Goal: Task Accomplishment & Management: Manage account settings

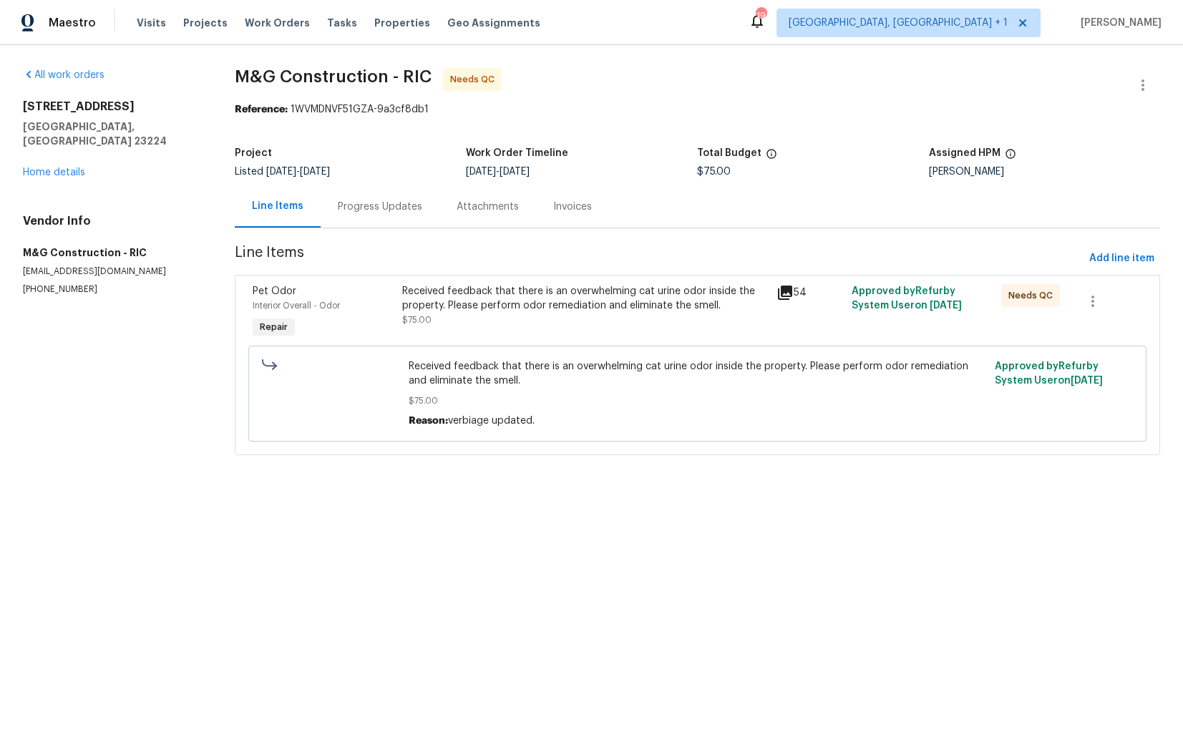
click at [385, 207] on div "Progress Updates" at bounding box center [380, 207] width 84 height 14
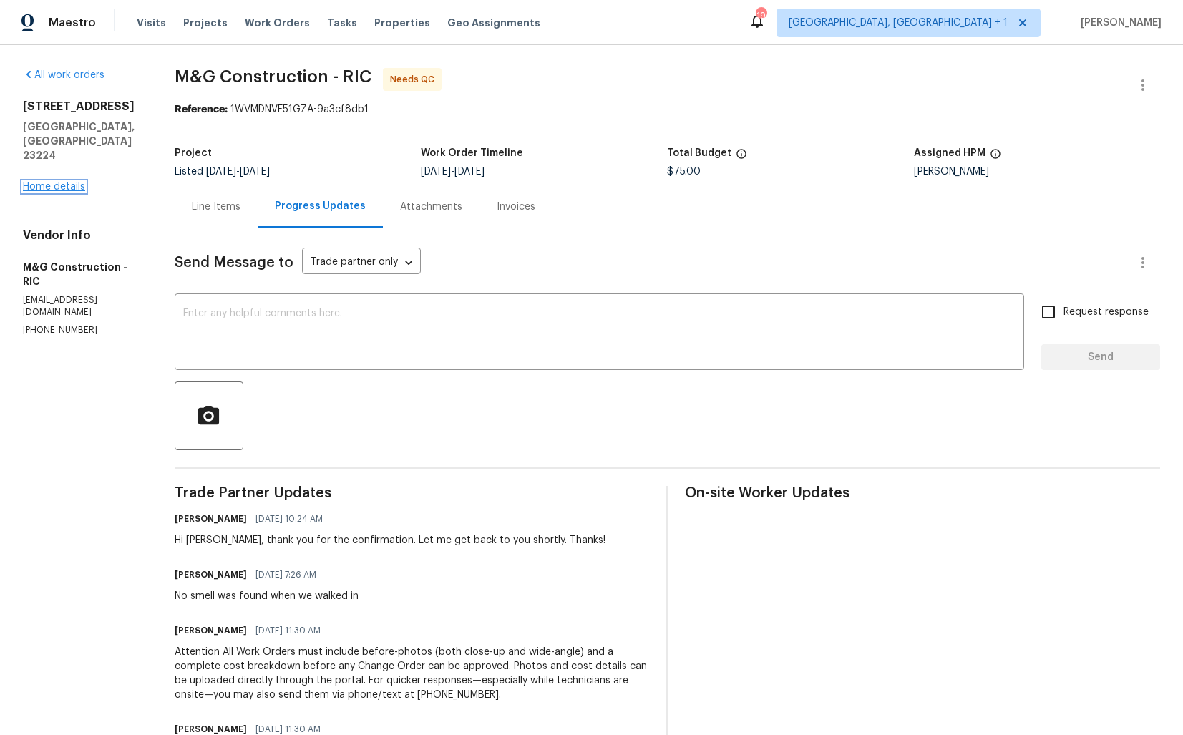
click at [68, 182] on link "Home details" at bounding box center [54, 187] width 62 height 10
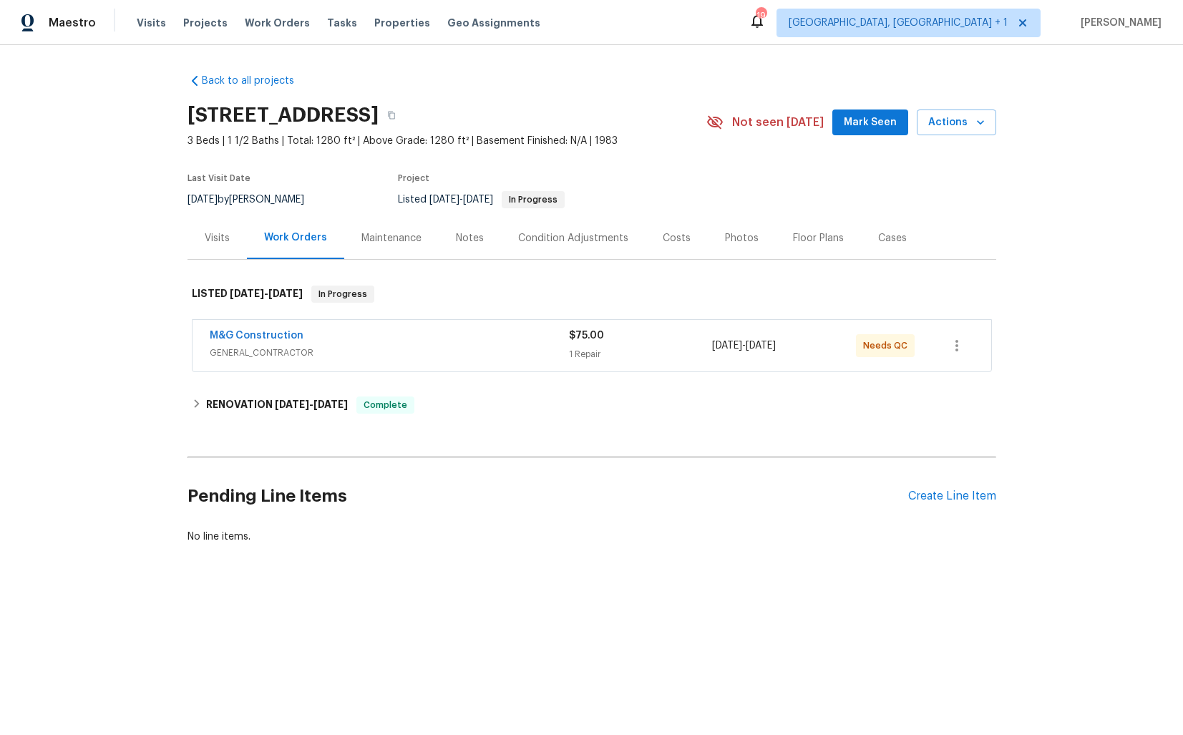
click at [214, 237] on div "Visits" at bounding box center [217, 238] width 25 height 14
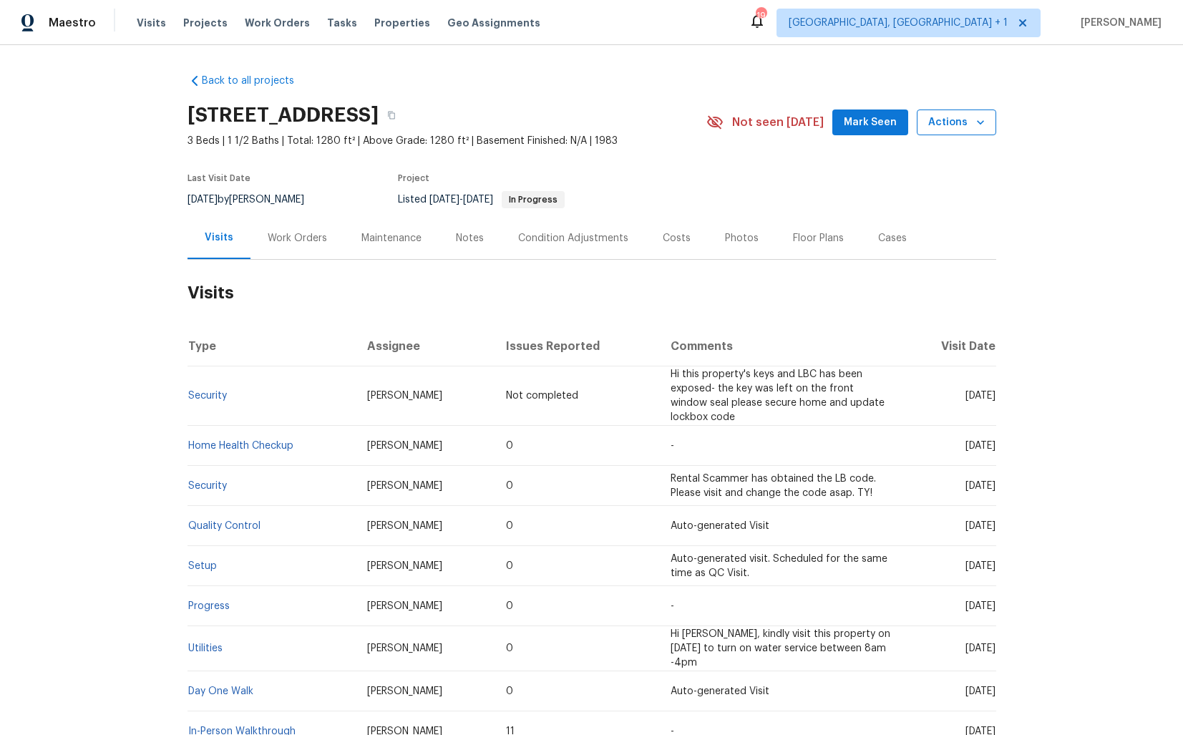
click at [954, 124] on span "Actions" at bounding box center [956, 123] width 57 height 18
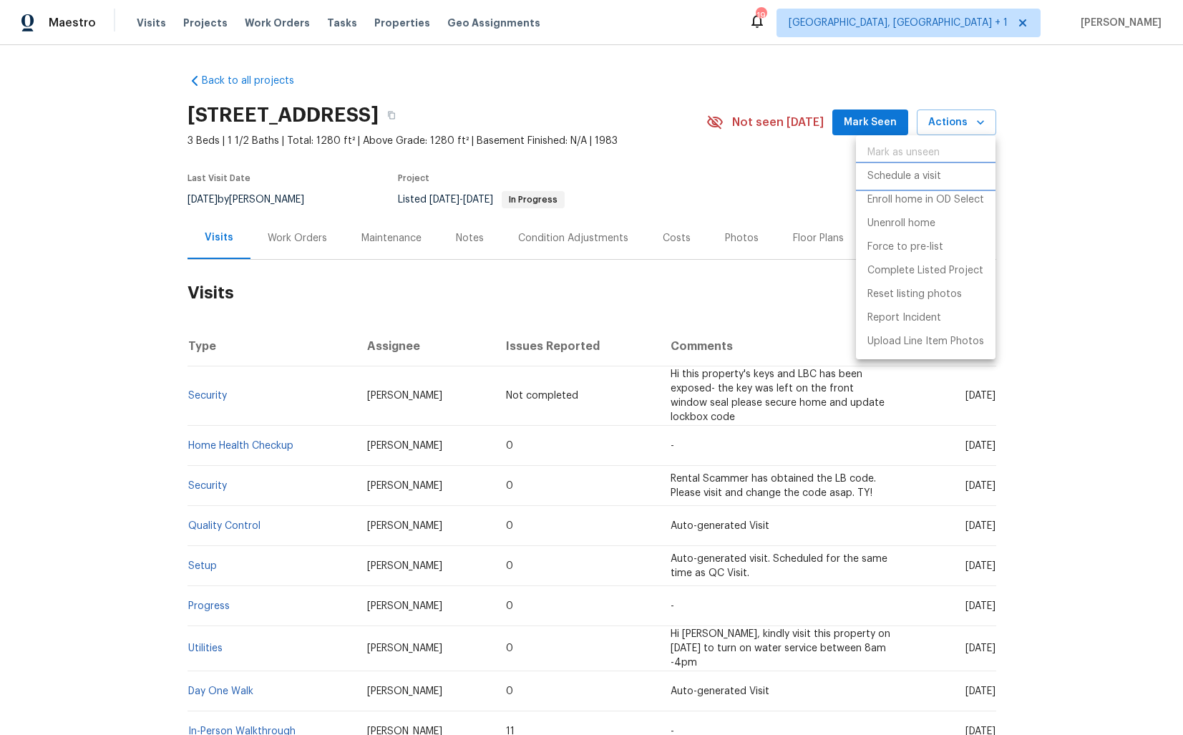
click at [895, 174] on p "Schedule a visit" at bounding box center [904, 176] width 74 height 15
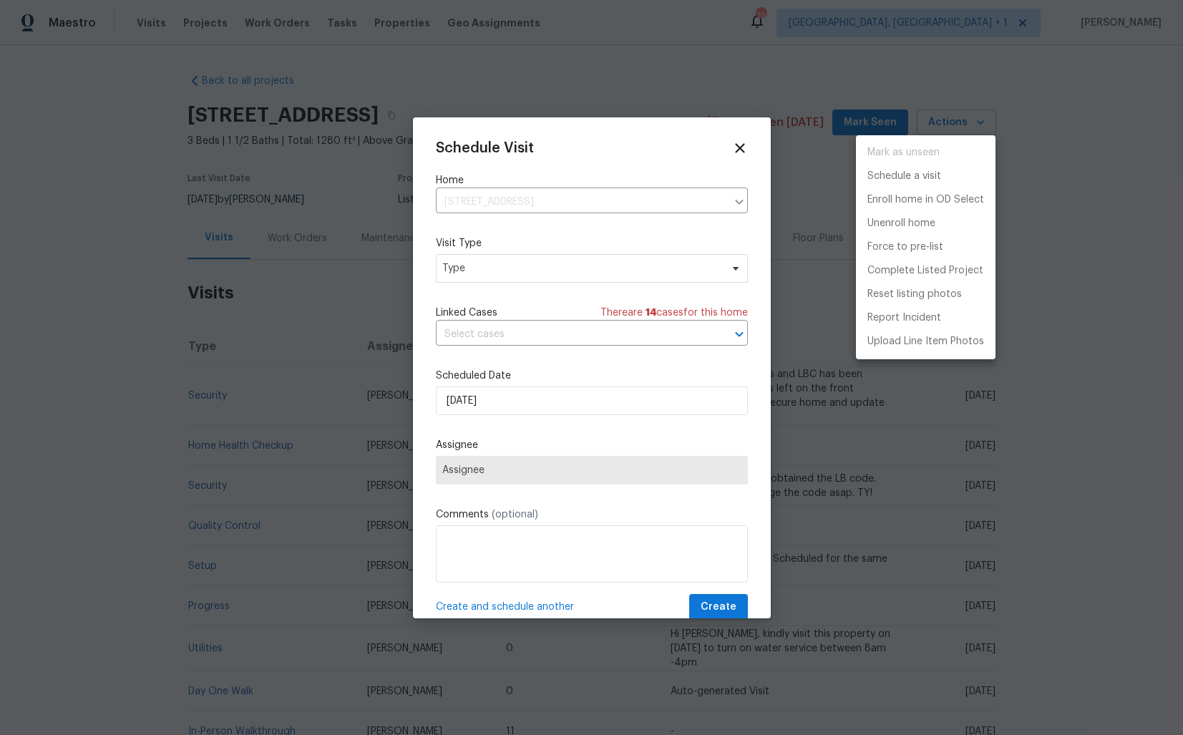
click at [469, 272] on div at bounding box center [591, 367] width 1183 height 735
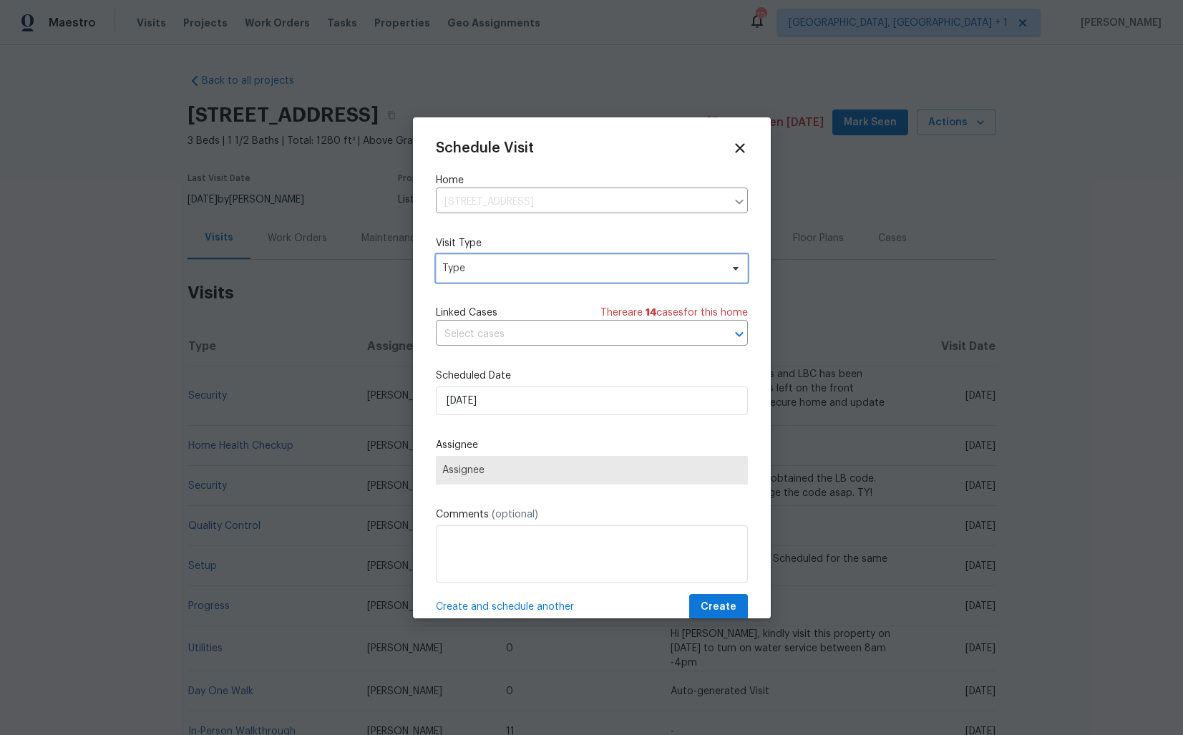
click at [486, 268] on span "Type" at bounding box center [581, 268] width 278 height 14
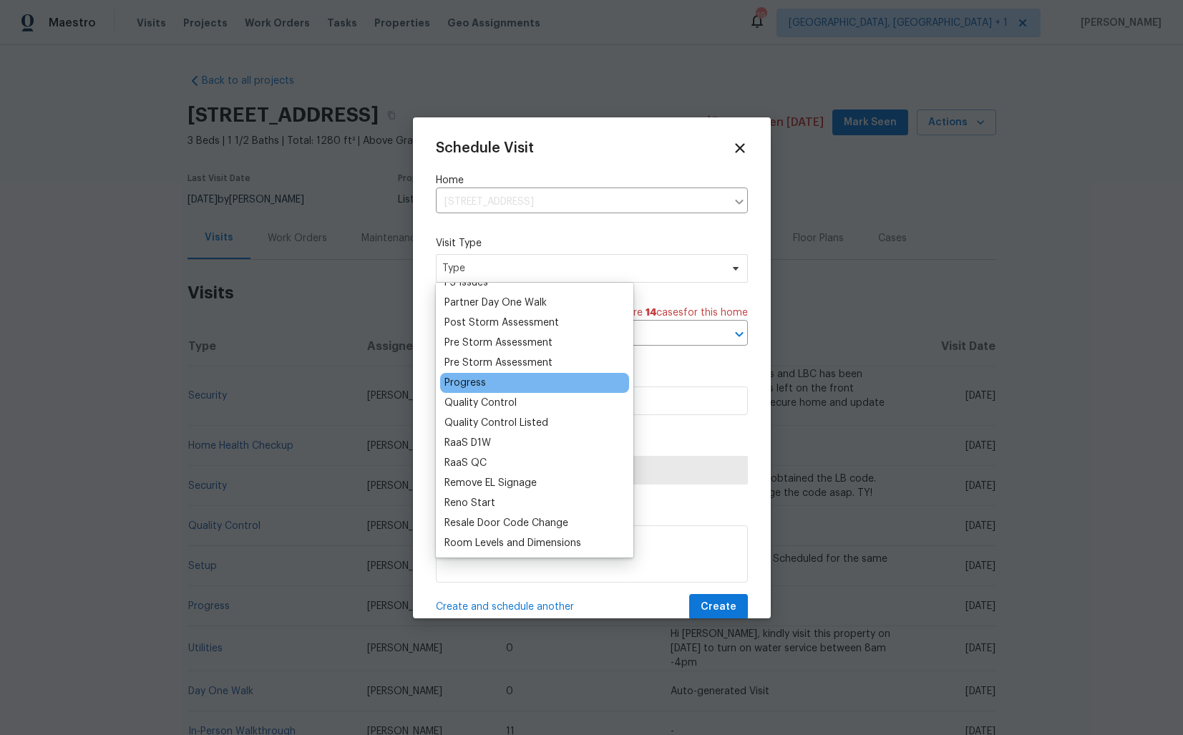
scroll to position [825, 0]
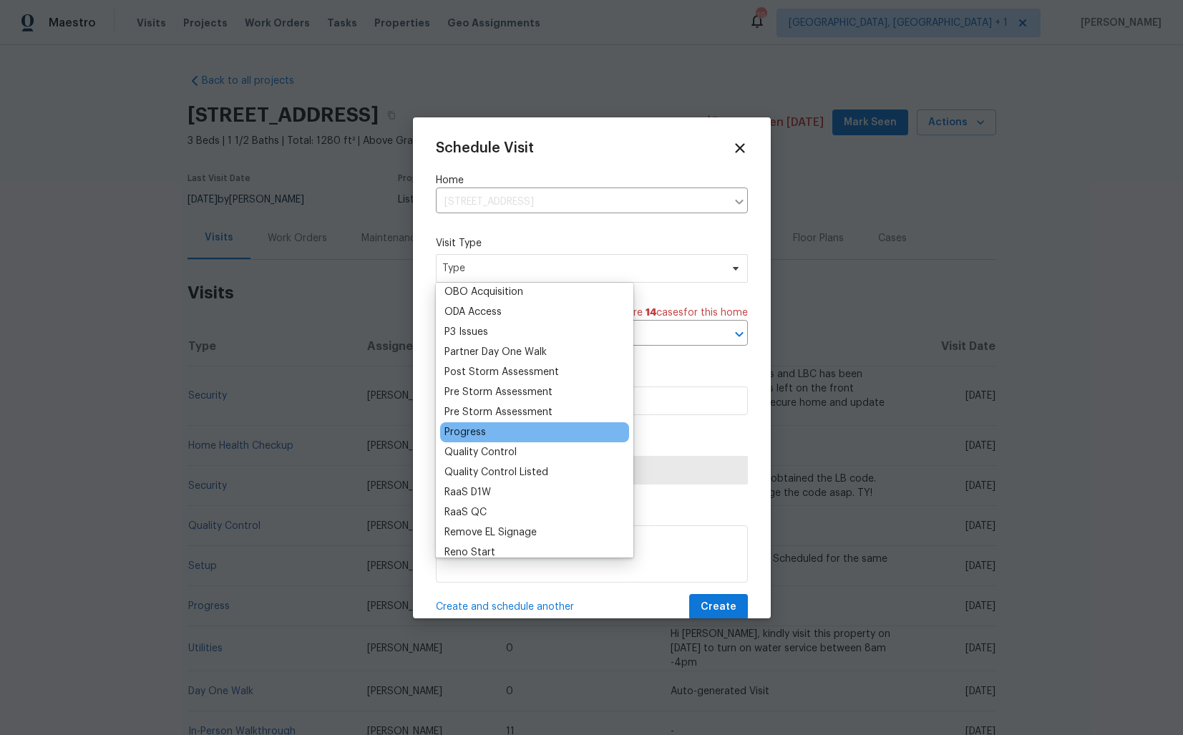
click at [461, 433] on div "Progress" at bounding box center [464, 432] width 41 height 14
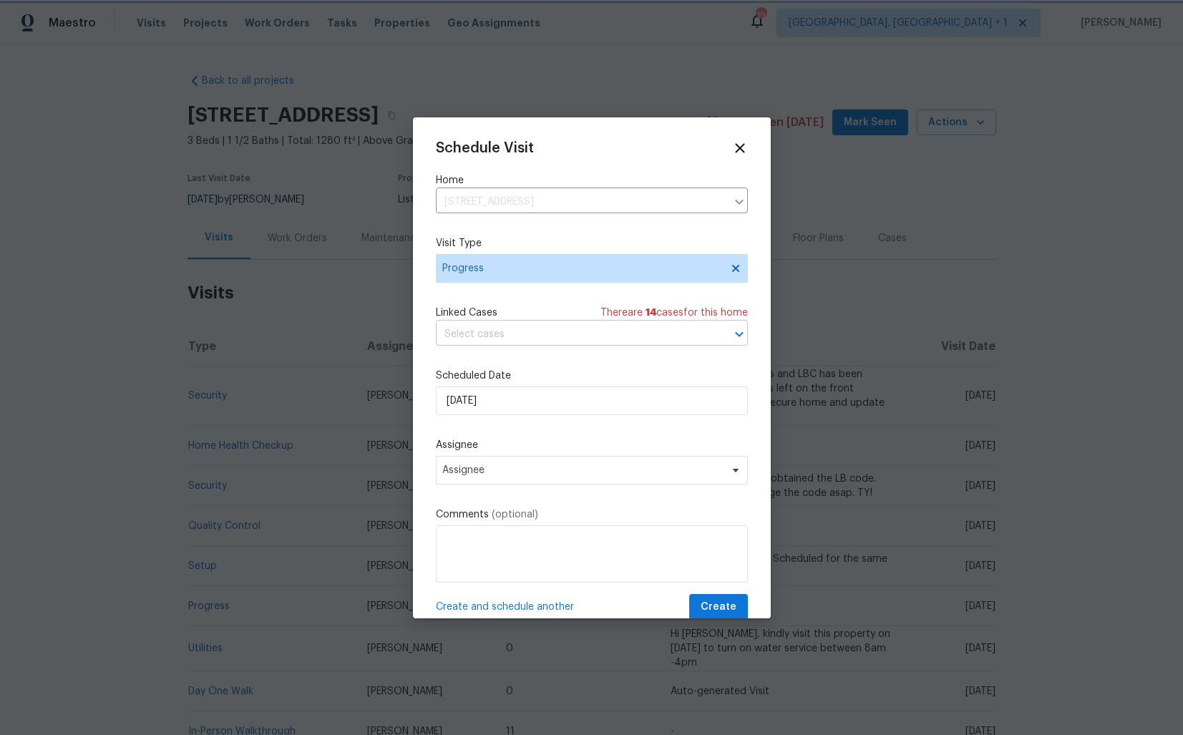
scroll to position [25, 0]
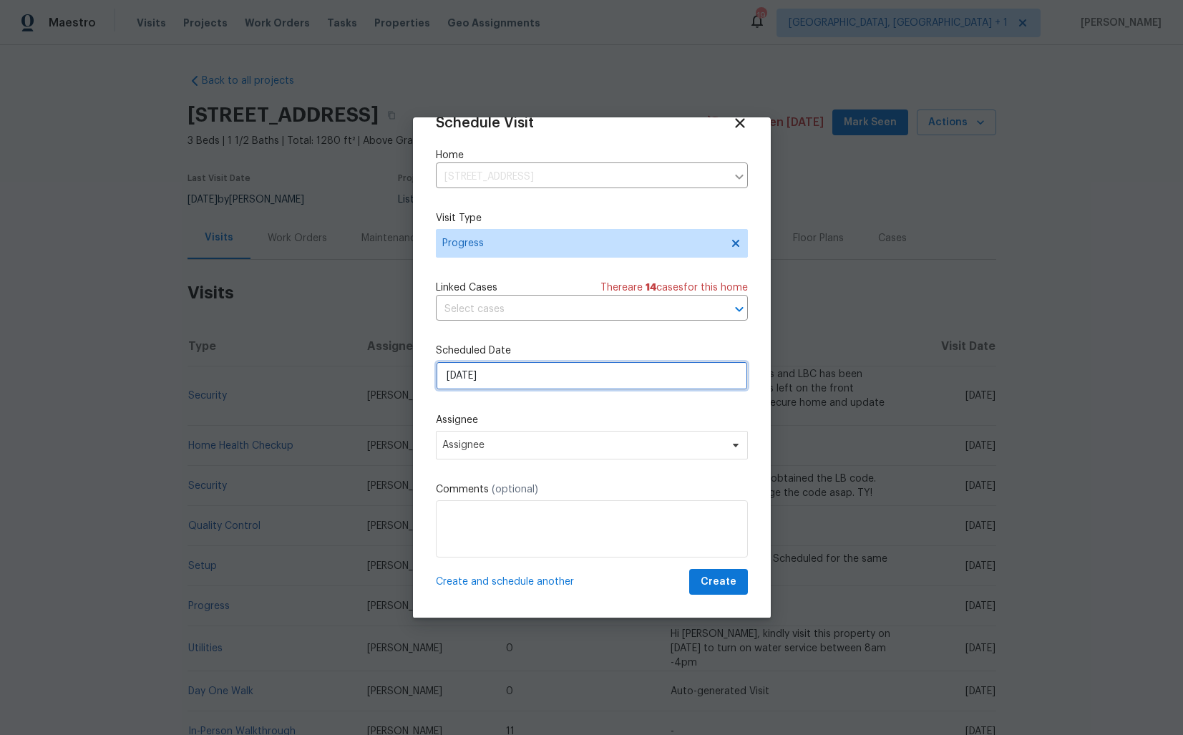
click at [560, 369] on input "23/09/2025" at bounding box center [592, 375] width 312 height 29
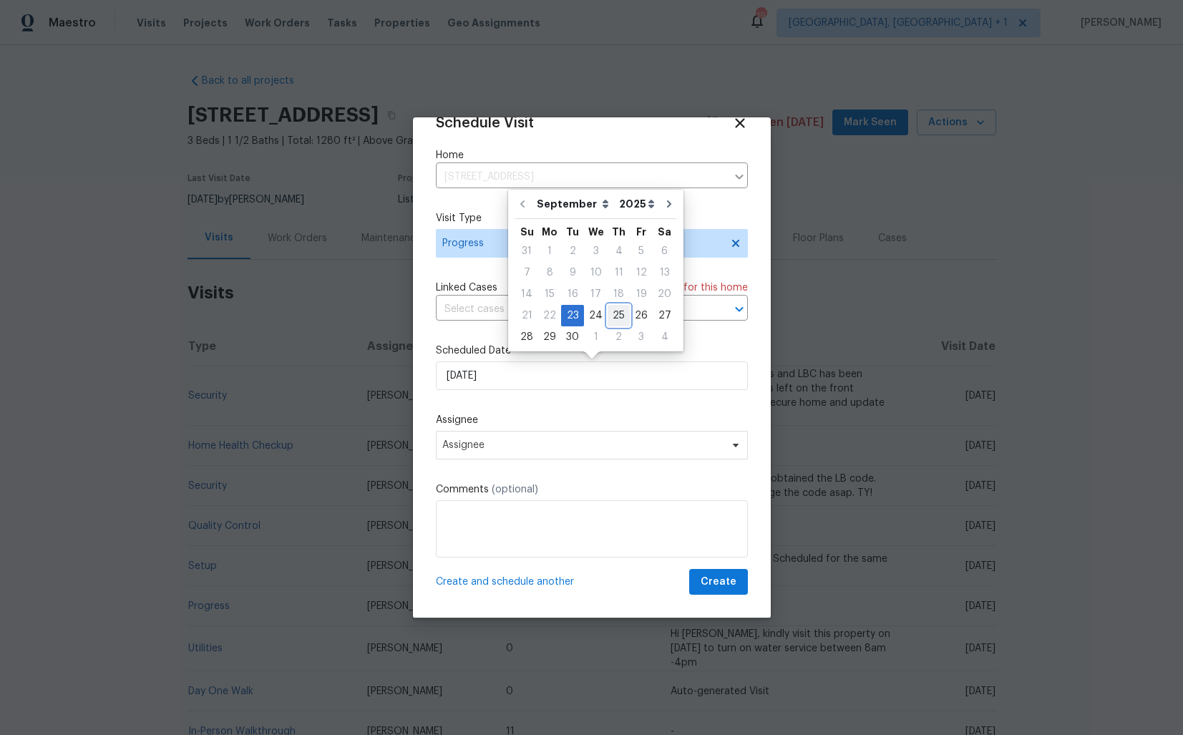
click at [617, 318] on div "25" at bounding box center [618, 315] width 22 height 20
type input "25/09/2025"
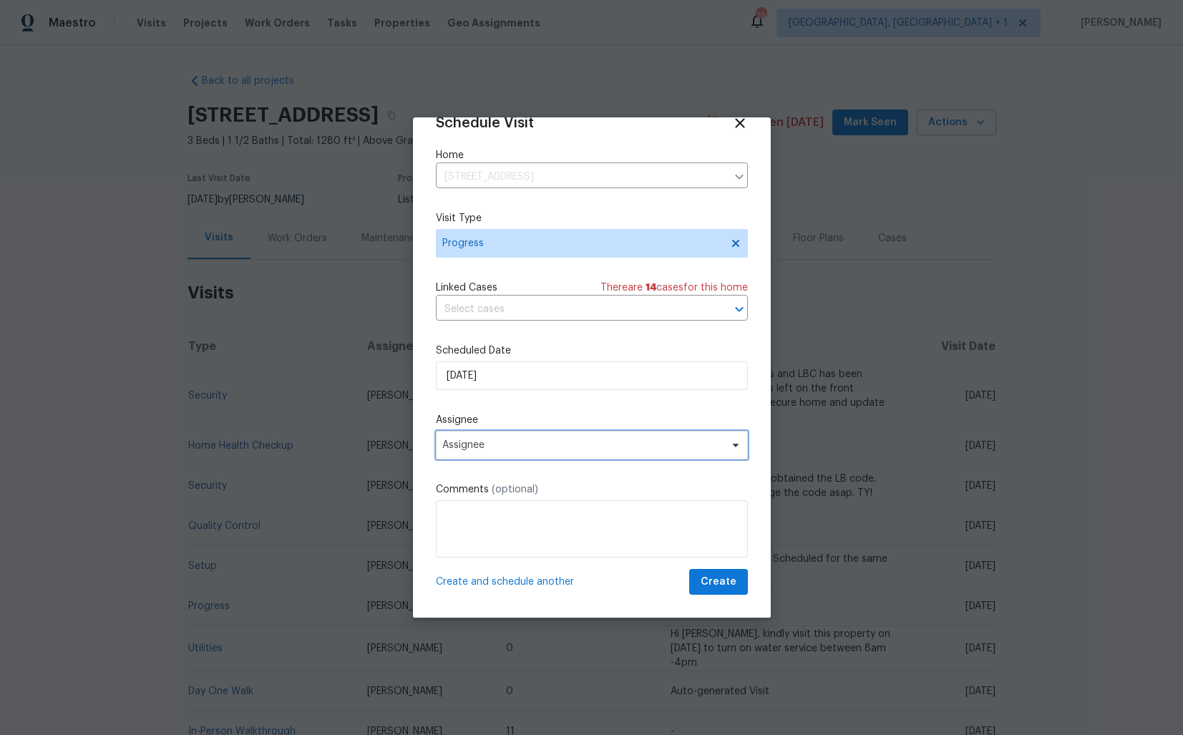
click at [520, 443] on span "Assignee" at bounding box center [582, 444] width 280 height 11
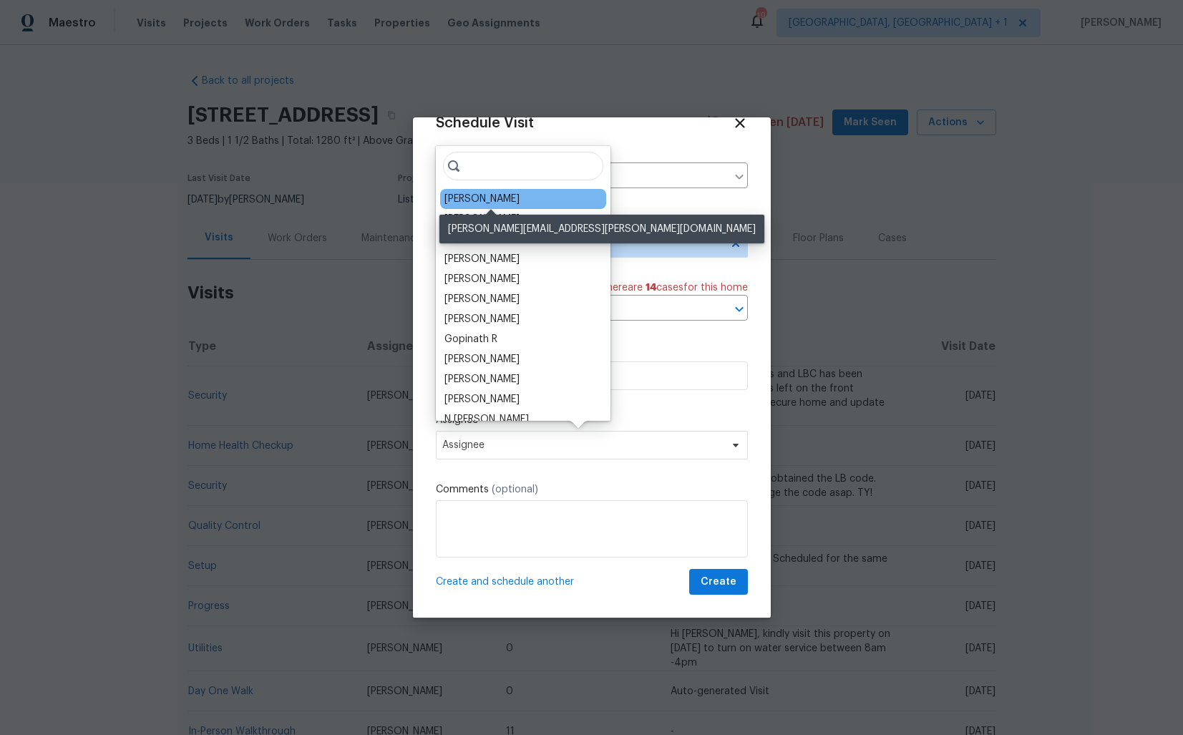
click at [483, 200] on div "Christopher Neilson" at bounding box center [481, 199] width 75 height 14
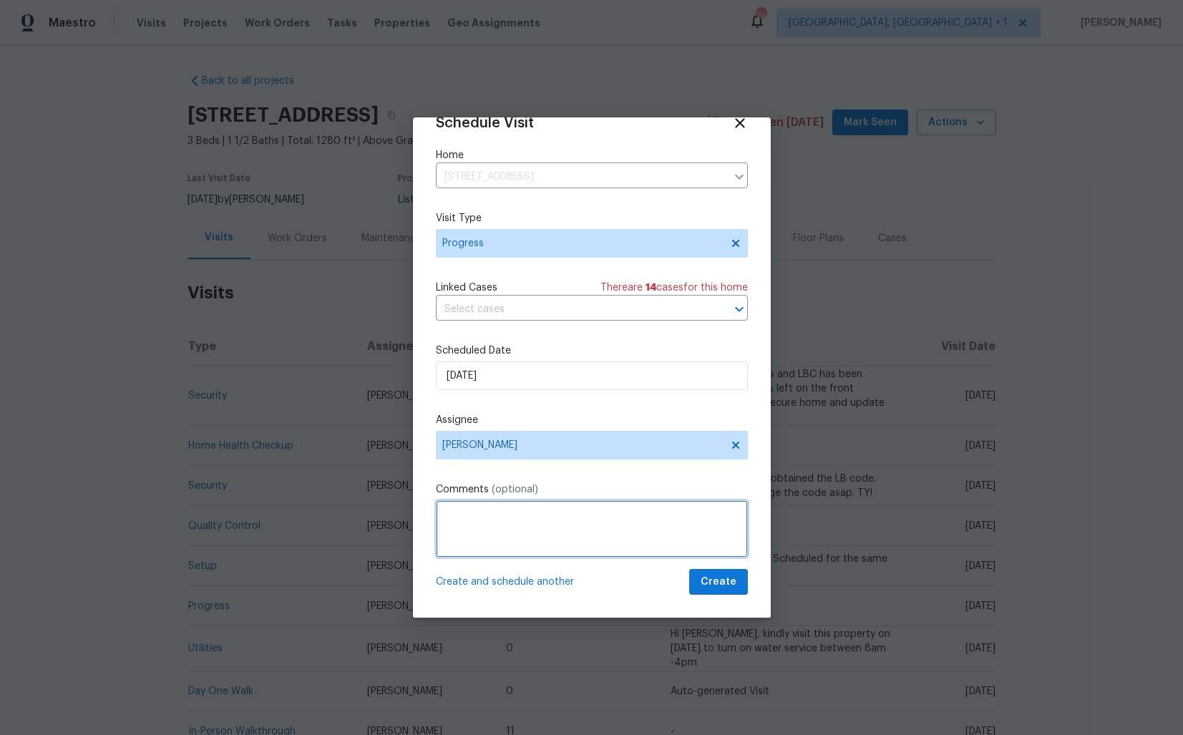
click at [481, 530] on textarea at bounding box center [592, 528] width 312 height 57
paste textarea "The TP (Creative Multicare) completed the ozone treatment on 4/1. Please inspec…"
drag, startPoint x: 481, startPoint y: 516, endPoint x: 563, endPoint y: 516, distance: 81.6
click at [563, 516] on textarea "The TP (Creative Multicare) completed the ozone treatment on 4/1. Please inspec…" at bounding box center [592, 528] width 312 height 57
paste textarea "M&G Construction - RIC"
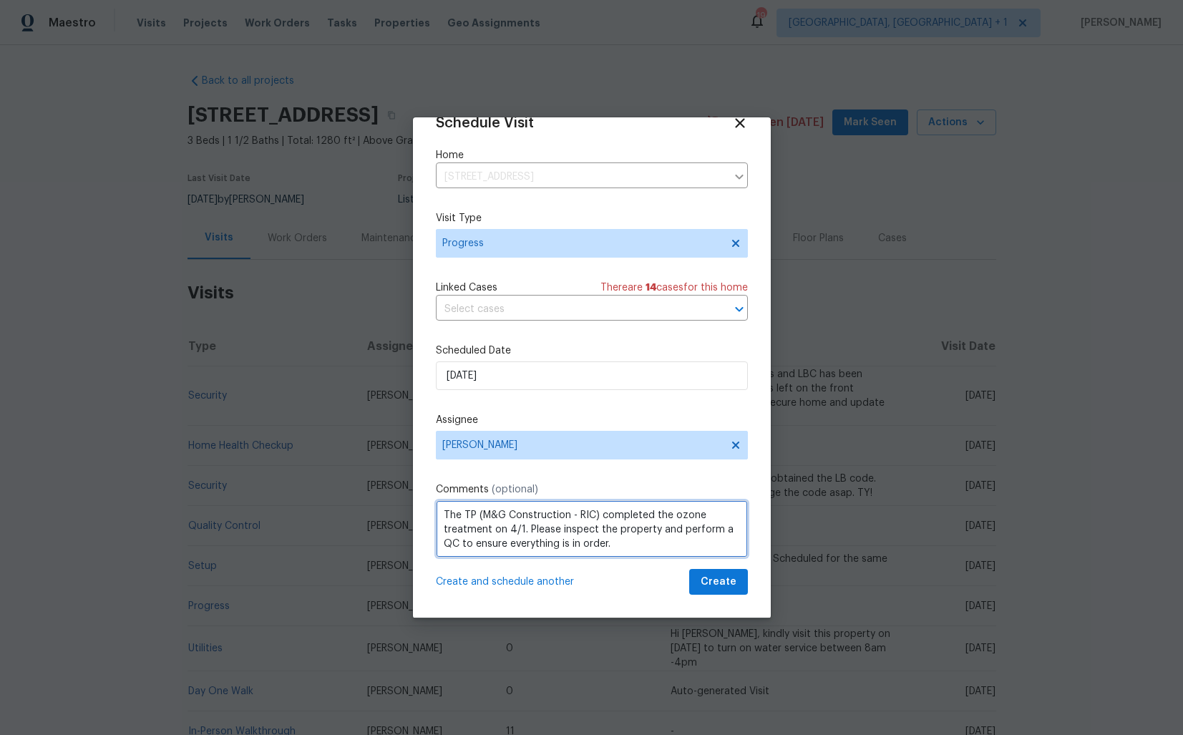
drag, startPoint x: 598, startPoint y: 514, endPoint x: 526, endPoint y: 530, distance: 73.9
click at [525, 530] on textarea "The TP (M&G Construction - RIC) completed the ozone treatment on 4/1. Please in…" at bounding box center [592, 528] width 312 height 57
paste textarea "No smell was found when we walked in"
drag, startPoint x: 690, startPoint y: 532, endPoint x: 703, endPoint y: 547, distance: 19.8
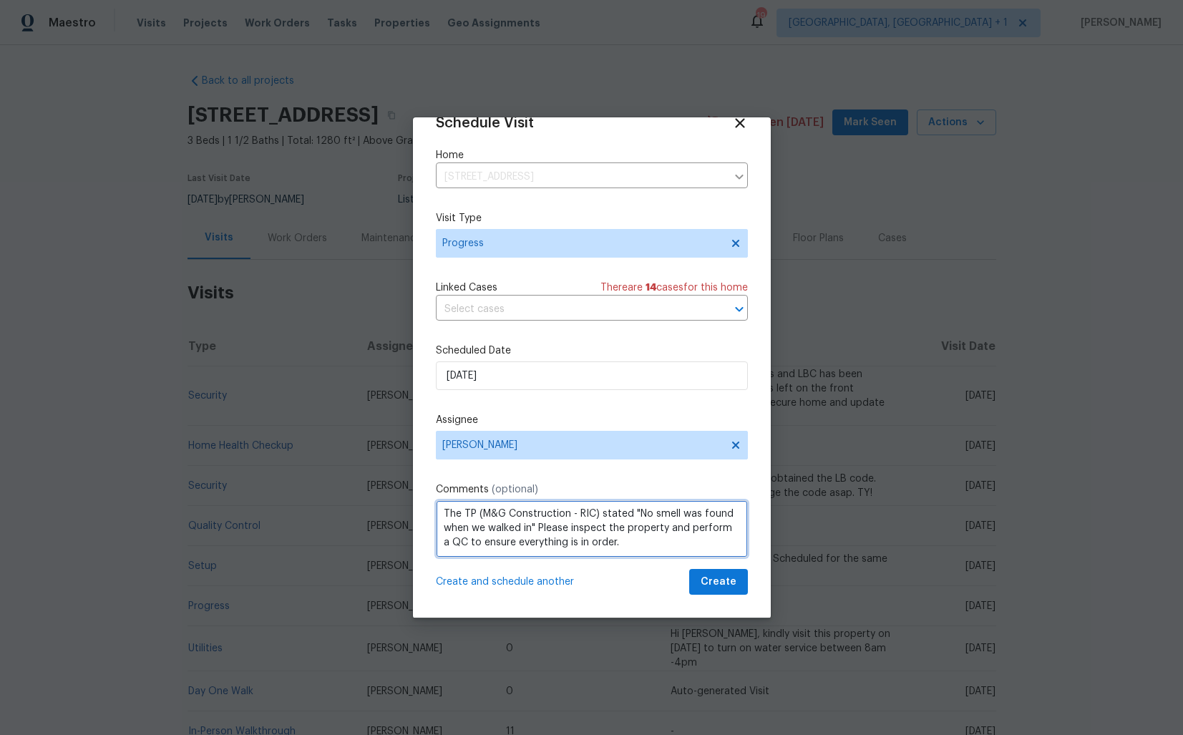
click at [703, 547] on textarea "The TP (M&G Construction - RIC) stated "No smell was found when we walked in" P…" at bounding box center [592, 528] width 312 height 57
click at [594, 547] on textarea "The TP (M&G Construction - RIC) stated "No smell was found when we walked in" P…" at bounding box center [592, 528] width 312 height 57
type textarea "The TP (M&G Construction - RIC) stated "No smell was found when we walked in" P…"
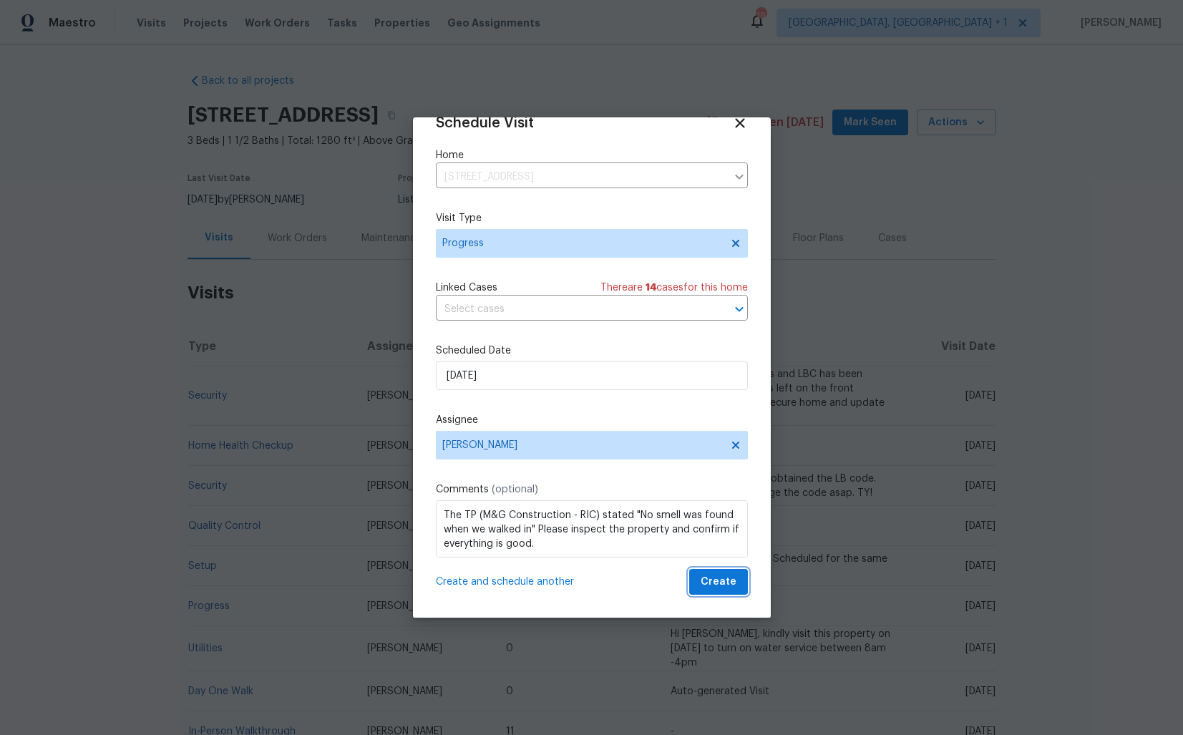
click at [727, 585] on span "Create" at bounding box center [718, 582] width 36 height 18
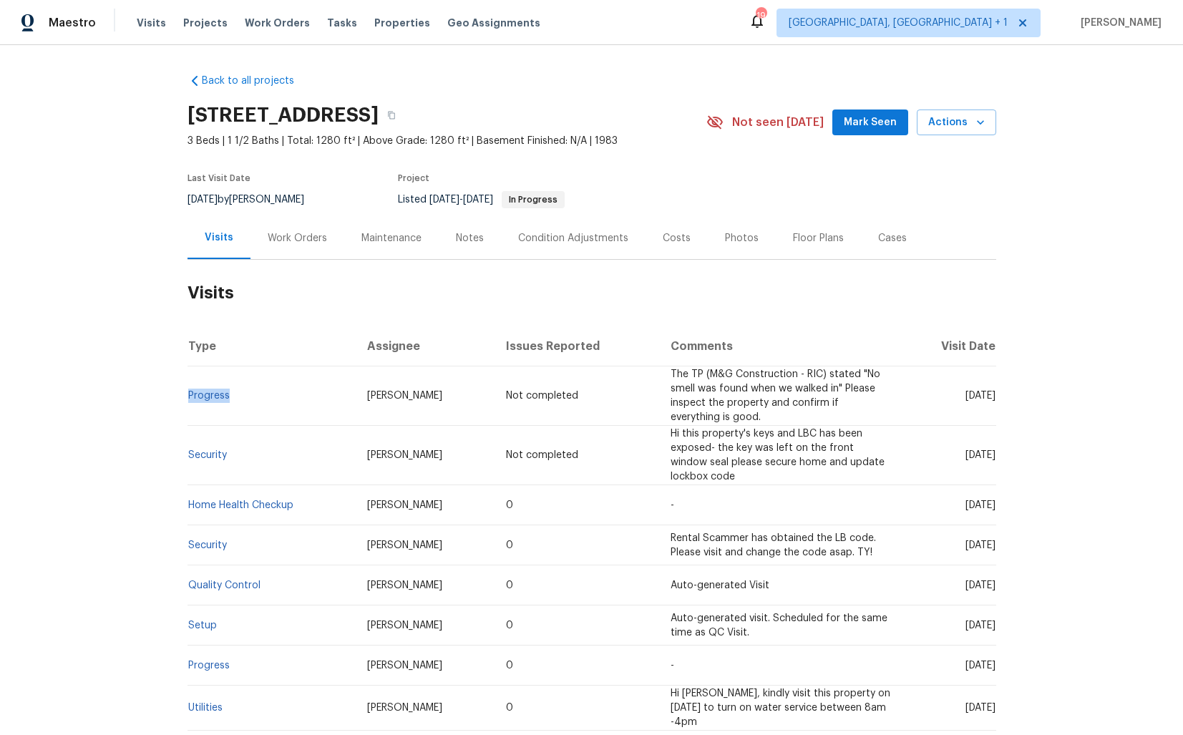
drag, startPoint x: 231, startPoint y: 396, endPoint x: 188, endPoint y: 403, distance: 43.4
click at [188, 403] on td "Progress" at bounding box center [271, 395] width 169 height 59
copy link "Progress"
click at [278, 384] on td "Progress" at bounding box center [271, 395] width 169 height 59
drag, startPoint x: 236, startPoint y: 397, endPoint x: 187, endPoint y: 398, distance: 48.7
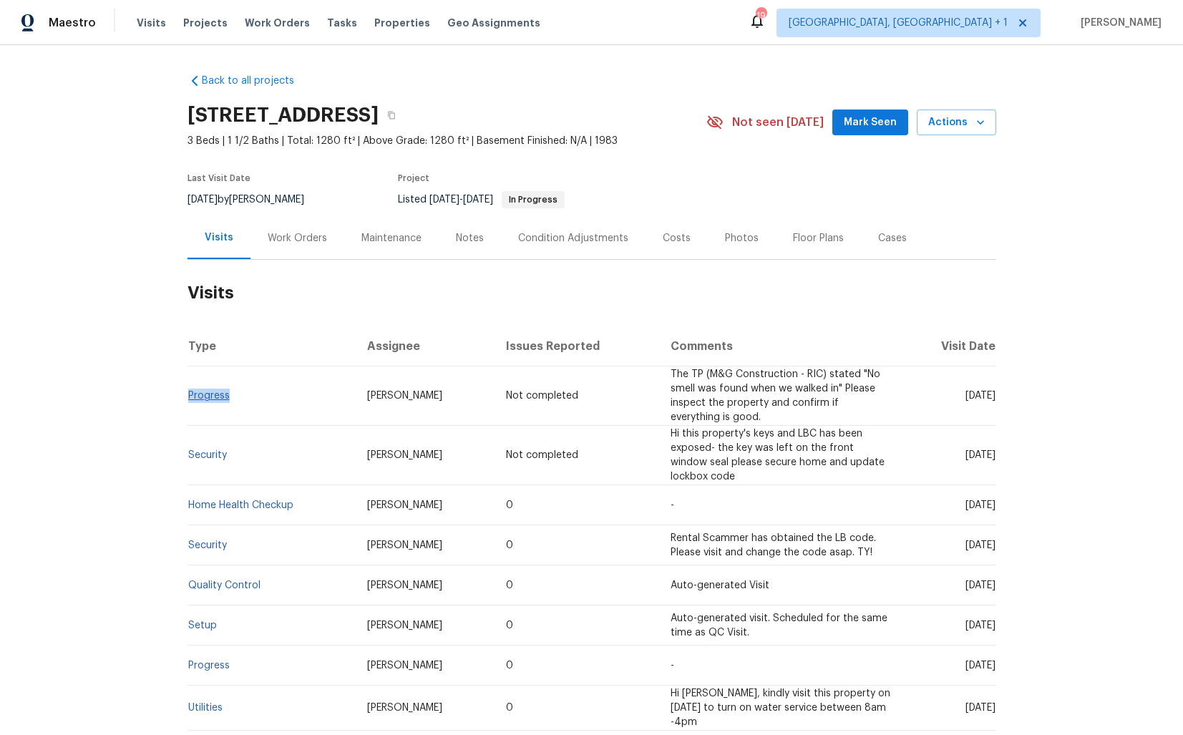
click at [187, 398] on td "Progress" at bounding box center [271, 395] width 169 height 59
copy link "Progress"
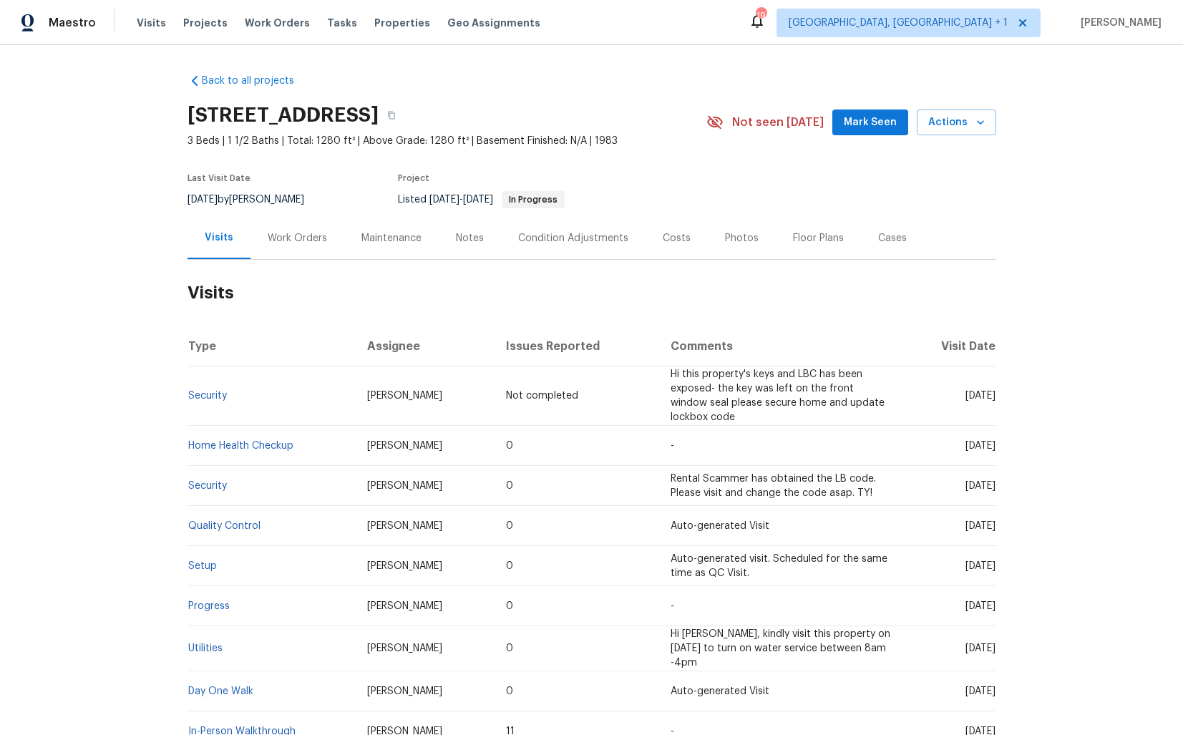
click at [285, 240] on div "Work Orders" at bounding box center [297, 238] width 59 height 14
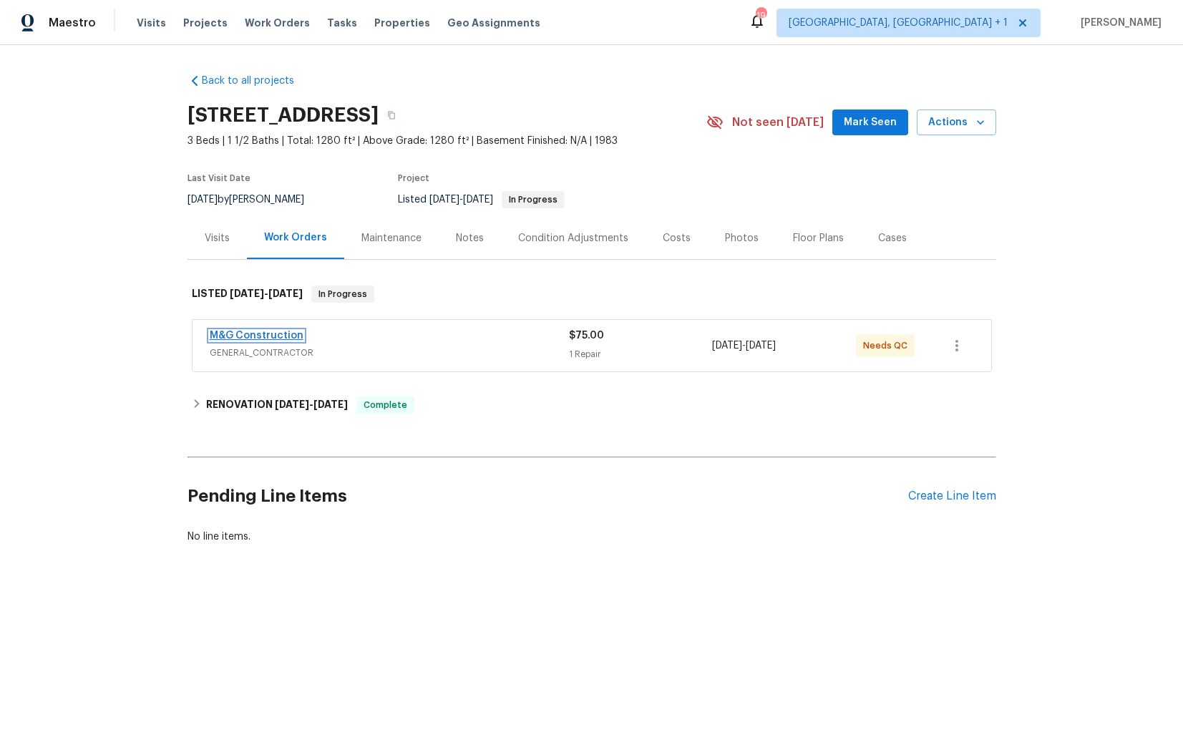
click at [266, 335] on link "M&G Construction" at bounding box center [257, 336] width 94 height 10
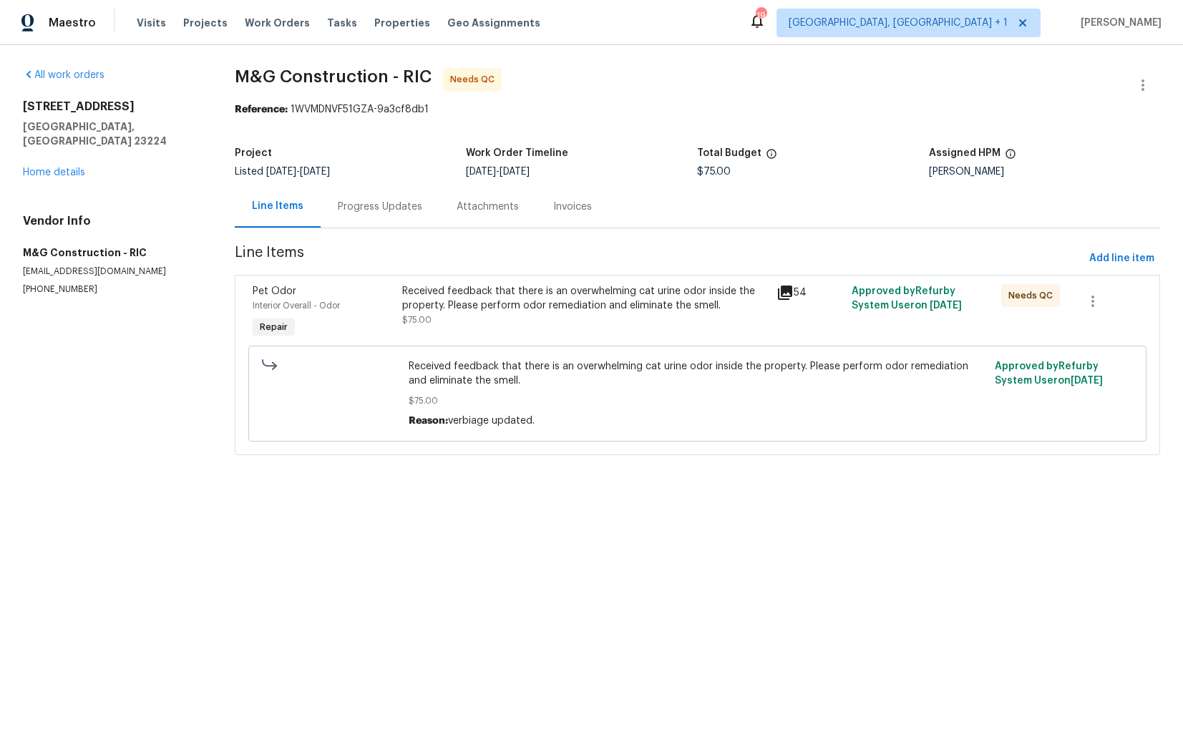
click at [369, 200] on div "Progress Updates" at bounding box center [380, 207] width 84 height 14
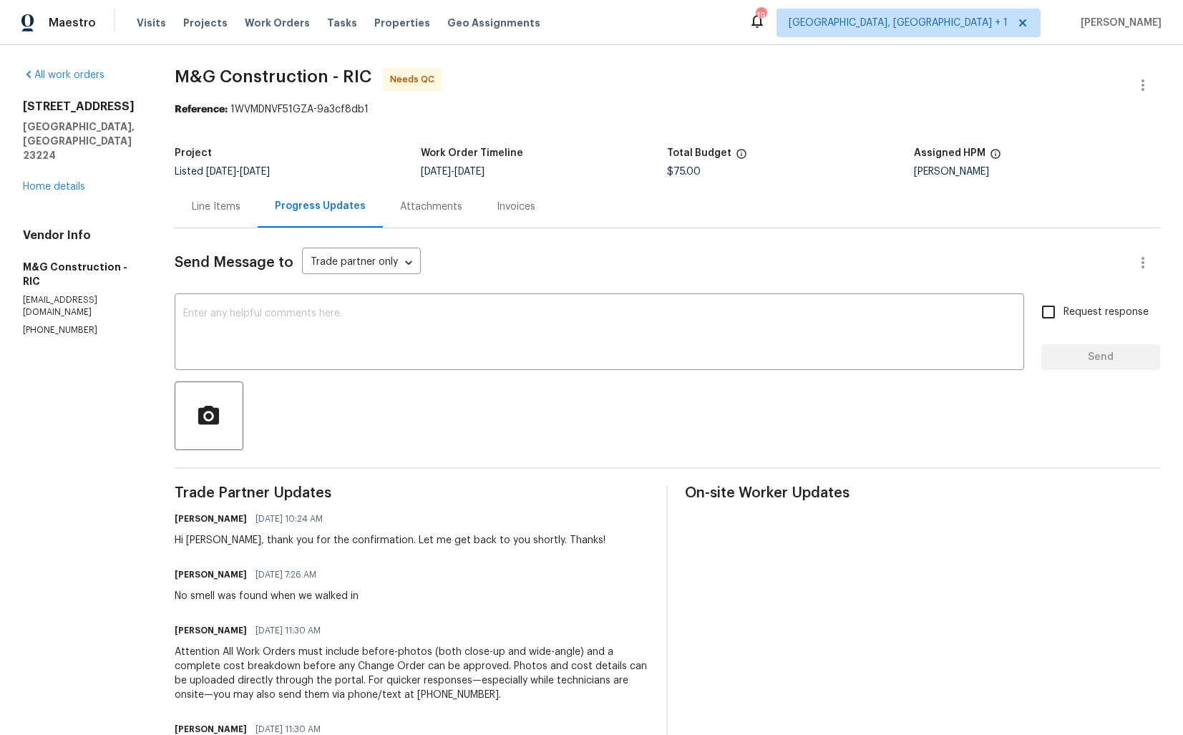
click at [208, 597] on div "No smell was found when we walked in" at bounding box center [267, 596] width 184 height 14
copy div "No smell was found when we walked in"
click at [378, 509] on div "Arvind Raj M 09/22/2025 10:24 AM" at bounding box center [390, 519] width 431 height 20
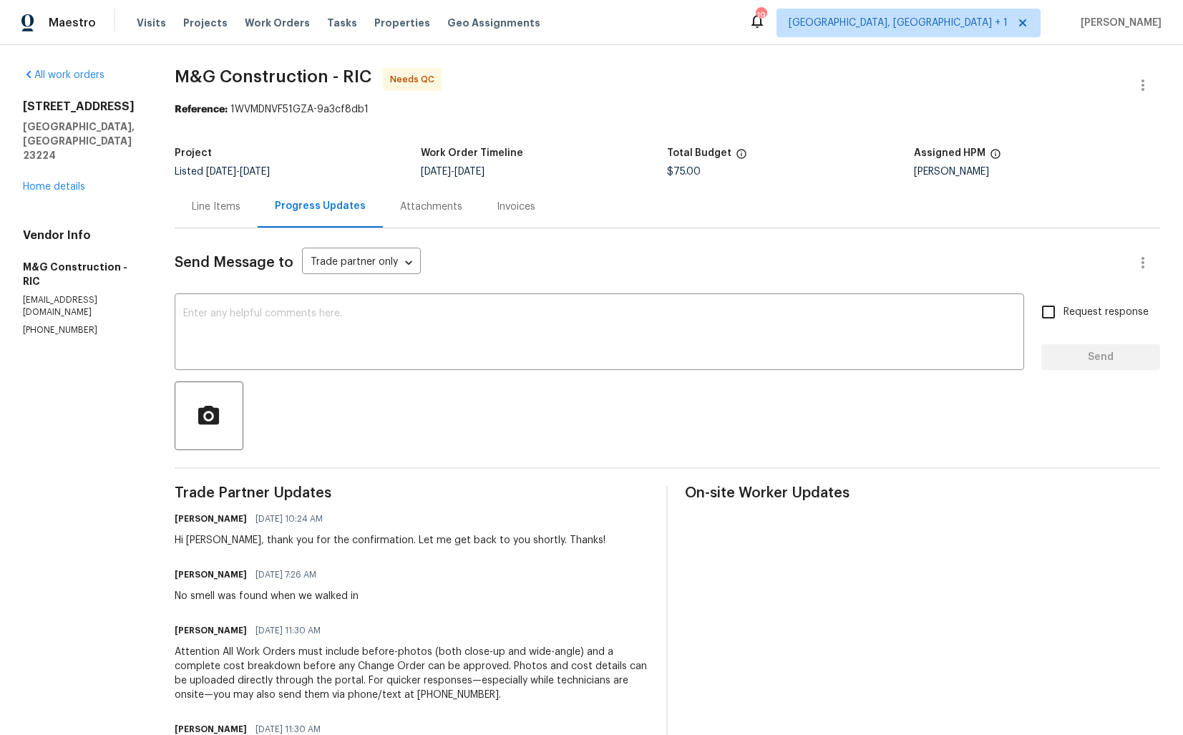
click at [154, 302] on div "All work orders 801 Bedrock Ln Richmond, VA 23224 Home details Vendor Info M&G …" at bounding box center [591, 443] width 1183 height 796
click at [527, 336] on textarea at bounding box center [599, 333] width 832 height 50
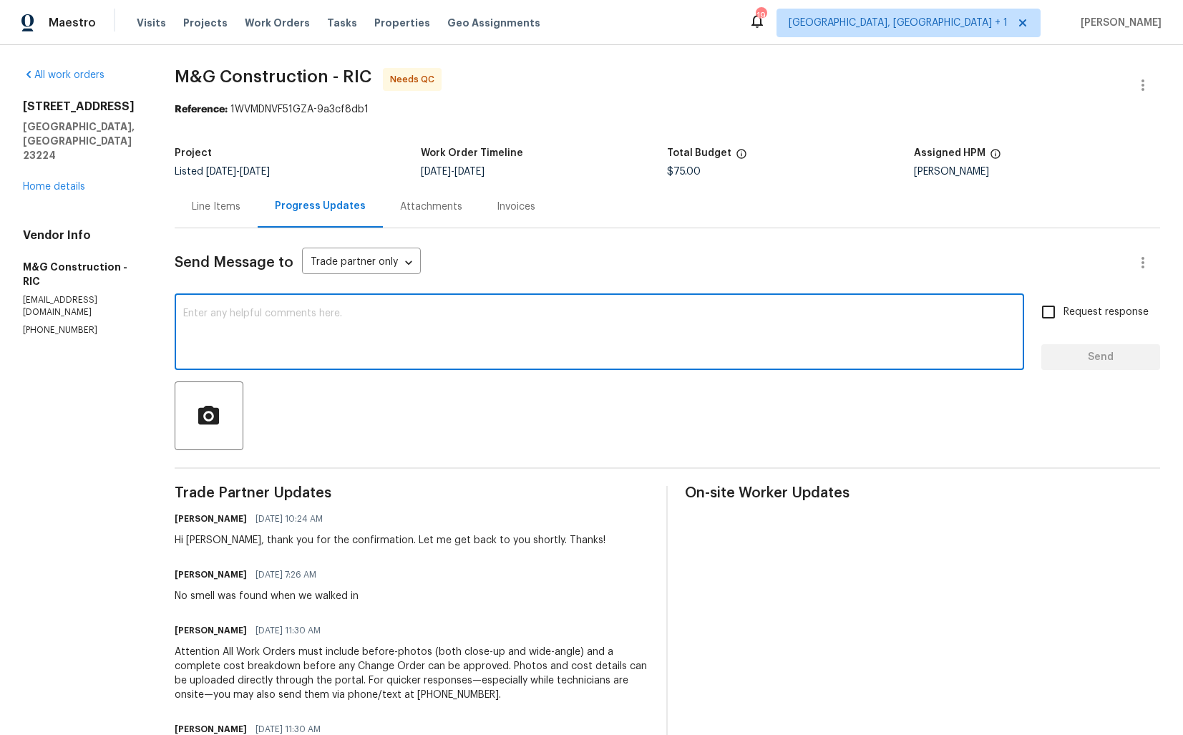
click at [609, 230] on div "Send Message to Trade partner only Trade partner only ​ x ​ Request response Se…" at bounding box center [667, 522] width 985 height 589
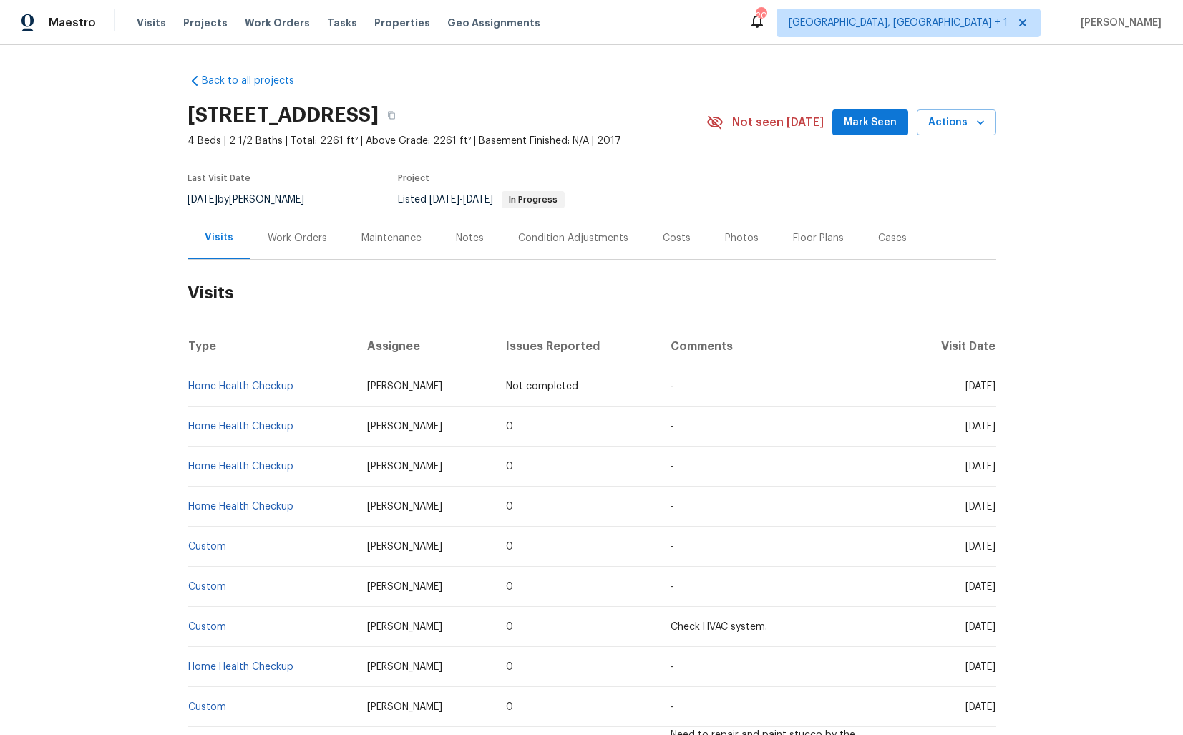
click at [288, 236] on div "Work Orders" at bounding box center [297, 238] width 59 height 14
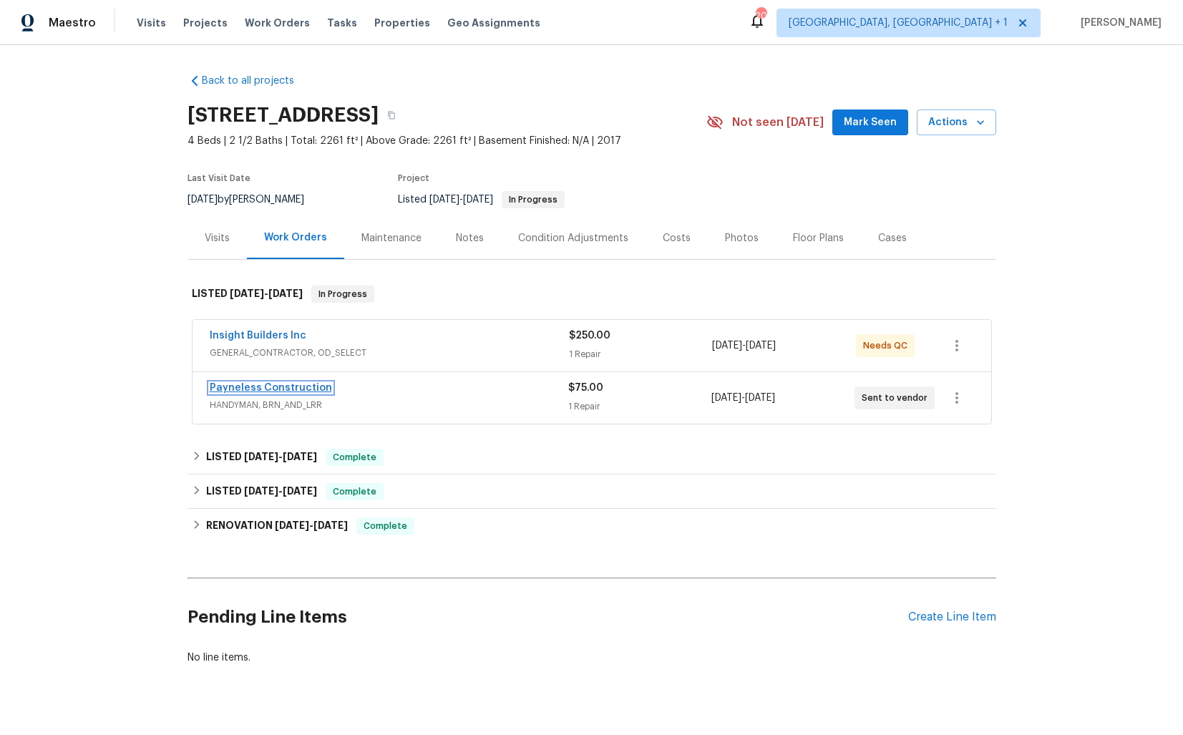
click at [260, 388] on link "Payneless Construction" at bounding box center [271, 388] width 122 height 10
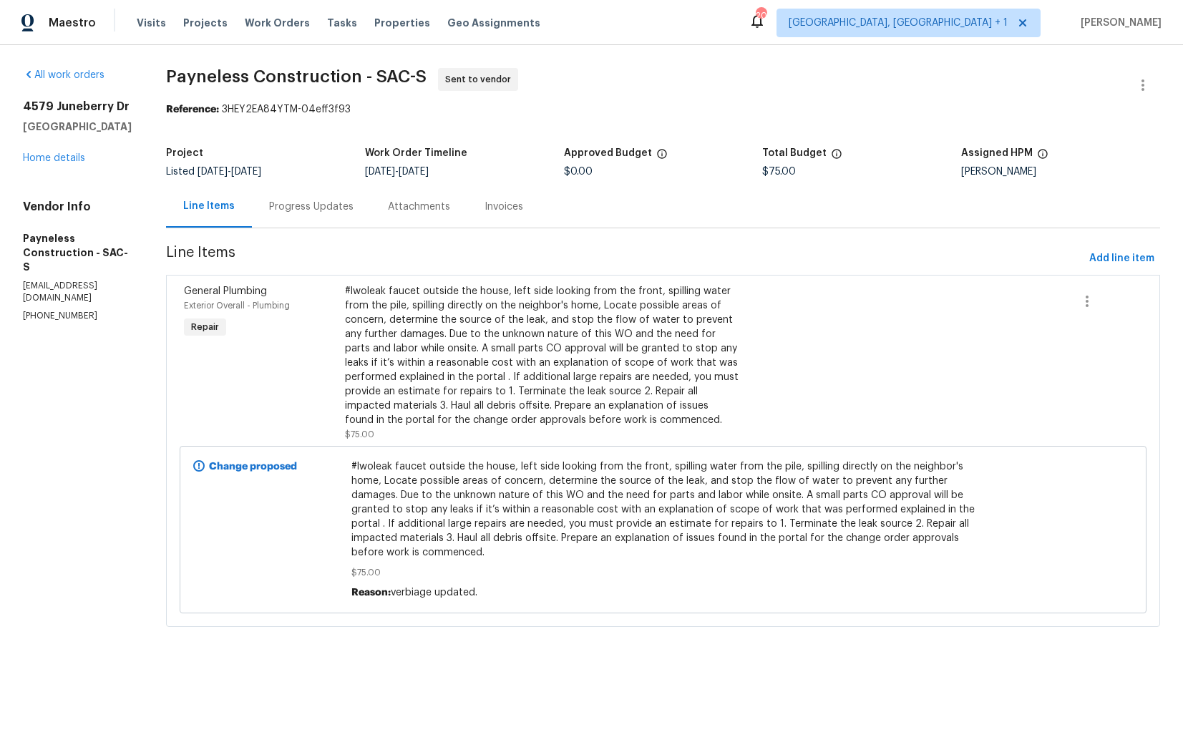
click at [327, 202] on div "Progress Updates" at bounding box center [311, 207] width 84 height 14
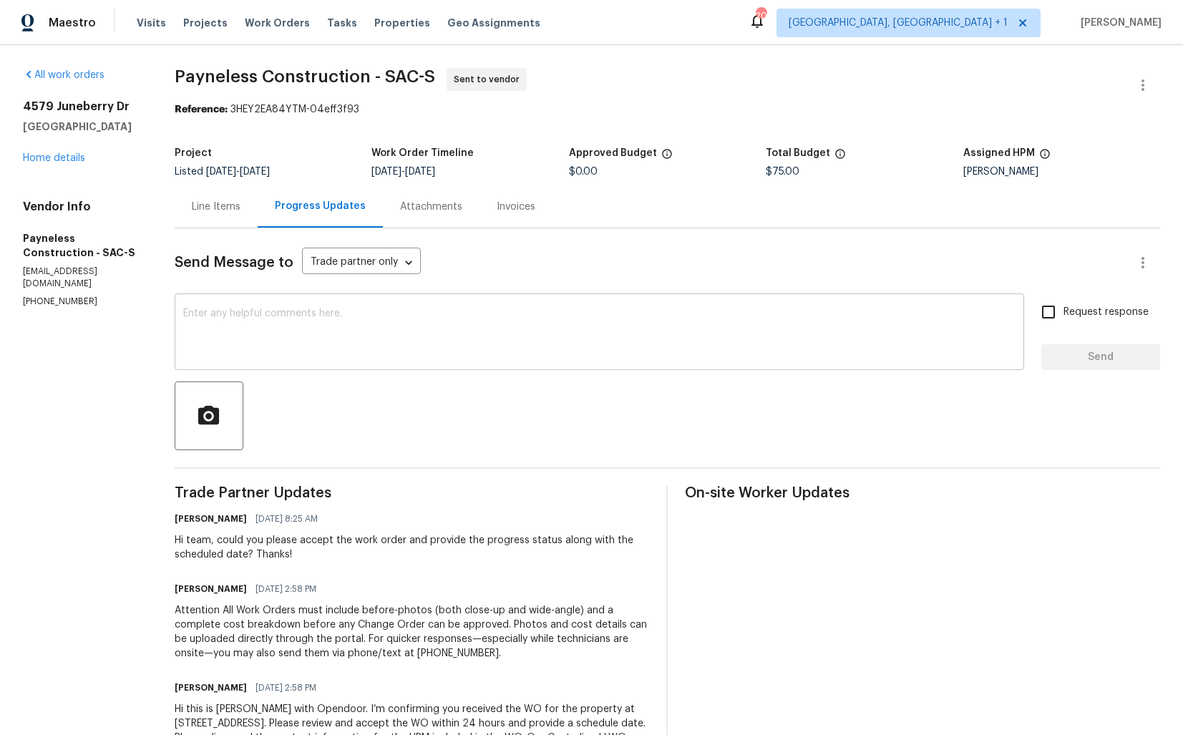
click at [456, 353] on textarea at bounding box center [599, 333] width 832 height 50
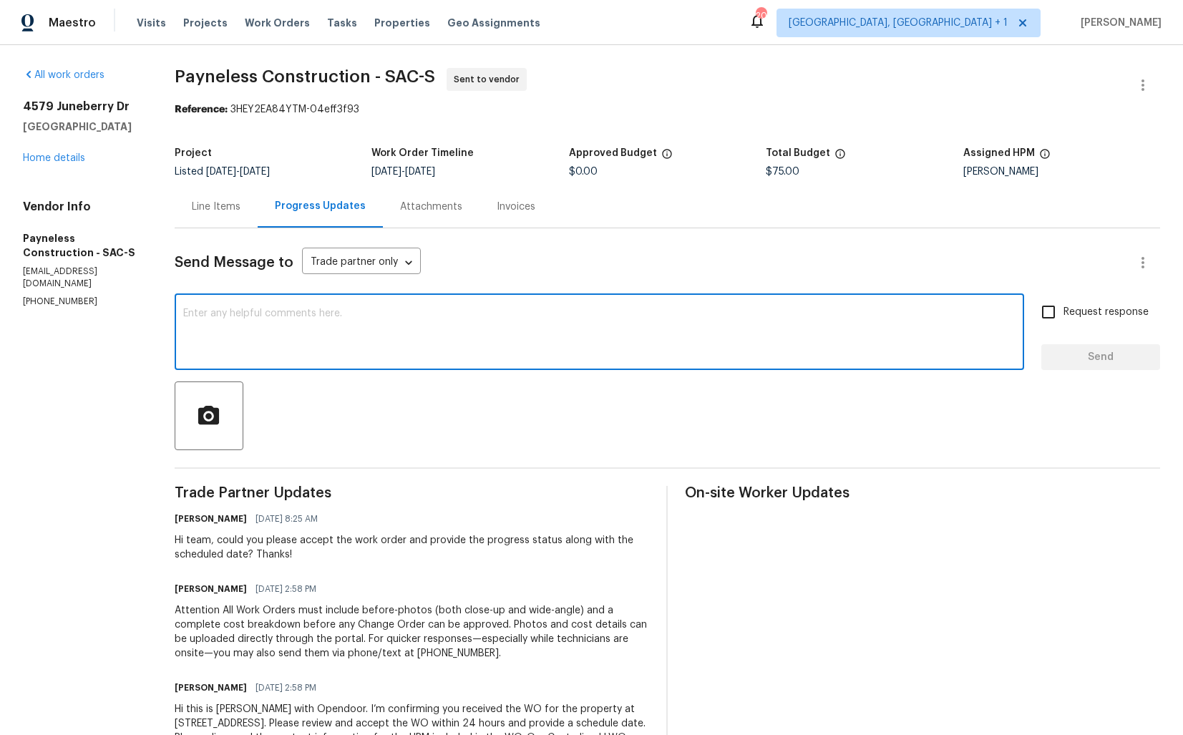
click at [631, 267] on div "Send Message to Trade partner only Trade partner only ​" at bounding box center [650, 262] width 951 height 34
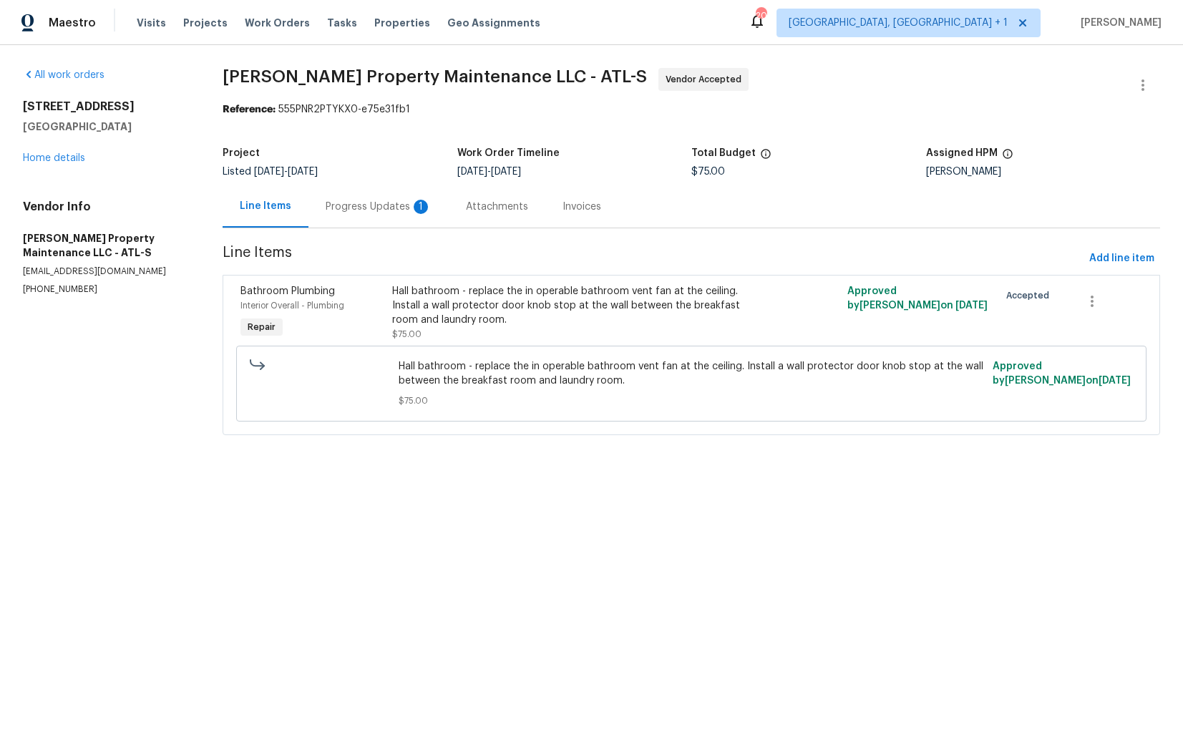
click at [372, 202] on div "Progress Updates 1" at bounding box center [379, 207] width 106 height 14
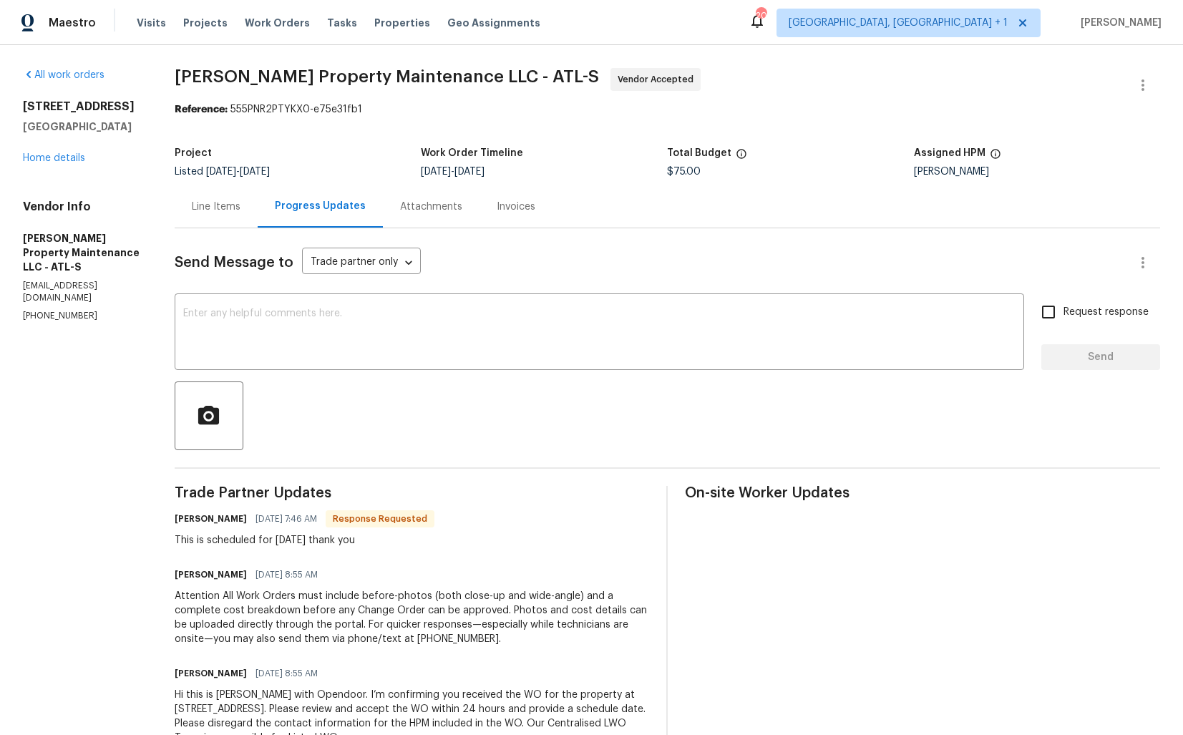
click at [192, 521] on h6 "Daniel glen" at bounding box center [211, 519] width 72 height 14
copy h6 "Daniel"
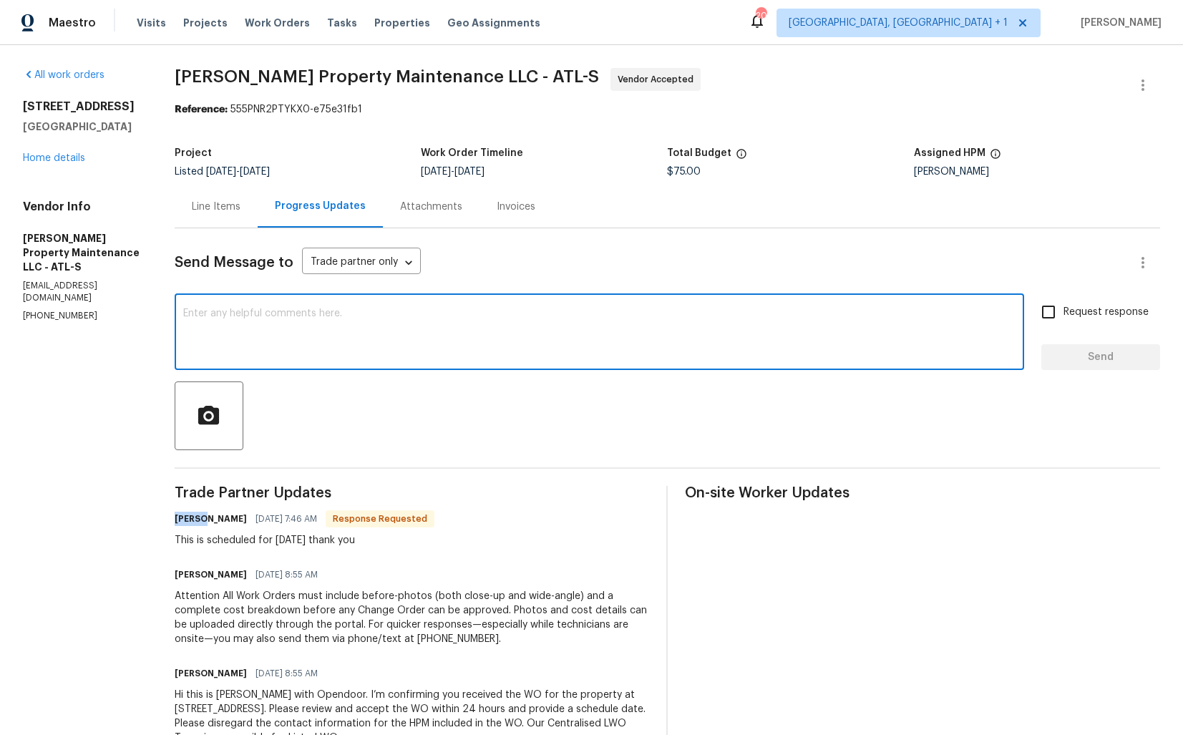
click at [385, 342] on textarea at bounding box center [599, 333] width 832 height 50
paste textarea "Daniel"
type textarea "Thank you, Daniel. Kindly keep me posted. Thanks!"
click at [1087, 313] on span "Request response" at bounding box center [1105, 312] width 85 height 15
click at [1063, 313] on input "Request response" at bounding box center [1048, 312] width 30 height 30
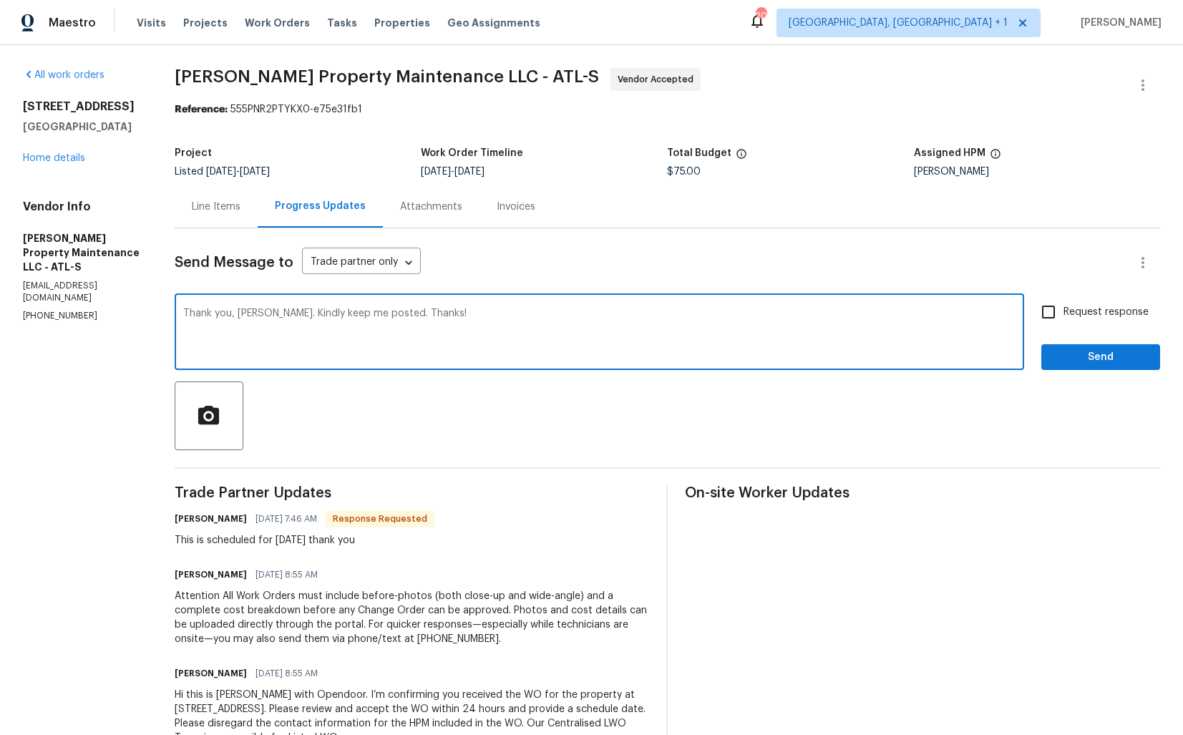
checkbox input "true"
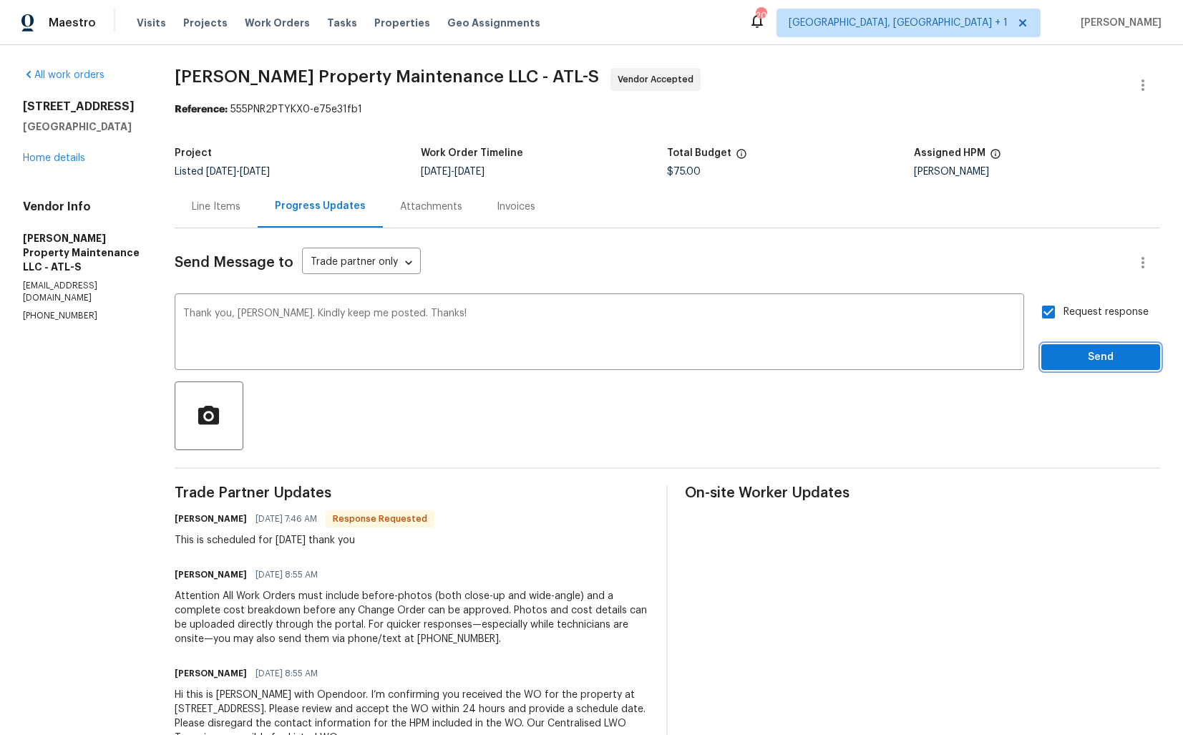
click at [1085, 361] on span "Send" at bounding box center [1100, 357] width 96 height 18
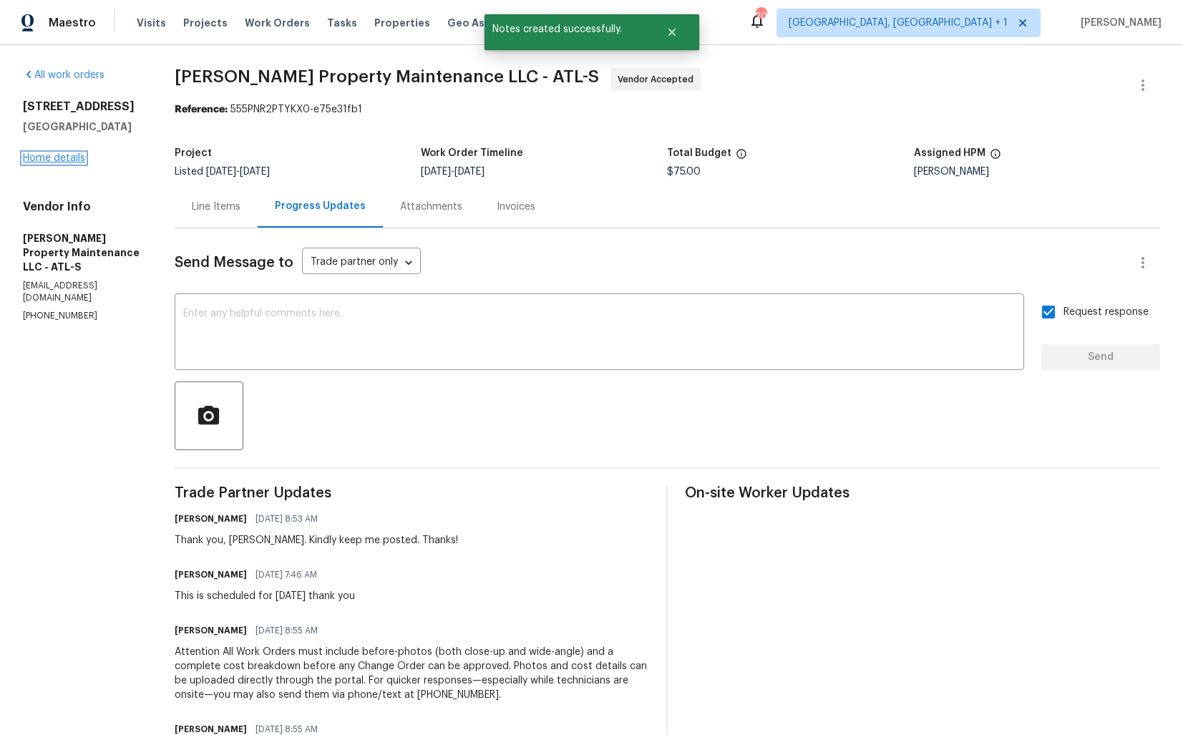
click at [65, 163] on link "Home details" at bounding box center [54, 158] width 62 height 10
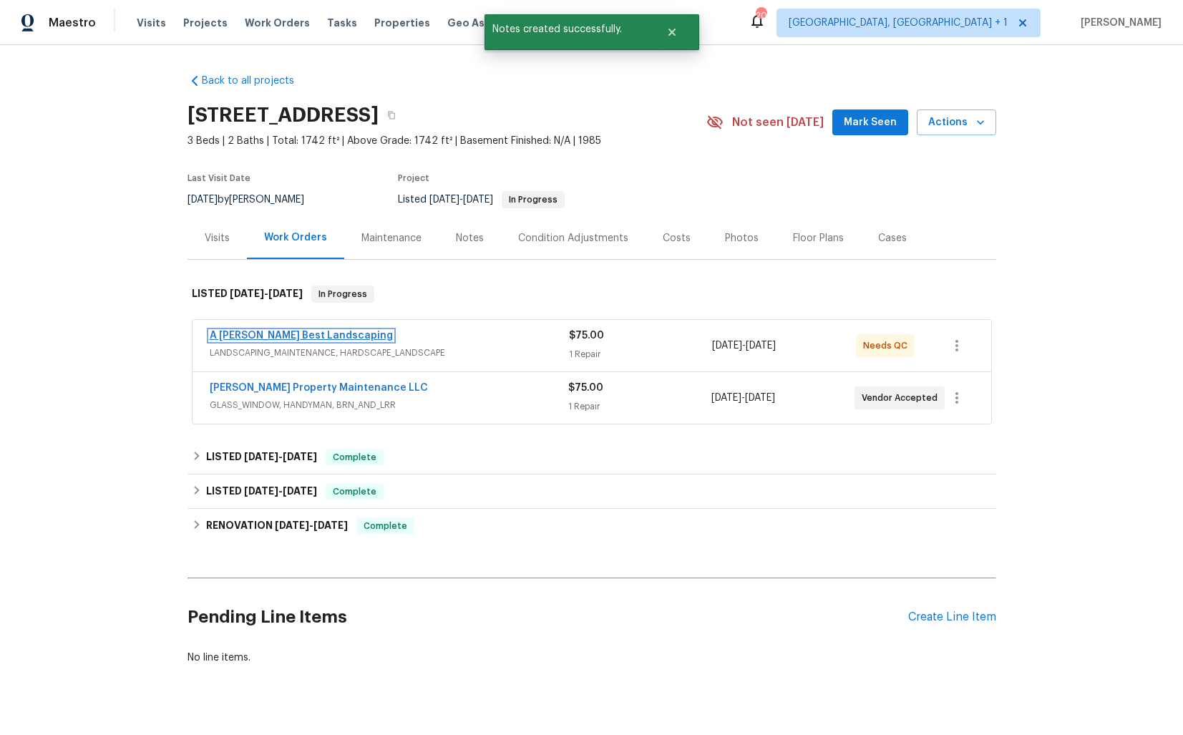
click at [248, 337] on link "A Lopez Best Landscaping" at bounding box center [301, 336] width 183 height 10
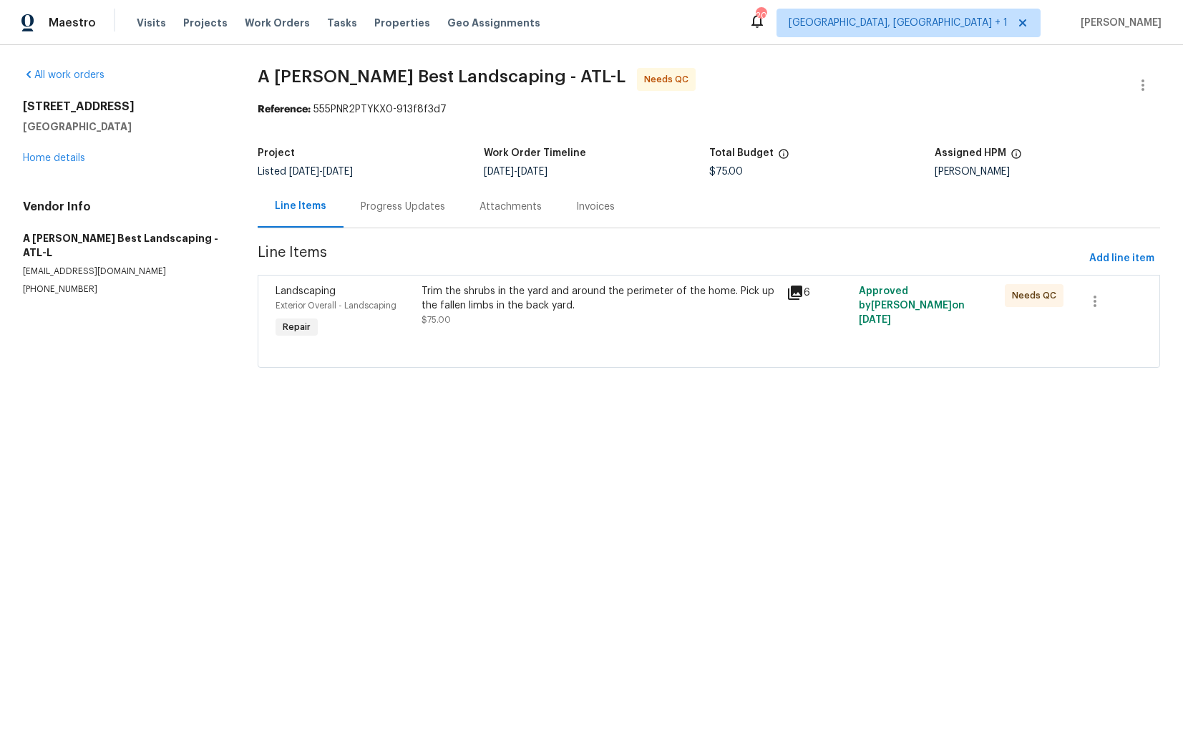
click at [592, 308] on div "Trim the shrubs in the yard and around the perimeter of the home. Pick up the f…" at bounding box center [599, 298] width 356 height 29
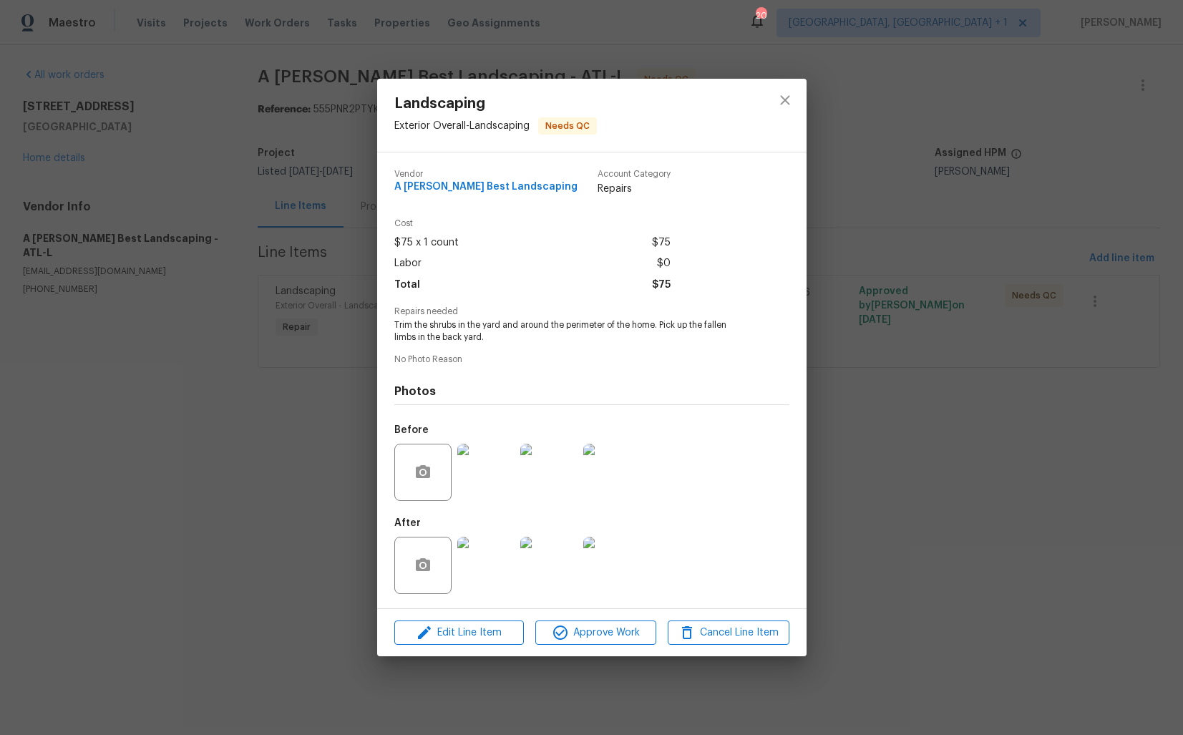
click at [483, 479] on img at bounding box center [485, 472] width 57 height 57
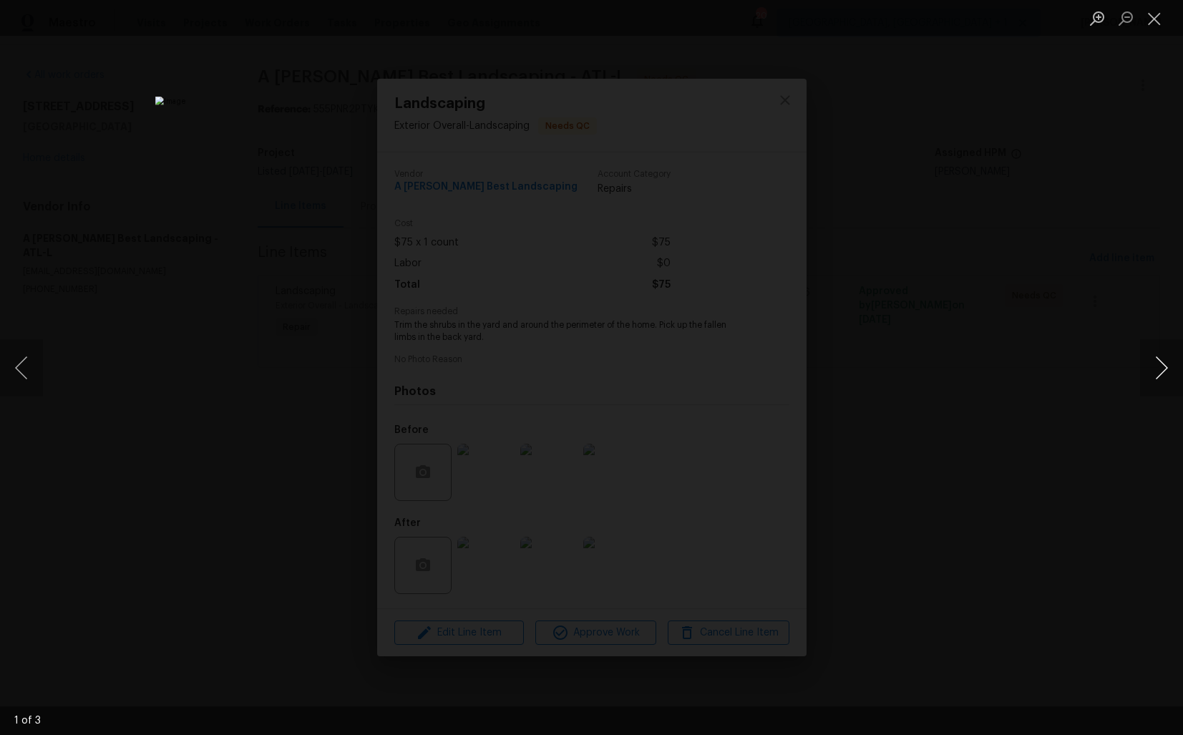
click at [1155, 375] on button "Next image" at bounding box center [1161, 367] width 43 height 57
click at [1007, 353] on div "Lightbox" at bounding box center [591, 367] width 1183 height 735
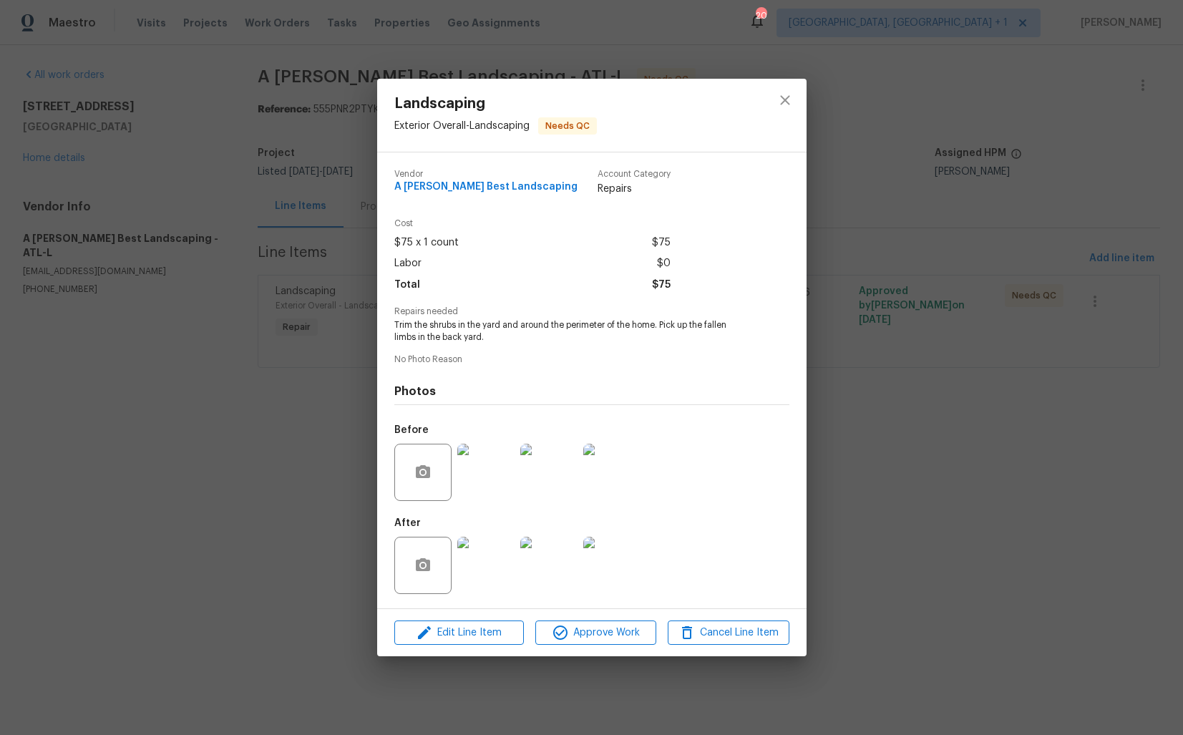
click at [491, 544] on img at bounding box center [485, 565] width 57 height 57
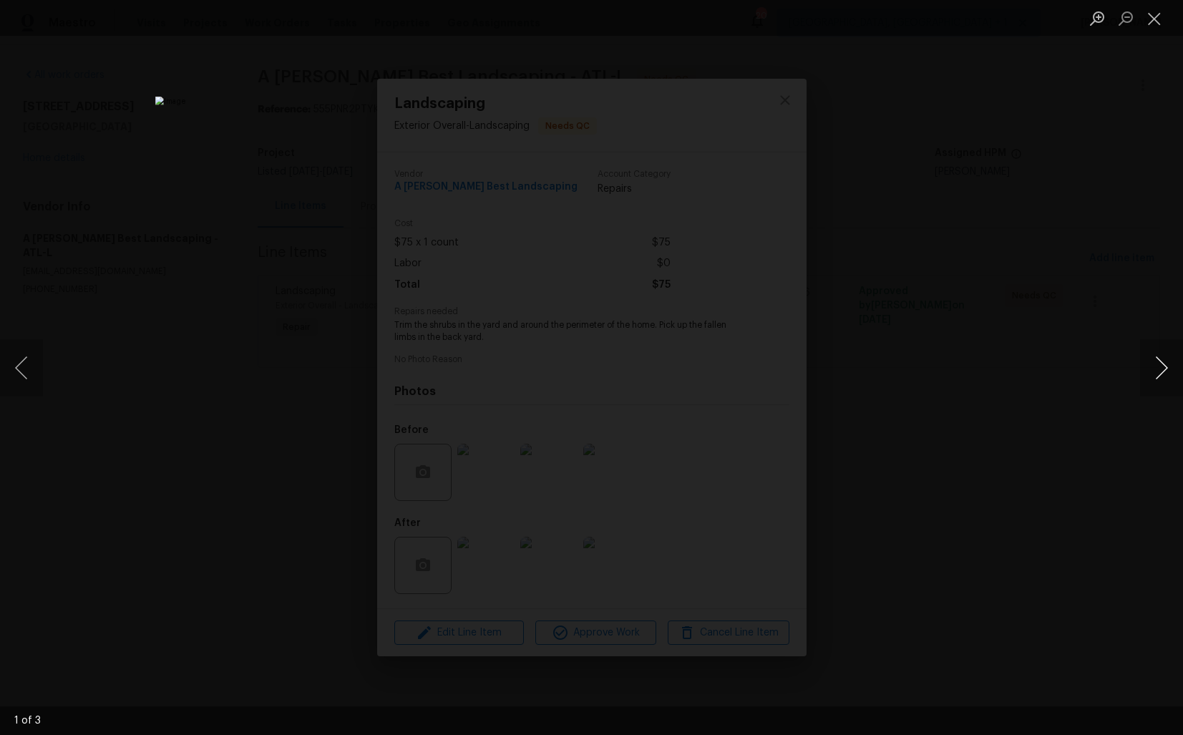
click at [1153, 371] on button "Next image" at bounding box center [1161, 367] width 43 height 57
click at [1016, 425] on div "Lightbox" at bounding box center [591, 367] width 1183 height 735
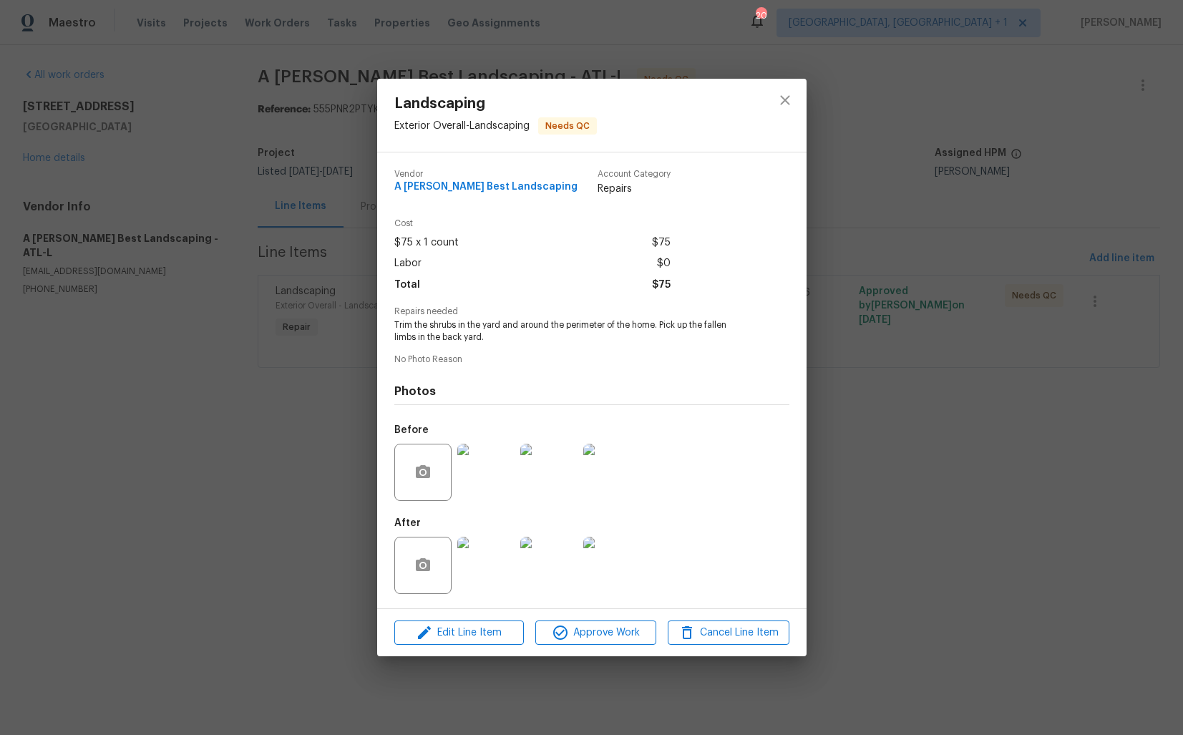
click at [907, 323] on div "Landscaping Exterior Overall - Landscaping Needs QC Vendor A Lopez Best Landsca…" at bounding box center [591, 367] width 1183 height 735
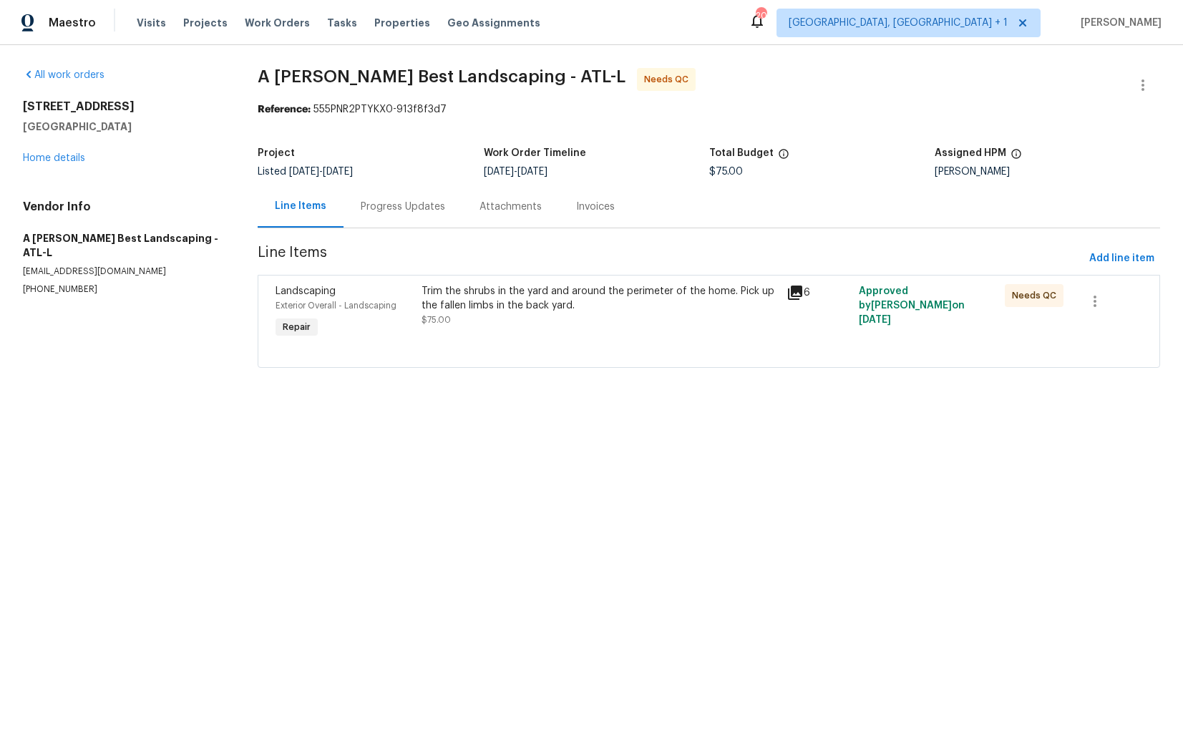
click at [398, 207] on div "Progress Updates" at bounding box center [403, 207] width 84 height 14
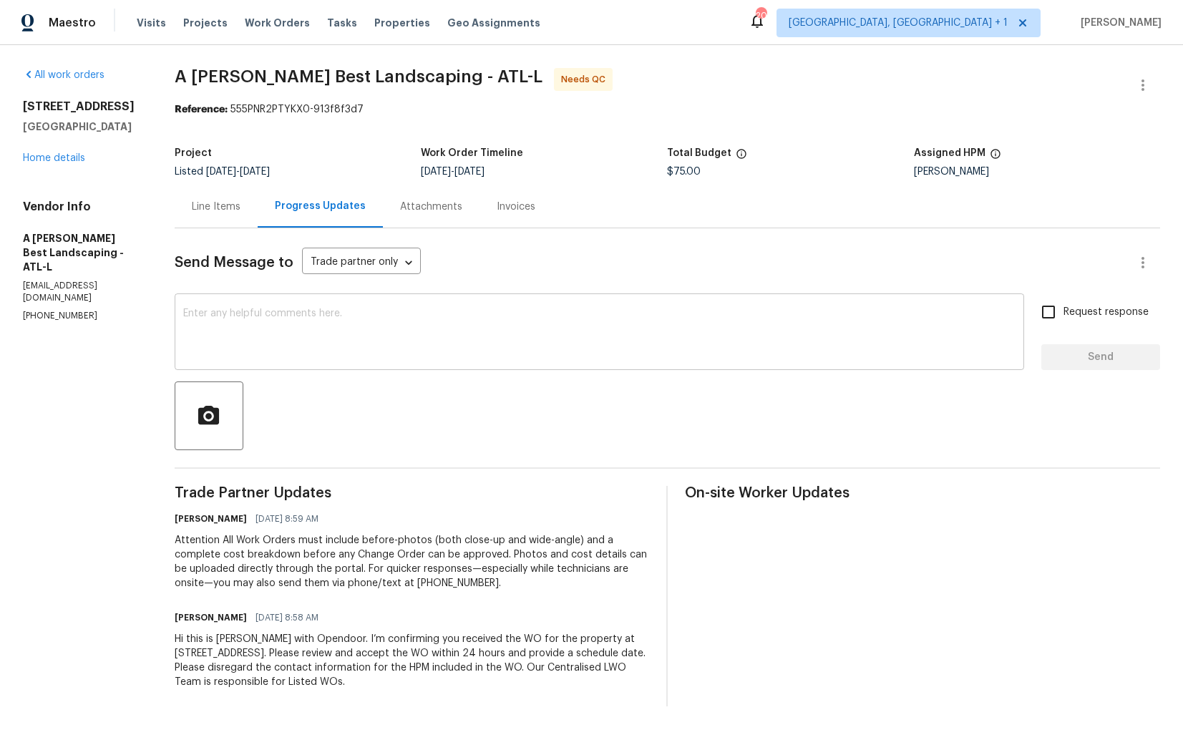
click at [441, 351] on textarea at bounding box center [599, 333] width 832 height 50
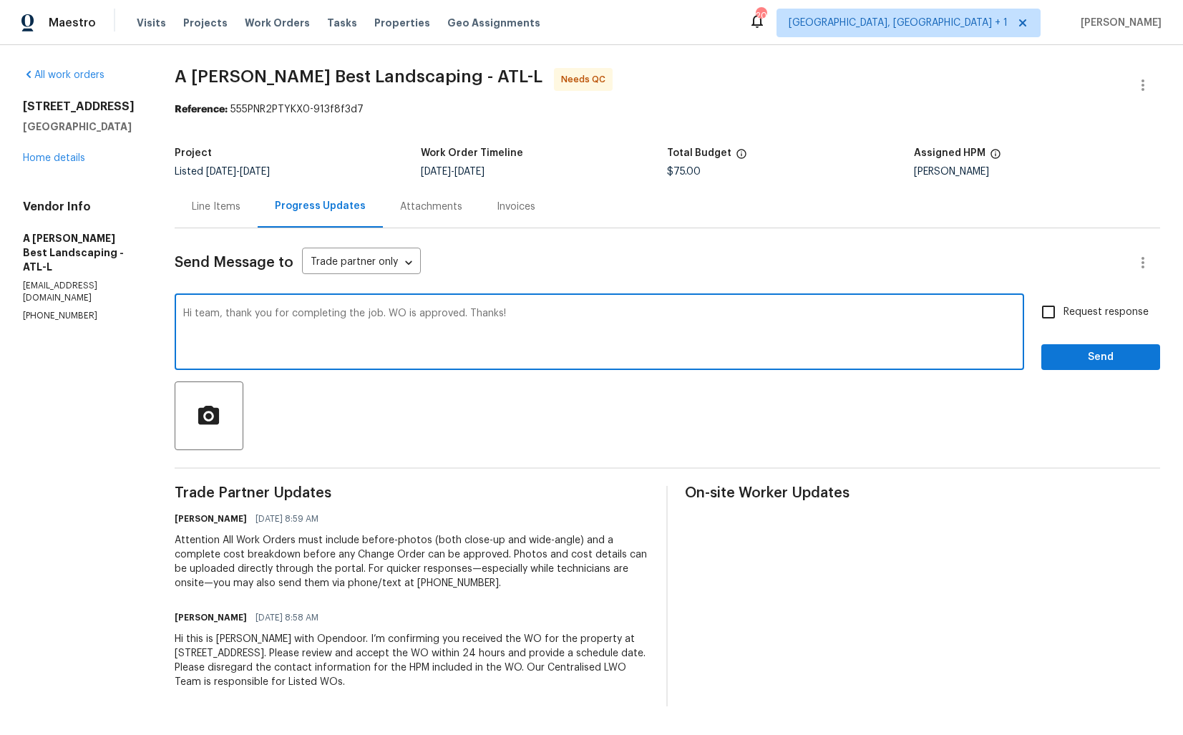
type textarea "Hi team, thank you for completing the job. WO is approved. Thanks!"
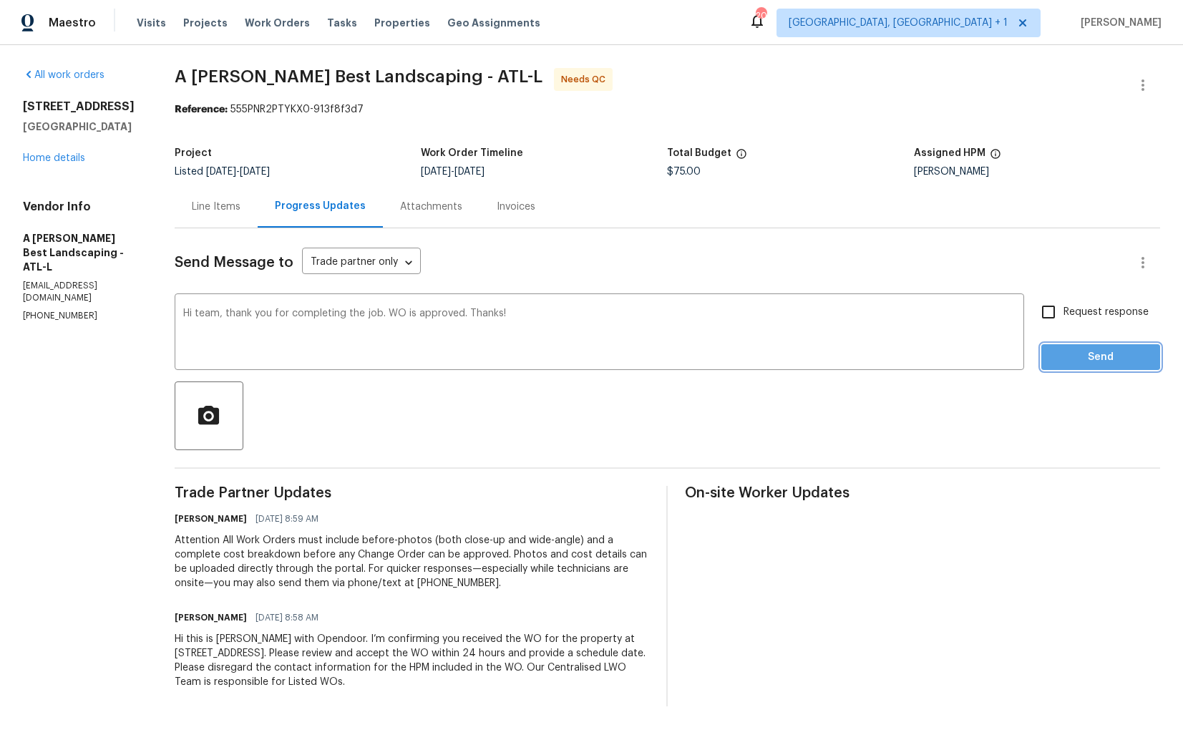
click at [1095, 357] on span "Send" at bounding box center [1100, 357] width 96 height 18
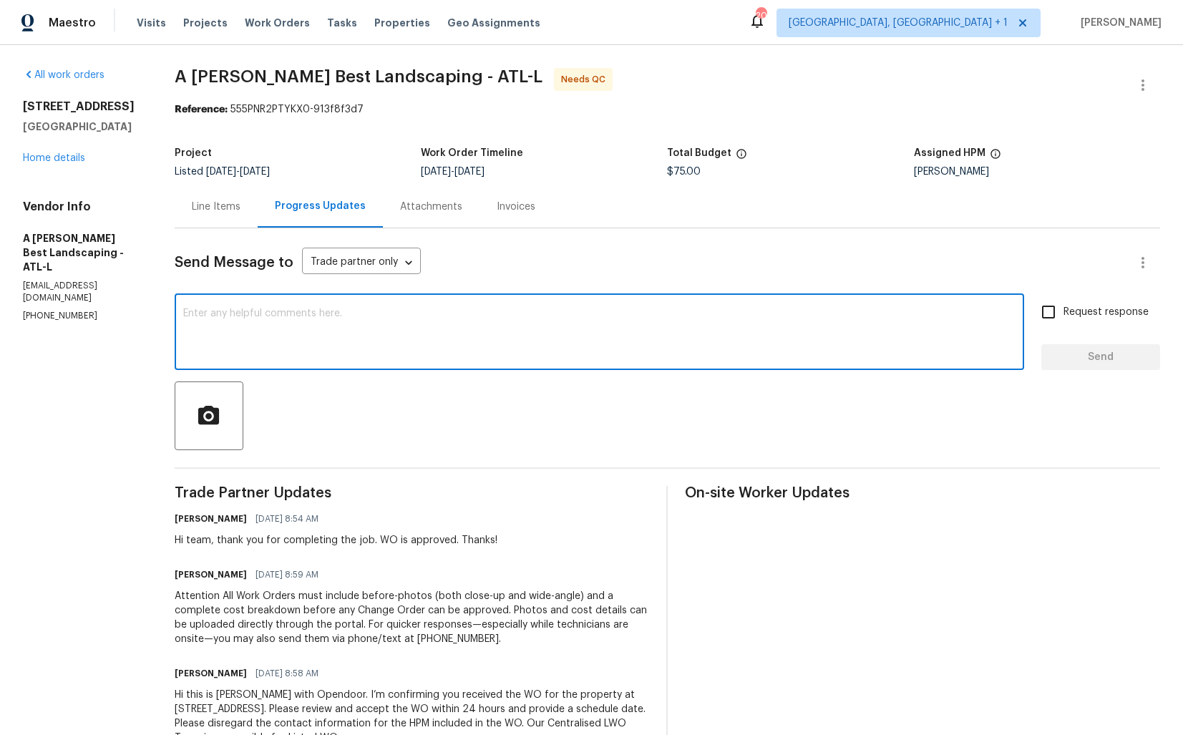
click at [551, 336] on textarea at bounding box center [599, 333] width 832 height 50
click at [1148, 82] on icon "button" at bounding box center [1142, 85] width 17 height 17
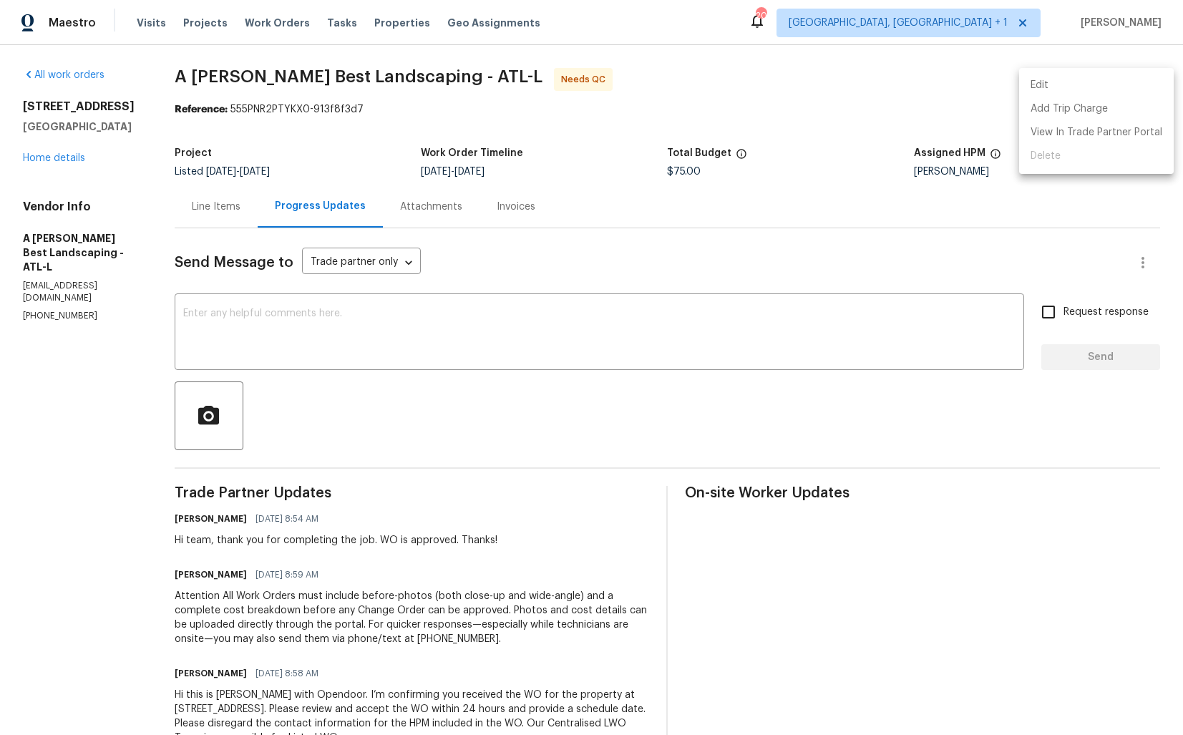
click at [1066, 88] on li "Edit" at bounding box center [1096, 86] width 155 height 24
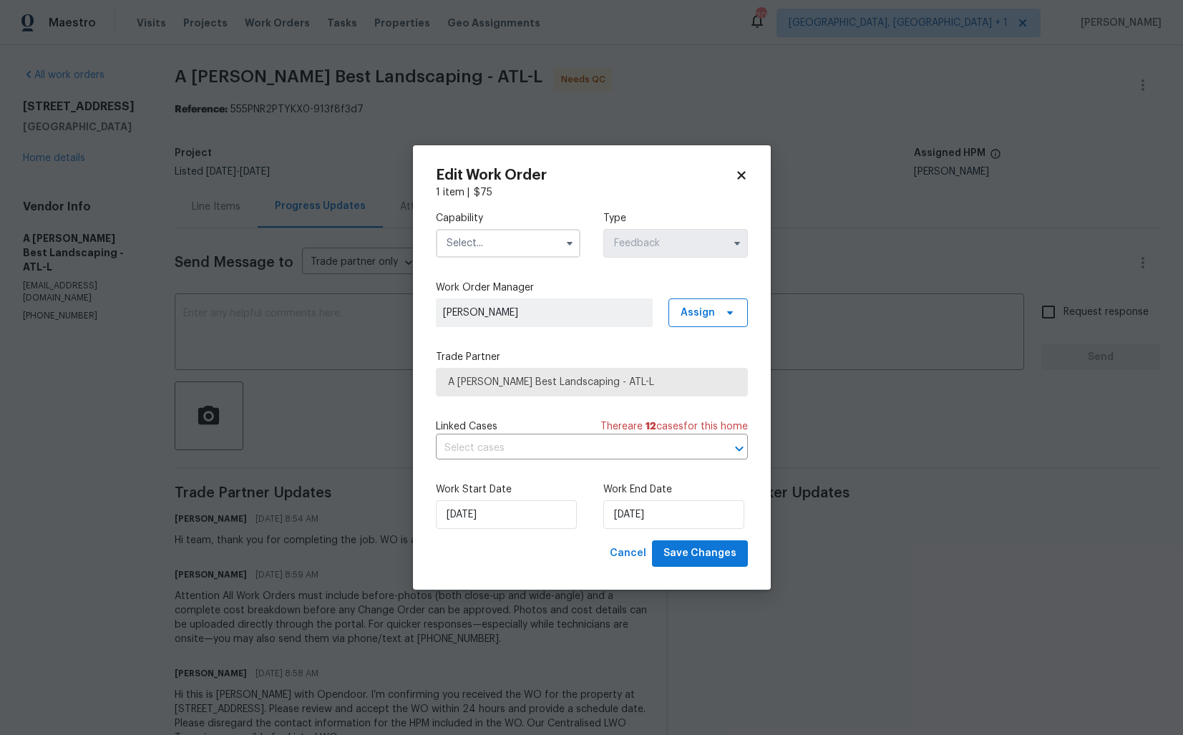
click at [518, 247] on input "text" at bounding box center [508, 243] width 145 height 29
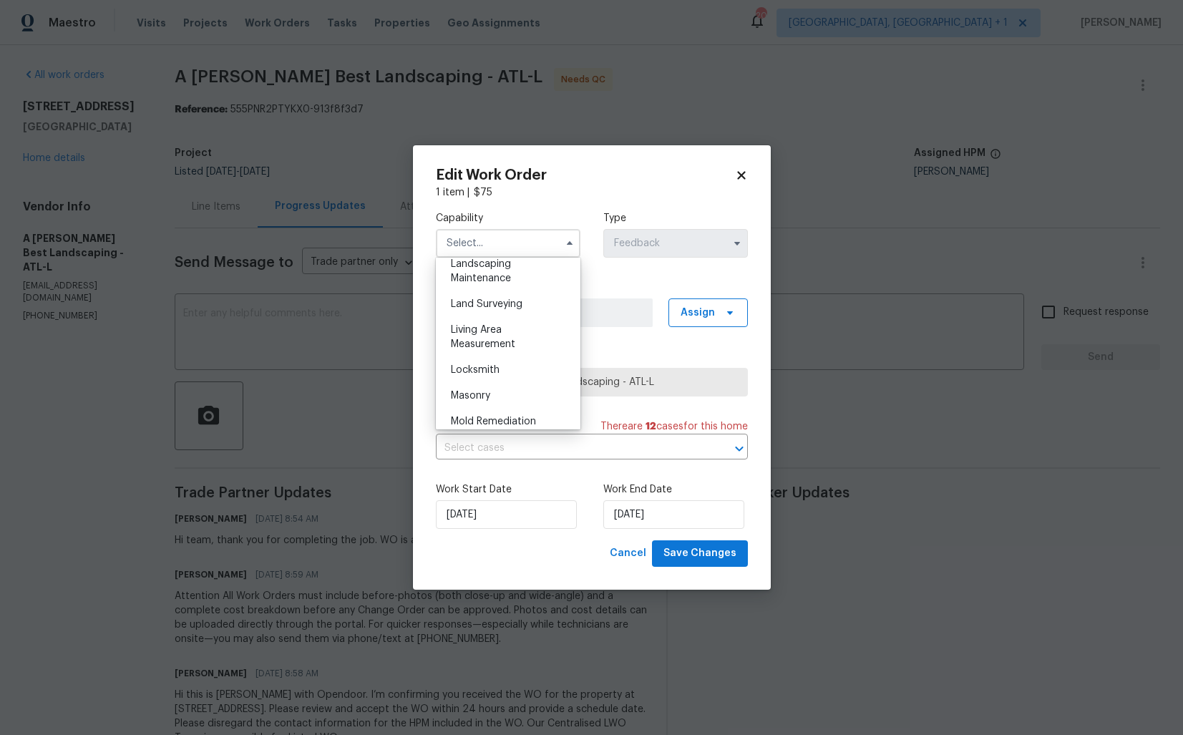
scroll to position [921, 0]
click at [512, 298] on div "Landscaping Maintenance" at bounding box center [507, 301] width 137 height 40
type input "Landscaping Maintenance"
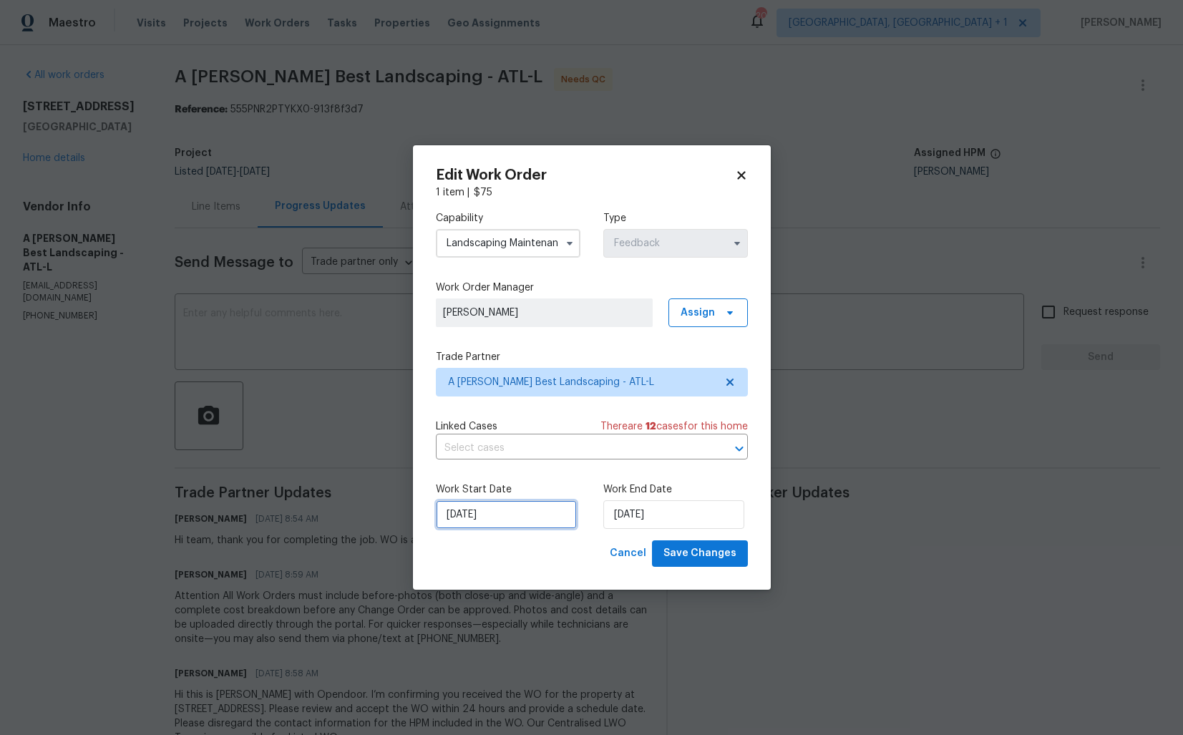
click at [515, 519] on input "22/09/2025" at bounding box center [506, 514] width 141 height 29
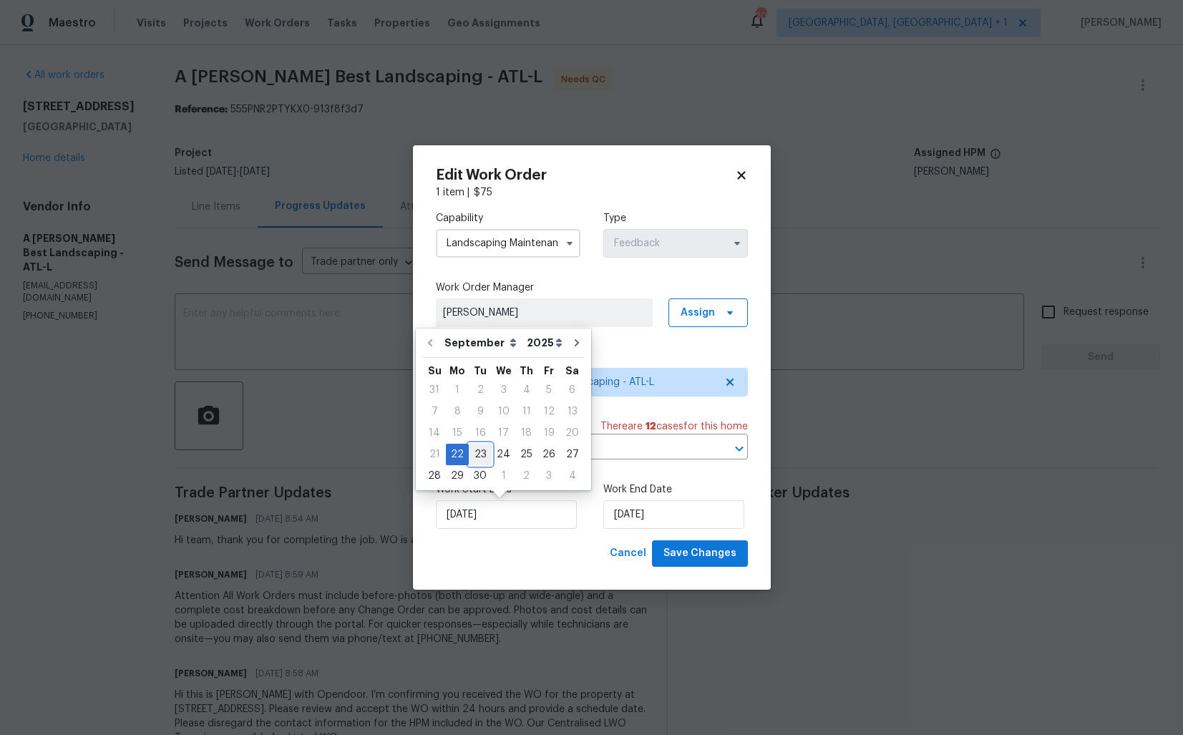
click at [480, 453] on div "23" at bounding box center [480, 454] width 23 height 20
type input "23/09/2025"
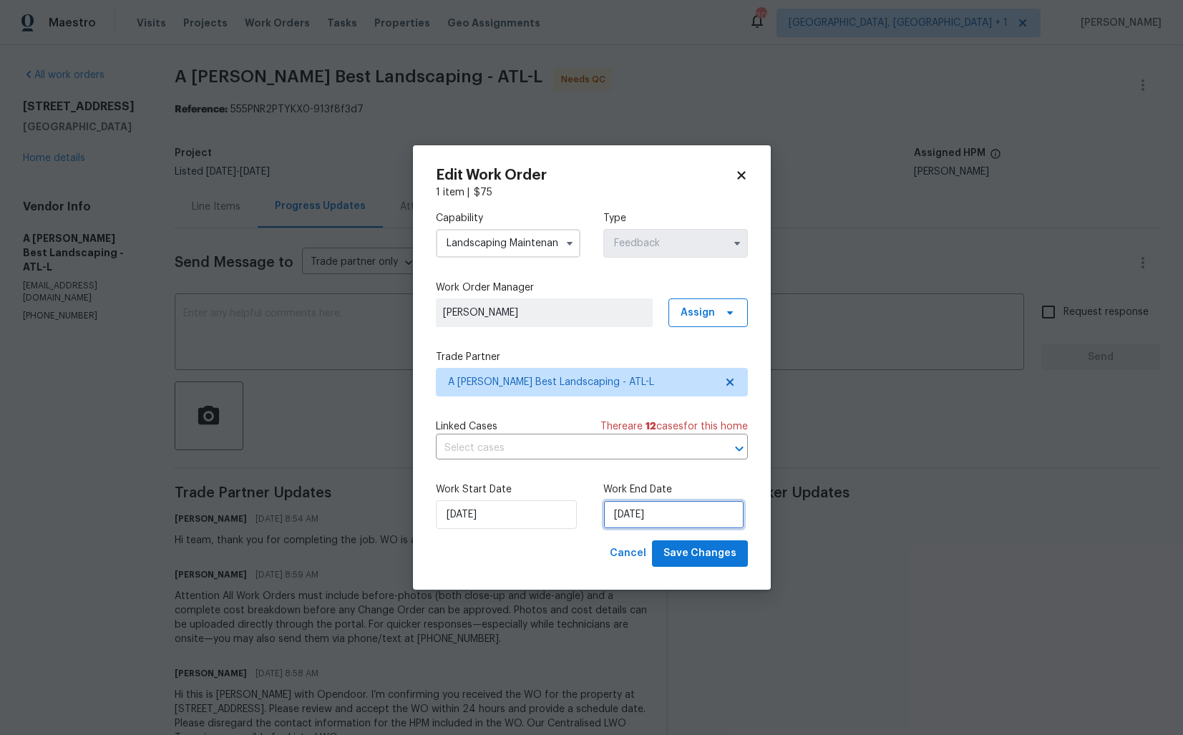
click at [652, 515] on input "24/09/2025" at bounding box center [673, 514] width 141 height 29
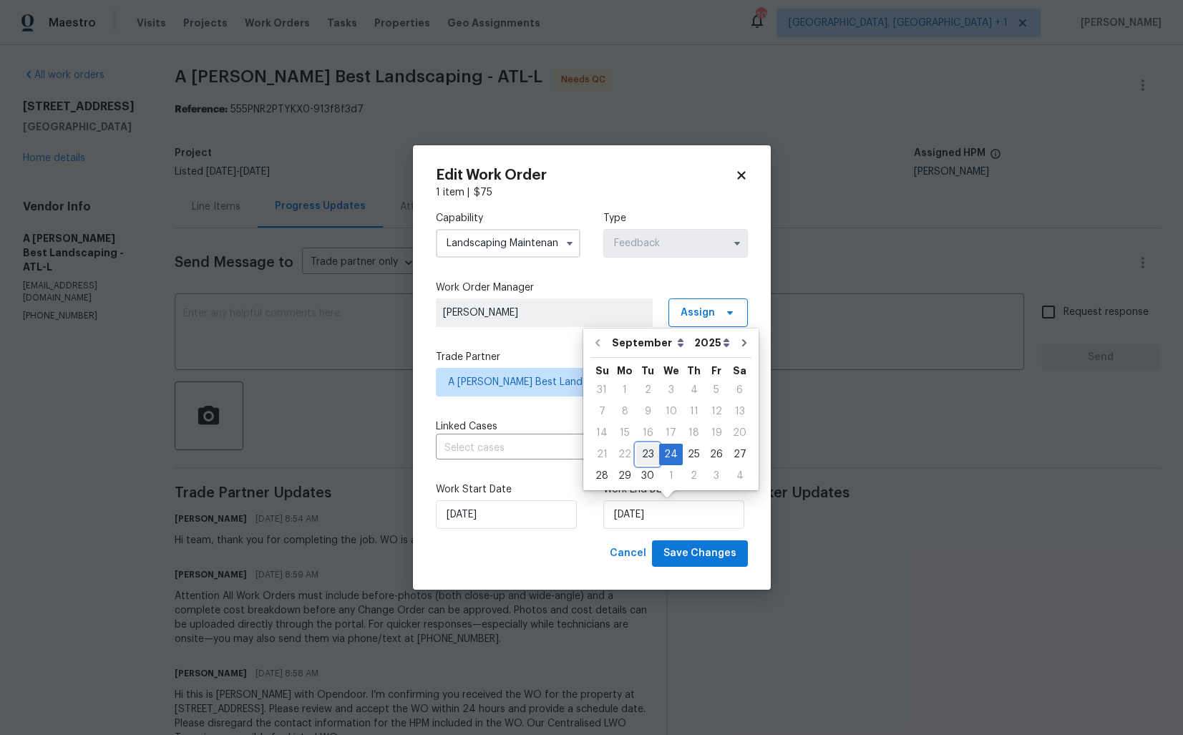
click at [647, 451] on div "23" at bounding box center [647, 454] width 23 height 20
type input "23/09/2025"
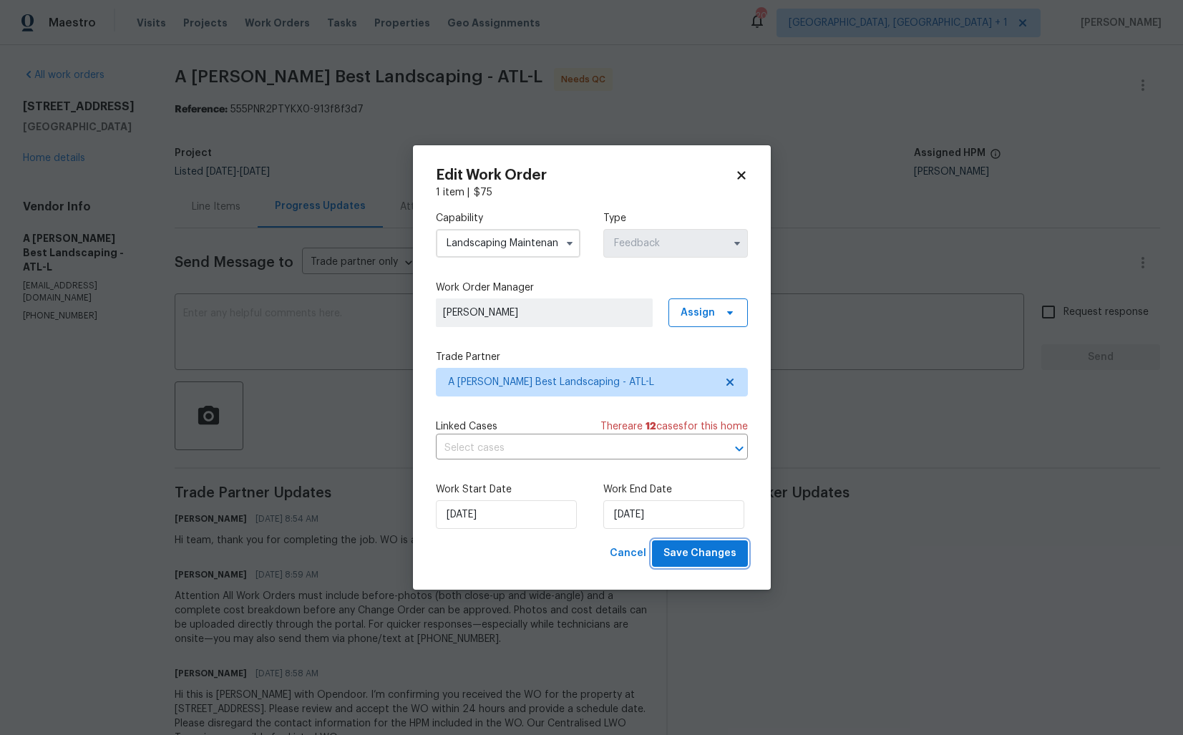
click at [690, 555] on span "Save Changes" at bounding box center [699, 553] width 73 height 18
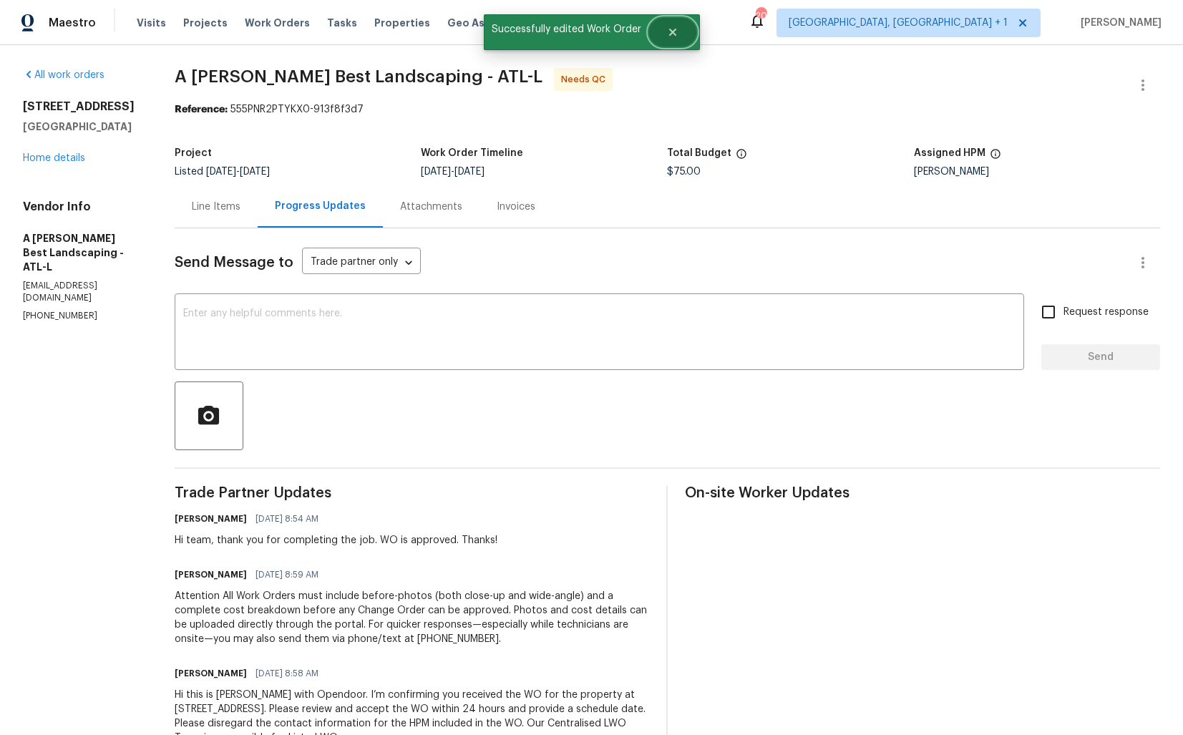
click at [680, 34] on button "Close" at bounding box center [672, 32] width 47 height 29
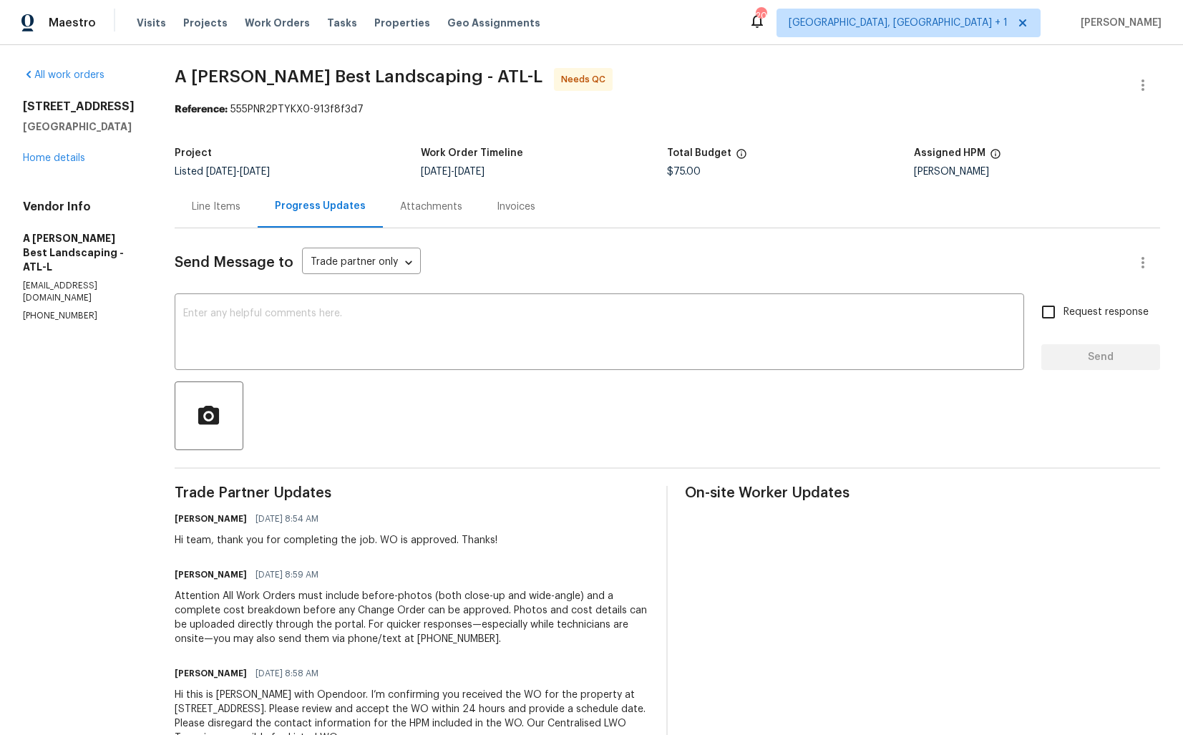
click at [239, 209] on div "Line Items" at bounding box center [216, 207] width 49 height 14
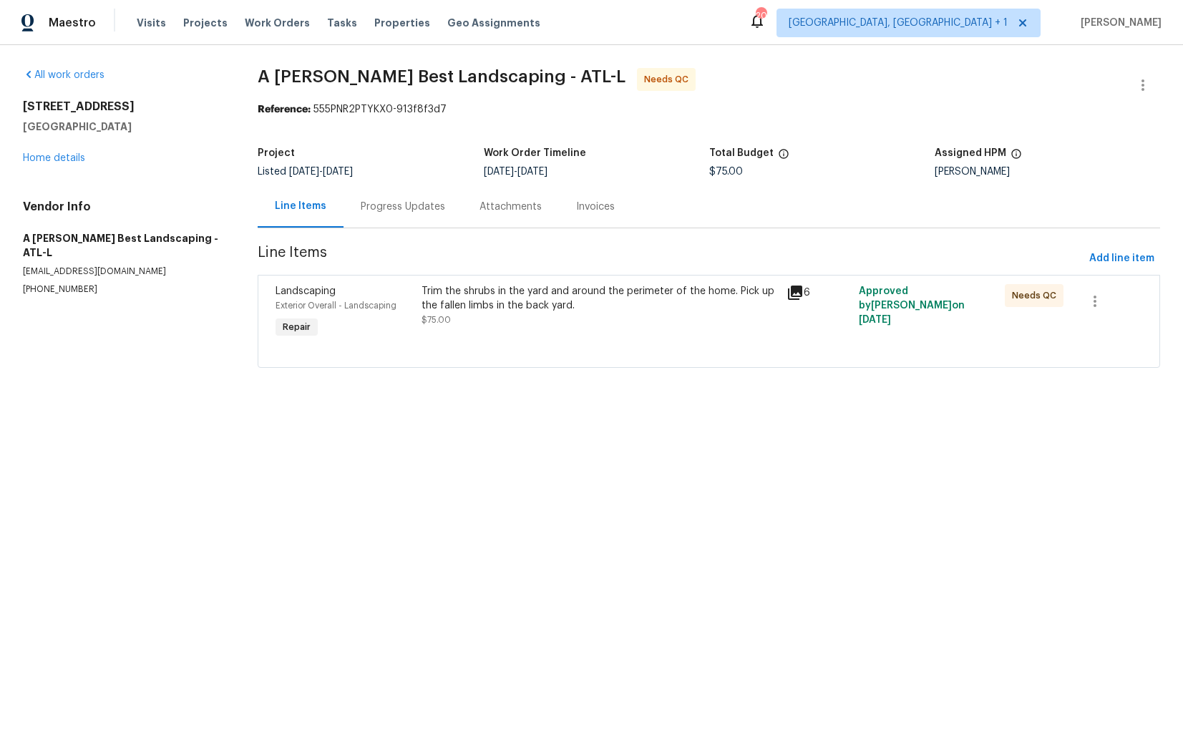
click at [514, 318] on div "Trim the shrubs in the yard and around the perimeter of the home. Pick up the f…" at bounding box center [599, 305] width 356 height 43
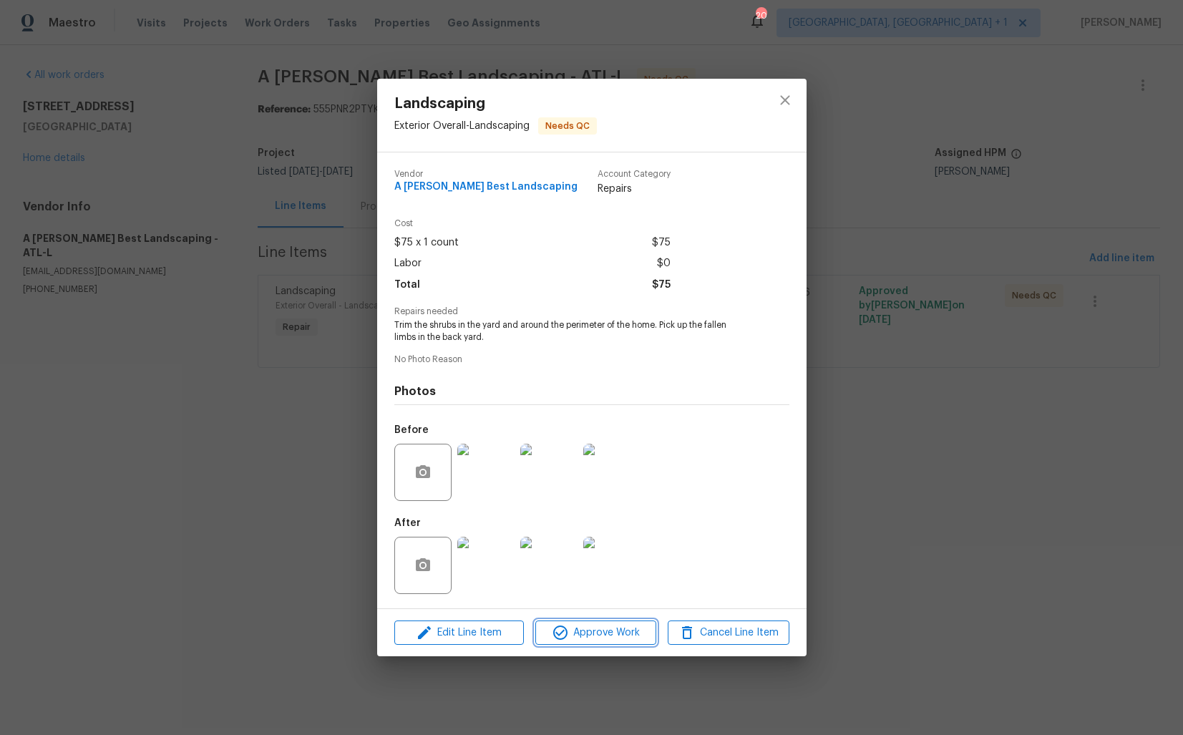
click at [582, 637] on span "Approve Work" at bounding box center [595, 633] width 112 height 18
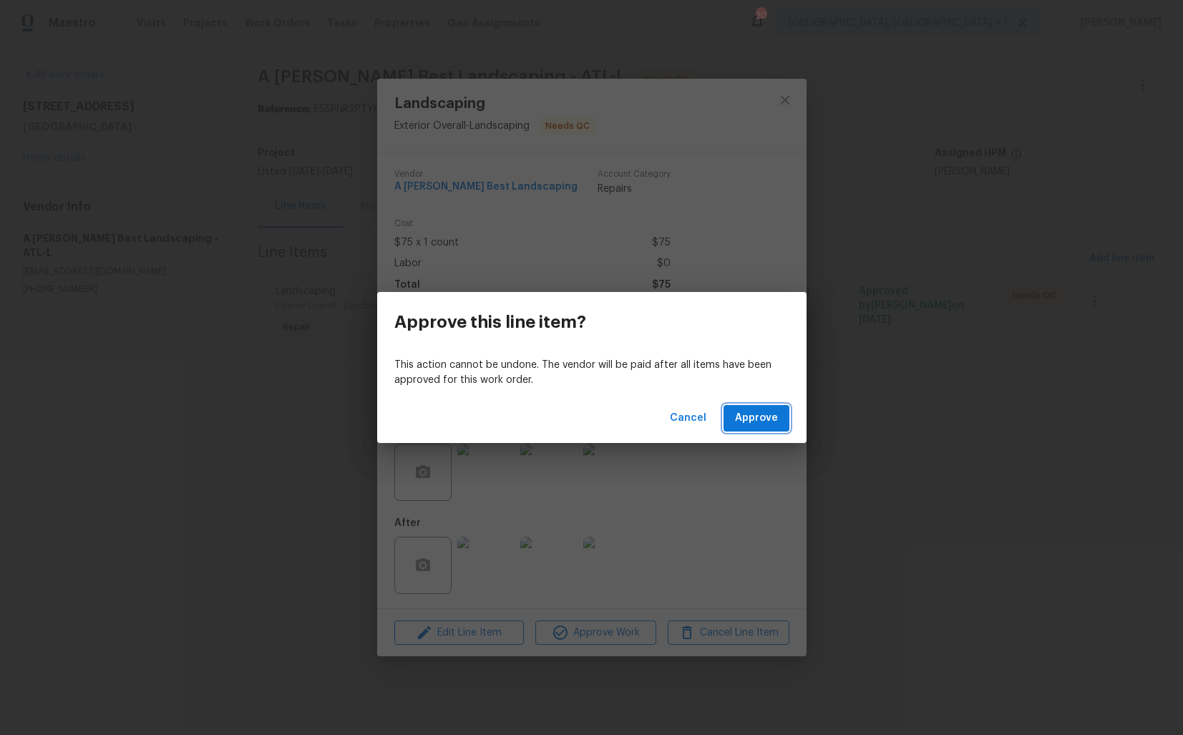
click at [765, 424] on span "Approve" at bounding box center [756, 418] width 43 height 18
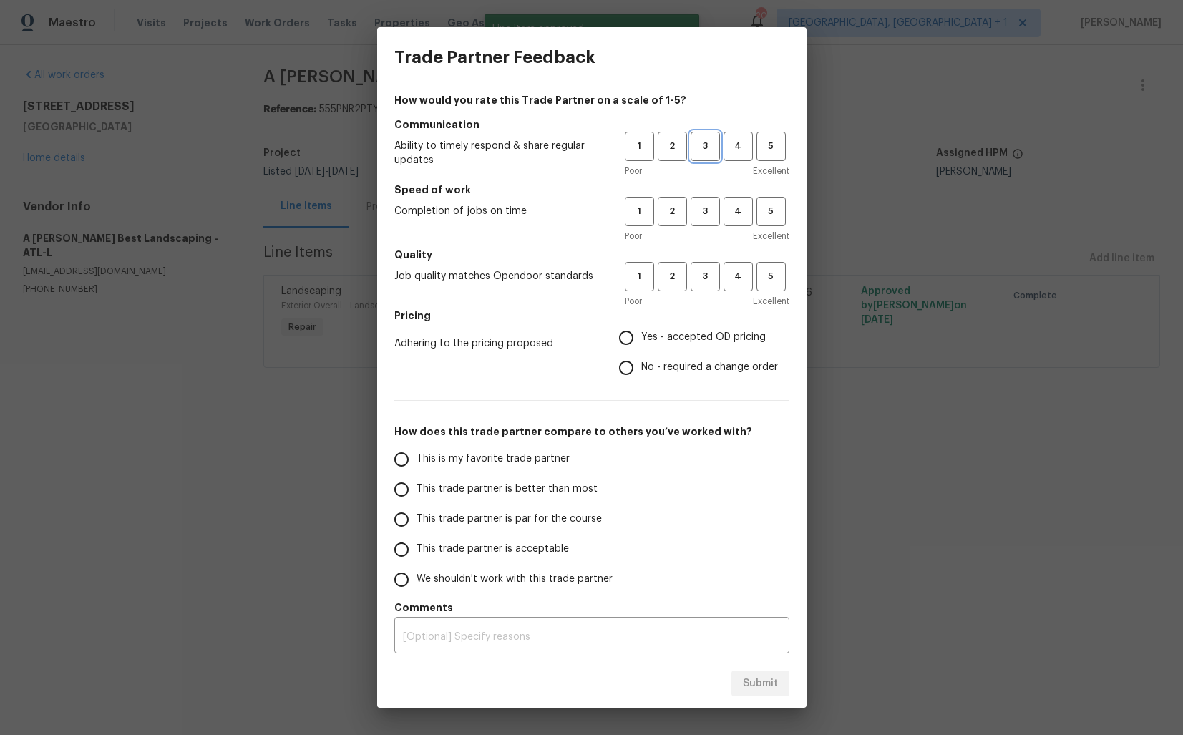
click at [709, 152] on span "3" at bounding box center [705, 146] width 26 height 16
click at [705, 217] on span "3" at bounding box center [705, 211] width 26 height 16
click at [704, 276] on span "3" at bounding box center [705, 276] width 26 height 16
click at [645, 344] on span "Yes - accepted OD pricing" at bounding box center [703, 337] width 124 height 15
click at [641, 344] on input "Yes - accepted OD pricing" at bounding box center [626, 338] width 30 height 30
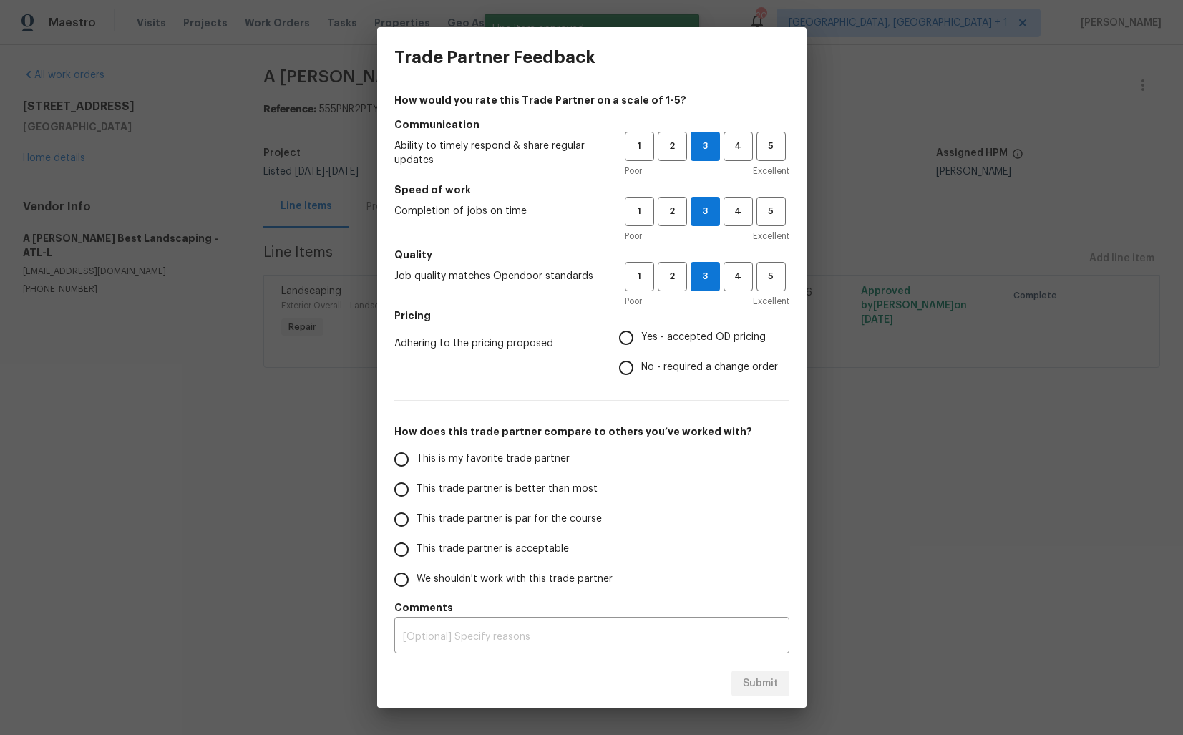
radio input "true"
click at [533, 484] on span "This trade partner is better than most" at bounding box center [506, 488] width 181 height 15
click at [416, 484] on input "This trade partner is better than most" at bounding box center [401, 489] width 30 height 30
click at [763, 685] on span "Submit" at bounding box center [760, 684] width 35 height 18
radio input "true"
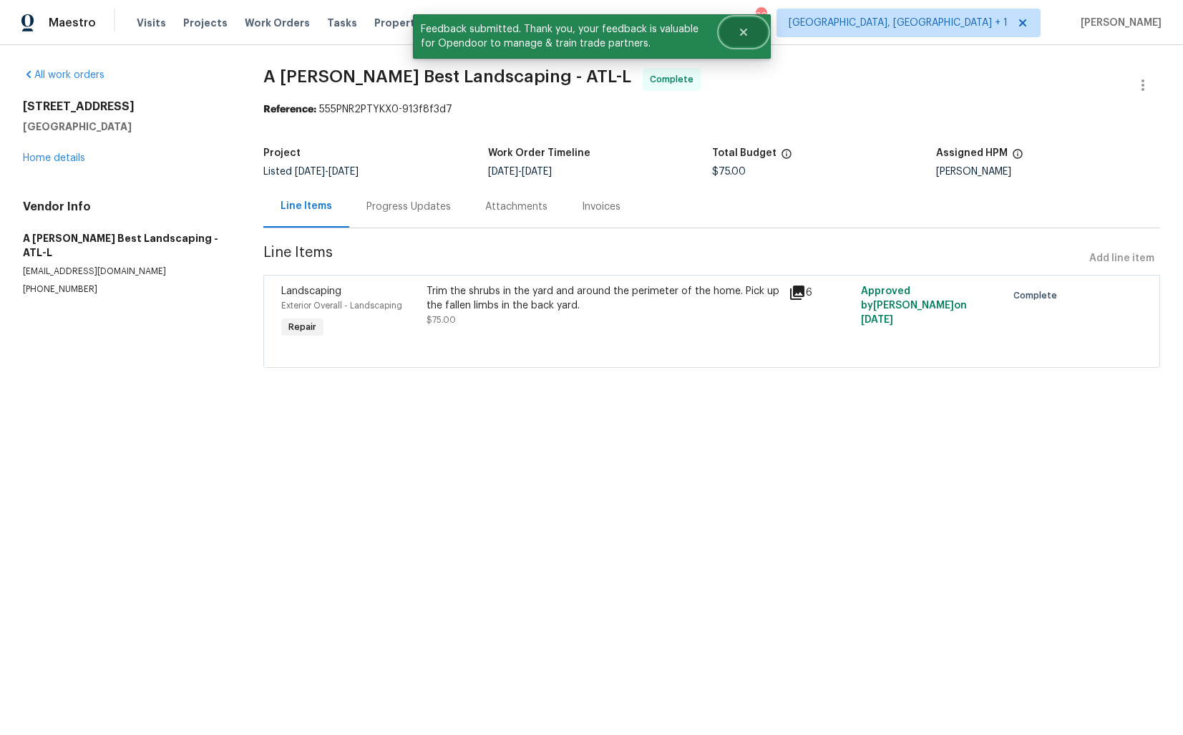
click at [739, 38] on button "Close" at bounding box center [743, 32] width 47 height 29
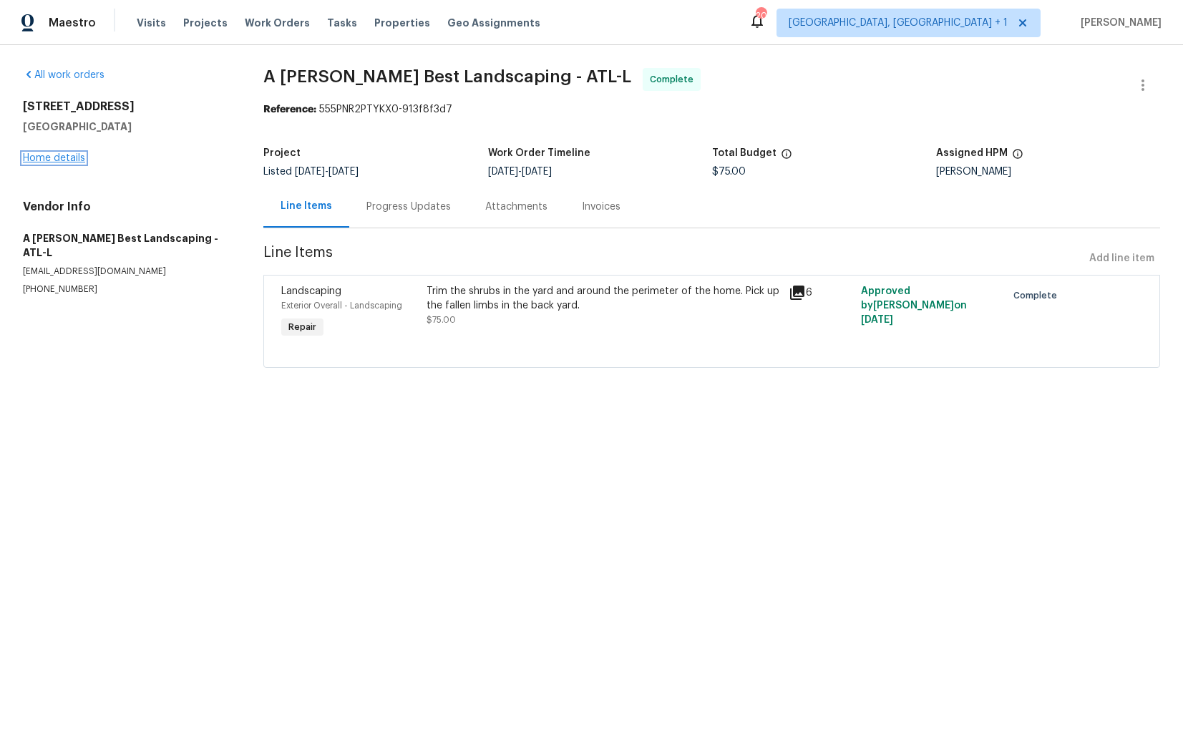
click at [68, 157] on link "Home details" at bounding box center [54, 158] width 62 height 10
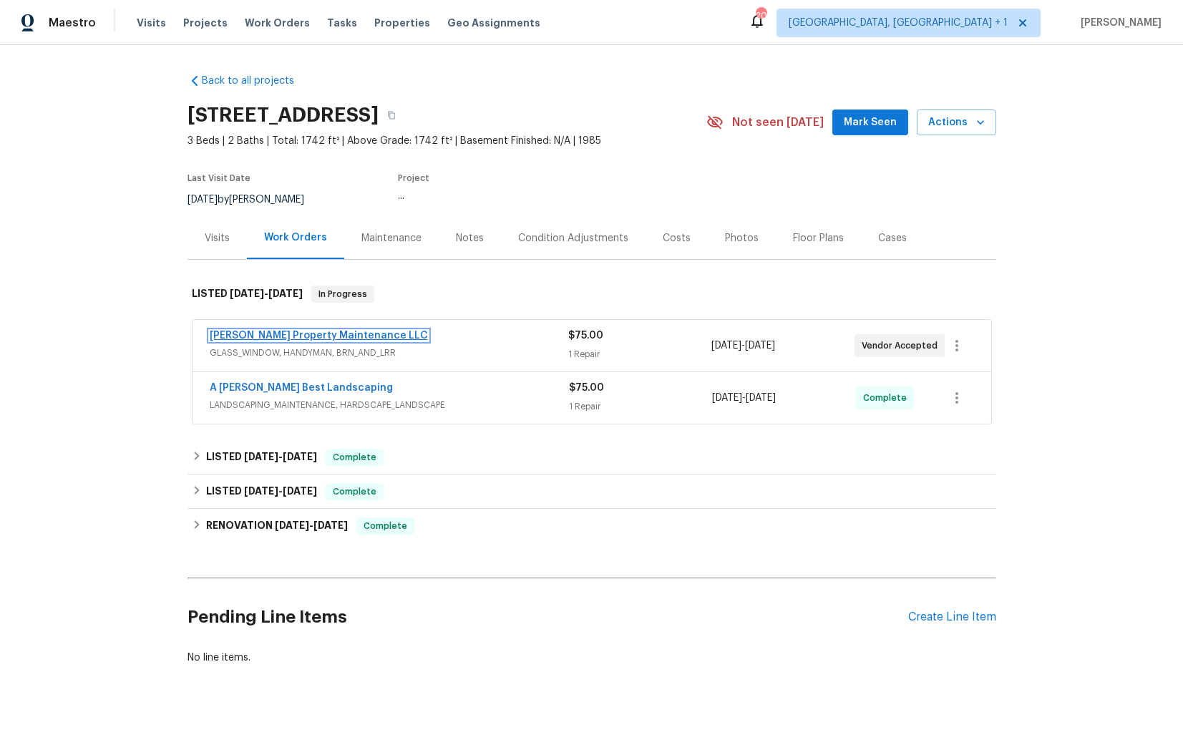
click at [293, 338] on link "Glen Property Maintenance LLC" at bounding box center [319, 336] width 218 height 10
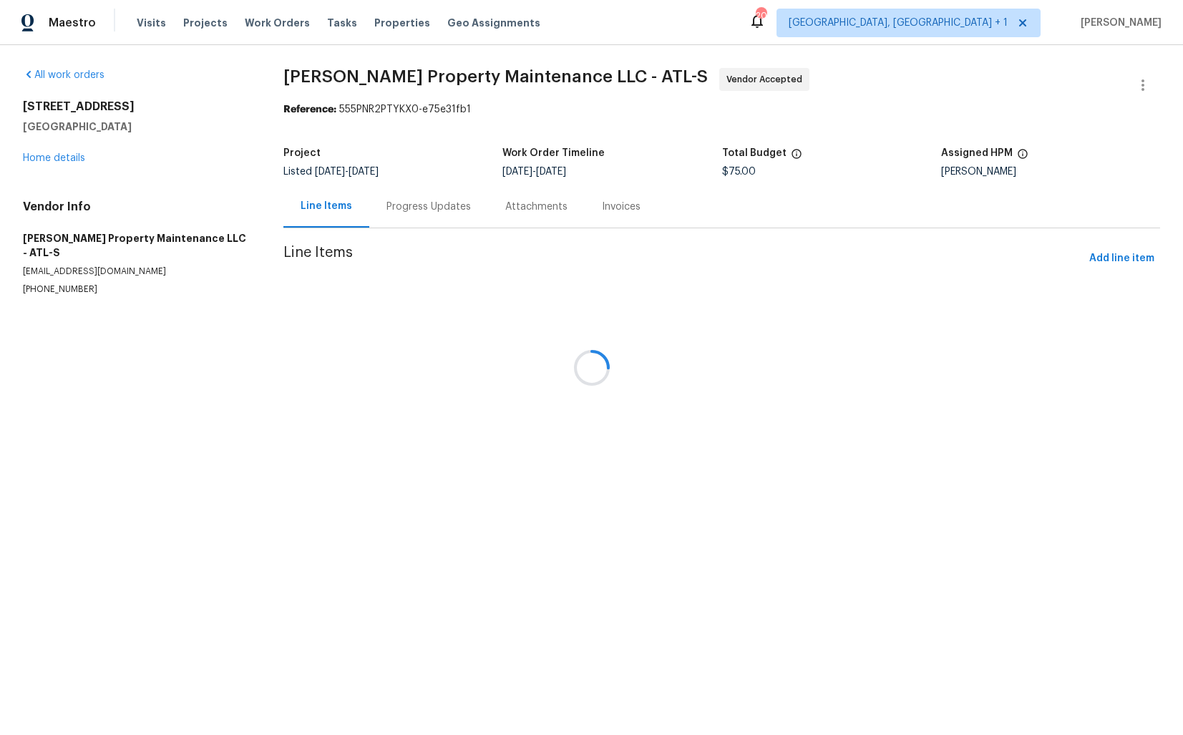
click at [417, 209] on div at bounding box center [591, 367] width 1183 height 735
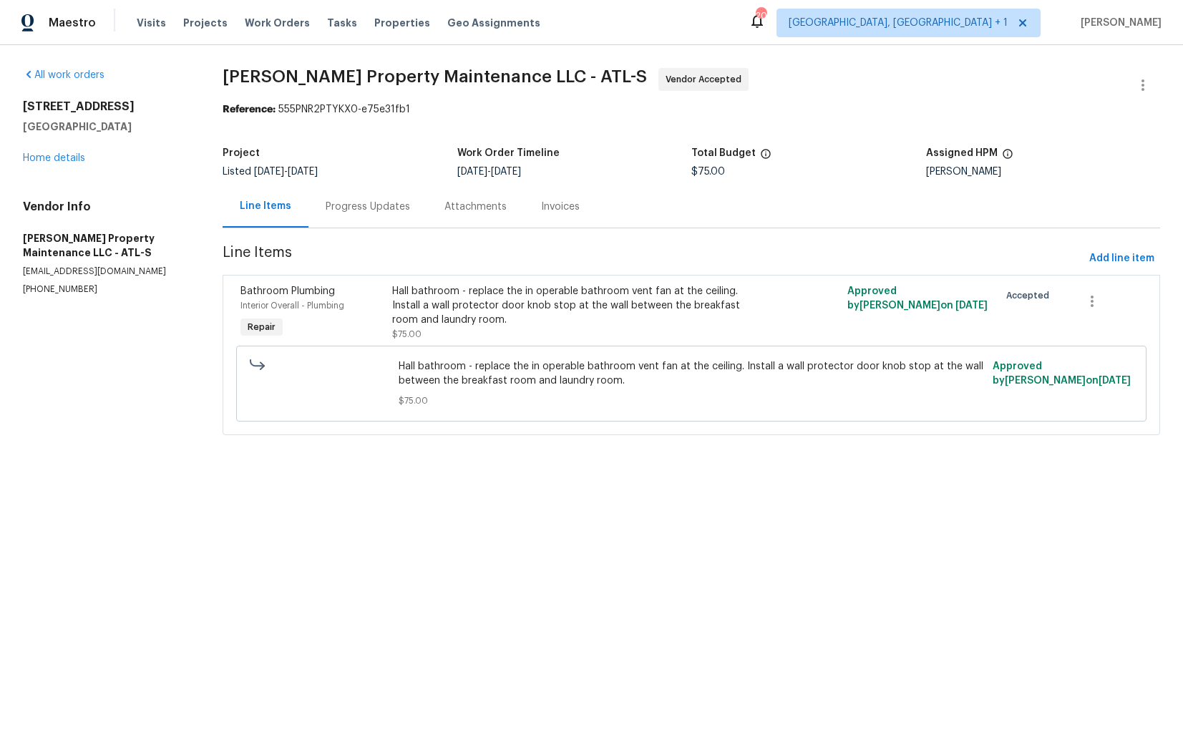
click at [373, 209] on div "Progress Updates" at bounding box center [368, 207] width 84 height 14
click at [373, 209] on div "Progress Updates" at bounding box center [367, 206] width 119 height 42
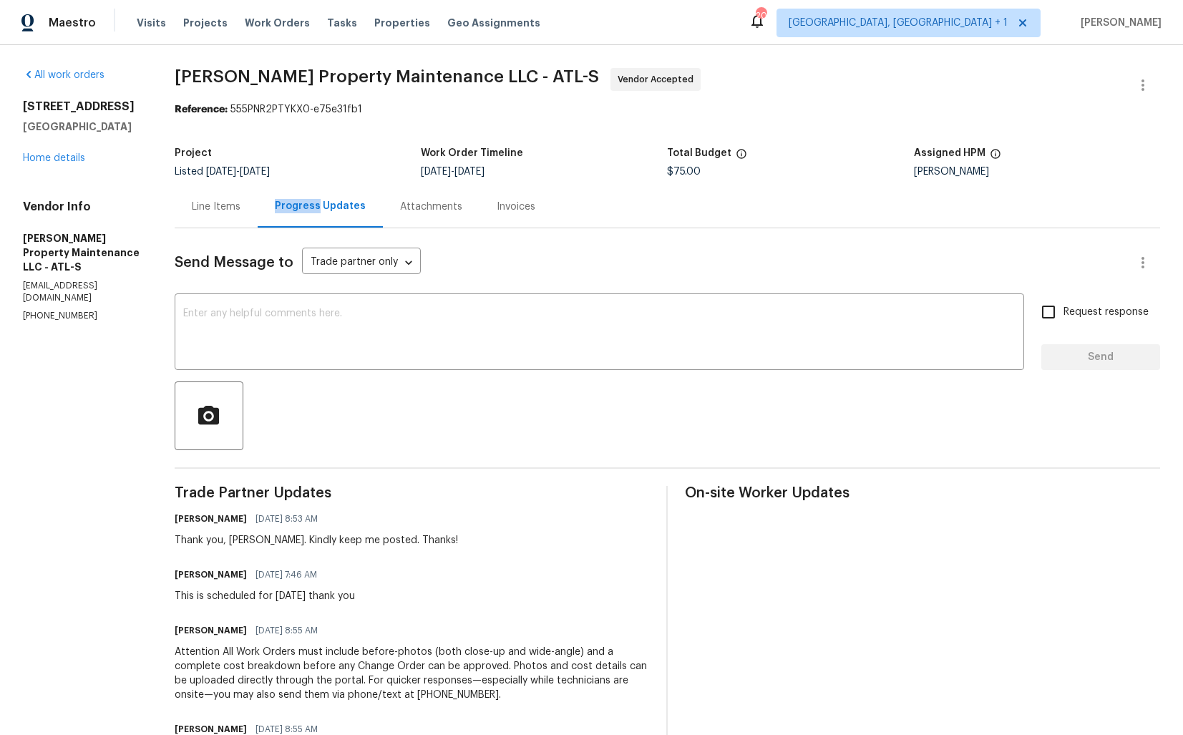
click at [250, 537] on div "Thank you, Daniel. Kindly keep me posted. Thanks!" at bounding box center [316, 540] width 283 height 14
click at [220, 544] on div "Thank you, Daniel. Kindly keep me posted. Thanks!" at bounding box center [316, 540] width 283 height 14
click at [205, 595] on div "This is scheduled for tomorrow thank you" at bounding box center [265, 596] width 180 height 14
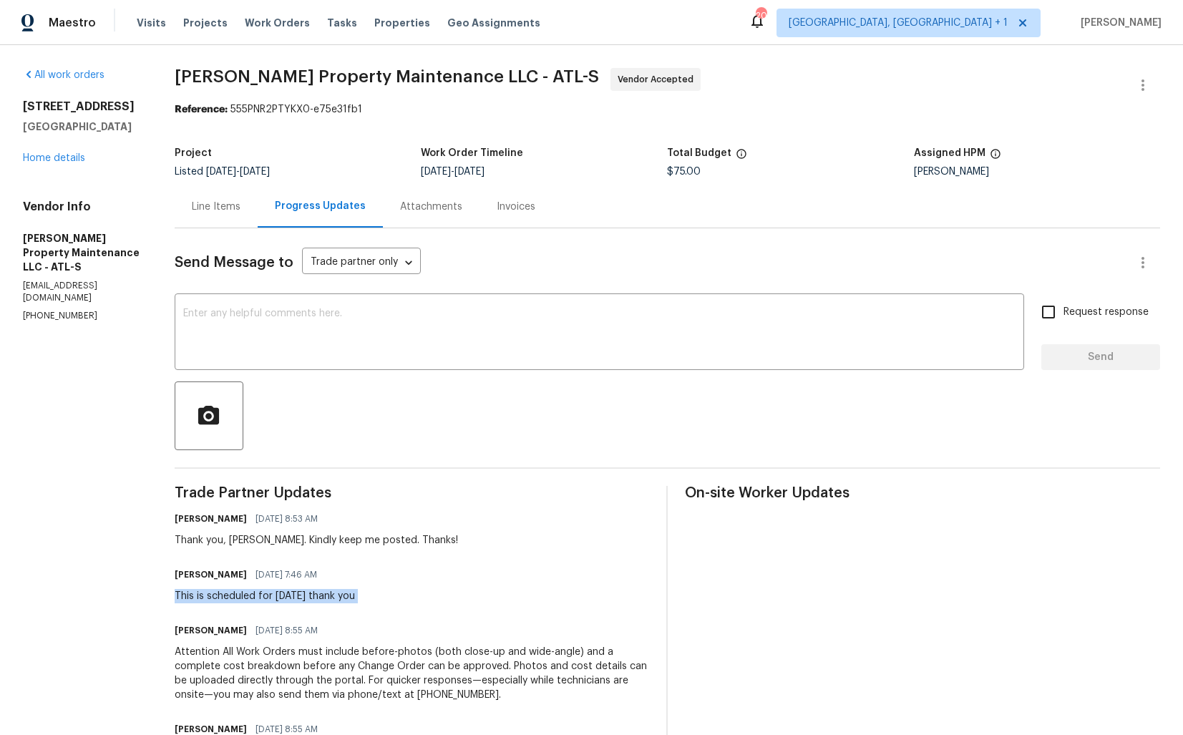
copy div "This is scheduled for tomorrow thank you"
click at [401, 501] on div "Trade Partner Updates Arvind Raj M 09/23/2025 8:53 AM Thank you, Daniel. Kindly…" at bounding box center [412, 652] width 475 height 332
click at [63, 163] on link "Home details" at bounding box center [54, 158] width 62 height 10
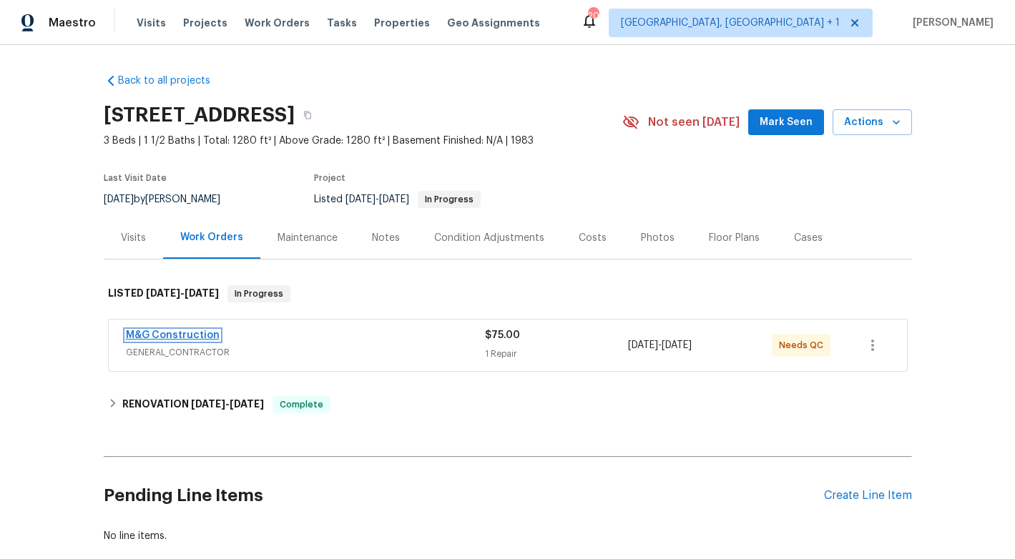
click at [165, 331] on link "M&G Construction" at bounding box center [173, 336] width 94 height 10
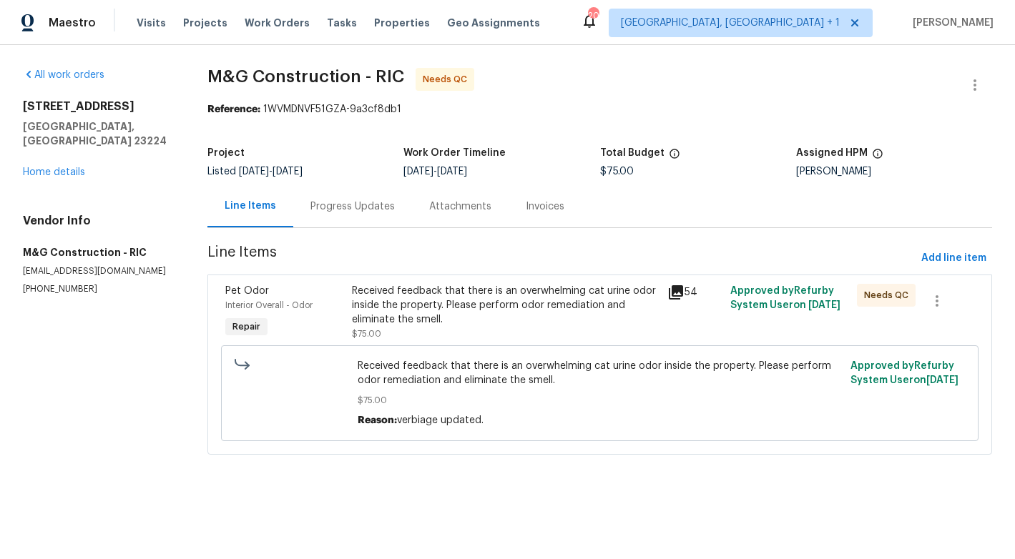
click at [340, 207] on div "Progress Updates" at bounding box center [352, 207] width 84 height 14
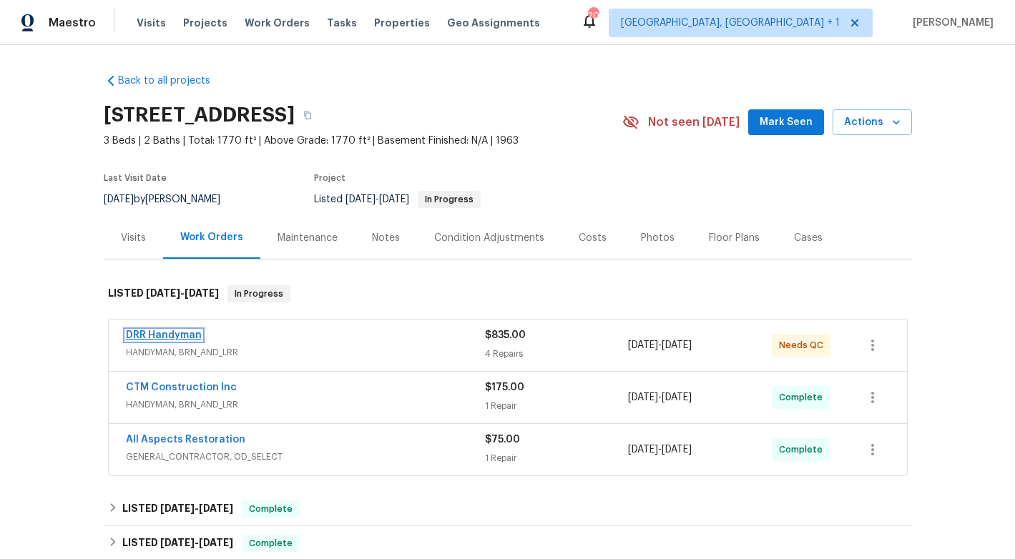
click at [148, 336] on link "DRR Handyman" at bounding box center [164, 336] width 76 height 10
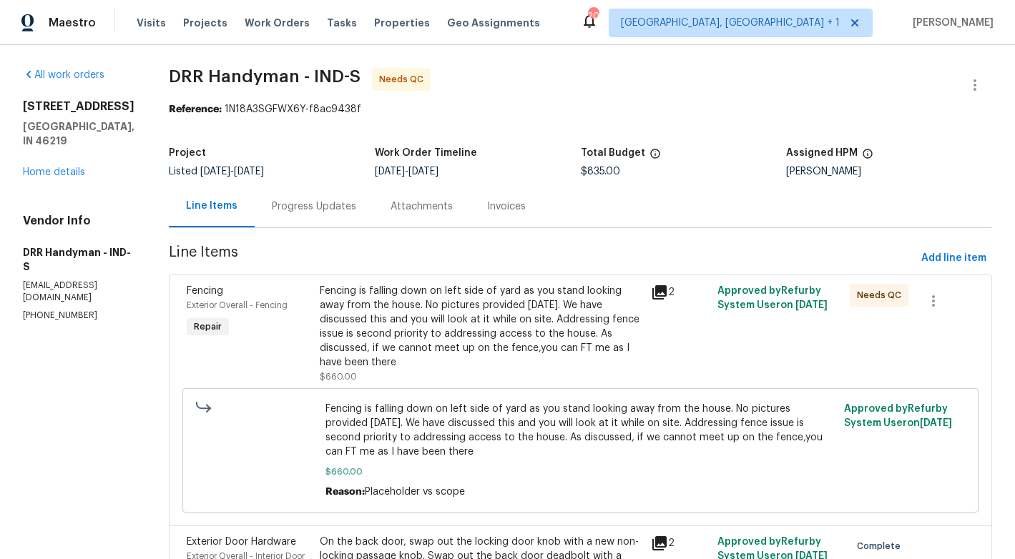
click at [300, 218] on div "Progress Updates" at bounding box center [314, 206] width 119 height 42
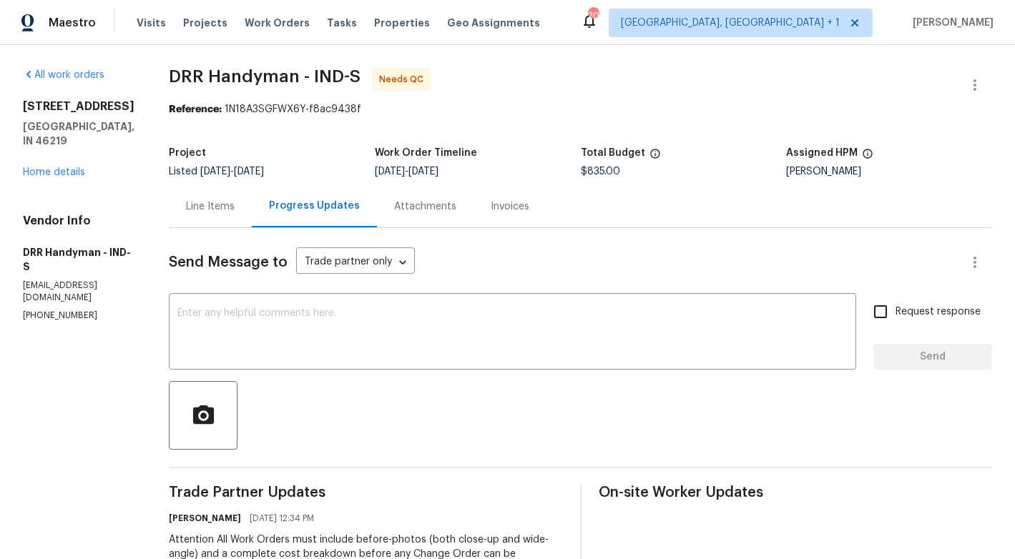
click at [201, 210] on div "Line Items" at bounding box center [210, 207] width 49 height 14
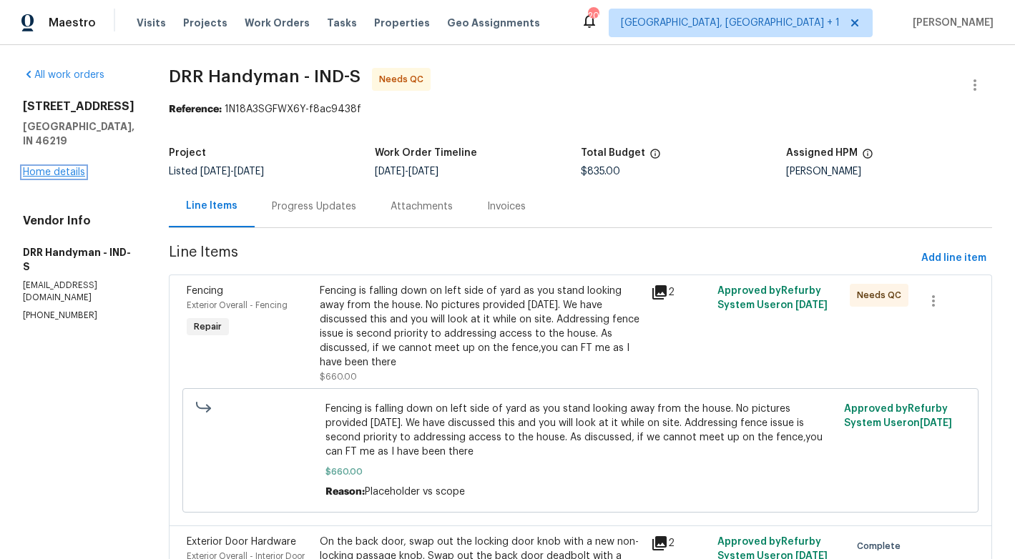
click at [59, 177] on link "Home details" at bounding box center [54, 172] width 62 height 10
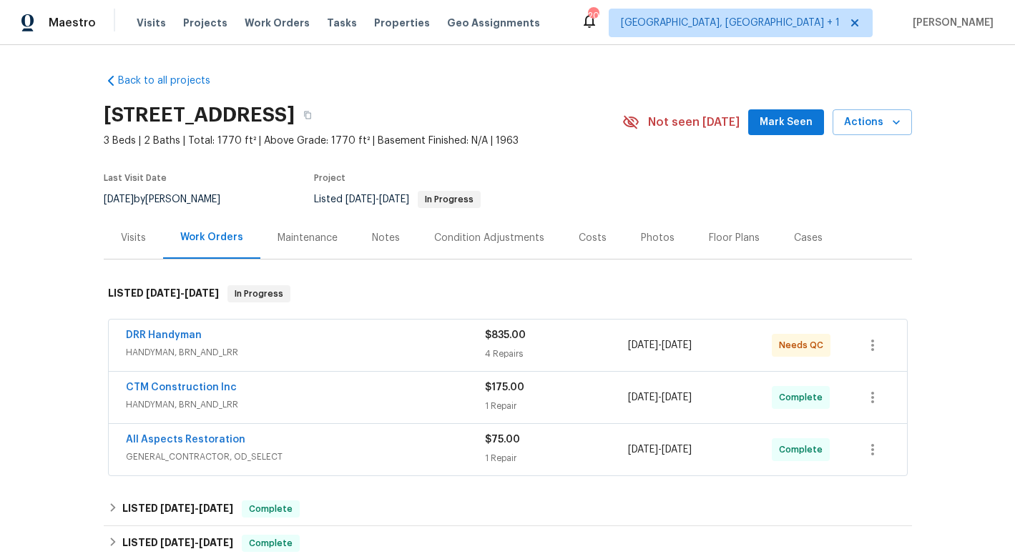
drag, startPoint x: 104, startPoint y: 114, endPoint x: 515, endPoint y: 116, distance: 411.4
click at [295, 116] on h2 "8040 Goldenrod Ct, Indianapolis, IN 46219" at bounding box center [199, 115] width 191 height 14
copy h2 "8040 Goldenrod Ct, Indianapolis, IN 46219"
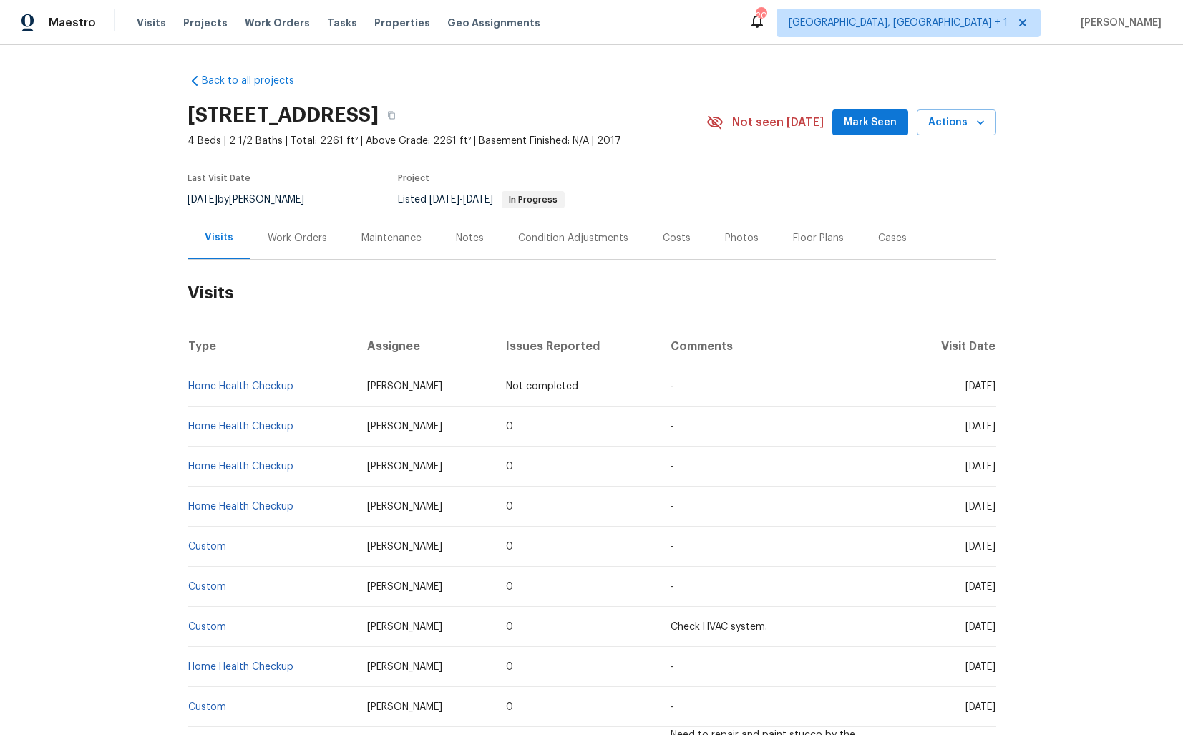
click at [306, 239] on div "Work Orders" at bounding box center [297, 238] width 59 height 14
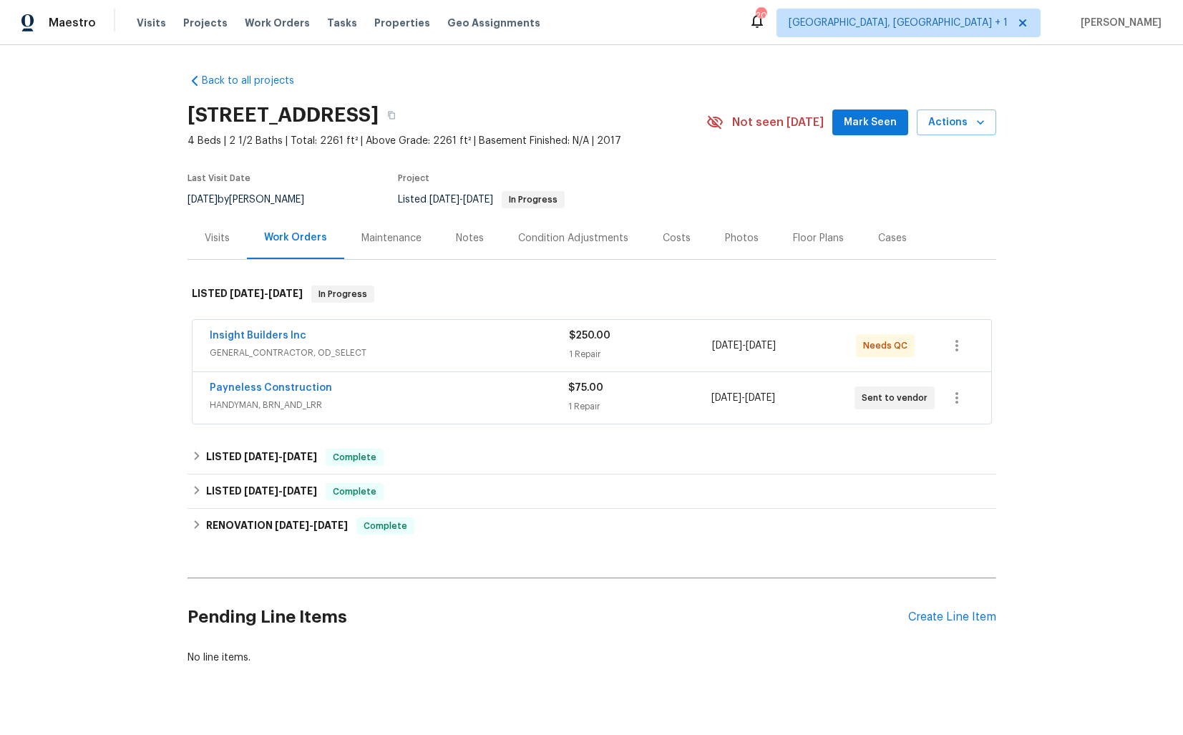
click at [319, 336] on div "Insight Builders Inc" at bounding box center [389, 336] width 359 height 17
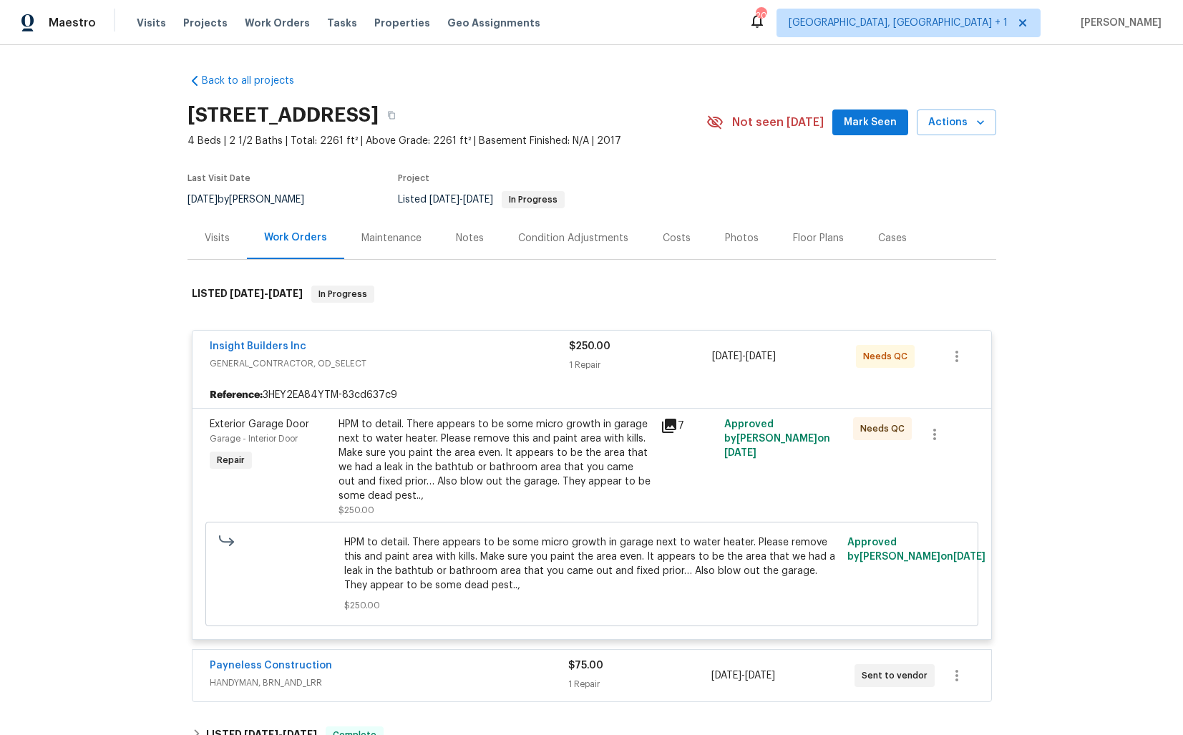
click at [441, 358] on span "GENERAL_CONTRACTOR, OD_SELECT" at bounding box center [389, 363] width 359 height 14
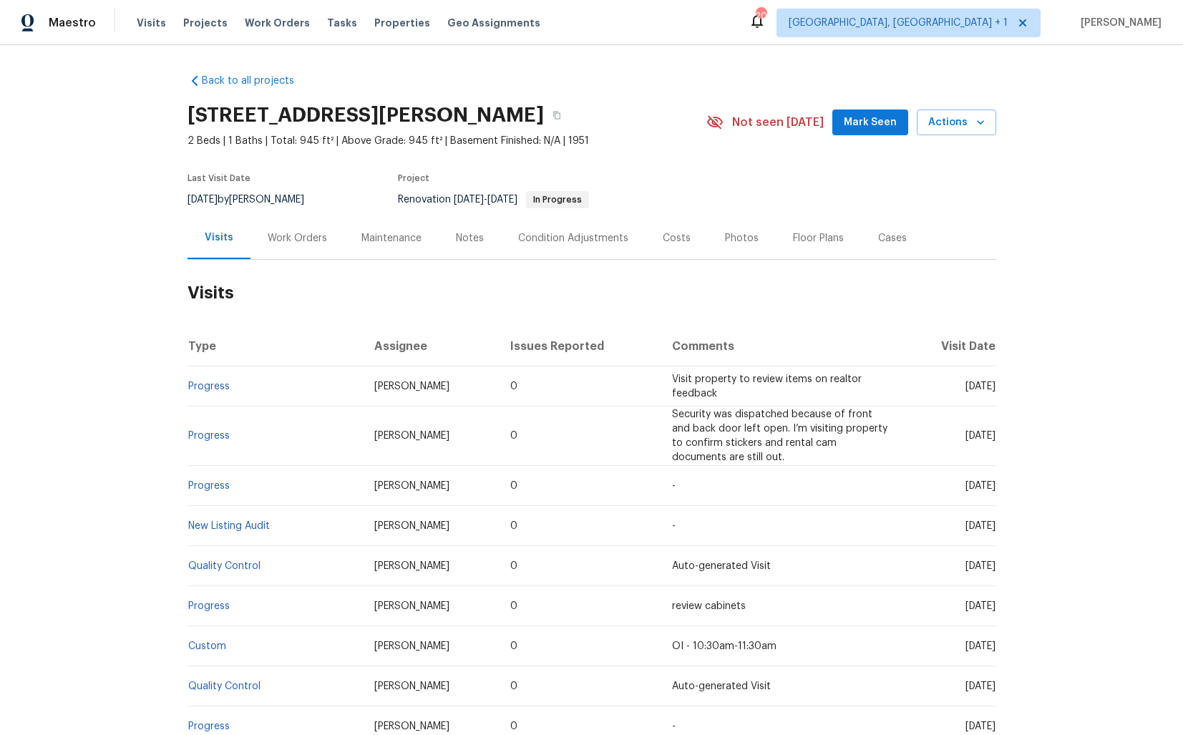
click at [280, 231] on div "Work Orders" at bounding box center [297, 238] width 59 height 14
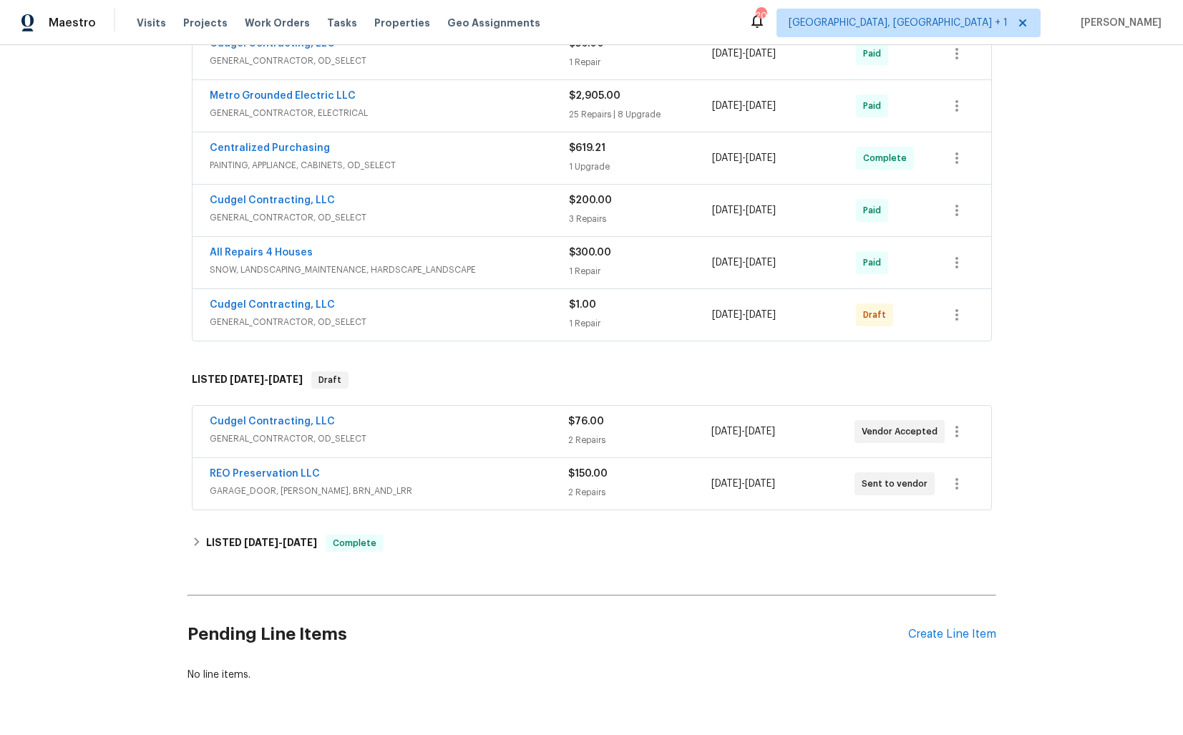
scroll to position [806, 0]
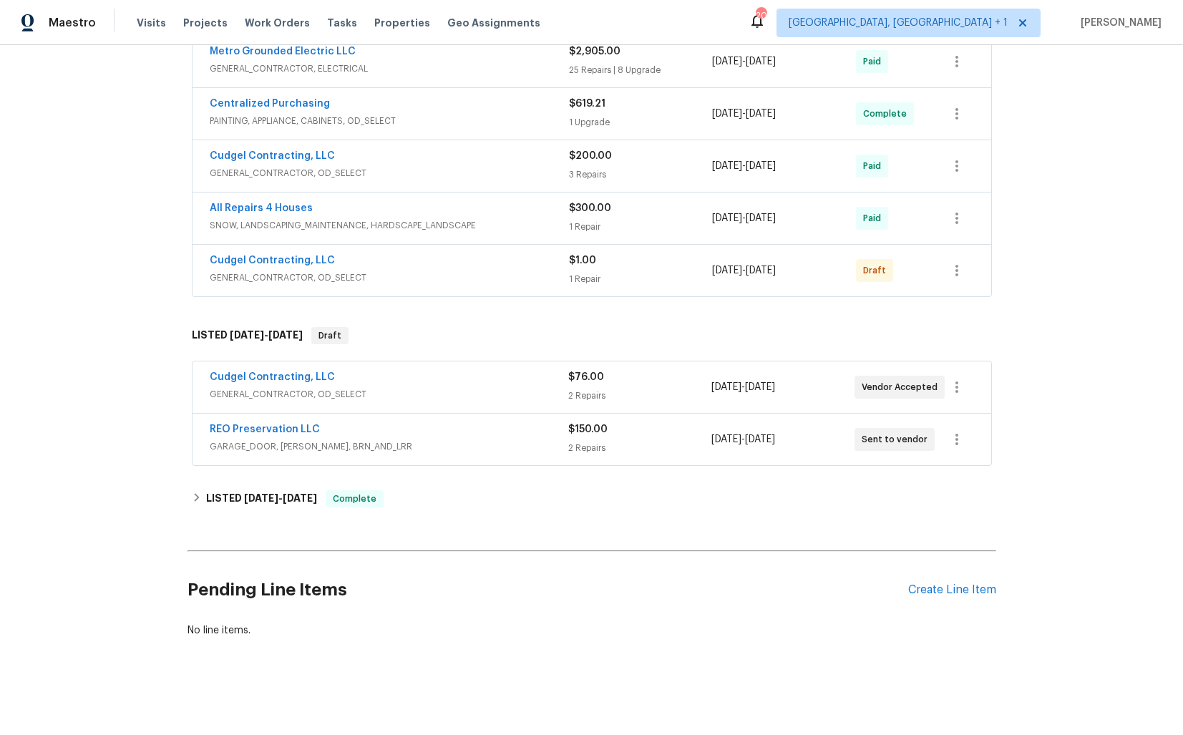
click at [424, 431] on div "REO Preservation LLC" at bounding box center [389, 430] width 358 height 17
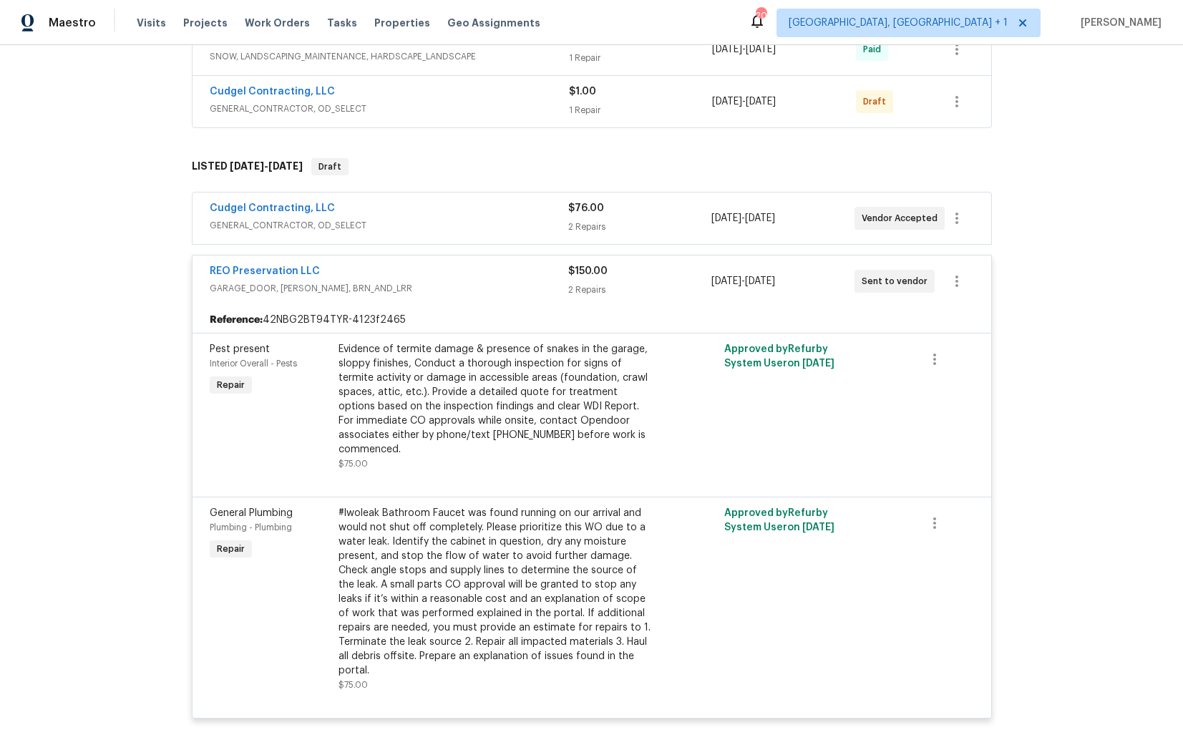
scroll to position [980, 0]
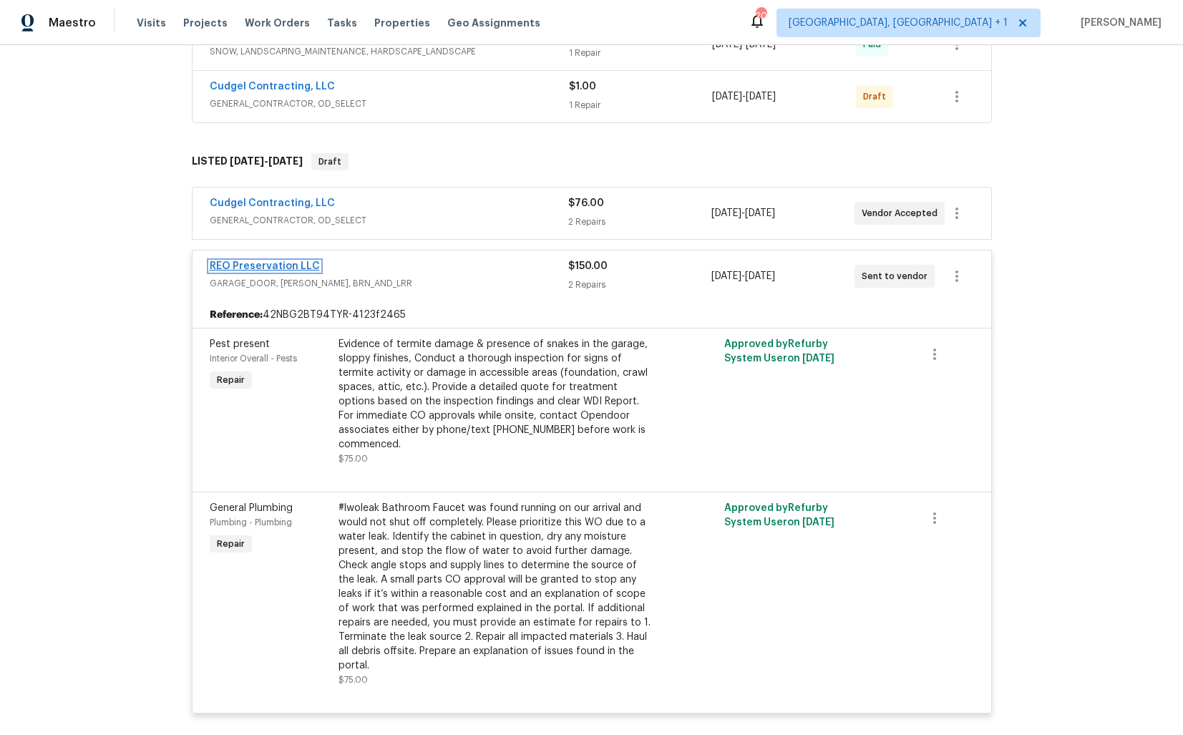
click at [268, 263] on link "REO Preservation LLC" at bounding box center [265, 266] width 110 height 10
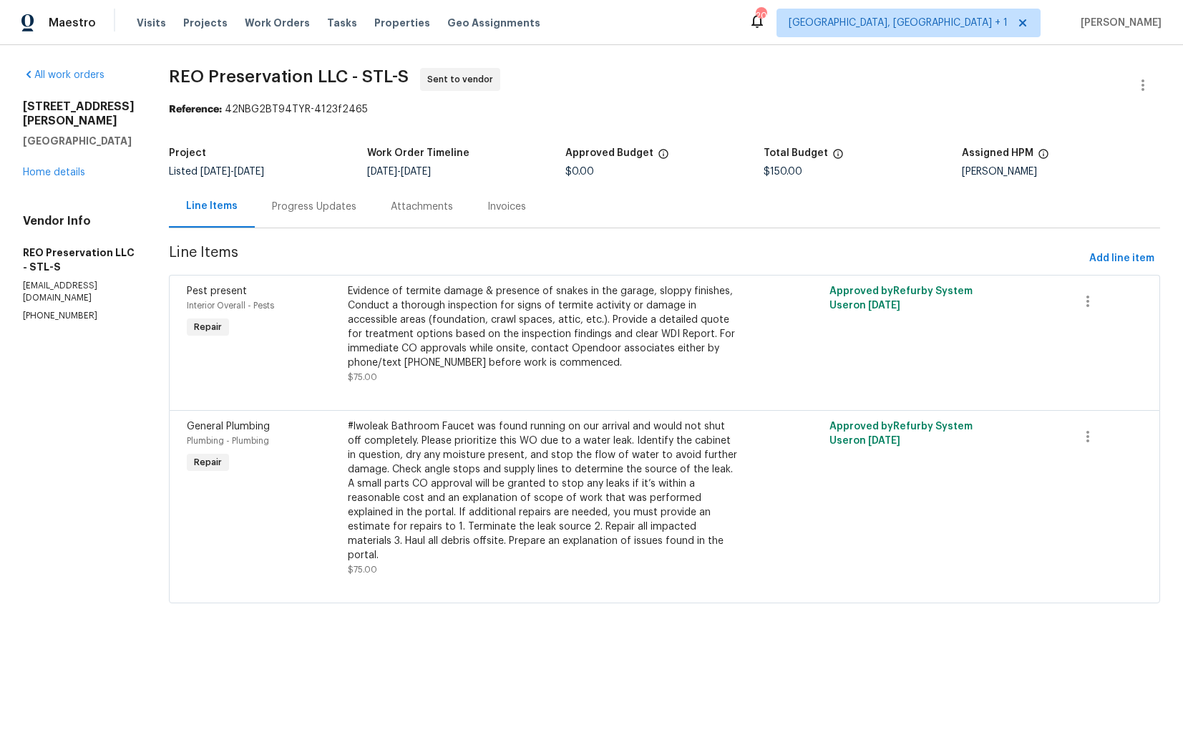
click at [280, 222] on div "Progress Updates" at bounding box center [314, 206] width 119 height 42
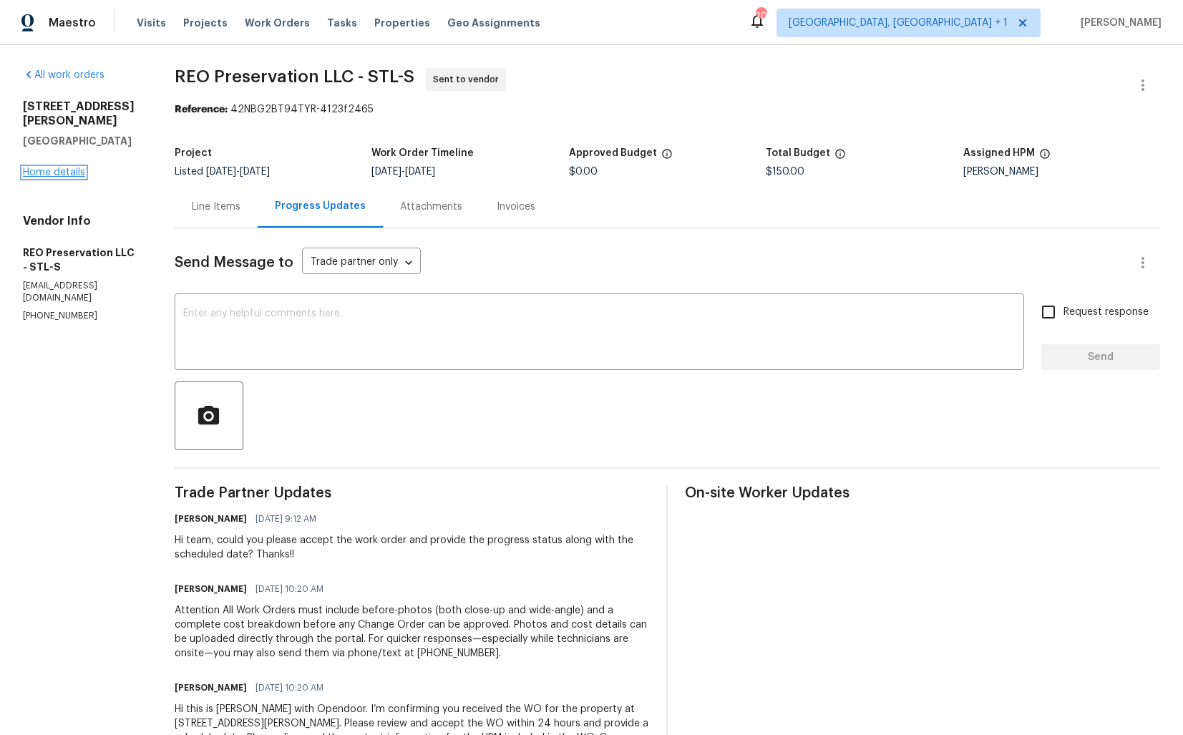
click at [74, 167] on link "Home details" at bounding box center [54, 172] width 62 height 10
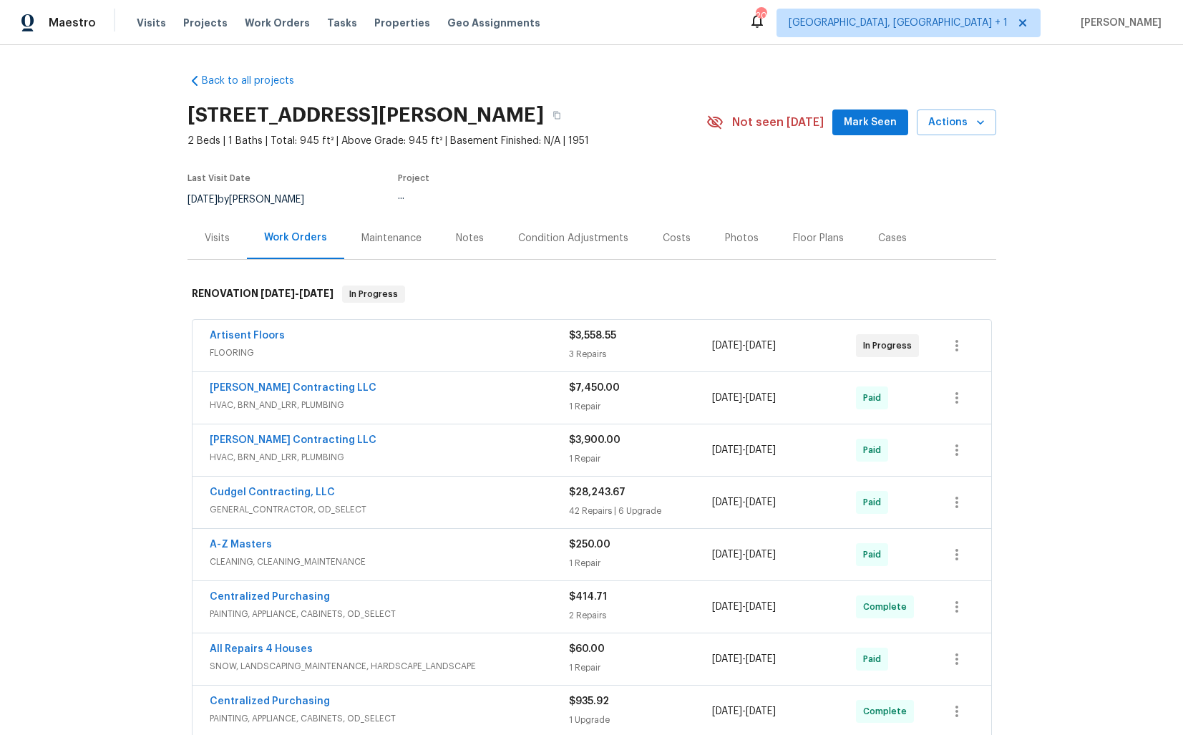
scroll to position [806, 0]
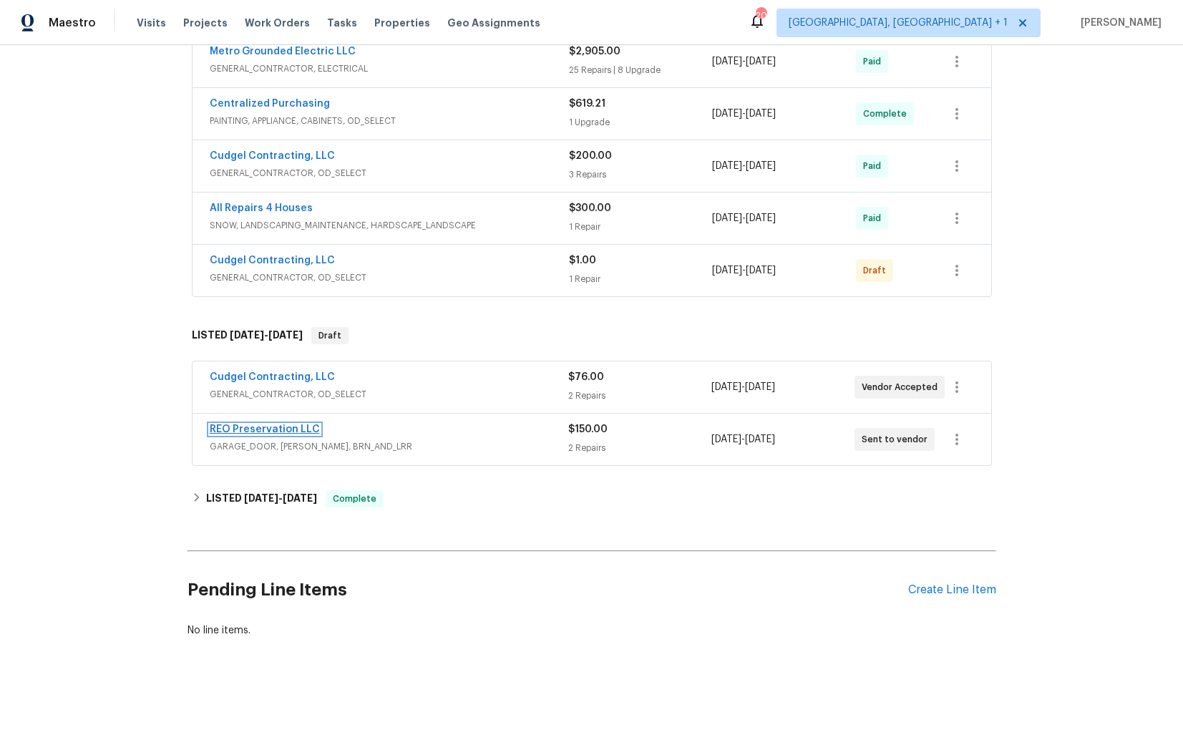
click at [285, 426] on link "REO Preservation LLC" at bounding box center [265, 429] width 110 height 10
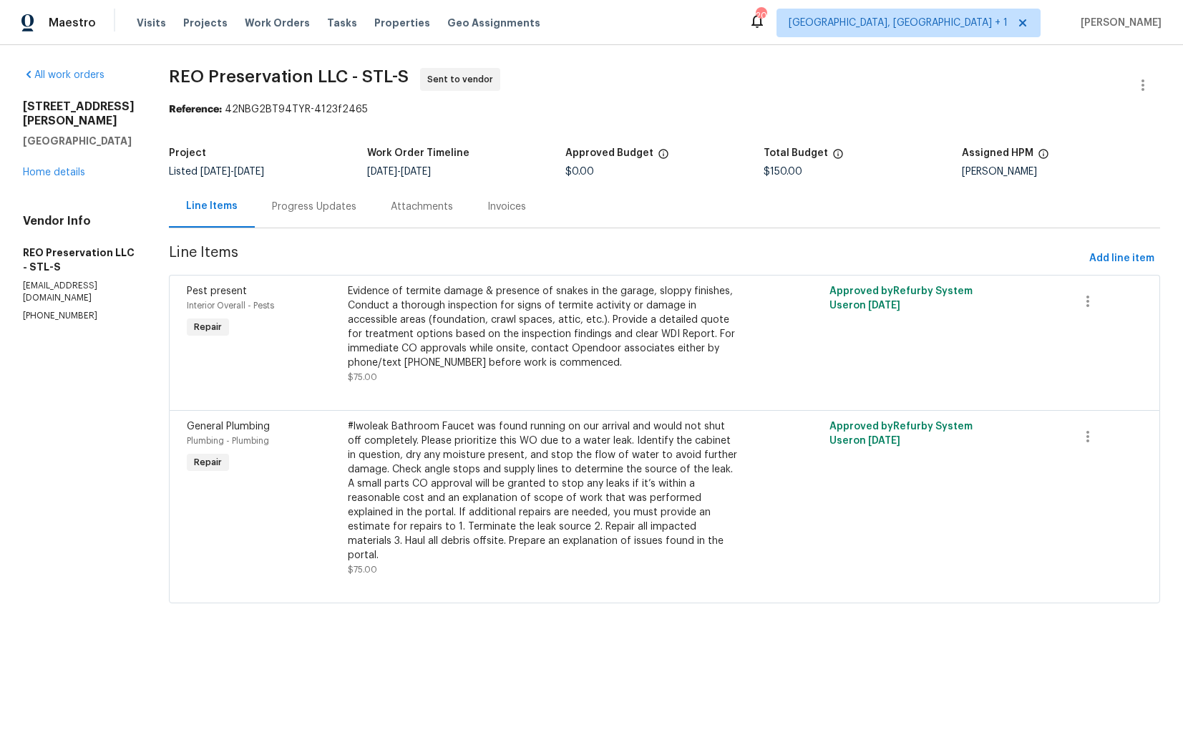
click at [293, 215] on div "Progress Updates" at bounding box center [314, 206] width 119 height 42
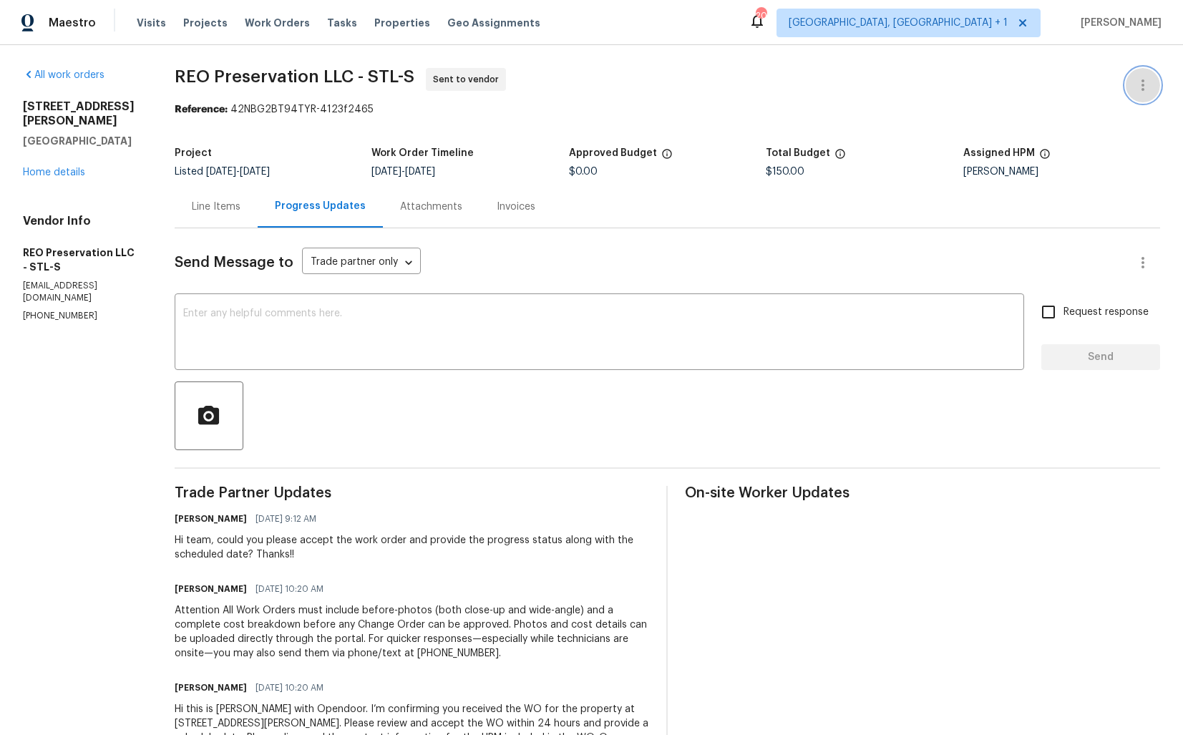
click at [1145, 81] on icon "button" at bounding box center [1142, 85] width 17 height 17
click at [1060, 91] on li "Edit" at bounding box center [1096, 86] width 155 height 24
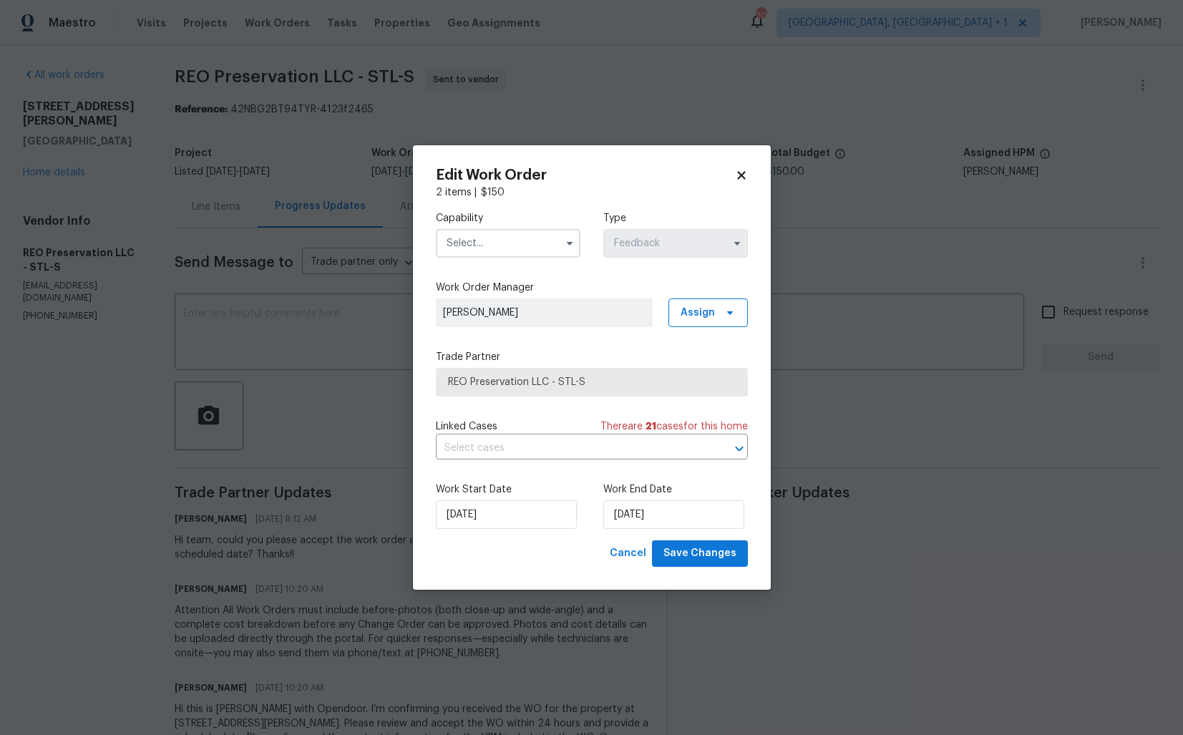
click at [507, 236] on input "text" at bounding box center [508, 243] width 145 height 29
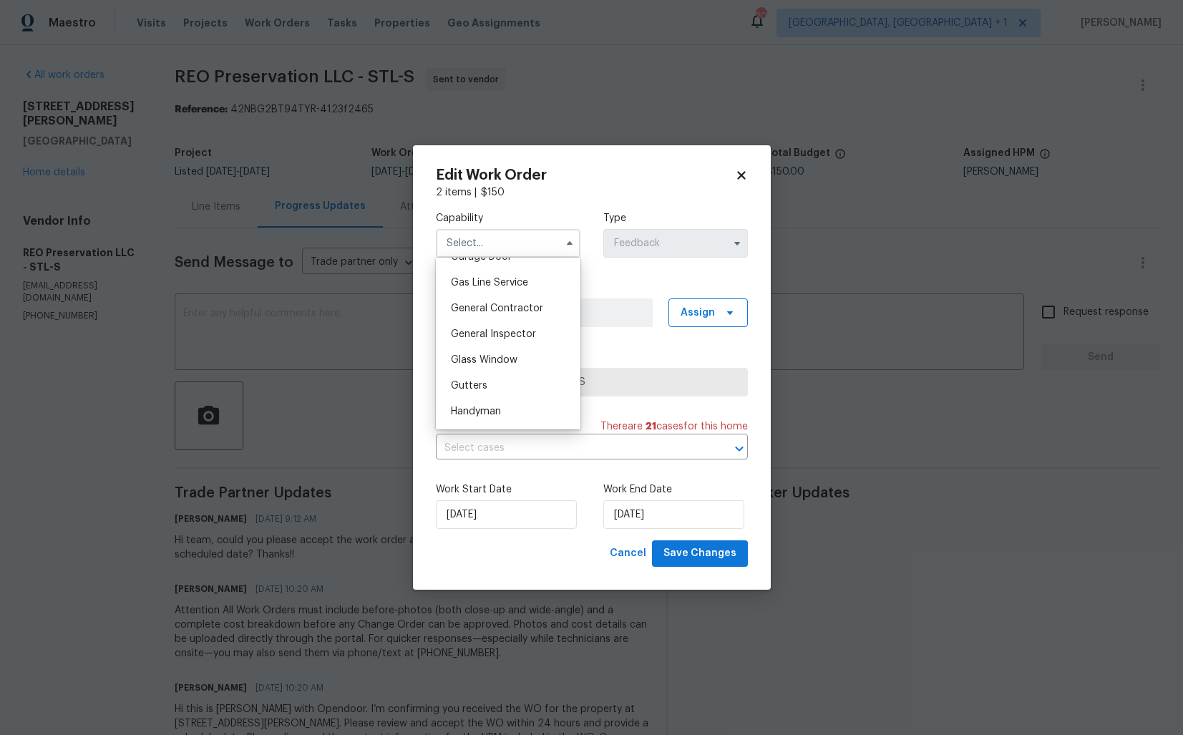
scroll to position [649, 0]
click at [518, 314] on div "General Contractor" at bounding box center [507, 309] width 137 height 26
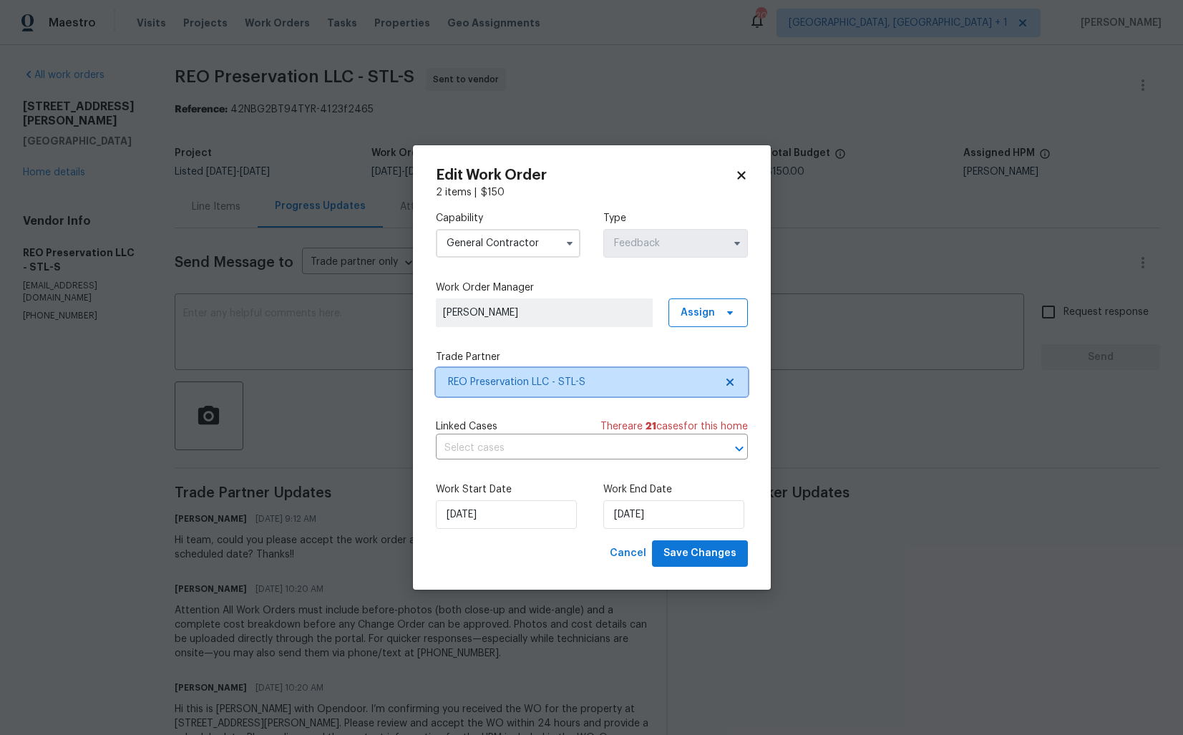
click at [519, 386] on span "REO Preservation LLC - STL-S" at bounding box center [581, 382] width 267 height 14
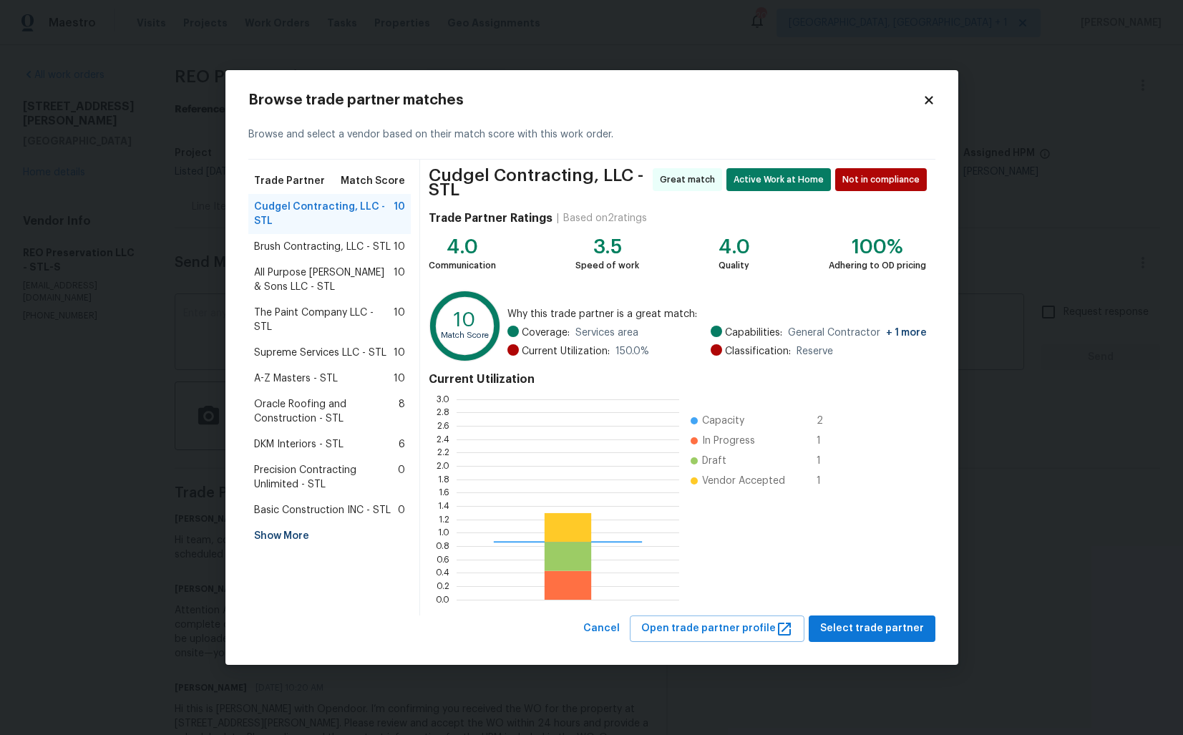
scroll to position [200, 222]
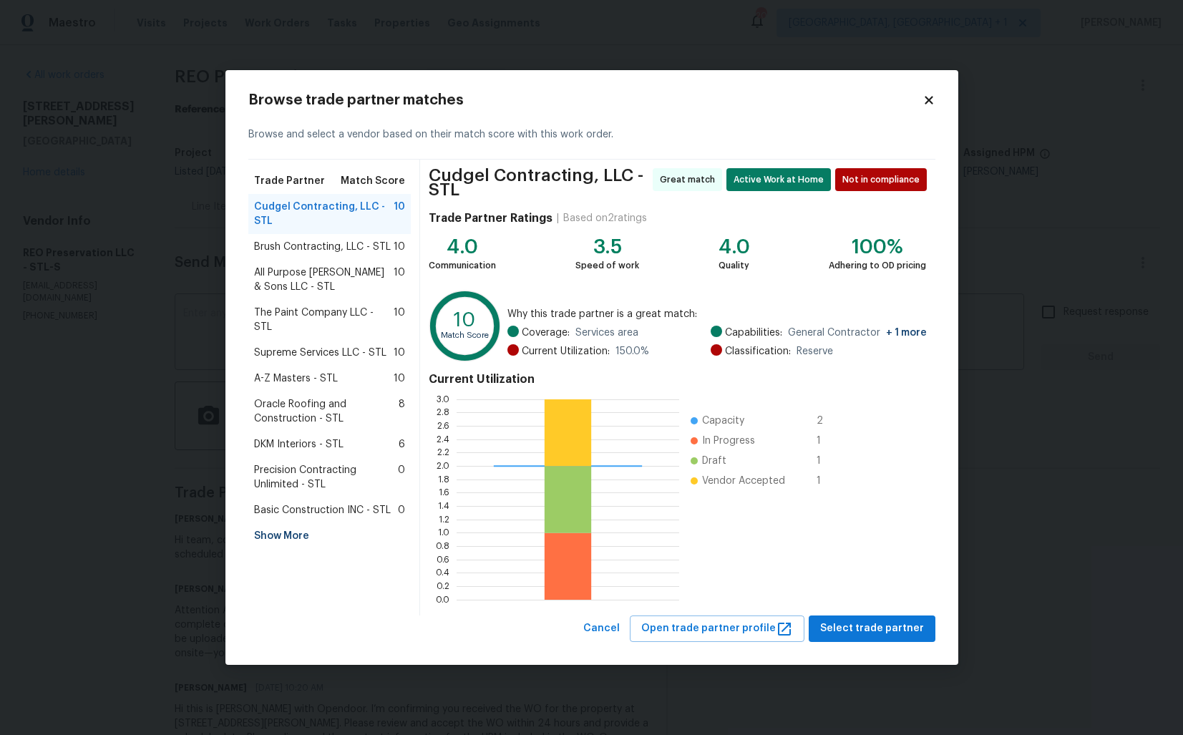
click at [296, 250] on span "Brush Contracting, LLC - STL" at bounding box center [322, 247] width 137 height 14
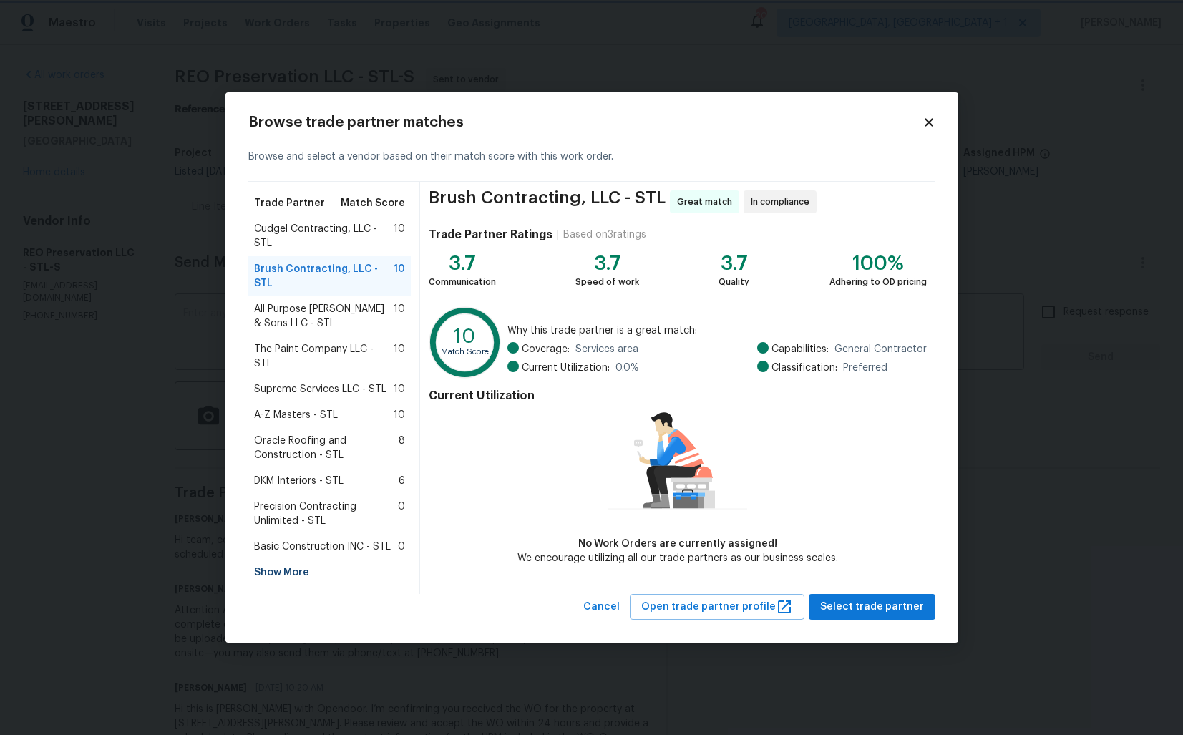
click at [161, 308] on body "Maestro Visits Projects Work Orders Tasks Properties Geo Assignments 20 Albuque…" at bounding box center [591, 367] width 1183 height 735
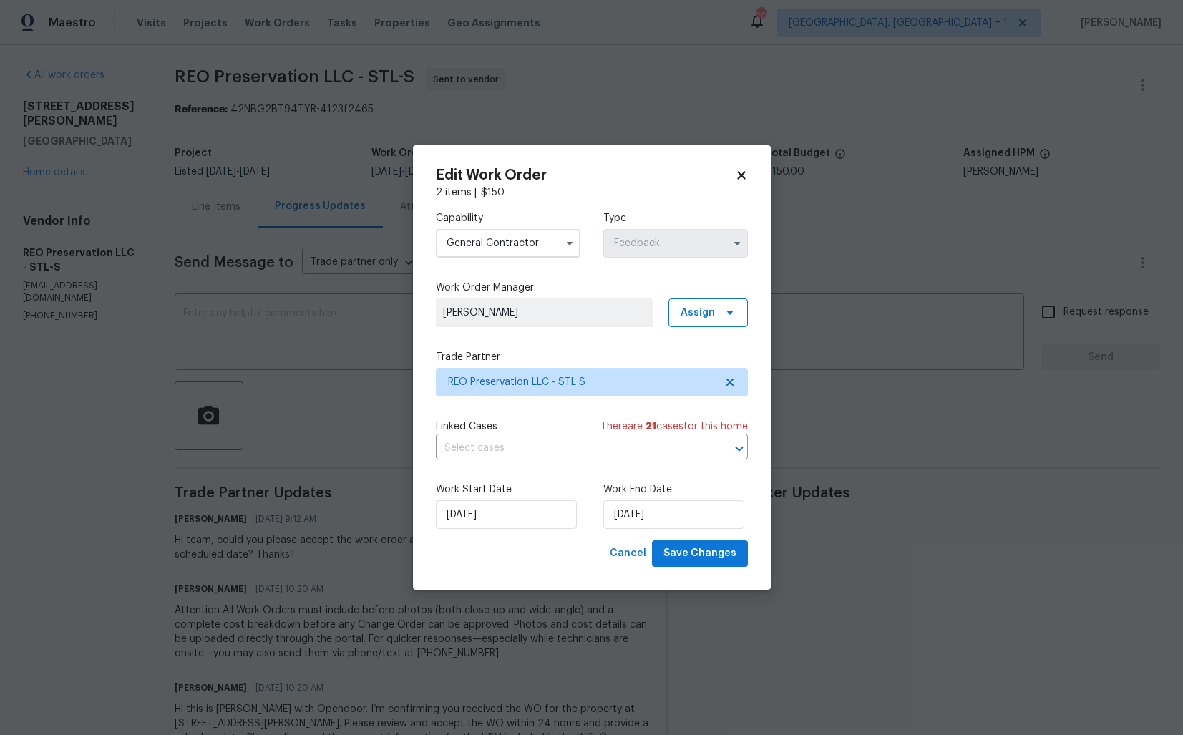
click at [492, 246] on input "General Contractor" at bounding box center [508, 243] width 145 height 29
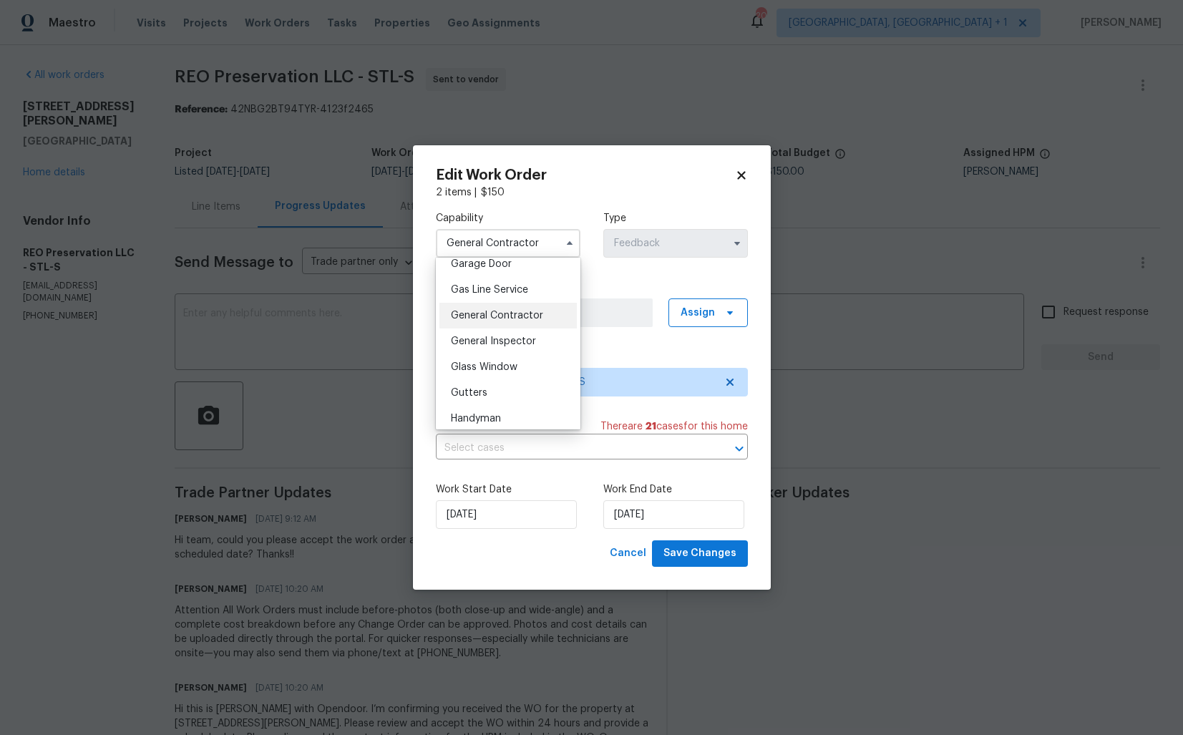
scroll to position [698, 0]
click at [507, 358] on div "Handyman" at bounding box center [507, 364] width 137 height 26
type input "Handyman"
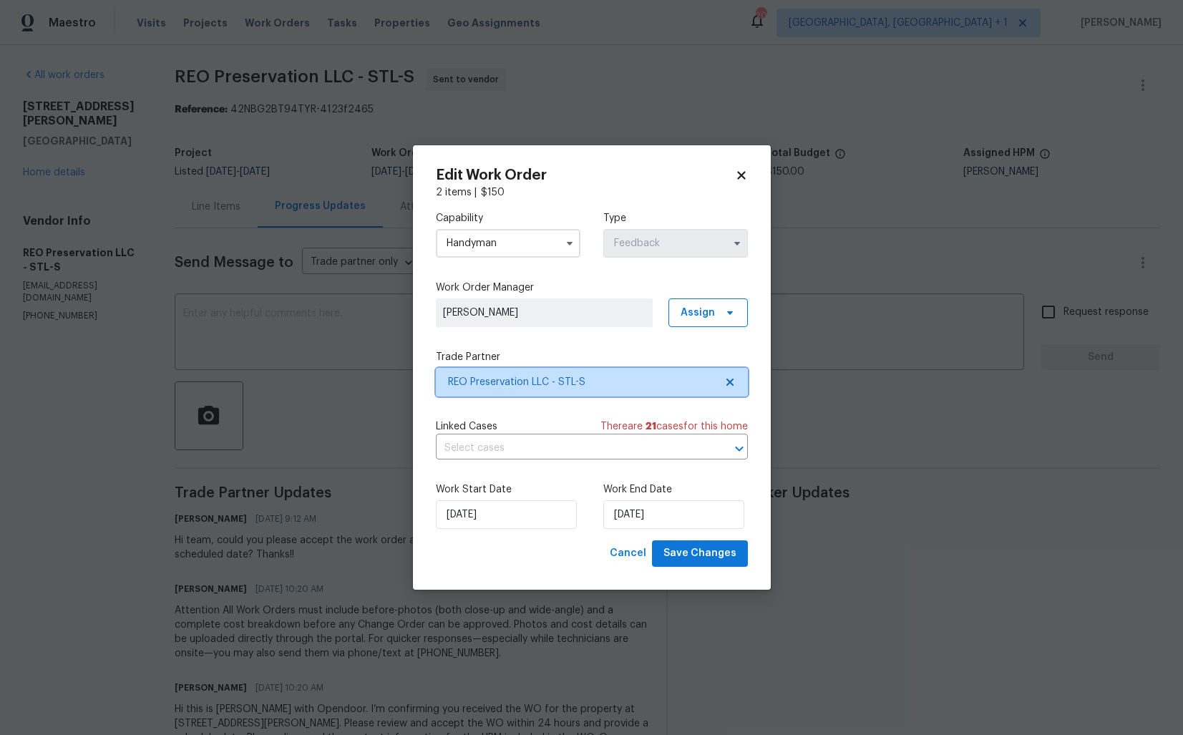
click at [544, 373] on span "REO Preservation LLC - STL-S" at bounding box center [592, 382] width 312 height 29
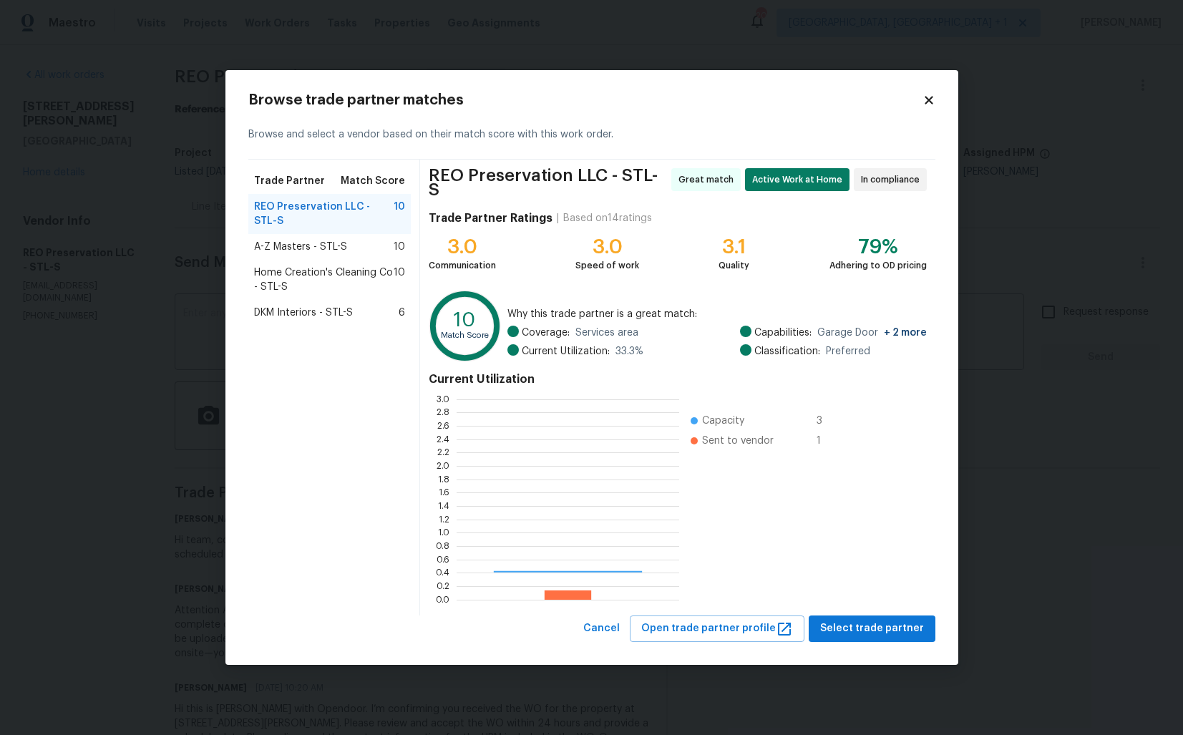
scroll to position [200, 222]
click at [300, 240] on span "A-Z Masters - STL-S" at bounding box center [300, 247] width 93 height 14
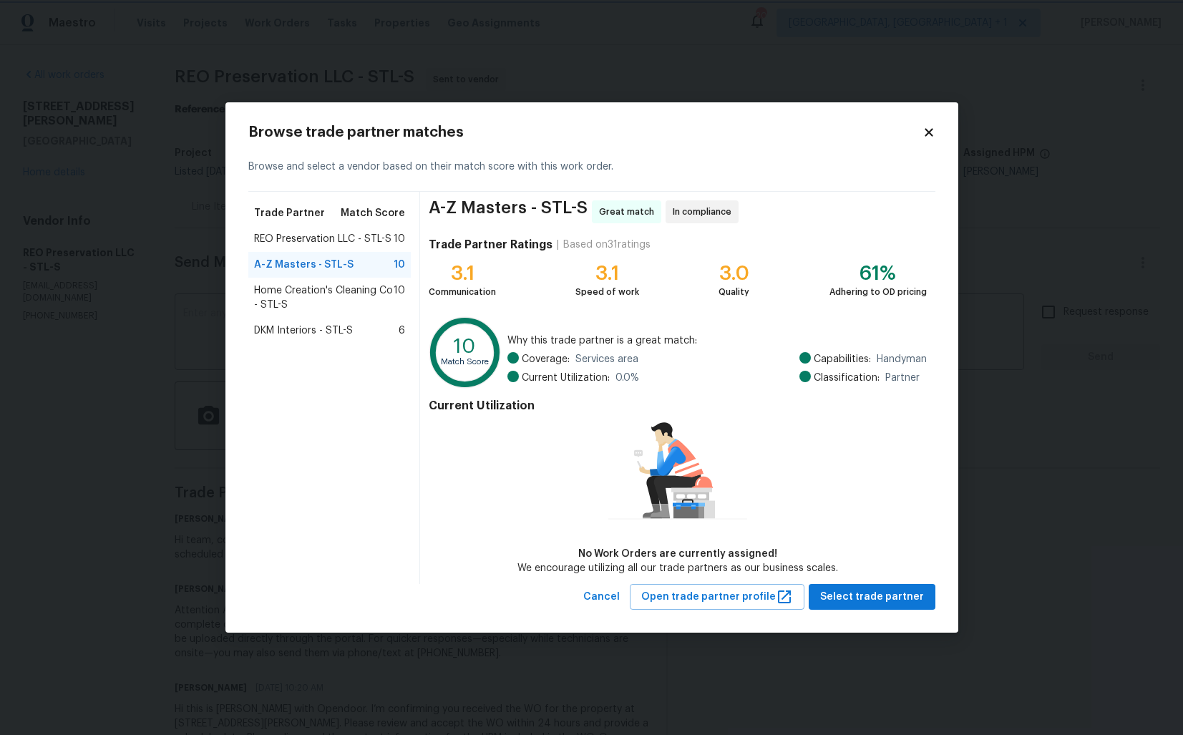
click at [1112, 67] on body "Maestro Visits Projects Work Orders Tasks Properties Geo Assignments 20 Albuque…" at bounding box center [591, 367] width 1183 height 735
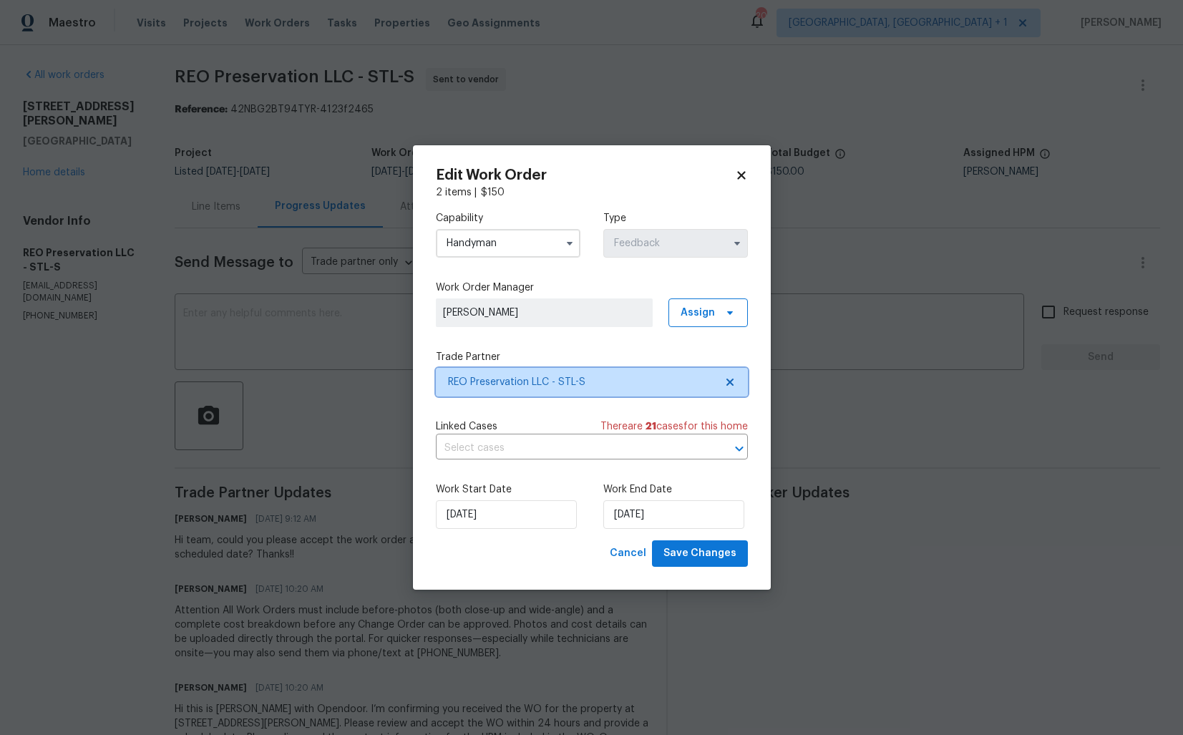
click at [600, 382] on span "REO Preservation LLC - STL-S" at bounding box center [581, 382] width 267 height 14
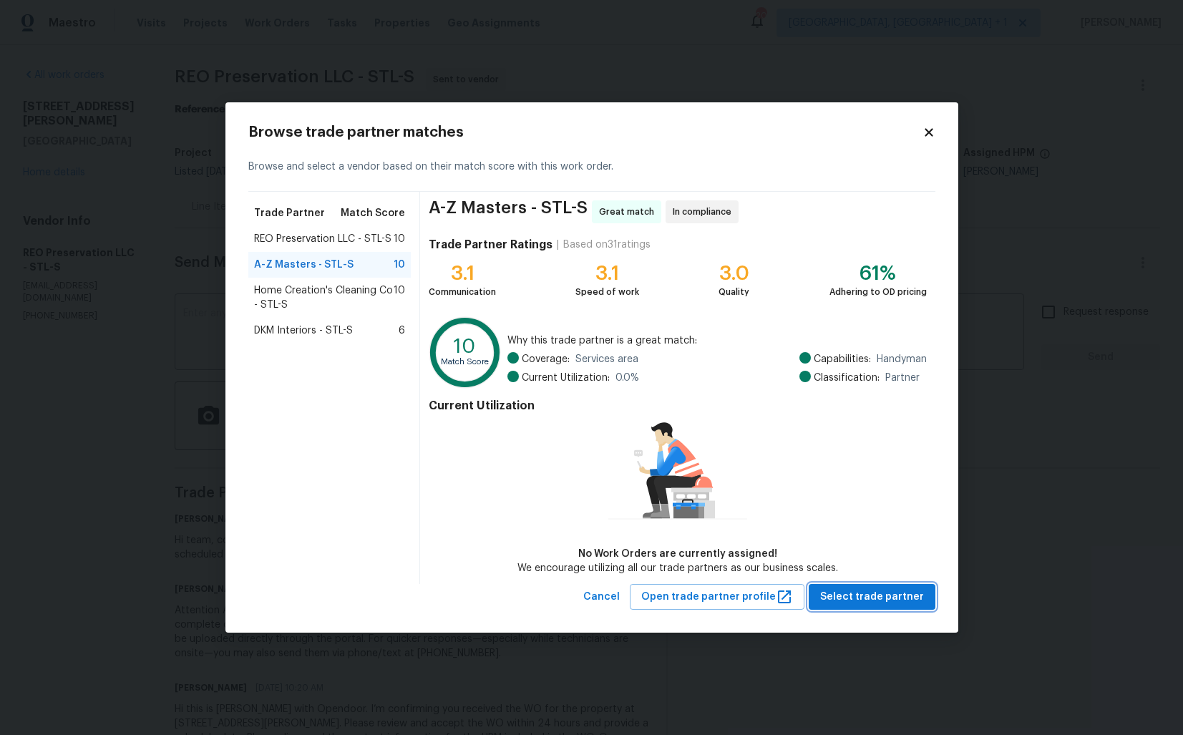
click at [856, 592] on span "Select trade partner" at bounding box center [872, 597] width 104 height 18
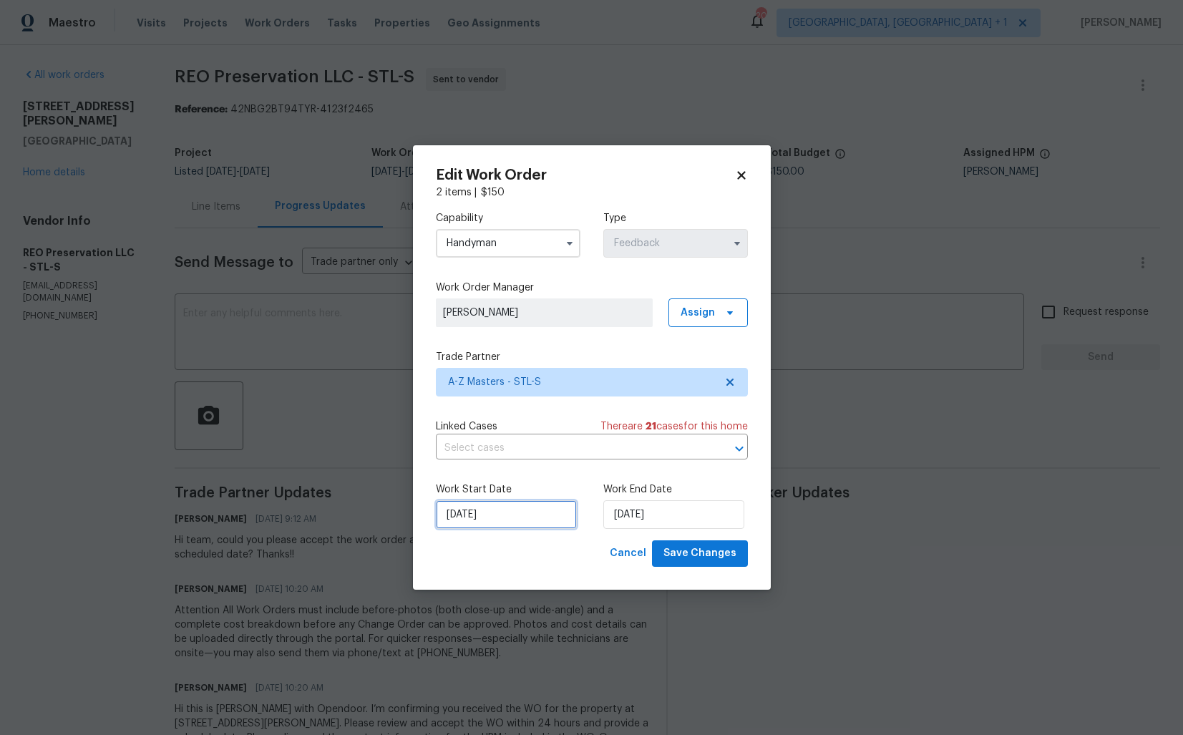
click at [518, 510] on input "19/09/2025" at bounding box center [506, 514] width 141 height 29
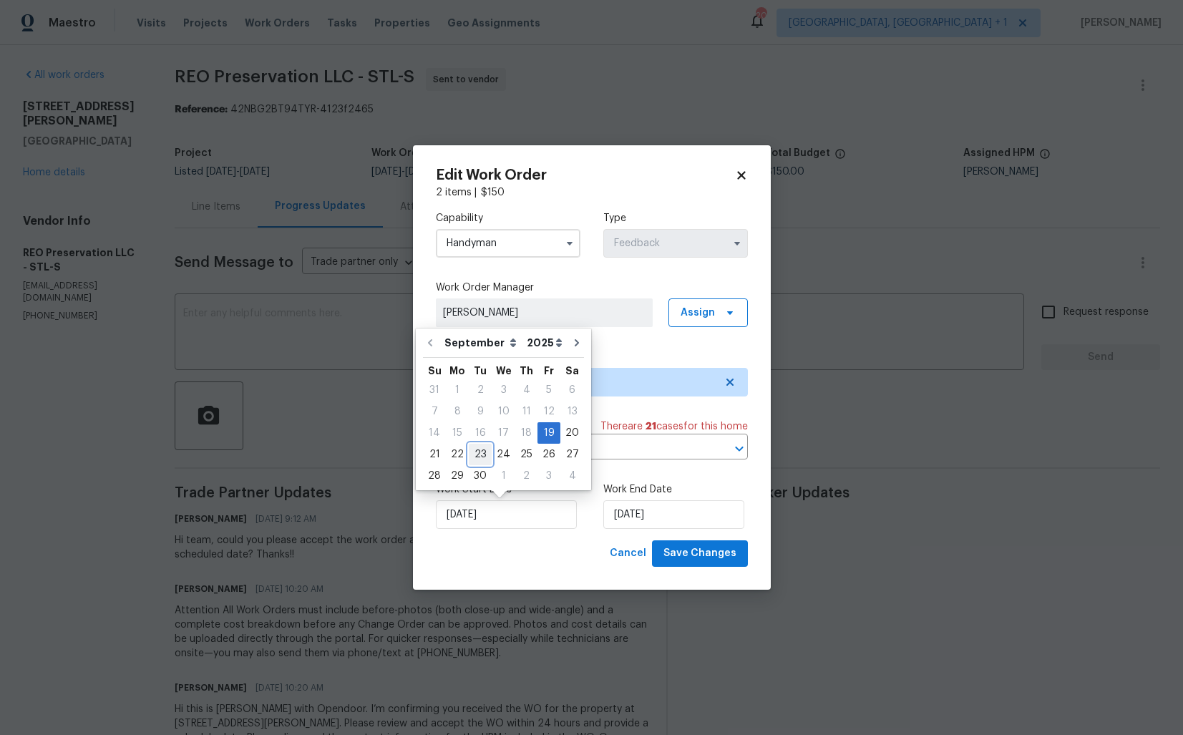
click at [471, 453] on div "23" at bounding box center [480, 454] width 23 height 20
type input "23/09/2025"
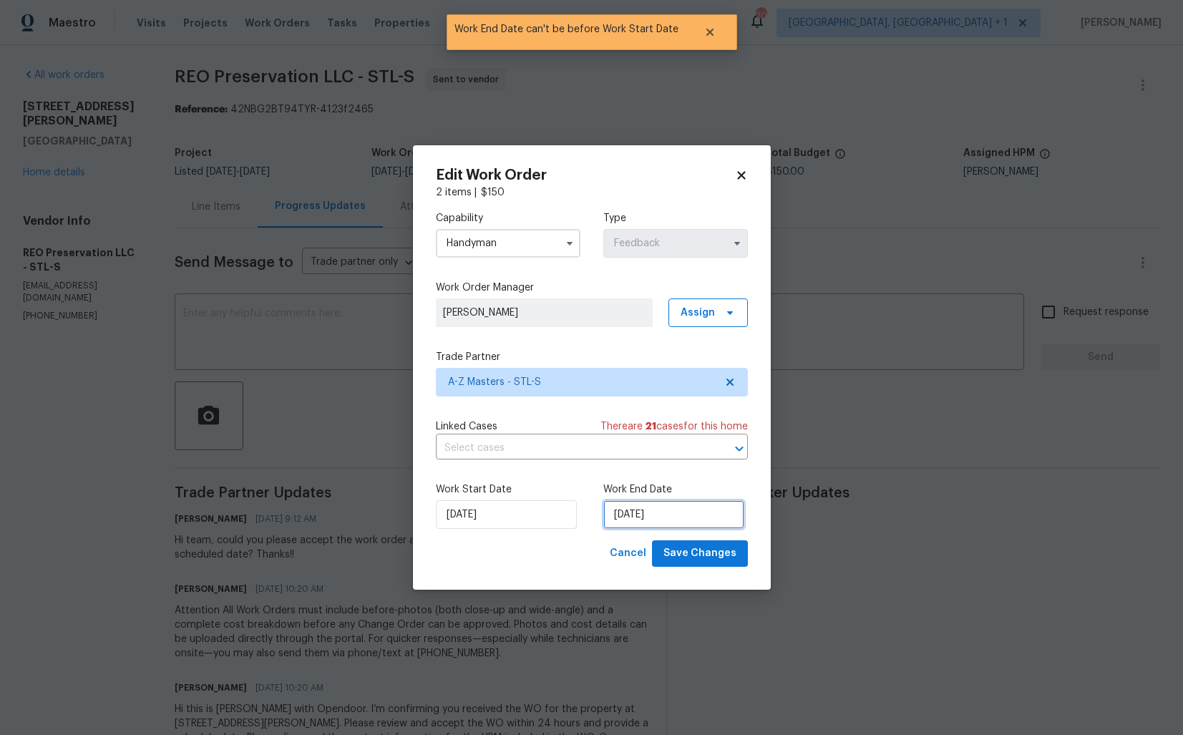
click at [625, 511] on input "23/09/2025" at bounding box center [673, 514] width 141 height 29
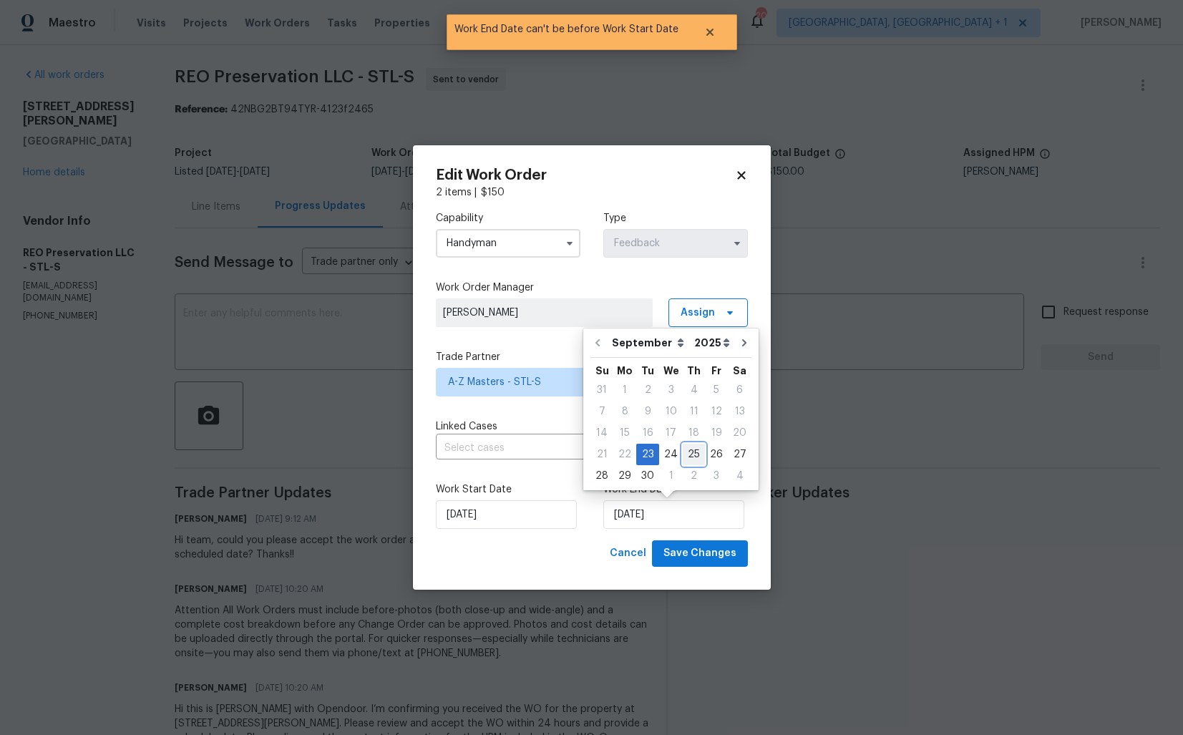
click at [691, 454] on div "25" at bounding box center [693, 454] width 22 height 20
type input "25/09/2025"
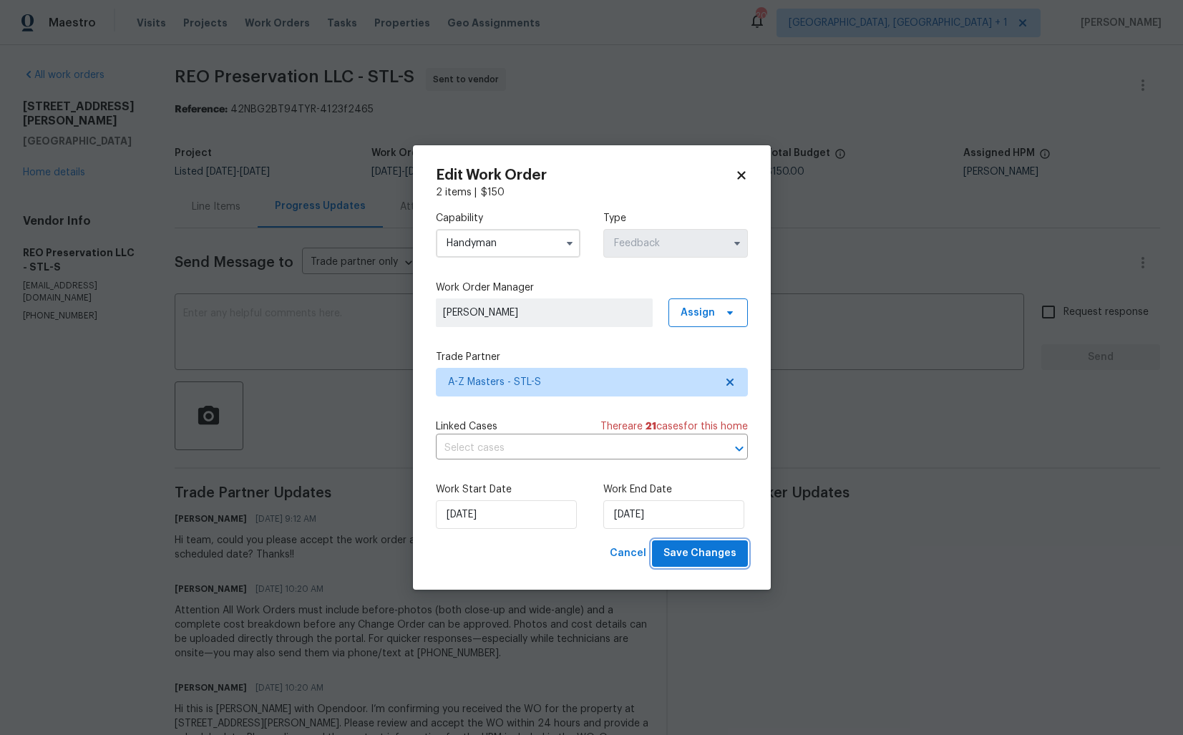
click at [697, 549] on span "Save Changes" at bounding box center [699, 553] width 73 height 18
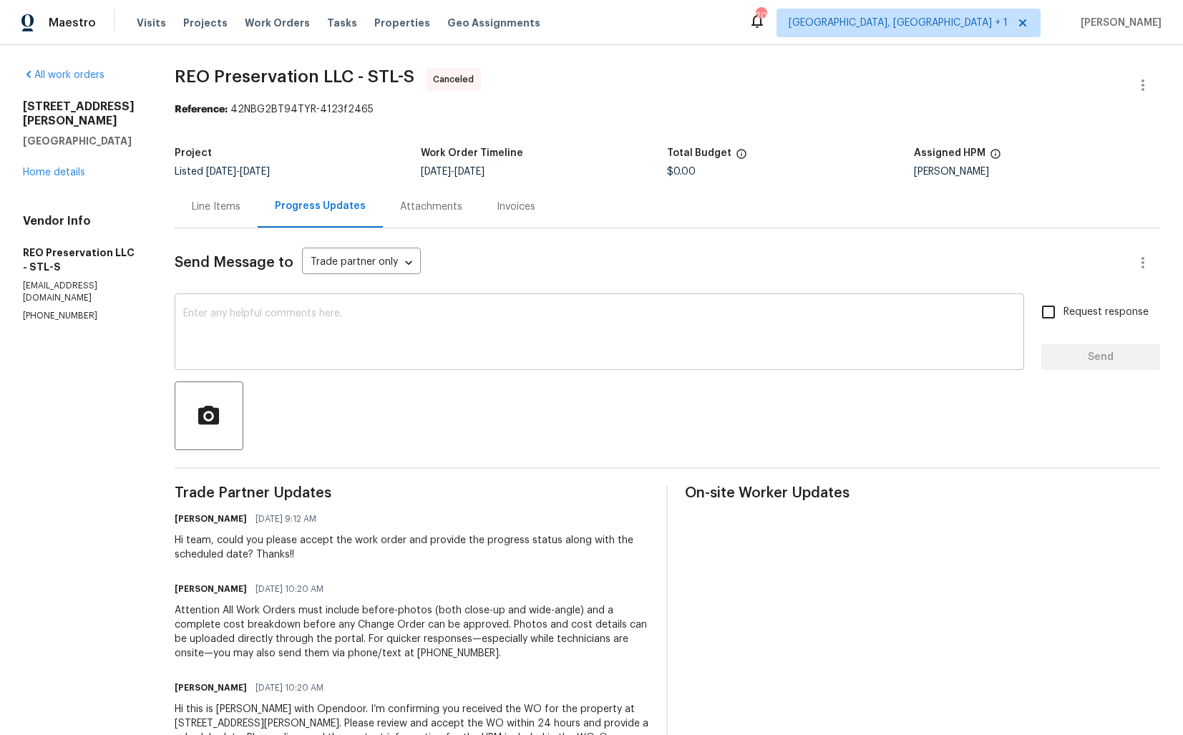
click at [417, 322] on textarea at bounding box center [599, 333] width 832 height 50
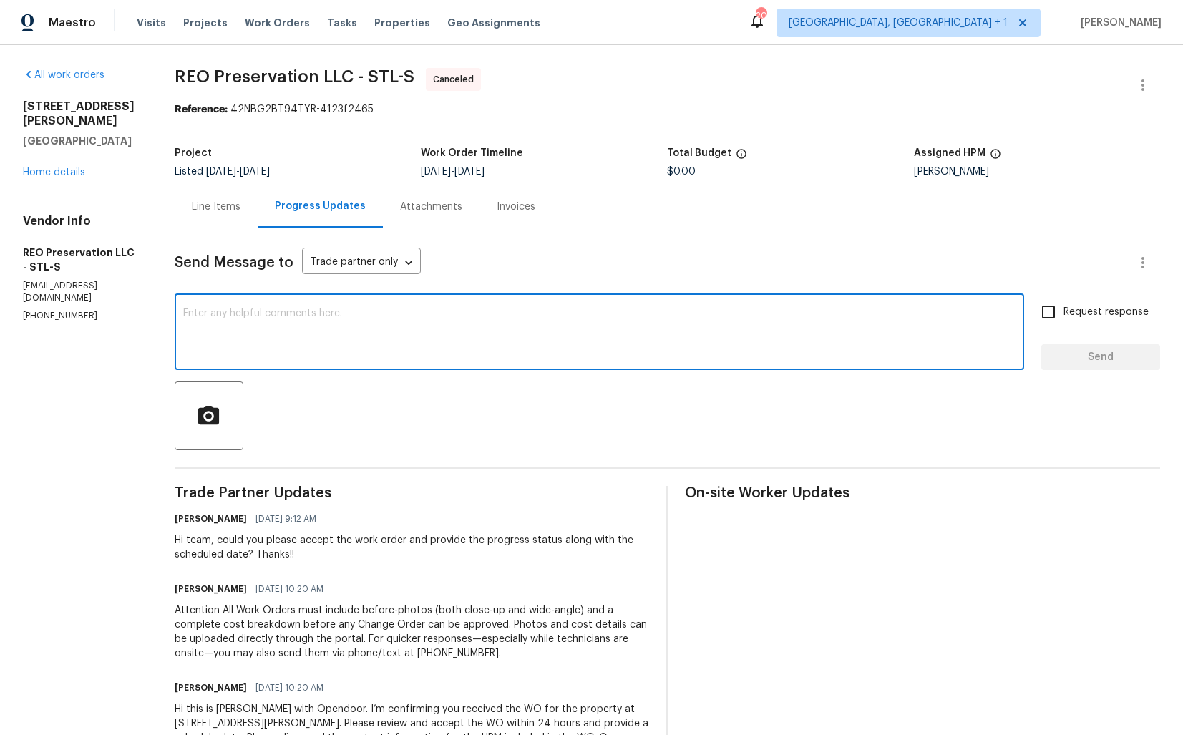
click at [630, 329] on textarea at bounding box center [599, 333] width 832 height 50
paste textarea "Hi team, Since there has been no response from your side, I have no option but …"
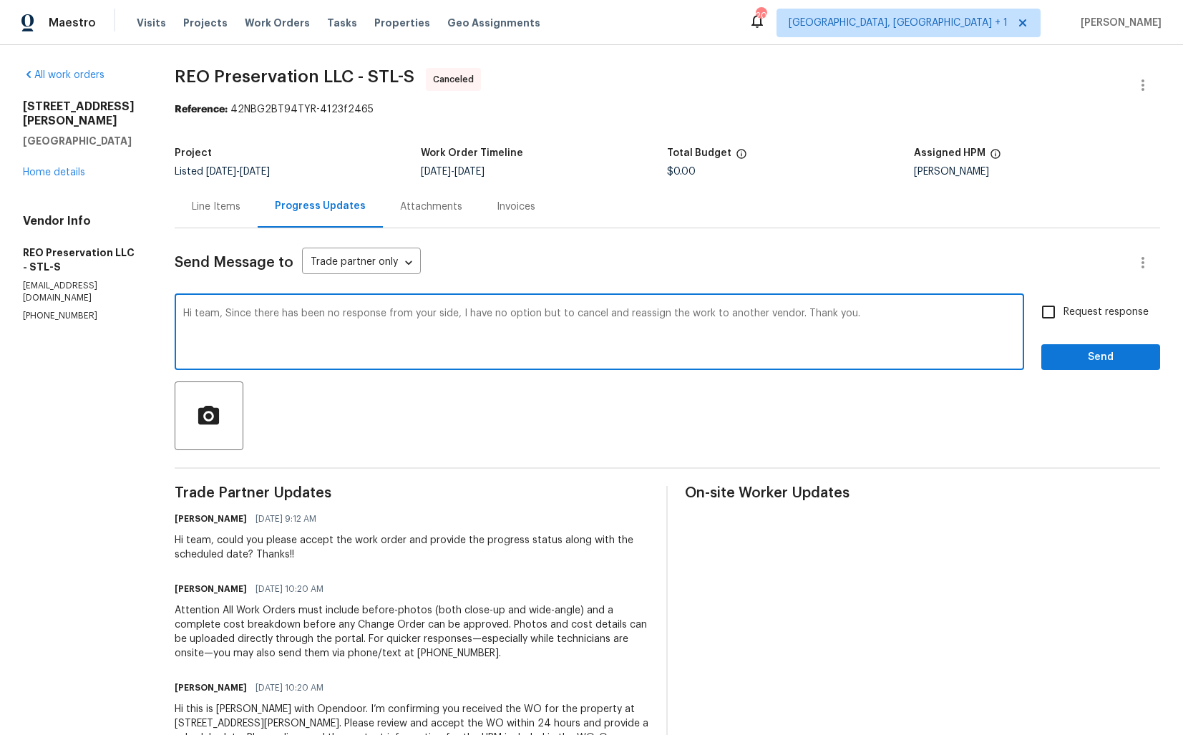
type textarea "Hi team, Since there has been no response from your side, I have no option but …"
click at [1116, 356] on span "Send" at bounding box center [1100, 357] width 96 height 18
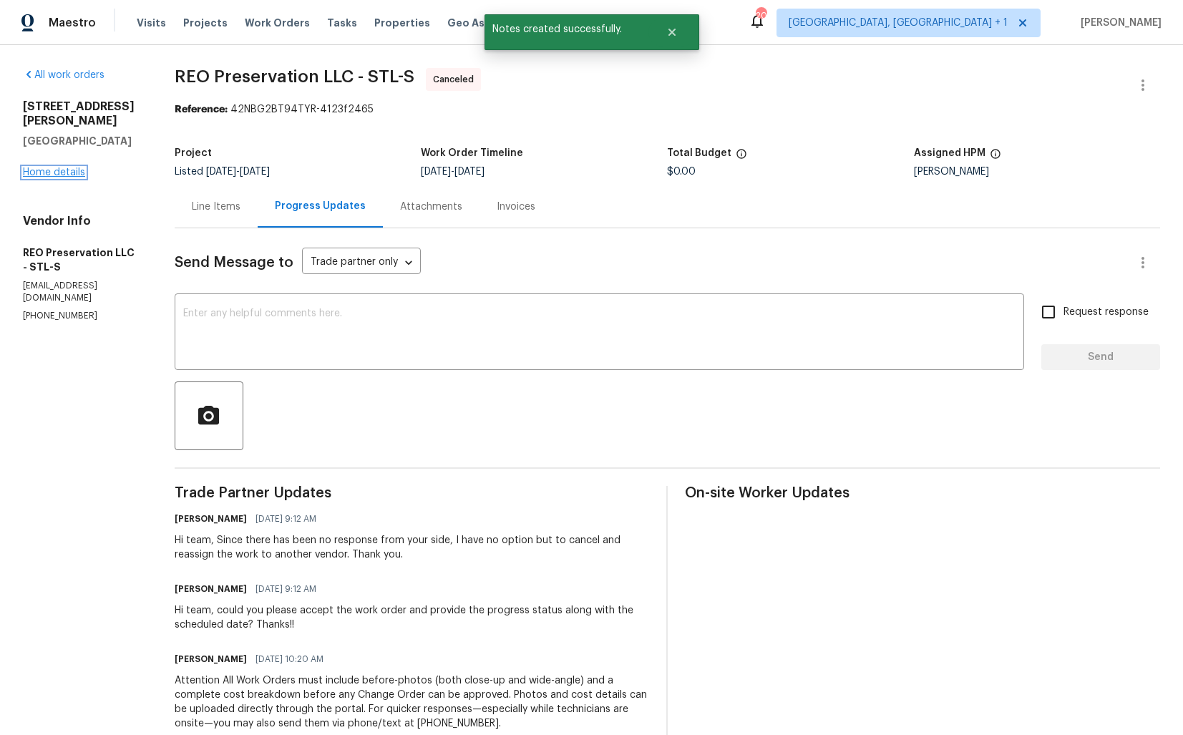
click at [62, 167] on link "Home details" at bounding box center [54, 172] width 62 height 10
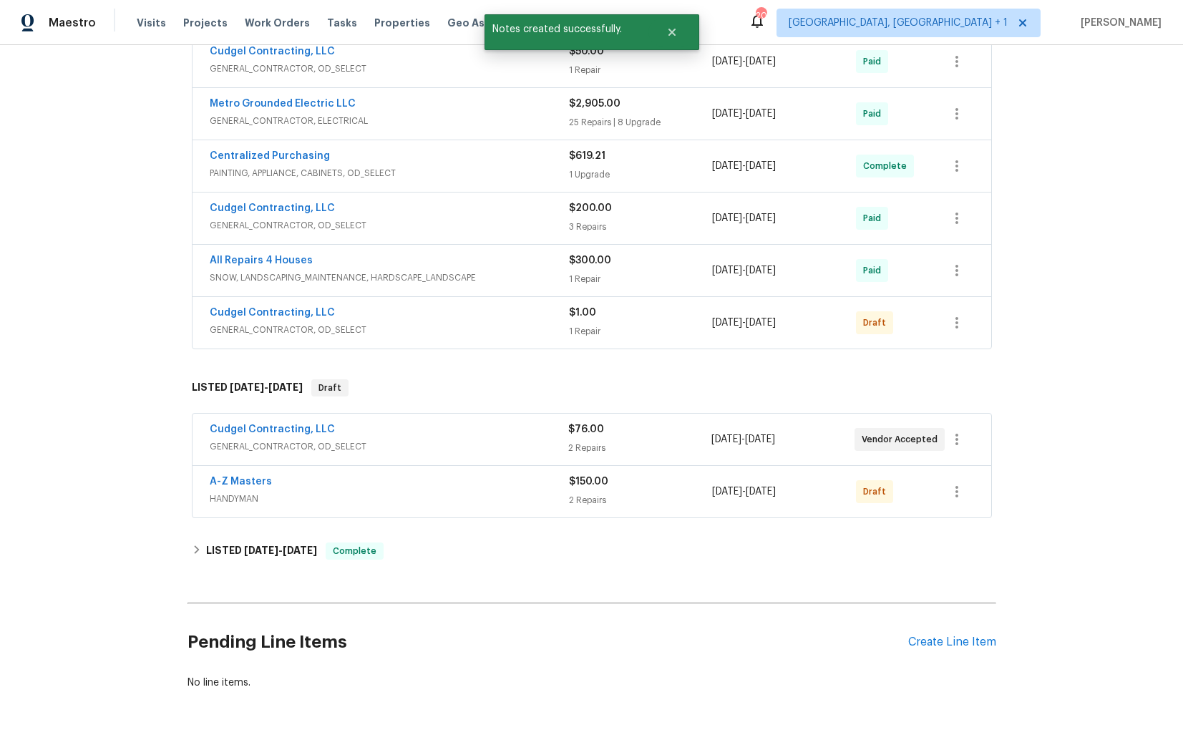
scroll to position [806, 0]
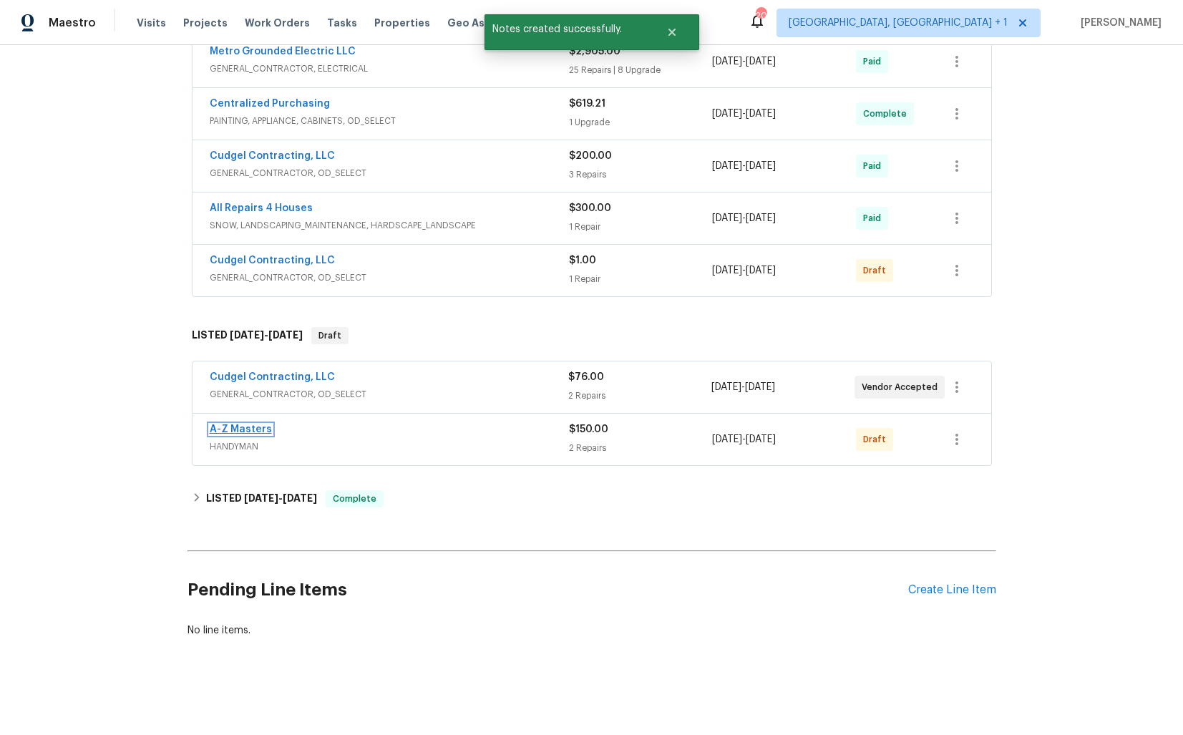
click at [238, 429] on link "A-Z Masters" at bounding box center [241, 429] width 62 height 10
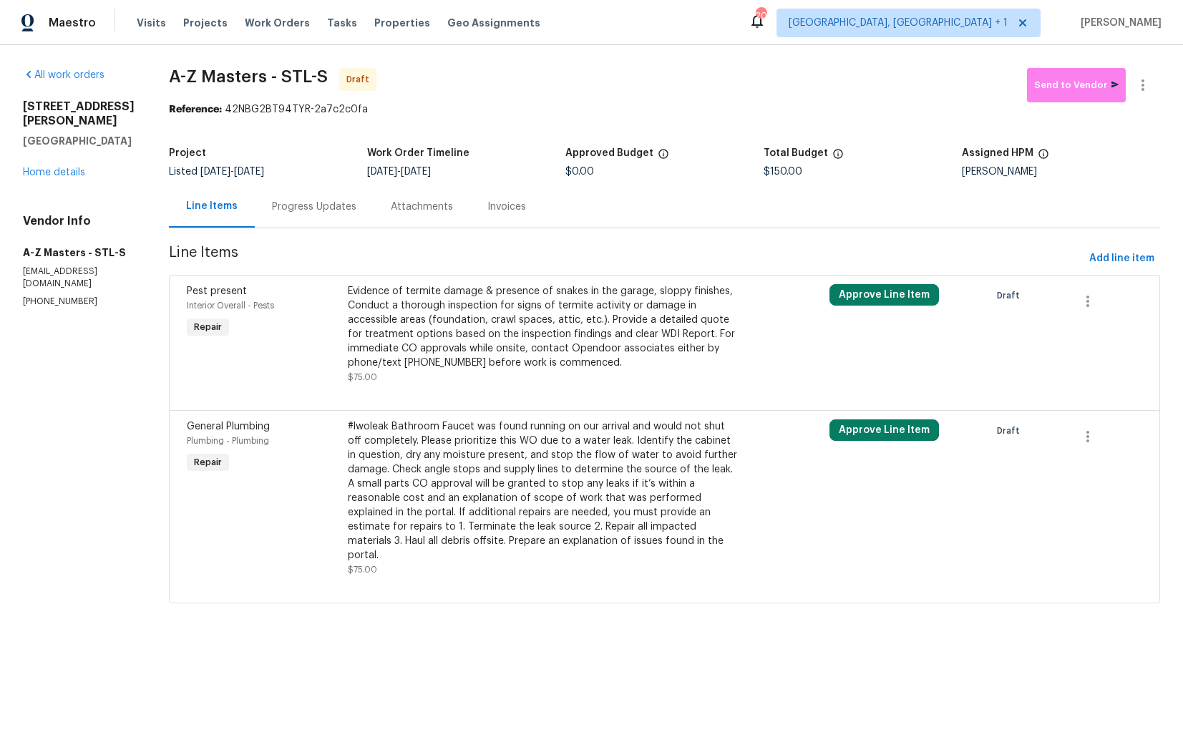
click at [452, 338] on div "Evidence of termite damage & presence of snakes in the garage, sloppy finishes,…" at bounding box center [544, 327] width 393 height 86
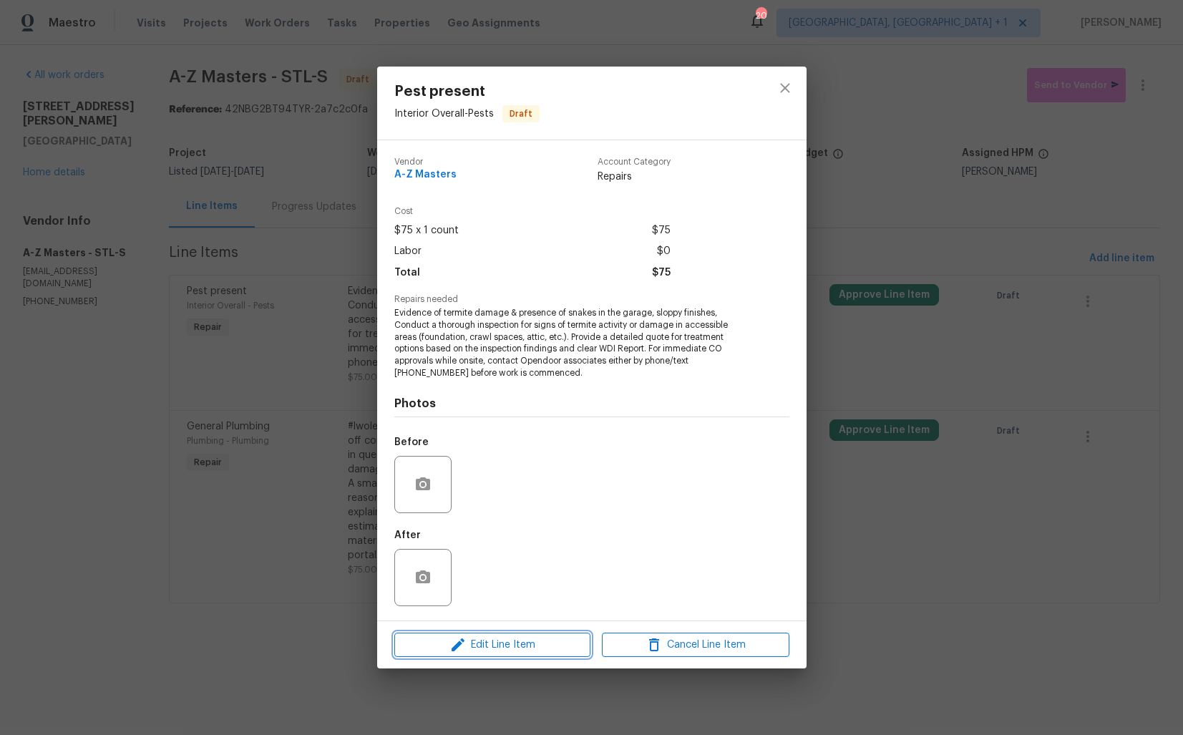
click at [471, 644] on span "Edit Line Item" at bounding box center [491, 645] width 187 height 18
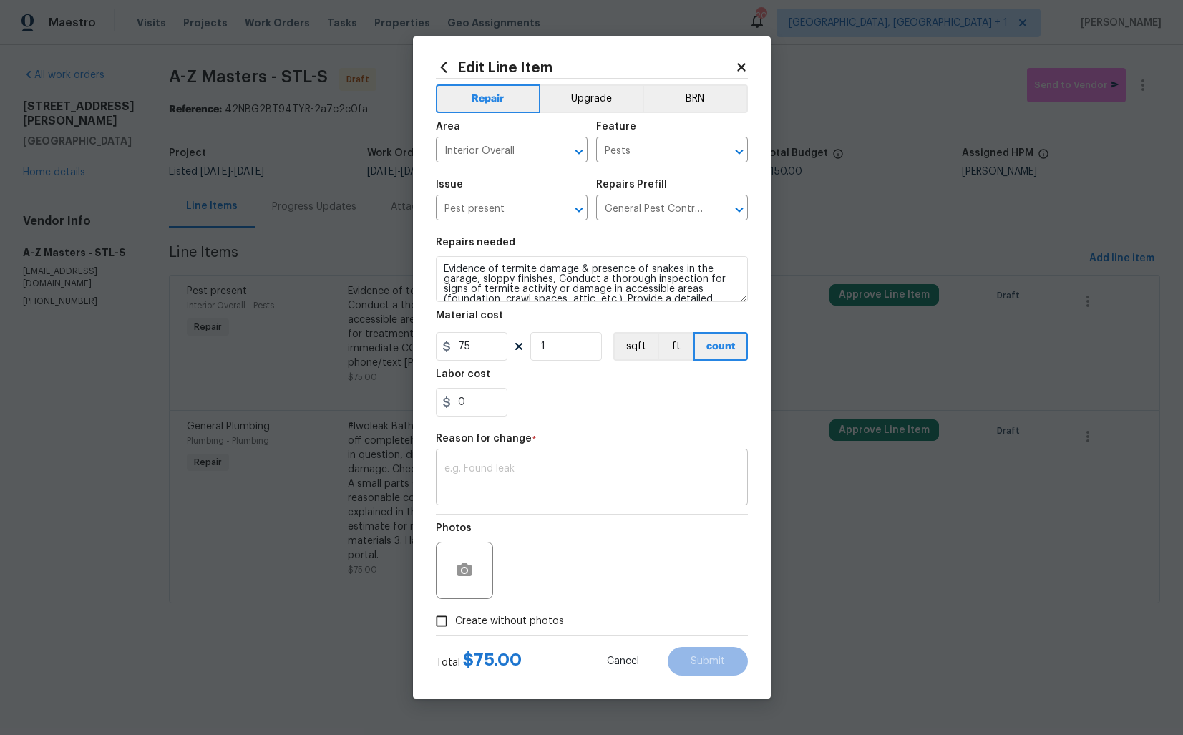
click at [501, 475] on textarea at bounding box center [591, 479] width 295 height 30
click at [501, 475] on textarea "verbiage updated." at bounding box center [591, 479] width 295 height 30
type textarea "verbiage updated."
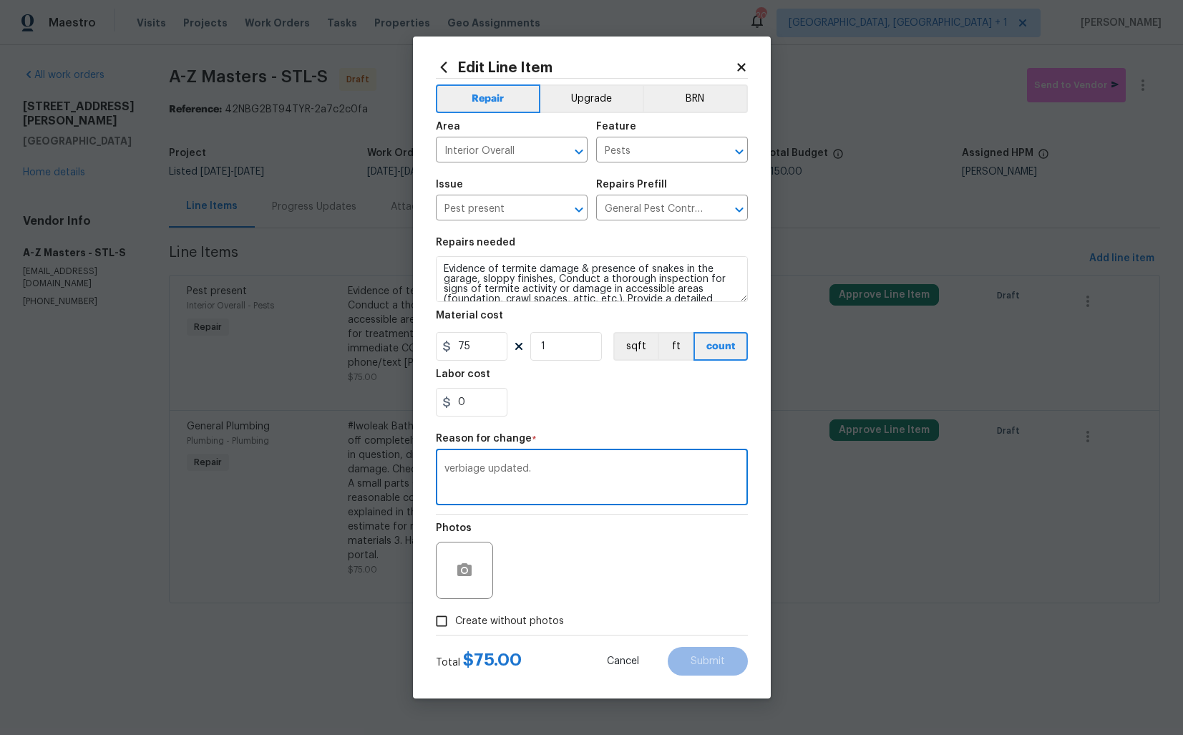
click at [522, 620] on span "Create without photos" at bounding box center [509, 621] width 109 height 15
click at [455, 620] on input "Create without photos" at bounding box center [441, 620] width 27 height 27
checkbox input "true"
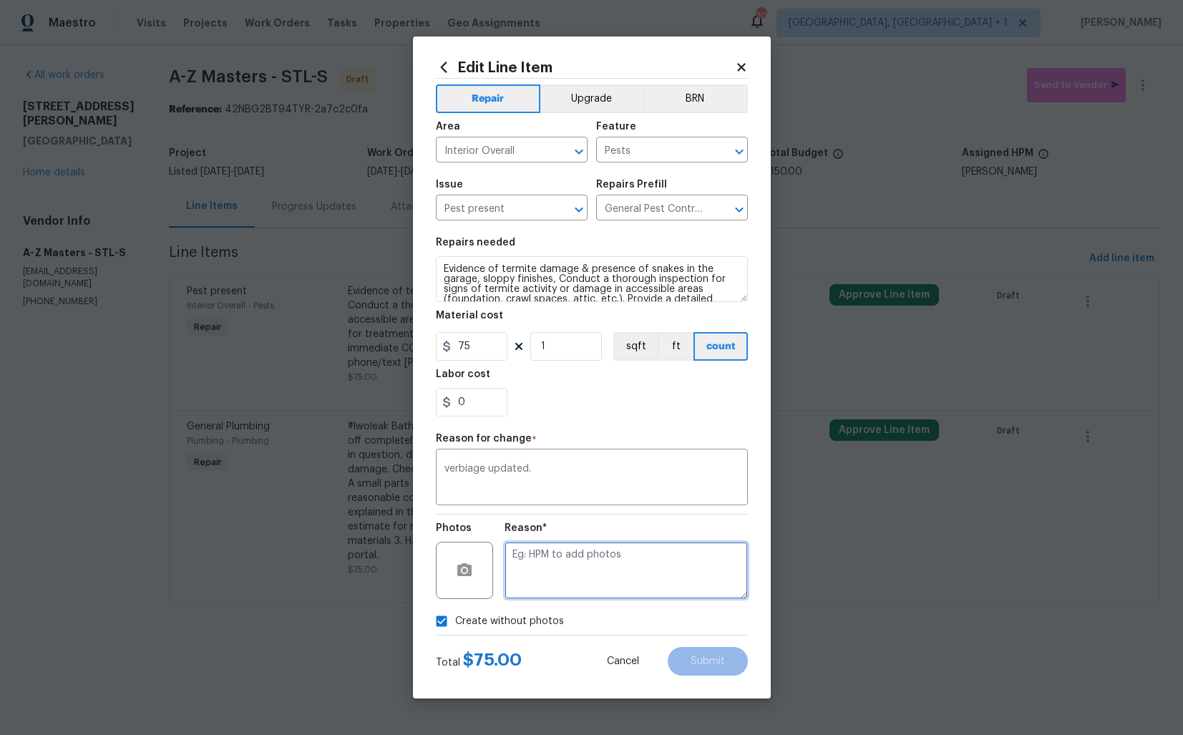
click at [655, 554] on textarea at bounding box center [625, 570] width 243 height 57
click at [701, 656] on span "Submit" at bounding box center [707, 661] width 34 height 11
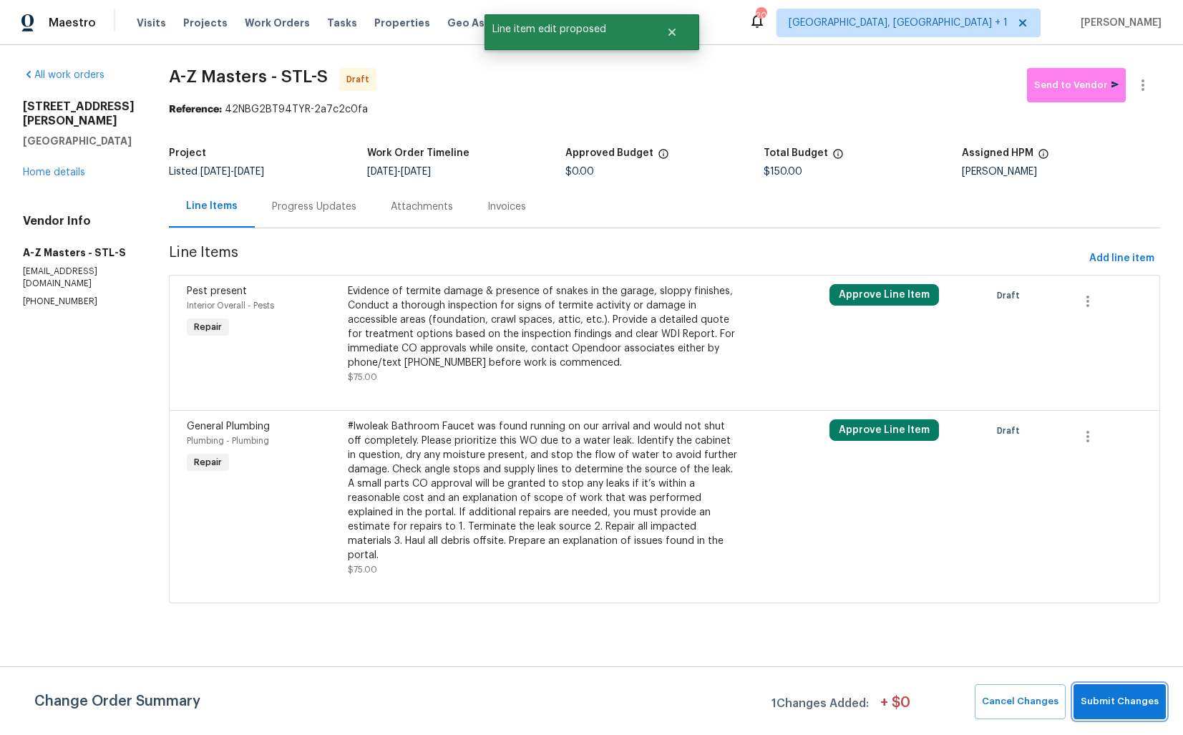
click at [1108, 698] on span "Submit Changes" at bounding box center [1119, 701] width 78 height 16
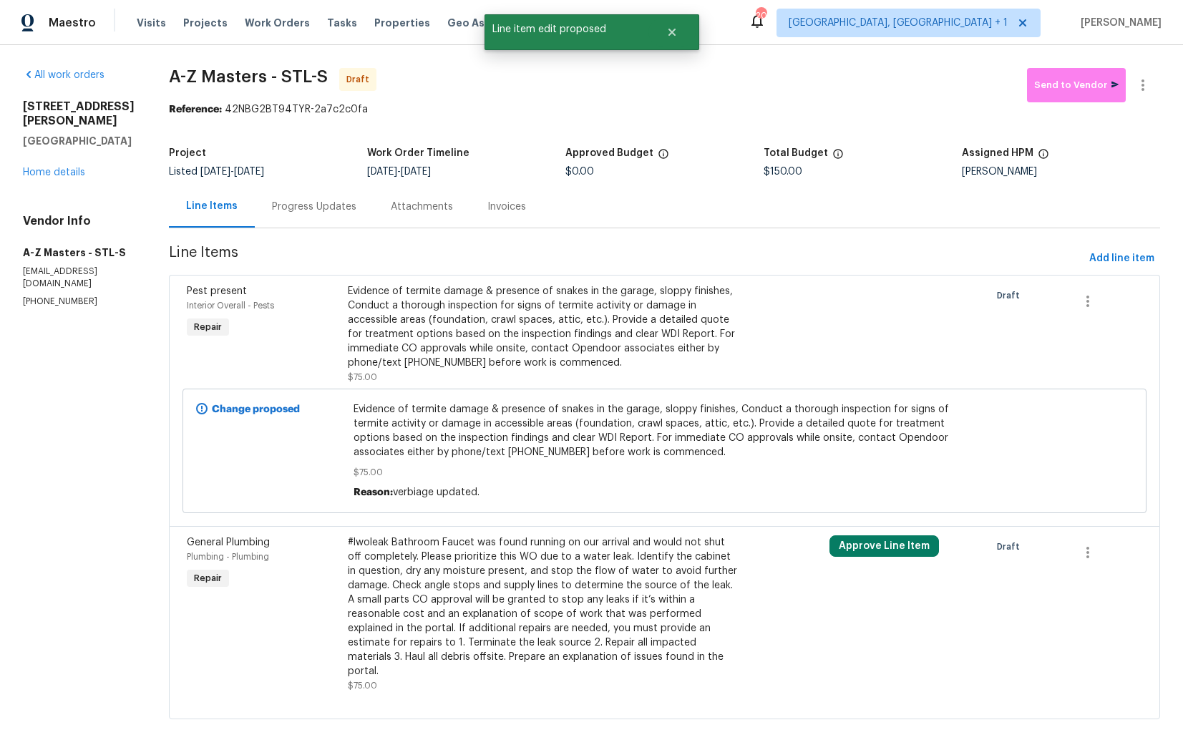
scroll to position [11, 0]
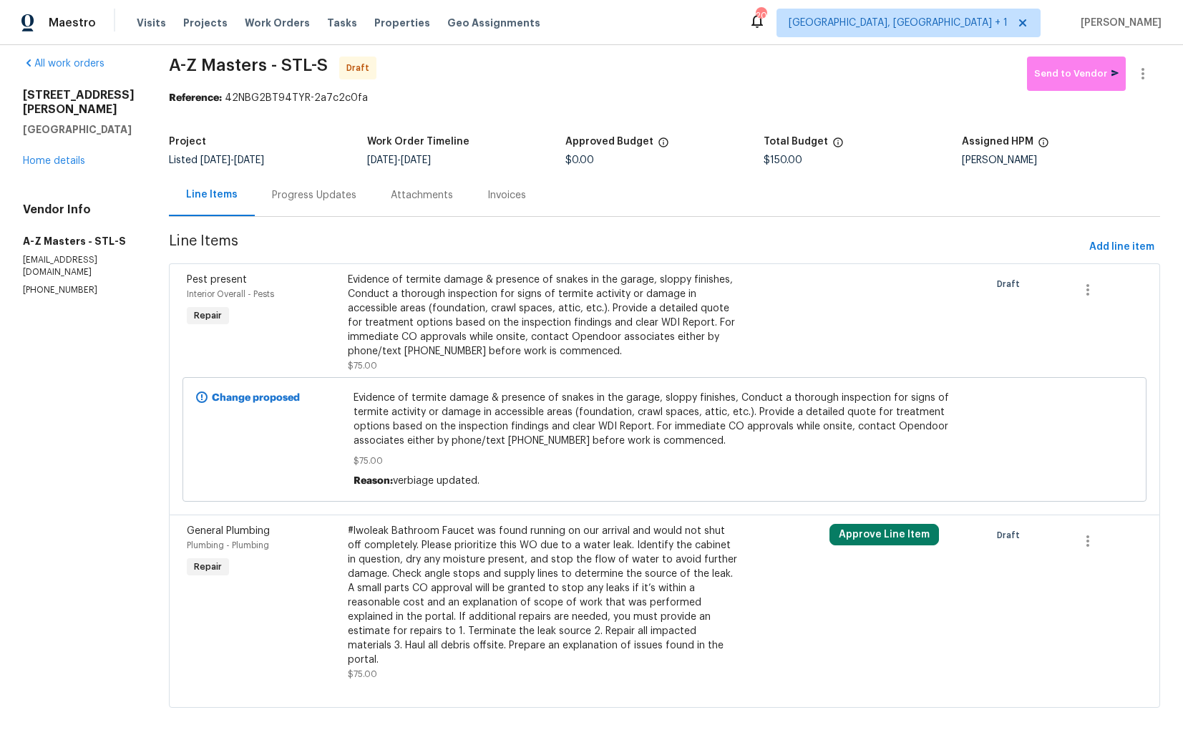
click at [459, 577] on div "#lwoleak Bathroom Faucet was found running on our arrival and would not shut of…" at bounding box center [544, 595] width 393 height 143
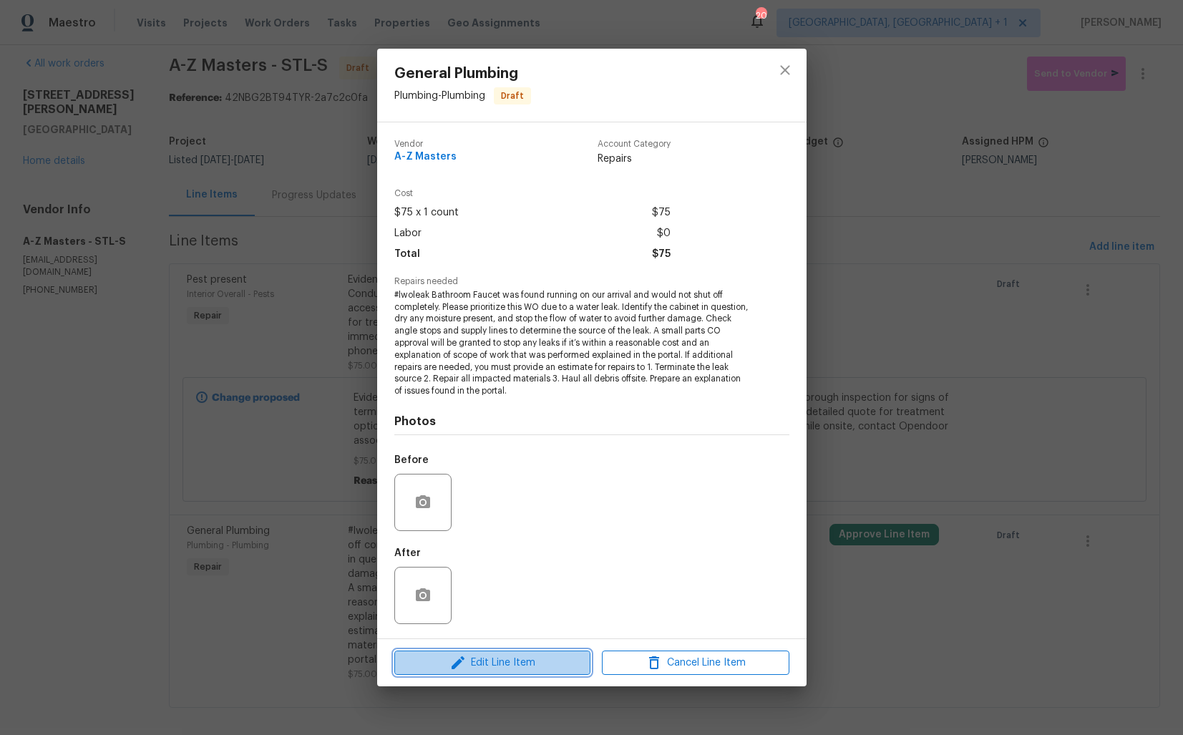
click at [469, 659] on span "Edit Line Item" at bounding box center [491, 663] width 187 height 18
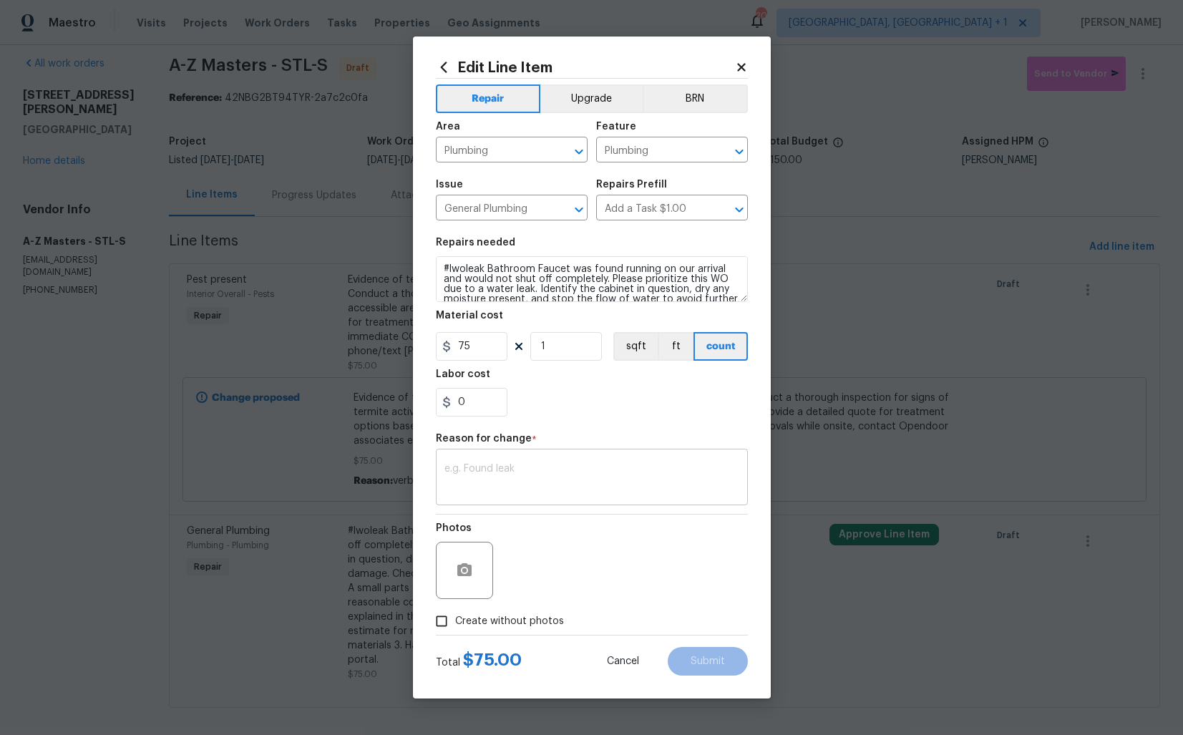
click at [519, 461] on div "x ​" at bounding box center [592, 478] width 312 height 53
paste textarea "verbiage updated."
type textarea "verbiage updated."
click at [551, 614] on span "Create without photos" at bounding box center [509, 621] width 109 height 15
click at [455, 613] on input "Create without photos" at bounding box center [441, 620] width 27 height 27
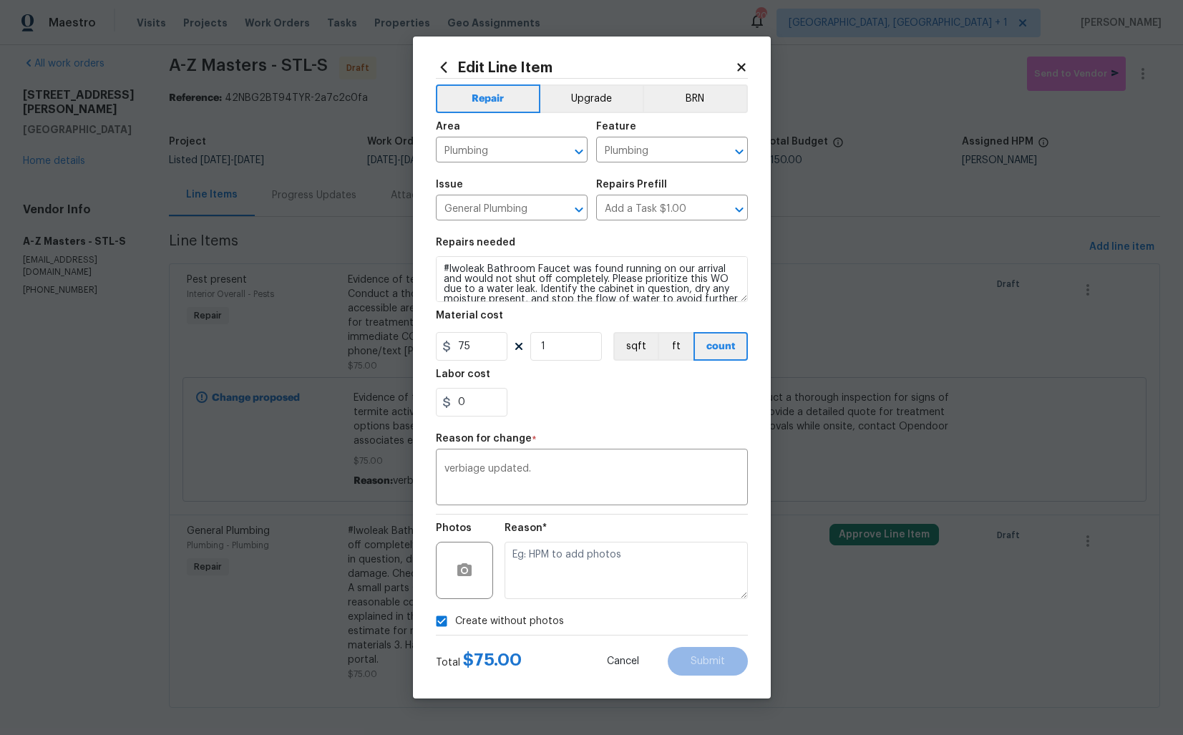
click at [428, 607] on input "Create without photos" at bounding box center [441, 620] width 27 height 27
click at [551, 614] on span "Create without photos" at bounding box center [509, 621] width 109 height 15
click at [455, 613] on input "Create without photos" at bounding box center [441, 620] width 27 height 27
checkbox input "true"
click at [610, 567] on textarea at bounding box center [625, 570] width 243 height 57
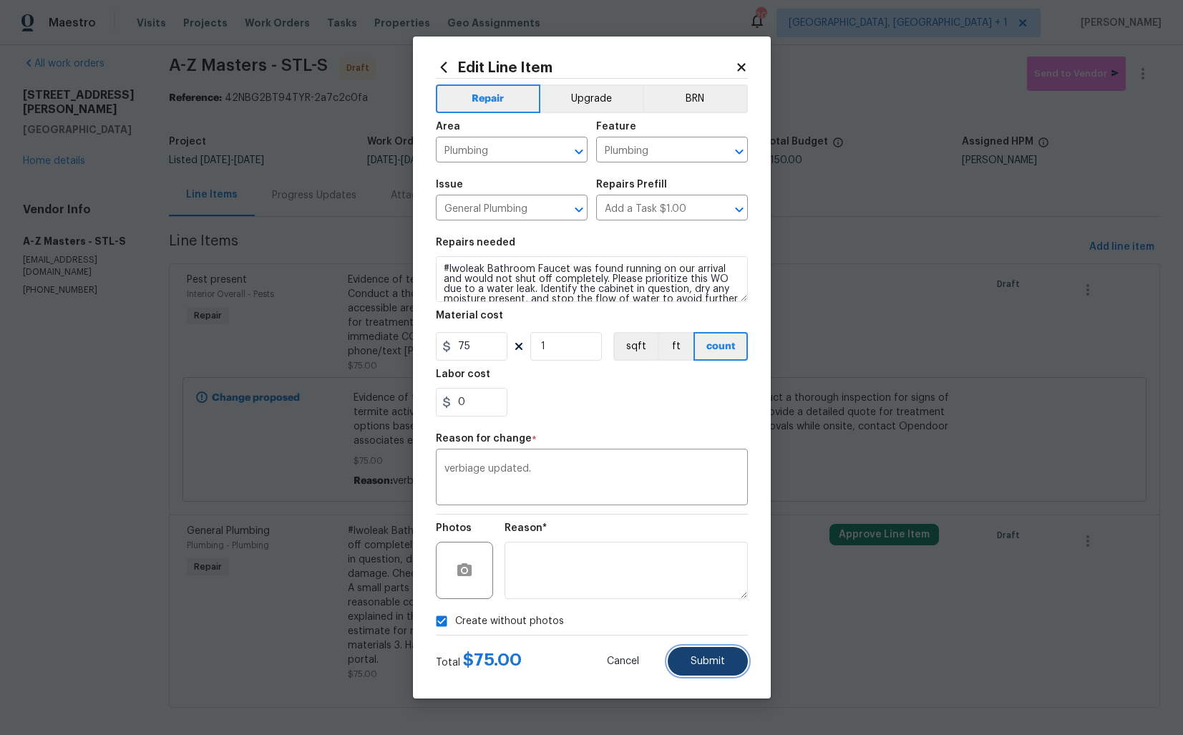
click at [720, 660] on span "Submit" at bounding box center [707, 661] width 34 height 11
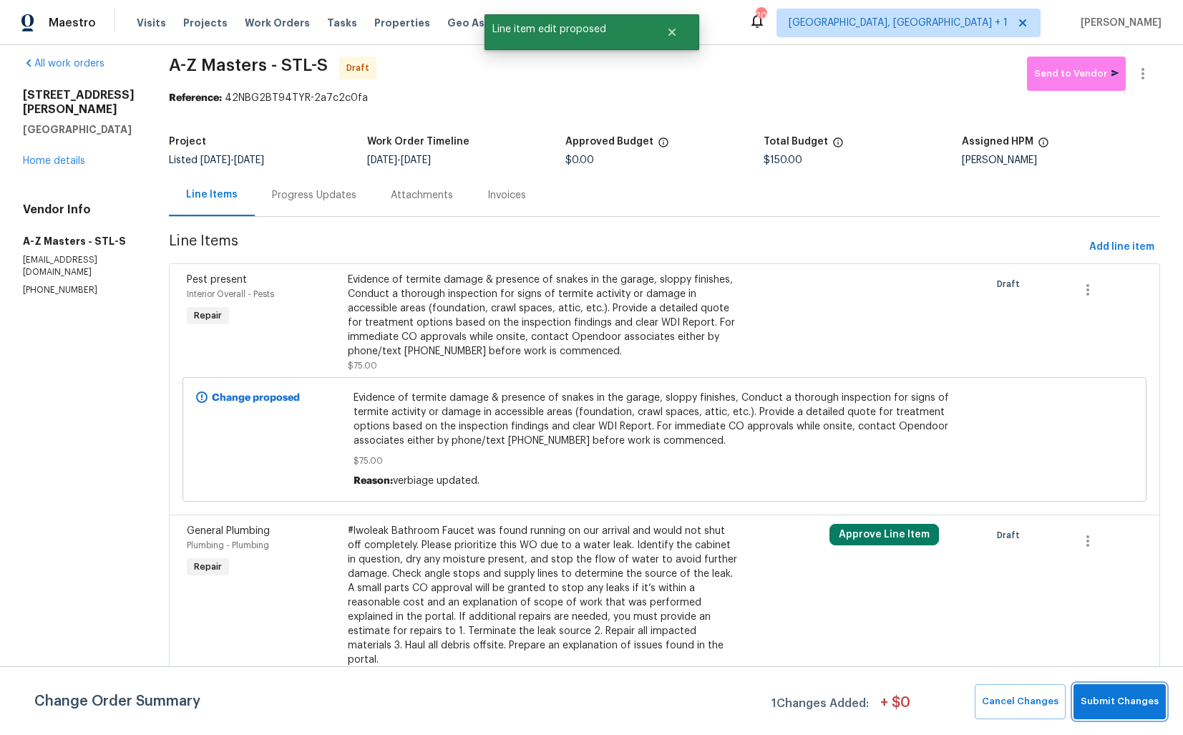
click at [1105, 701] on span "Submit Changes" at bounding box center [1119, 701] width 78 height 16
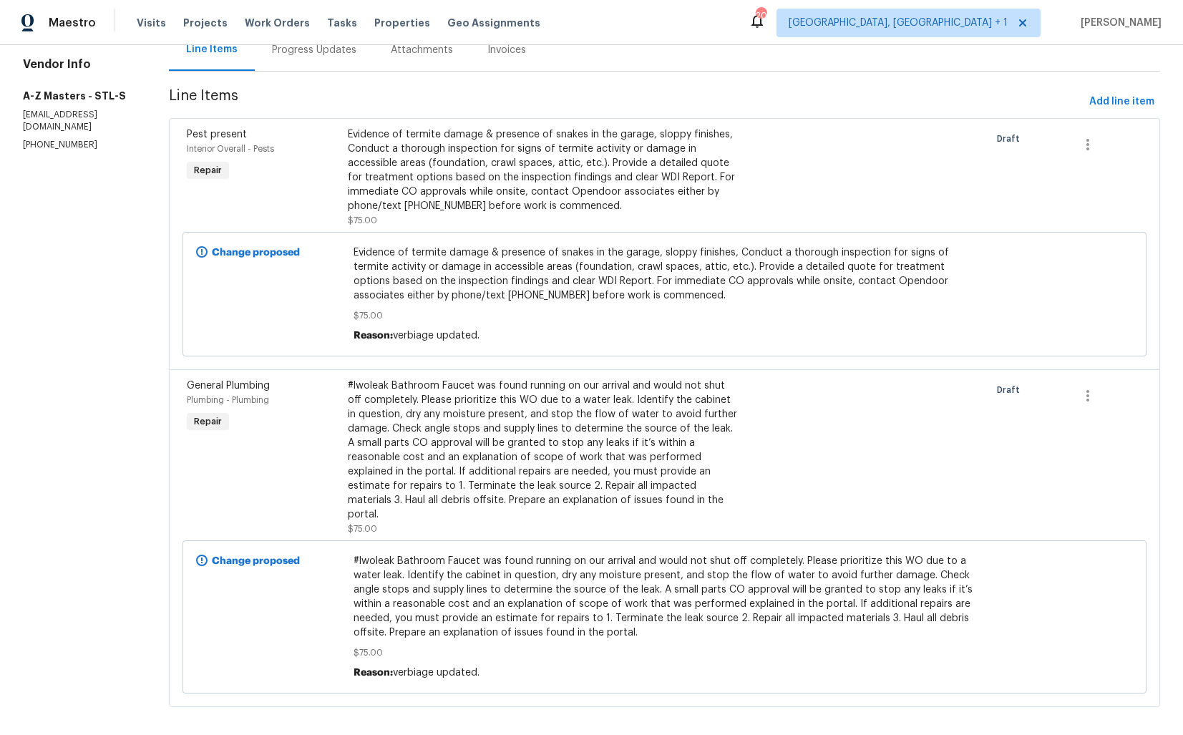
scroll to position [0, 0]
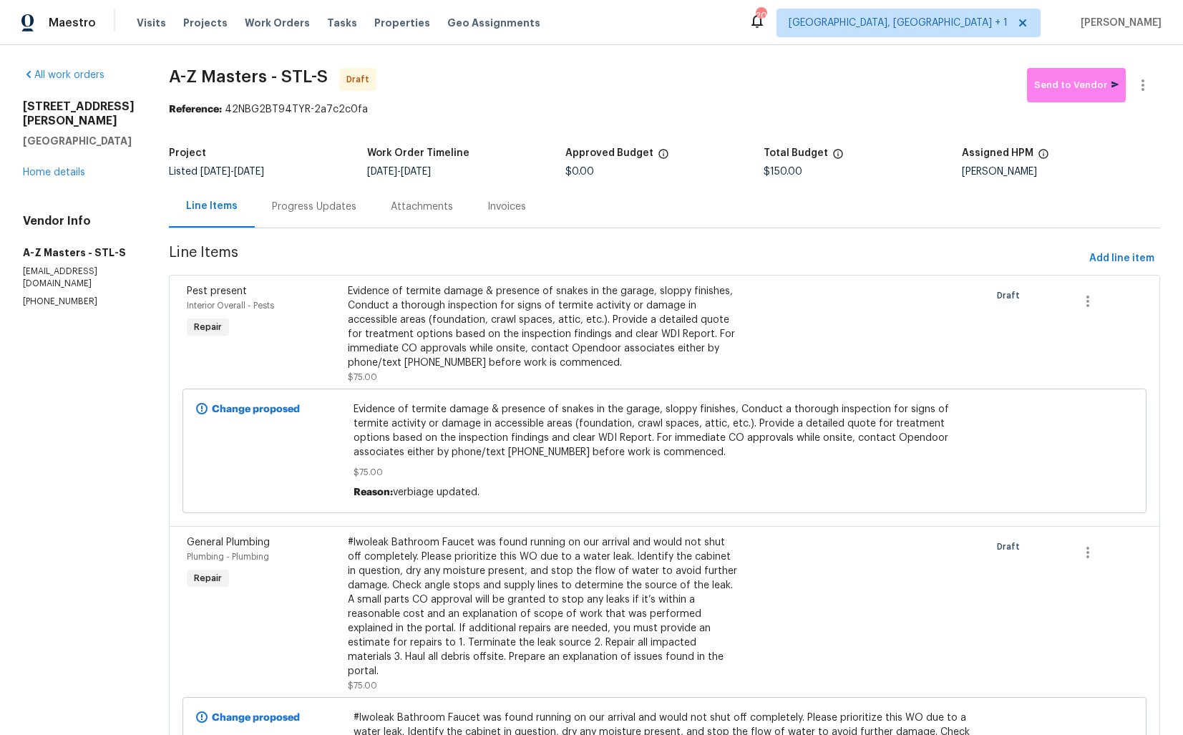
click at [289, 210] on div "Progress Updates" at bounding box center [314, 207] width 84 height 14
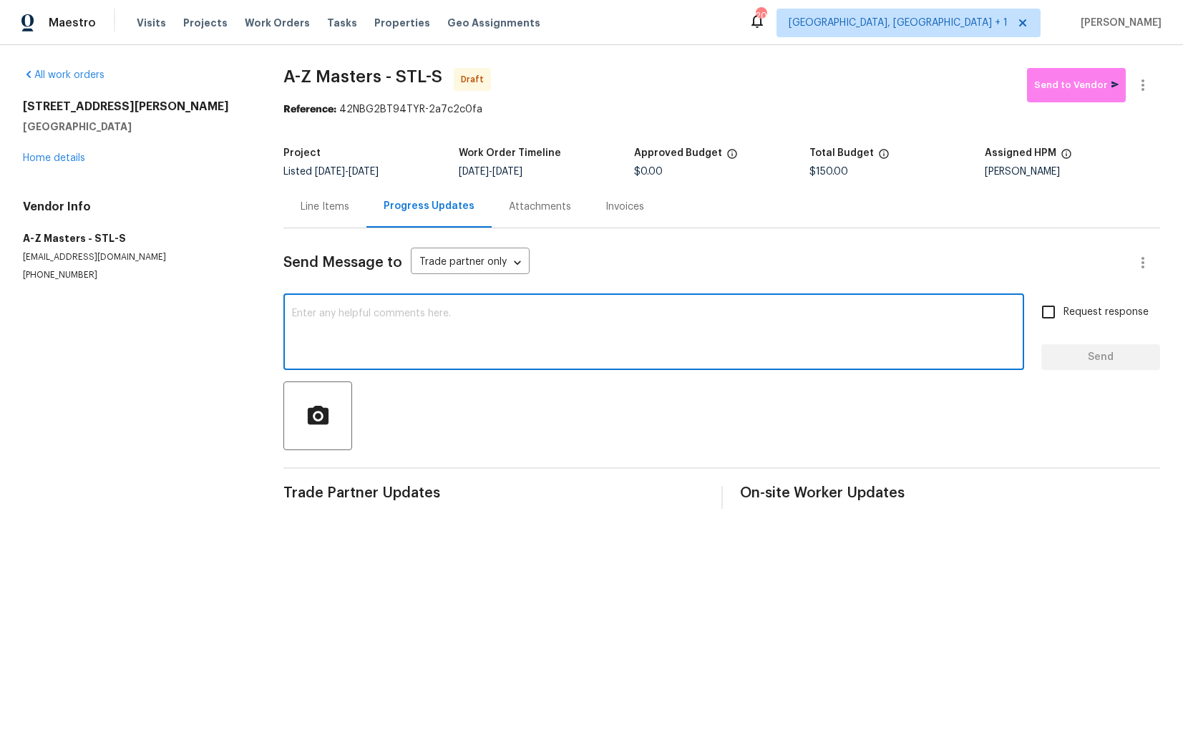
click at [515, 353] on textarea at bounding box center [653, 333] width 723 height 50
click at [514, 342] on textarea at bounding box center [653, 333] width 723 height 50
paste textarea "Hi this is Arvind with Opendoor. I’m confirming you received the WO for the pro…"
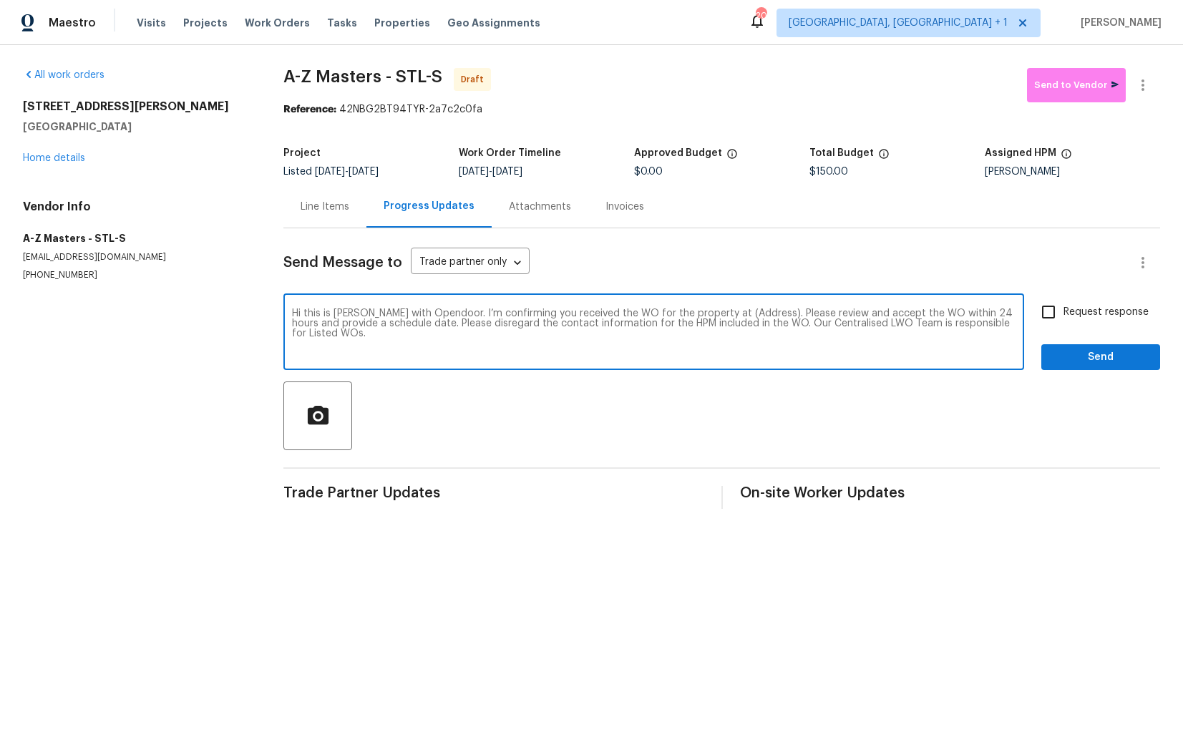
click at [767, 314] on textarea "Hi this is Arvind with Opendoor. I’m confirming you received the WO for the pro…" at bounding box center [653, 333] width 723 height 50
drag, startPoint x: 747, startPoint y: 314, endPoint x: 703, endPoint y: 313, distance: 43.7
click at [703, 313] on textarea "Hi this is Arvind with Opendoor. I’m confirming you received the WO for the pro…" at bounding box center [653, 333] width 723 height 50
paste textarea "4127 Burnett Ave, Saint Louis, MO 63125"
type textarea "Hi this is Arvind with Opendoor. I’m confirming you received the WO for the pro…"
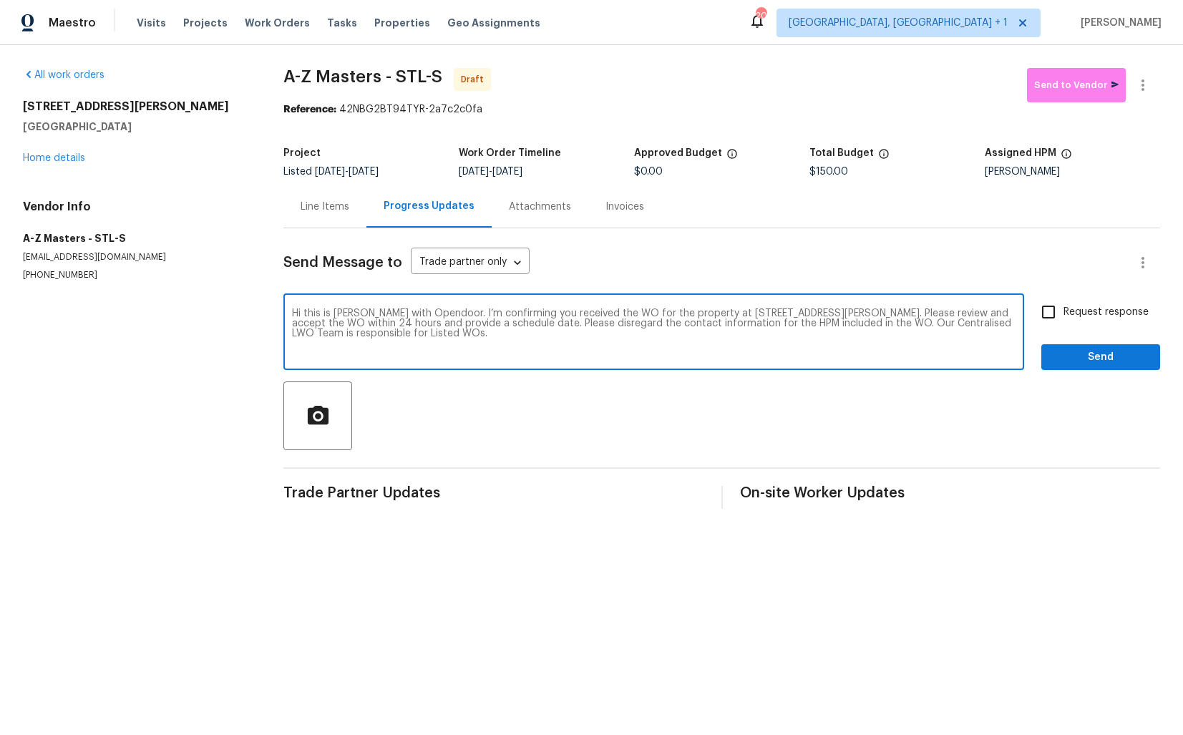
click at [1052, 313] on input "Request response" at bounding box center [1048, 312] width 30 height 30
checkbox input "true"
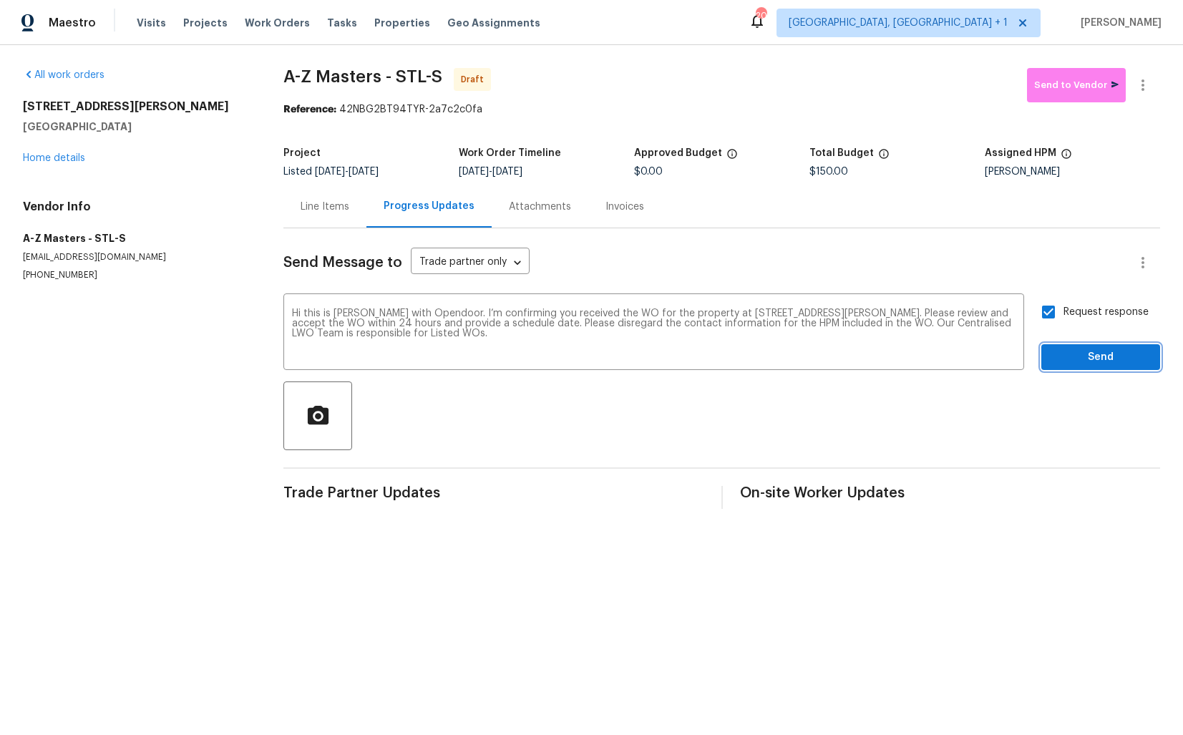
click at [1065, 365] on span "Send" at bounding box center [1100, 357] width 96 height 18
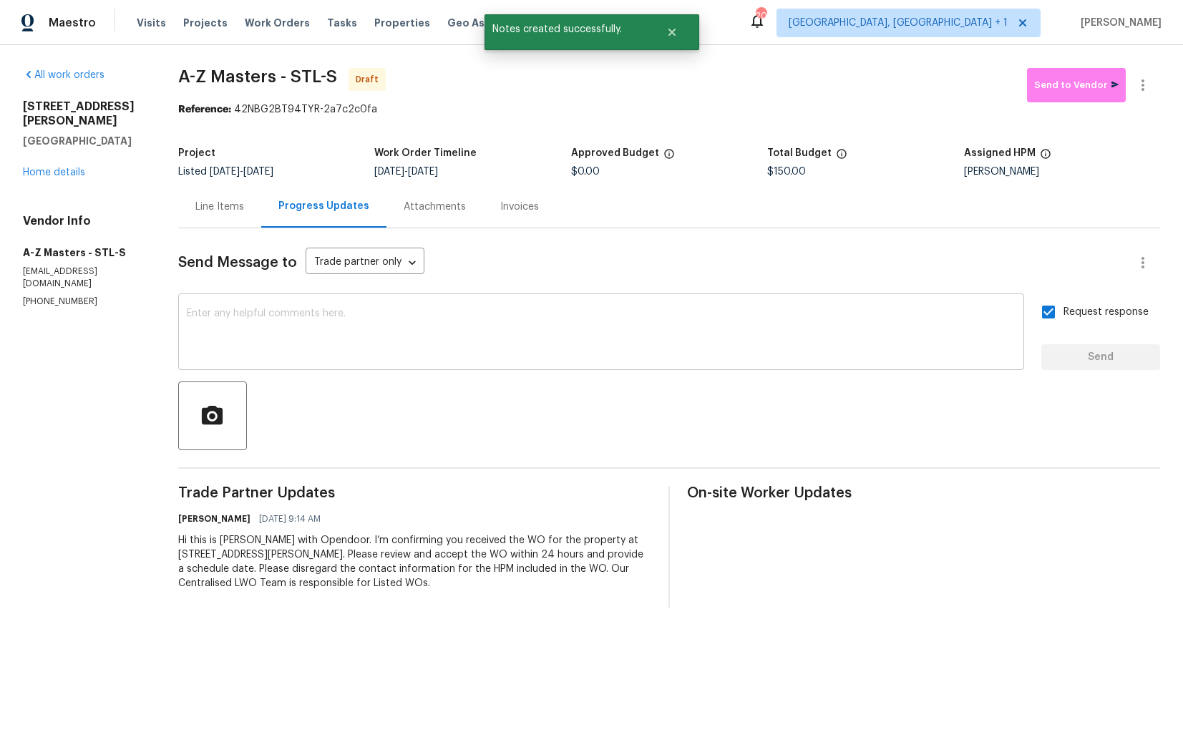
click at [612, 348] on textarea at bounding box center [601, 333] width 828 height 50
paste textarea "Attention All Work Orders must include before-photos (both close-up and wide-an…"
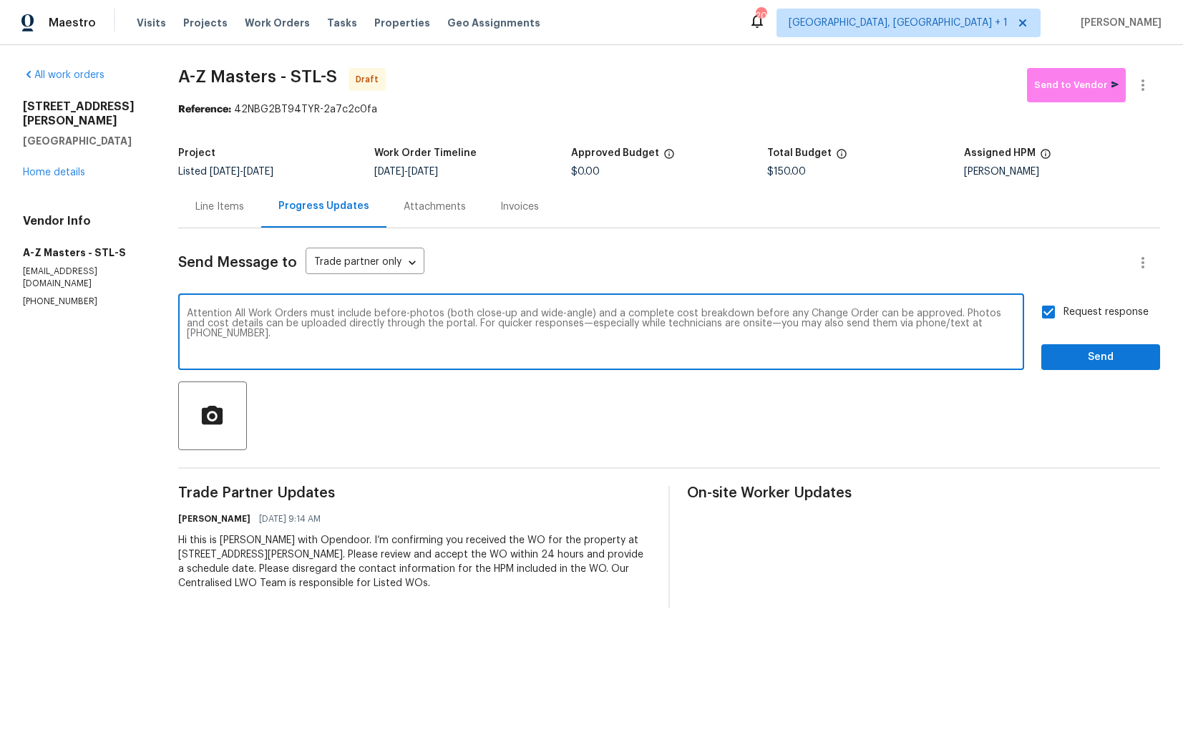
type textarea "Attention All Work Orders must include before-photos (both close-up and wide-an…"
click at [1087, 354] on span "Send" at bounding box center [1100, 357] width 96 height 18
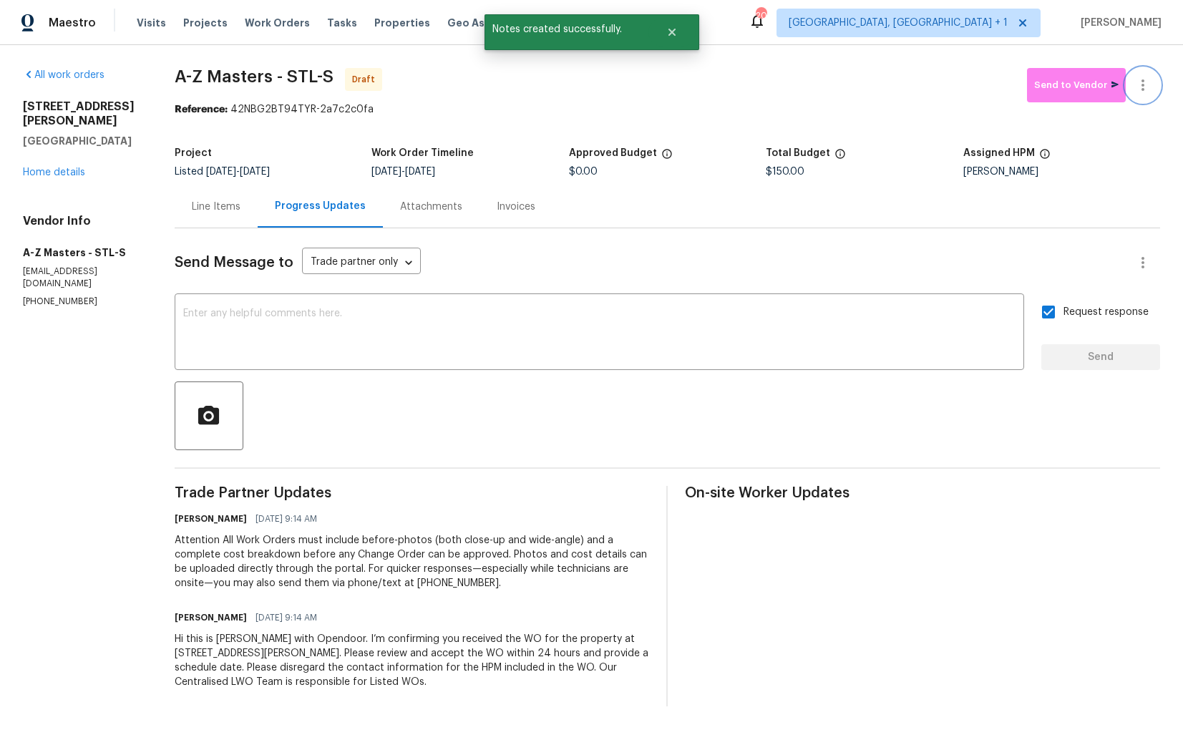
click at [1145, 87] on icon "button" at bounding box center [1142, 85] width 17 height 17
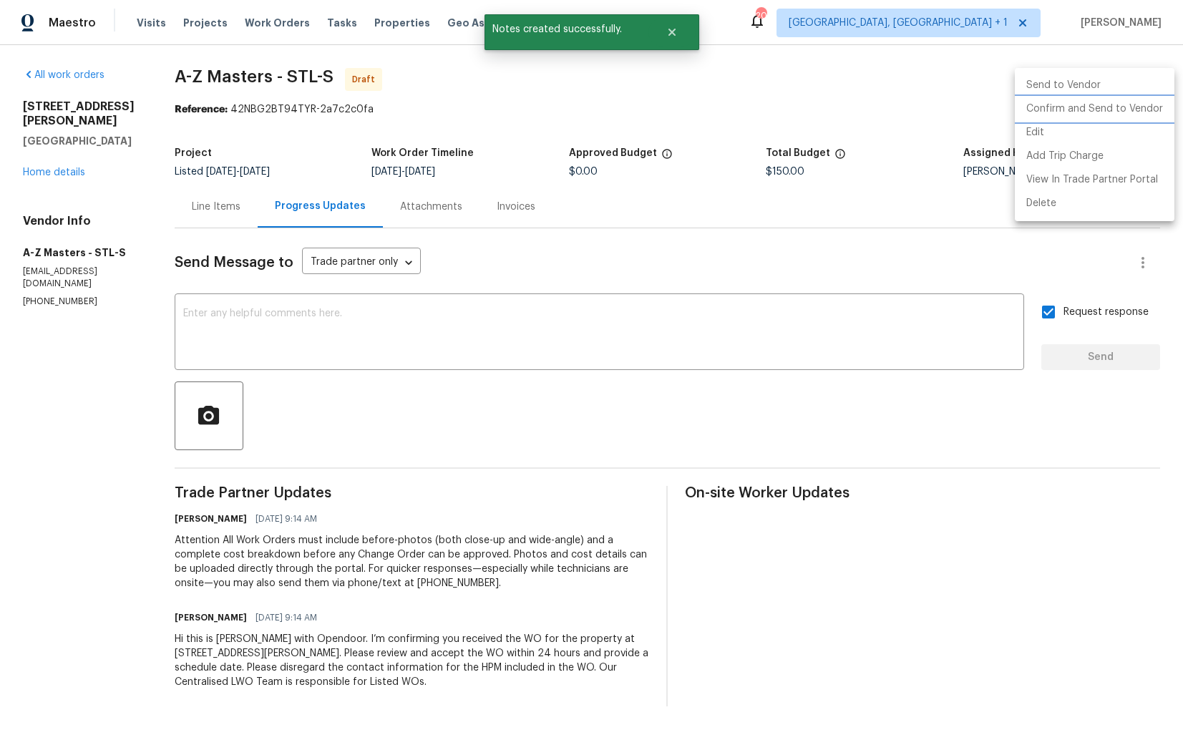
click at [1070, 112] on li "Confirm and Send to Vendor" at bounding box center [1094, 109] width 160 height 24
click at [705, 100] on div at bounding box center [591, 367] width 1183 height 735
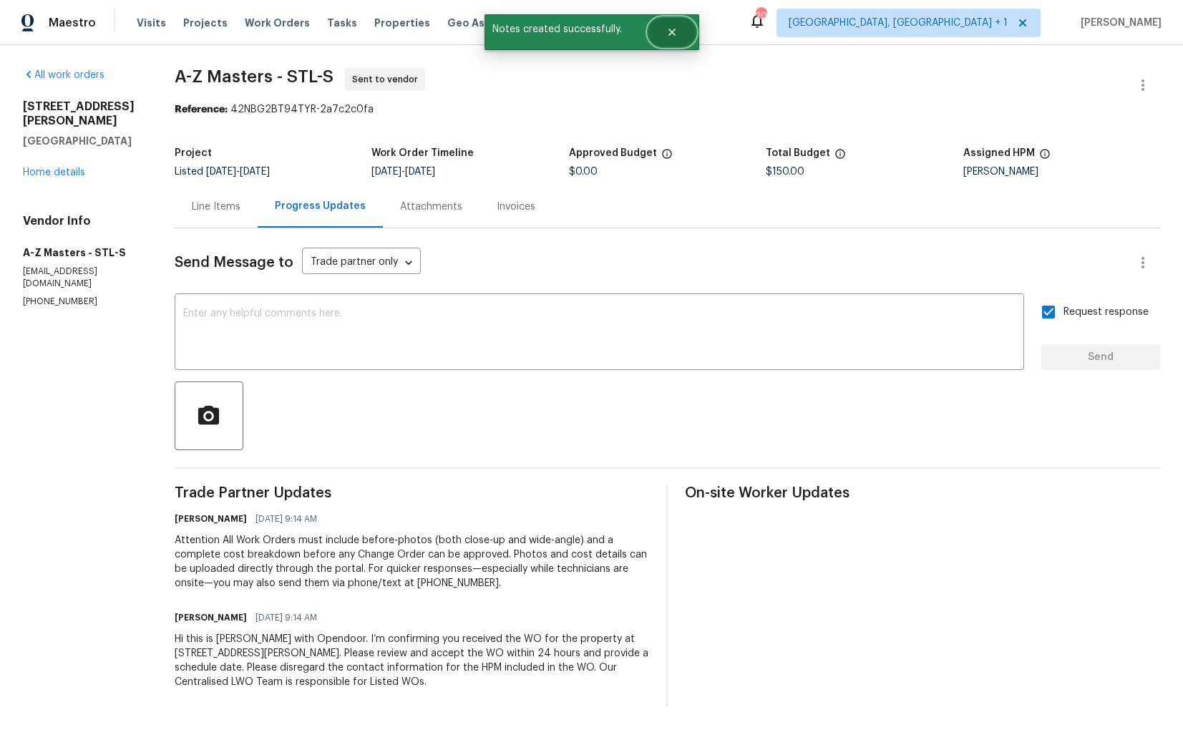
click at [675, 36] on icon "Close" at bounding box center [671, 31] width 11 height 11
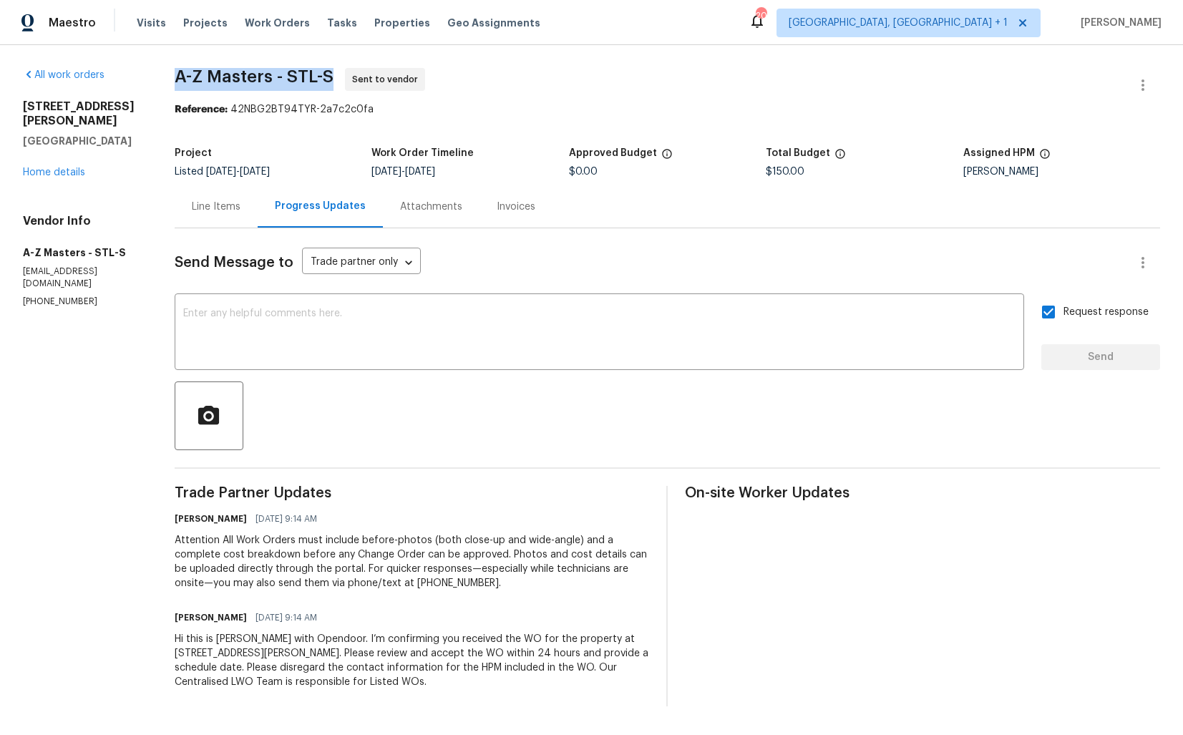
drag, startPoint x: 180, startPoint y: 73, endPoint x: 334, endPoint y: 74, distance: 154.5
click at [333, 74] on span "A-Z Masters - STL-S" at bounding box center [254, 76] width 159 height 17
copy span "A-Z Masters - STL-S"
click at [471, 105] on div "Reference: 42NBG2BT94TYR-2a7c2c0fa" at bounding box center [667, 109] width 985 height 14
click at [63, 167] on link "Home details" at bounding box center [54, 172] width 62 height 10
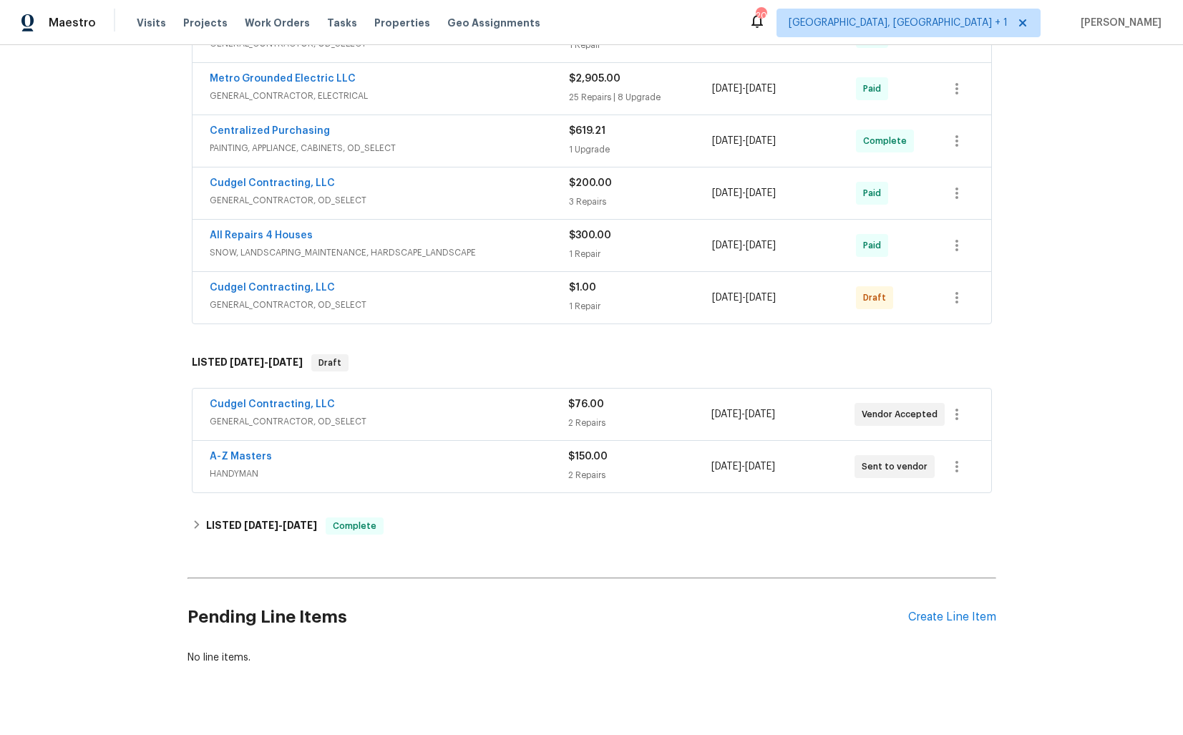
scroll to position [806, 0]
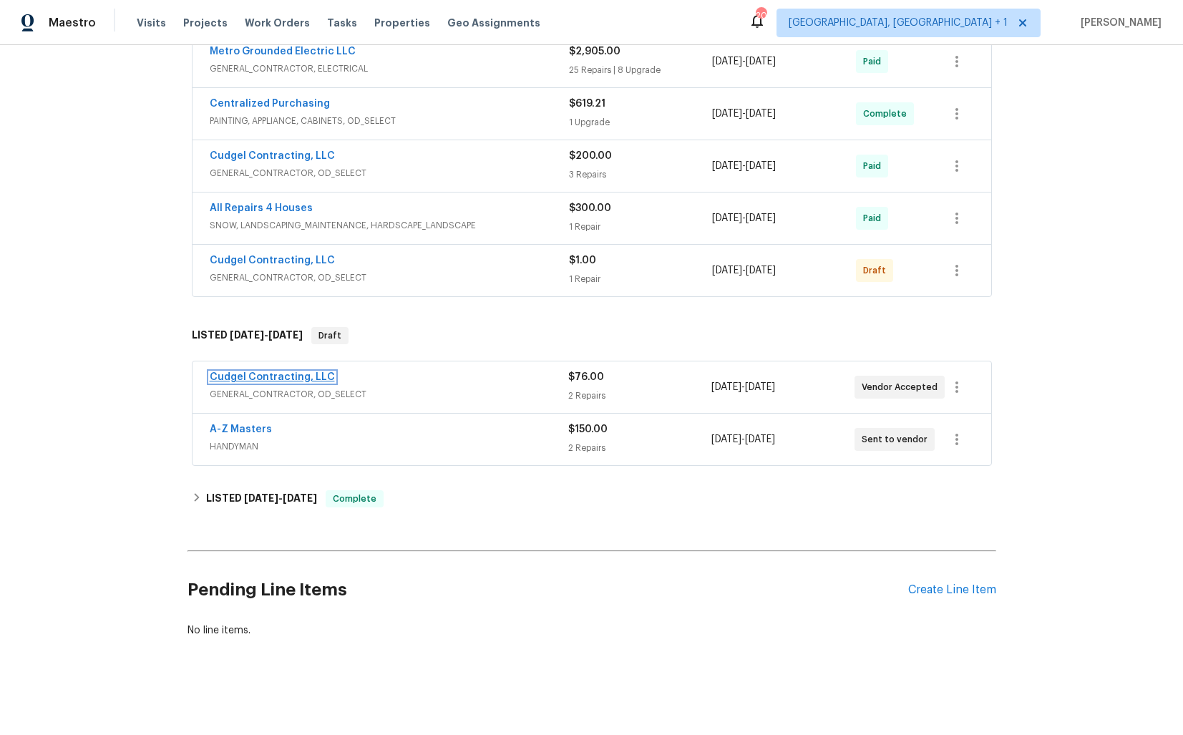
click at [285, 373] on link "Cudgel Contracting, LLC" at bounding box center [272, 377] width 125 height 10
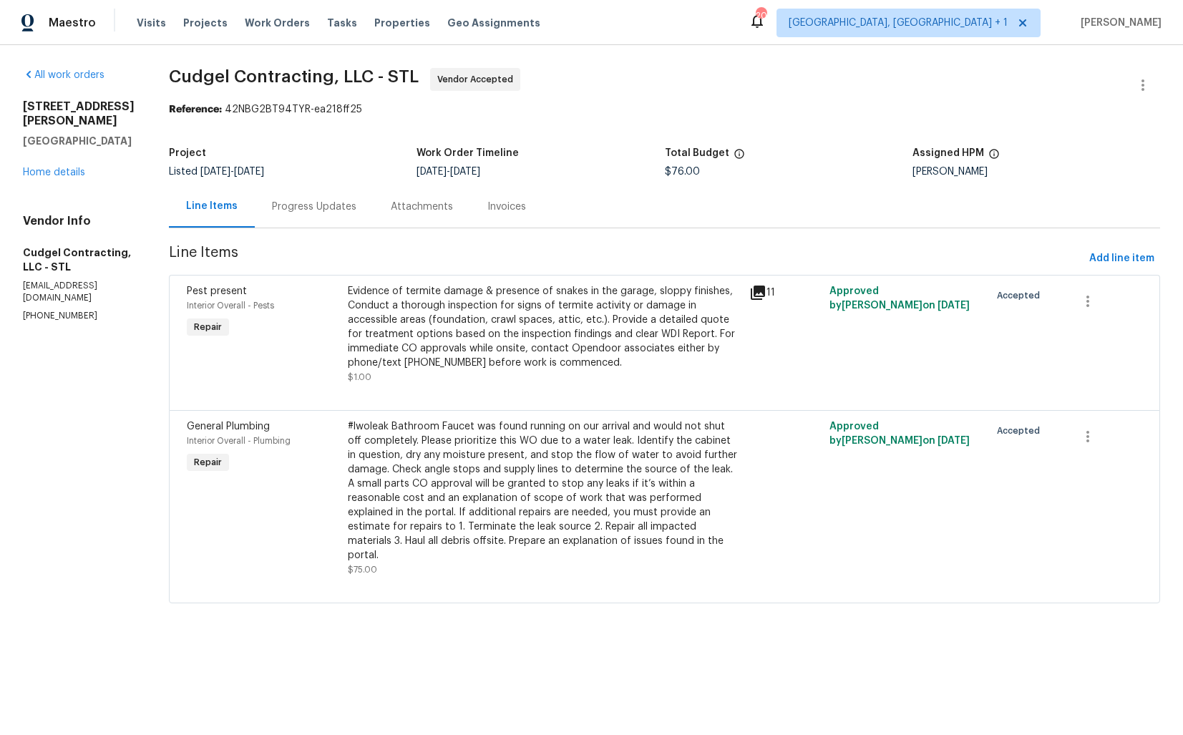
click at [331, 195] on div "Progress Updates" at bounding box center [314, 206] width 119 height 42
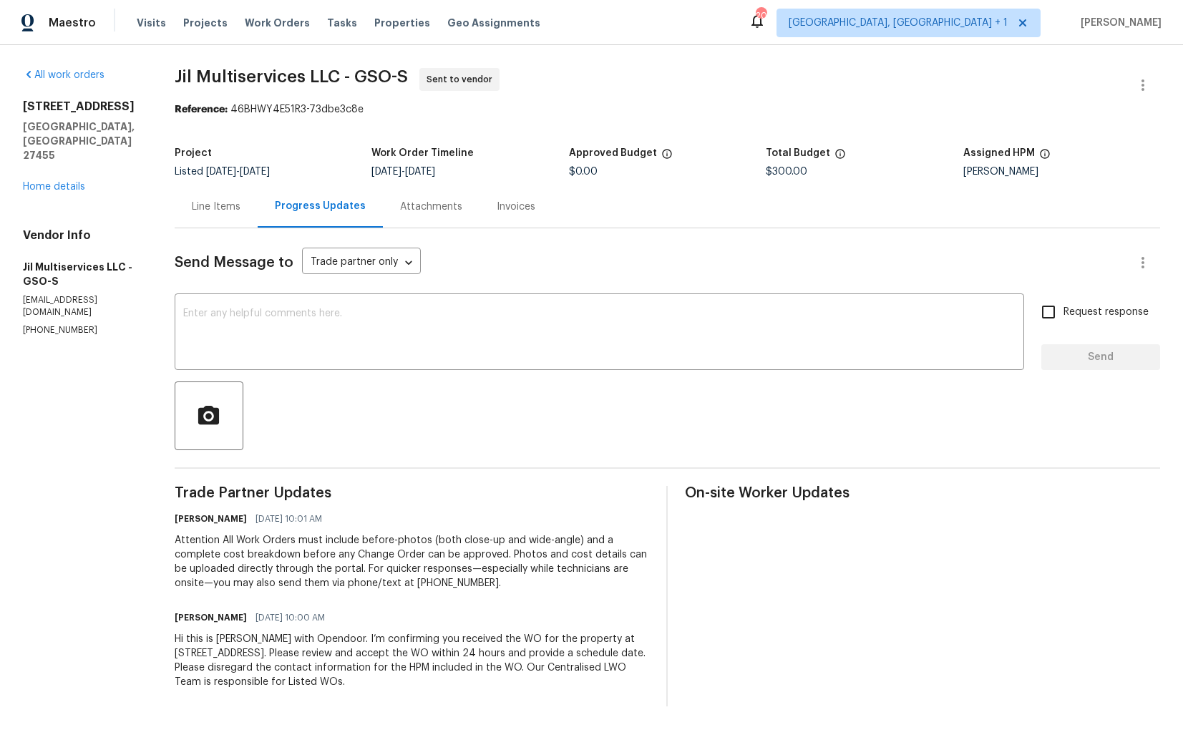
click at [223, 210] on div "Line Items" at bounding box center [216, 207] width 49 height 14
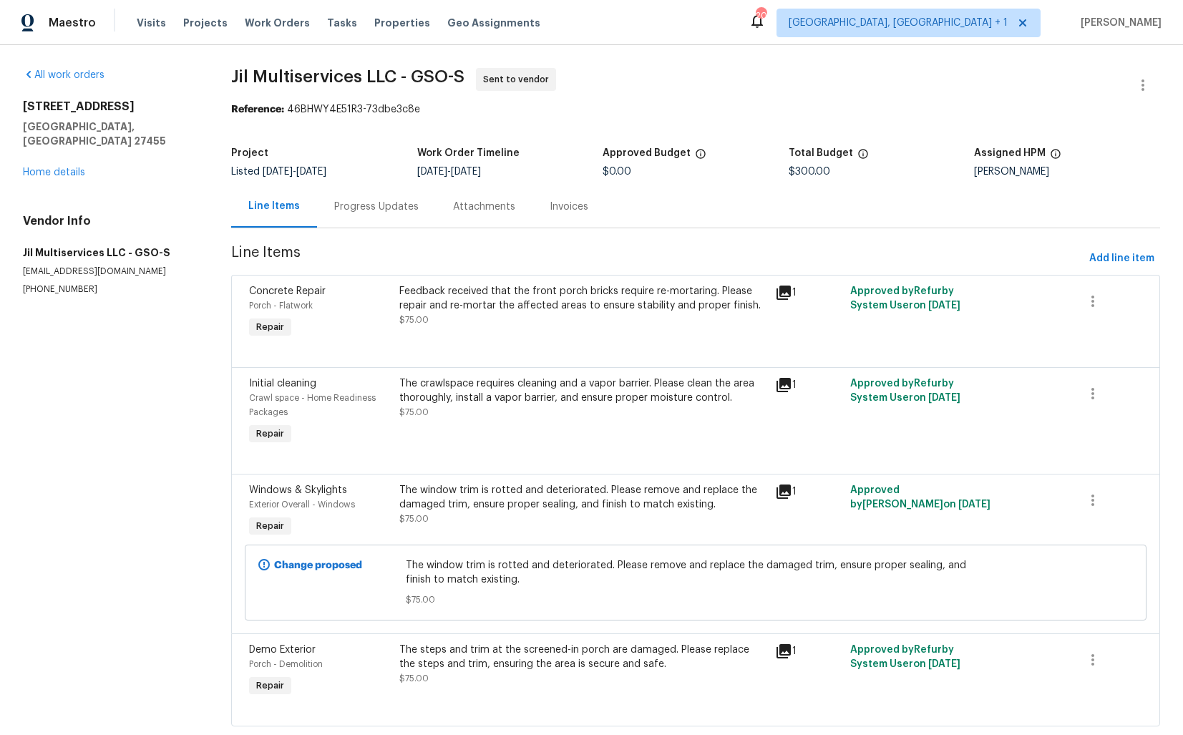
click at [366, 207] on div "Progress Updates" at bounding box center [376, 207] width 84 height 14
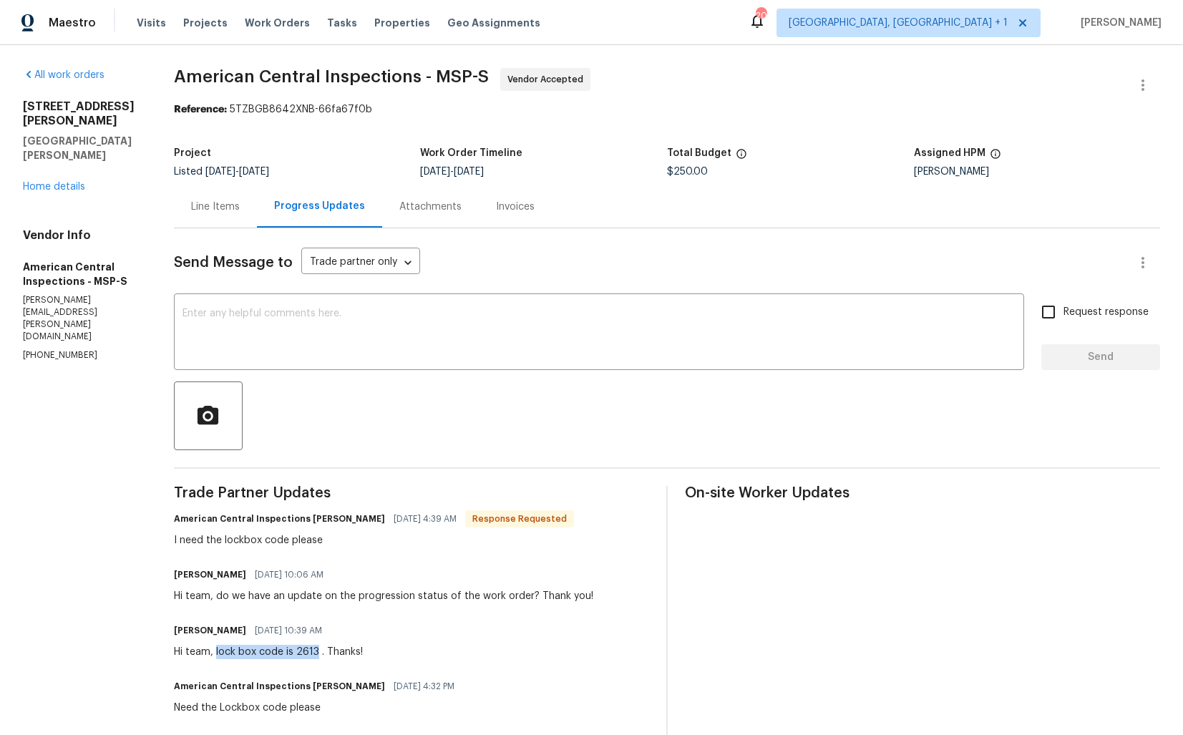
drag, startPoint x: 218, startPoint y: 652, endPoint x: 318, endPoint y: 657, distance: 99.6
click at [318, 657] on div "Hi team, lock box code is 2613 . Thanks!" at bounding box center [268, 652] width 189 height 14
copy div "lock box code is 2613"
click at [489, 355] on textarea at bounding box center [598, 333] width 833 height 50
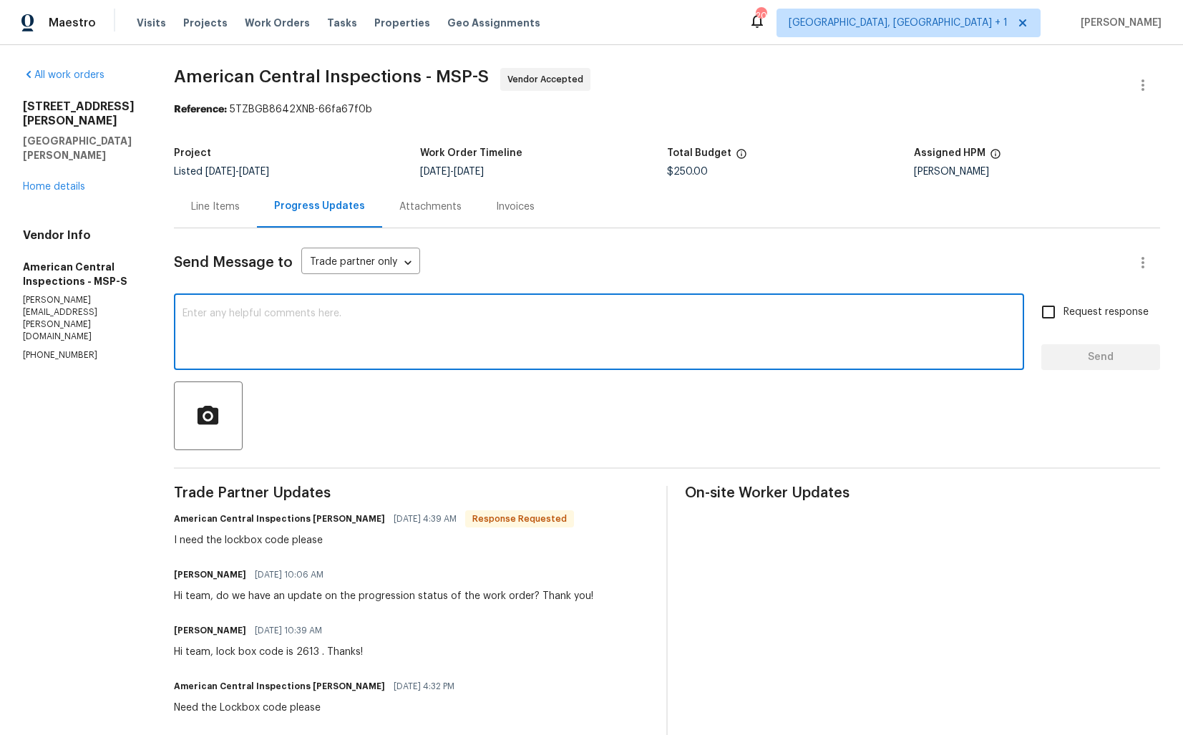
paste textarea "lock box code is 2613"
click at [185, 312] on textarea "lock box code is 2613" at bounding box center [598, 333] width 833 height 50
click at [373, 313] on textarea "Hi team, lock box code is 2613" at bounding box center [598, 333] width 833 height 50
click at [333, 318] on textarea "Hi team, lock box code is 2613. I have already provided this code." at bounding box center [598, 333] width 833 height 50
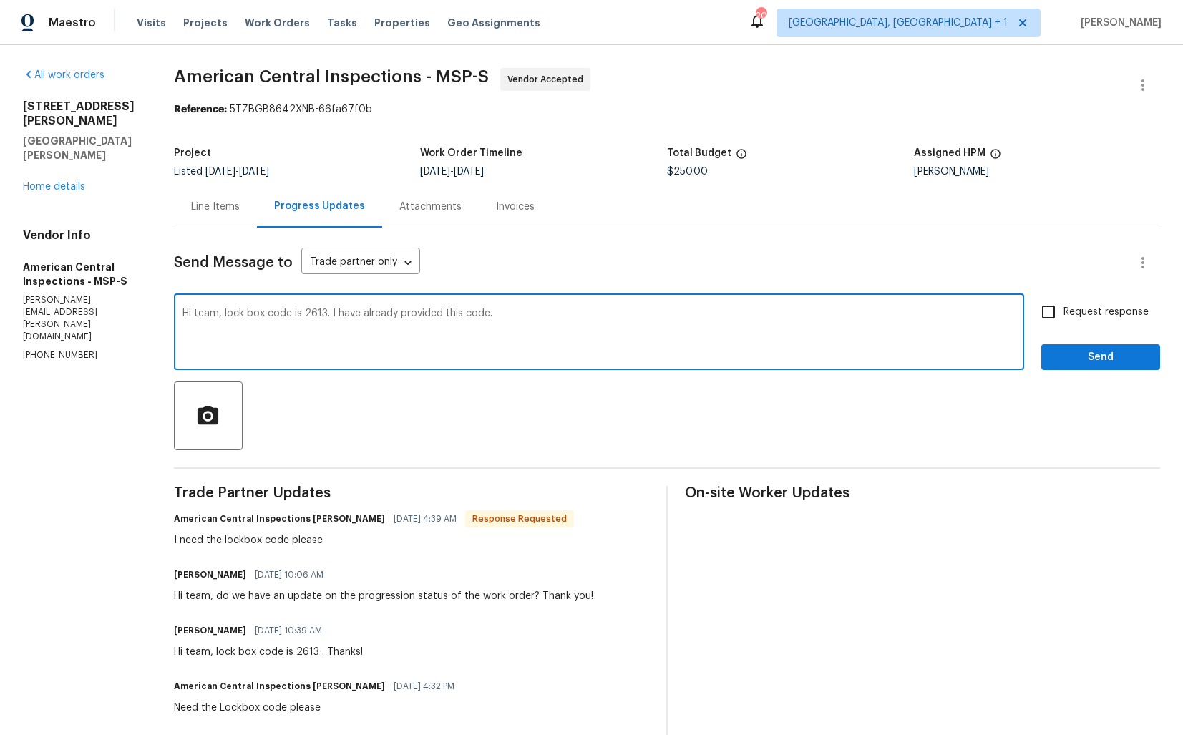
click at [239, 541] on div "I need the lockbox code please" at bounding box center [374, 540] width 400 height 14
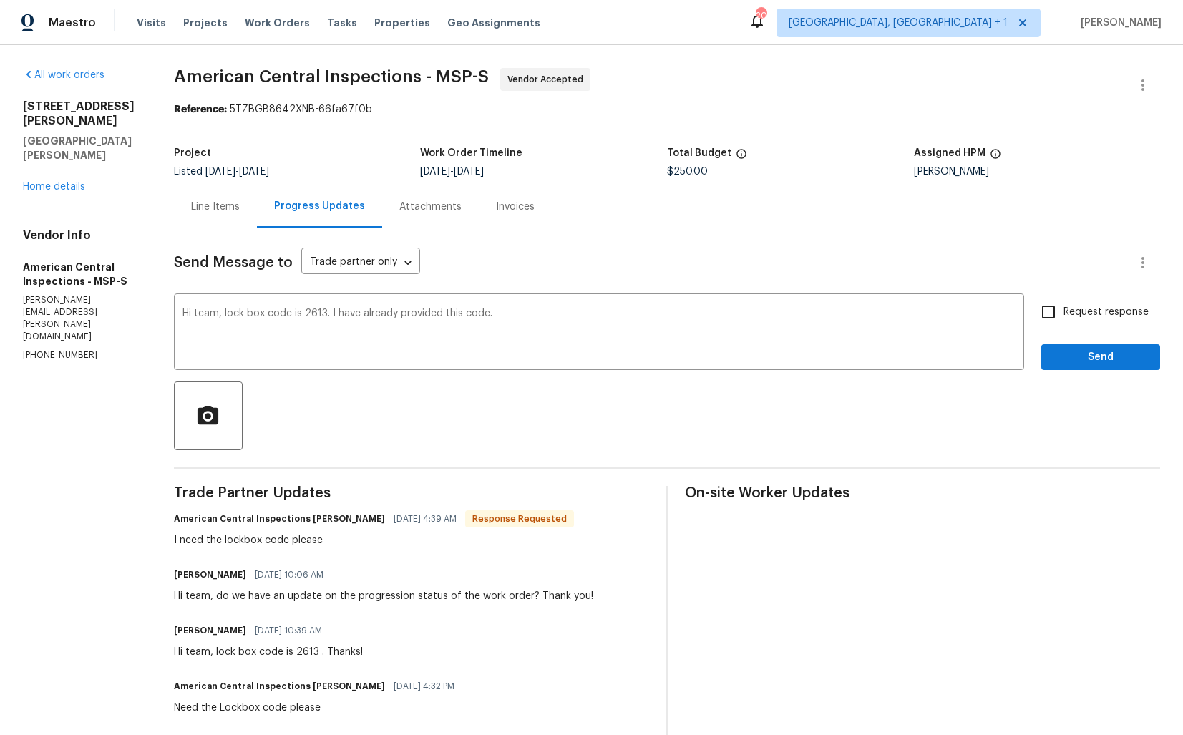
click at [239, 541] on div "I need the lockbox code please" at bounding box center [374, 540] width 400 height 14
copy div "I need the lockbox code please"
click at [351, 317] on textarea "Hi team, lock box code is 2613. I have already provided this code." at bounding box center [598, 333] width 833 height 50
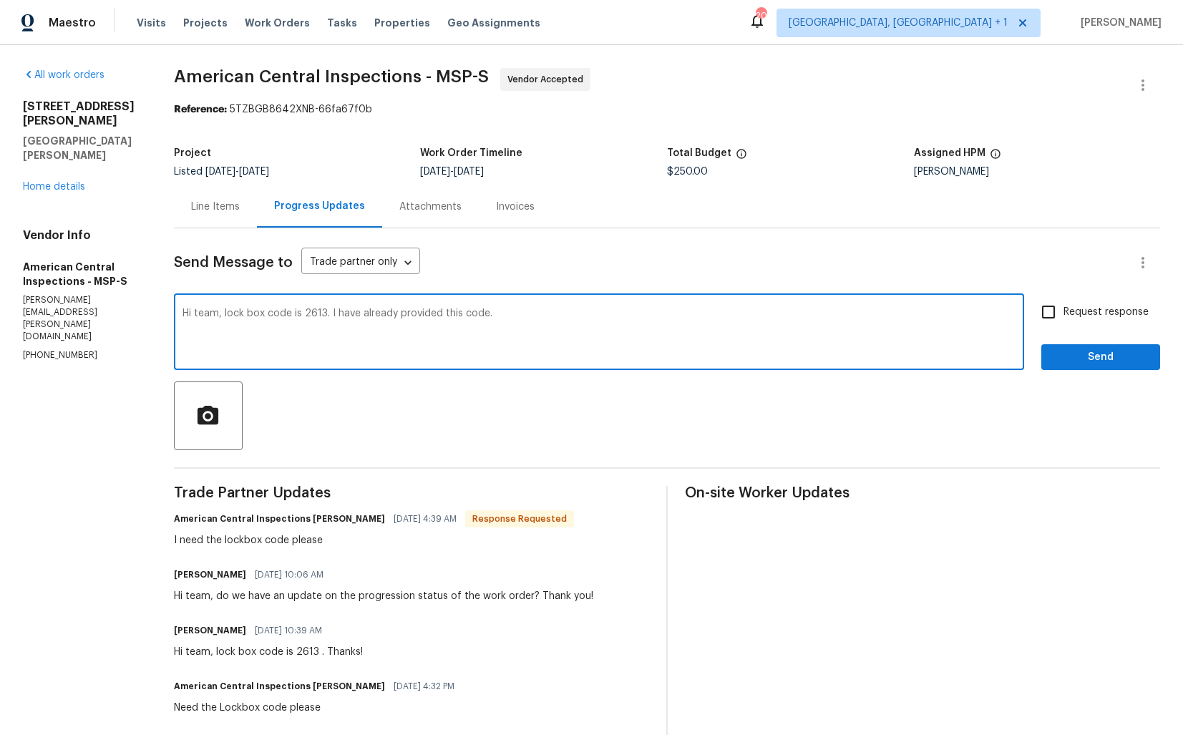
click at [351, 317] on textarea "Hi team, lock box code is 2613. I have already provided this code." at bounding box center [598, 333] width 833 height 50
paste textarea "the lockbox code is 2613. I’ve already provided this code."
type textarea "Hi team, the lockbox code is 2613. I’ve already provided this code. Thanks!"
click at [1062, 307] on input "Request response" at bounding box center [1048, 312] width 30 height 30
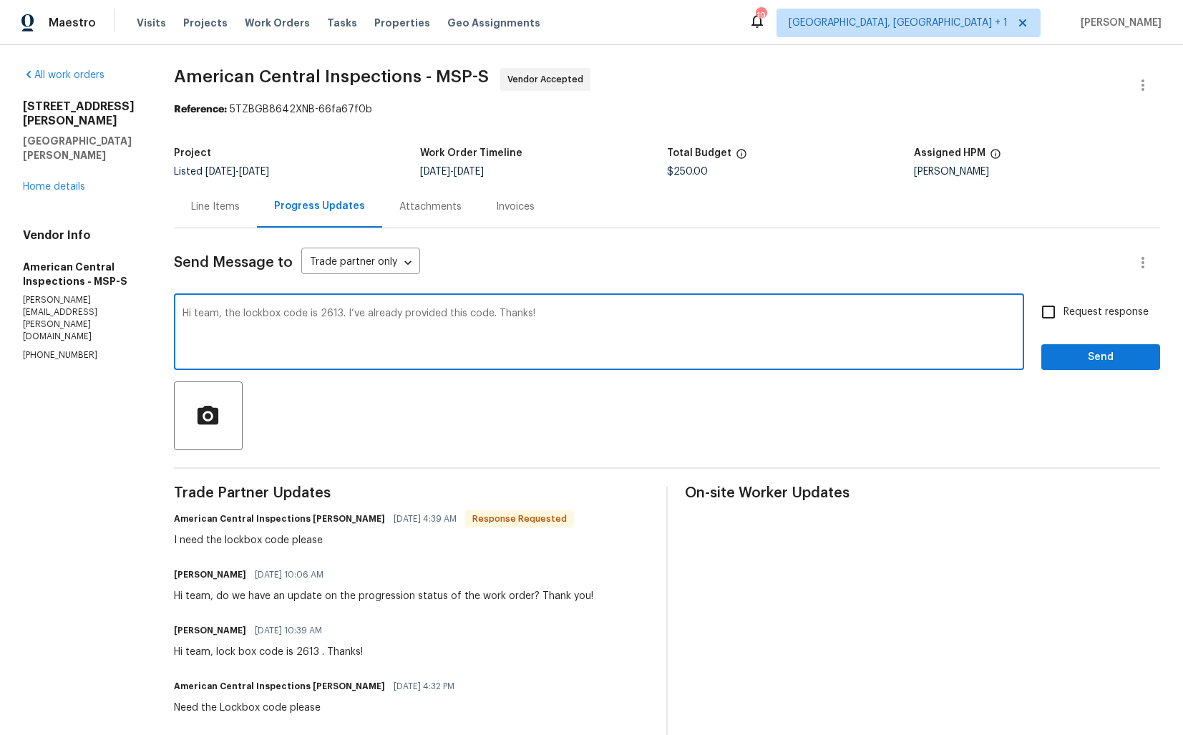
checkbox input "true"
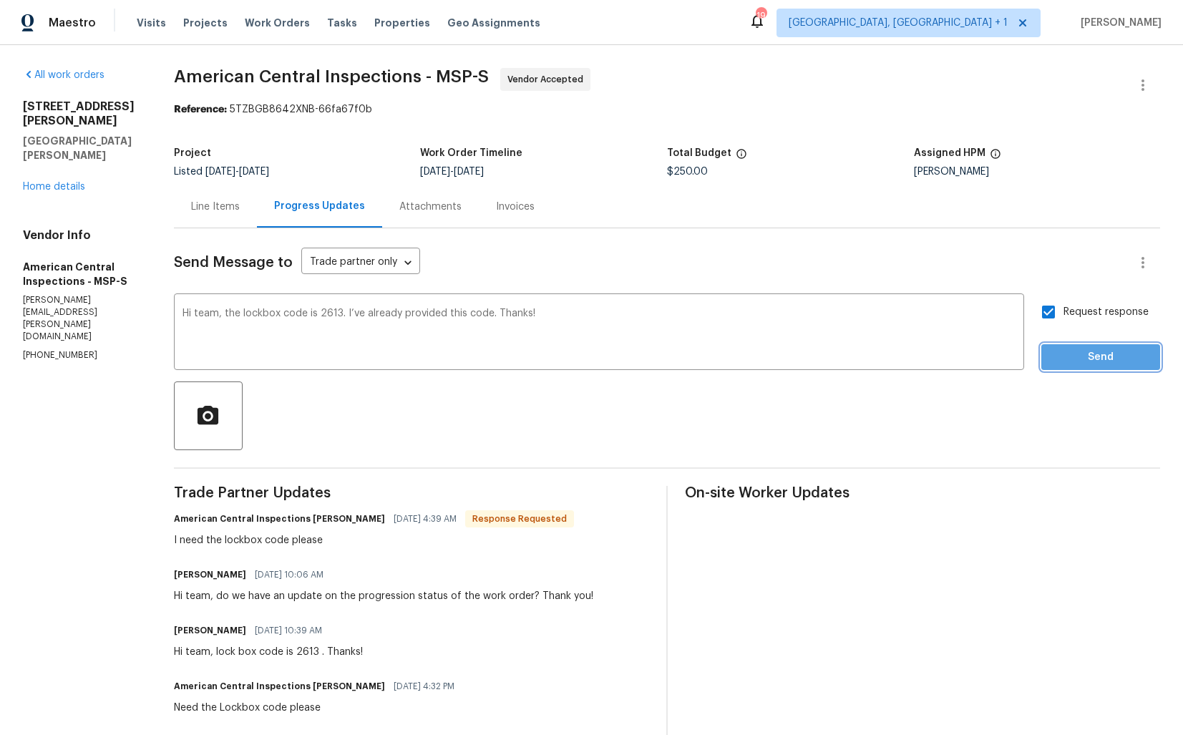
click at [1072, 353] on span "Send" at bounding box center [1100, 357] width 96 height 18
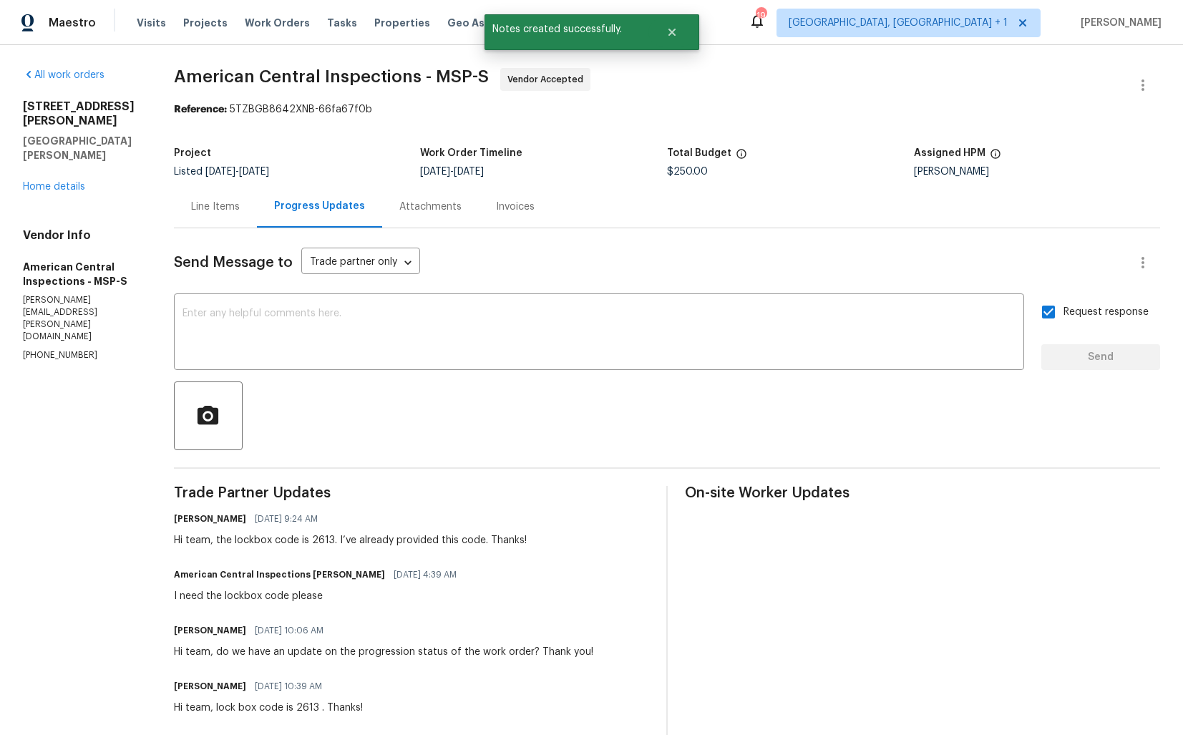
click at [235, 589] on div "I need the lockbox code please" at bounding box center [319, 596] width 291 height 14
copy div "I need the lockbox code please"
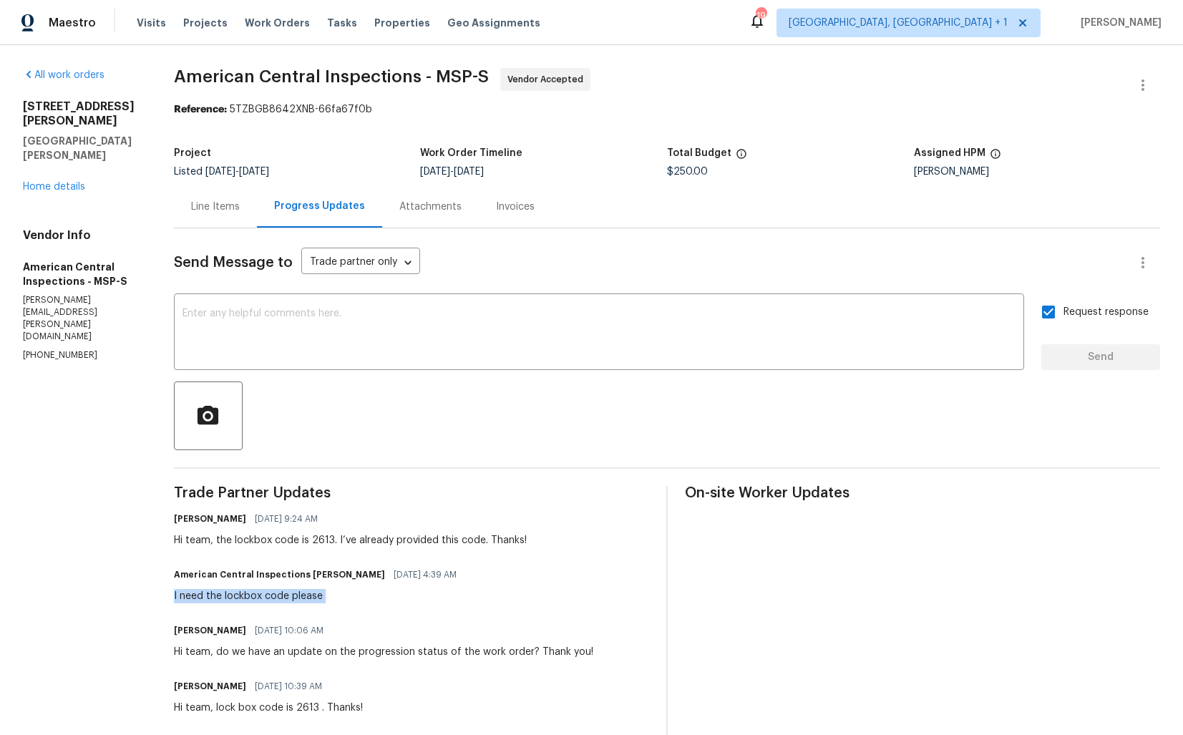
click at [648, 383] on div at bounding box center [667, 415] width 986 height 69
click at [69, 182] on link "Home details" at bounding box center [54, 187] width 62 height 10
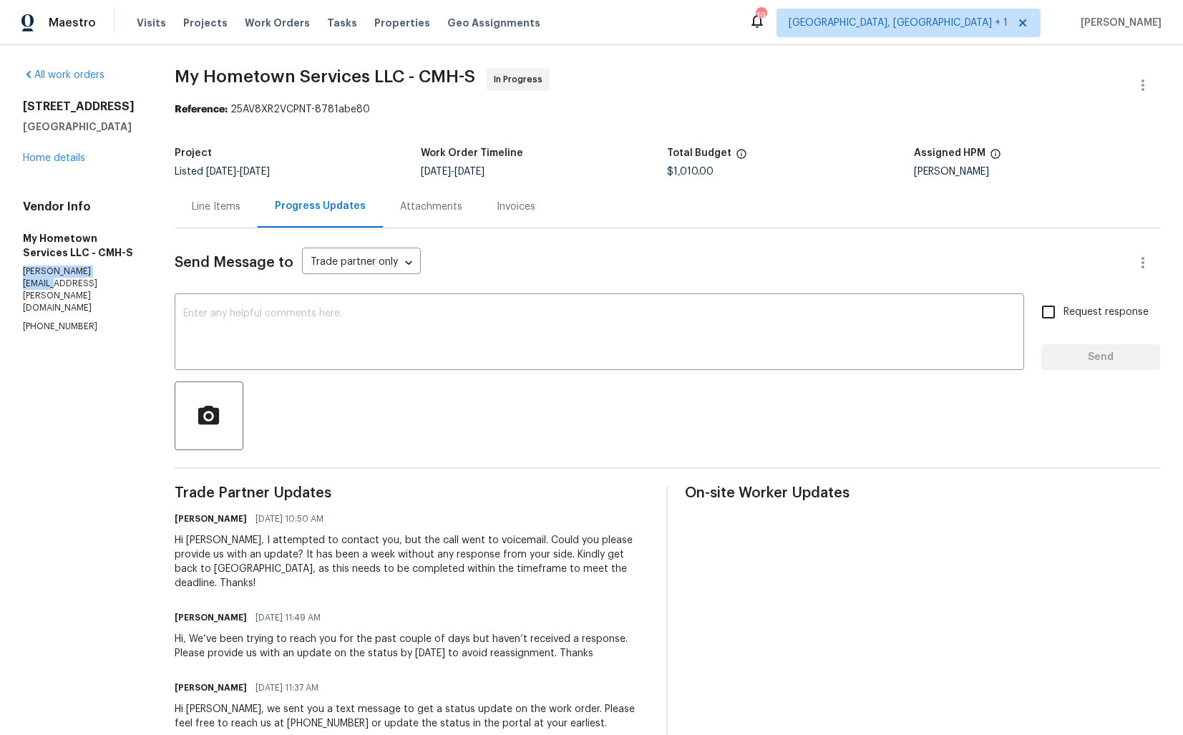
drag, startPoint x: 22, startPoint y: 285, endPoint x: 117, endPoint y: 285, distance: 94.4
click at [117, 285] on p "[PERSON_NAME][EMAIL_ADDRESS][PERSON_NAME][DOMAIN_NAME]" at bounding box center [81, 289] width 117 height 49
copy p "[PERSON_NAME][EMAIL_ADDRESS][PERSON_NAME][DOMAIN_NAME]"
click at [228, 209] on div "Line Items" at bounding box center [216, 207] width 49 height 14
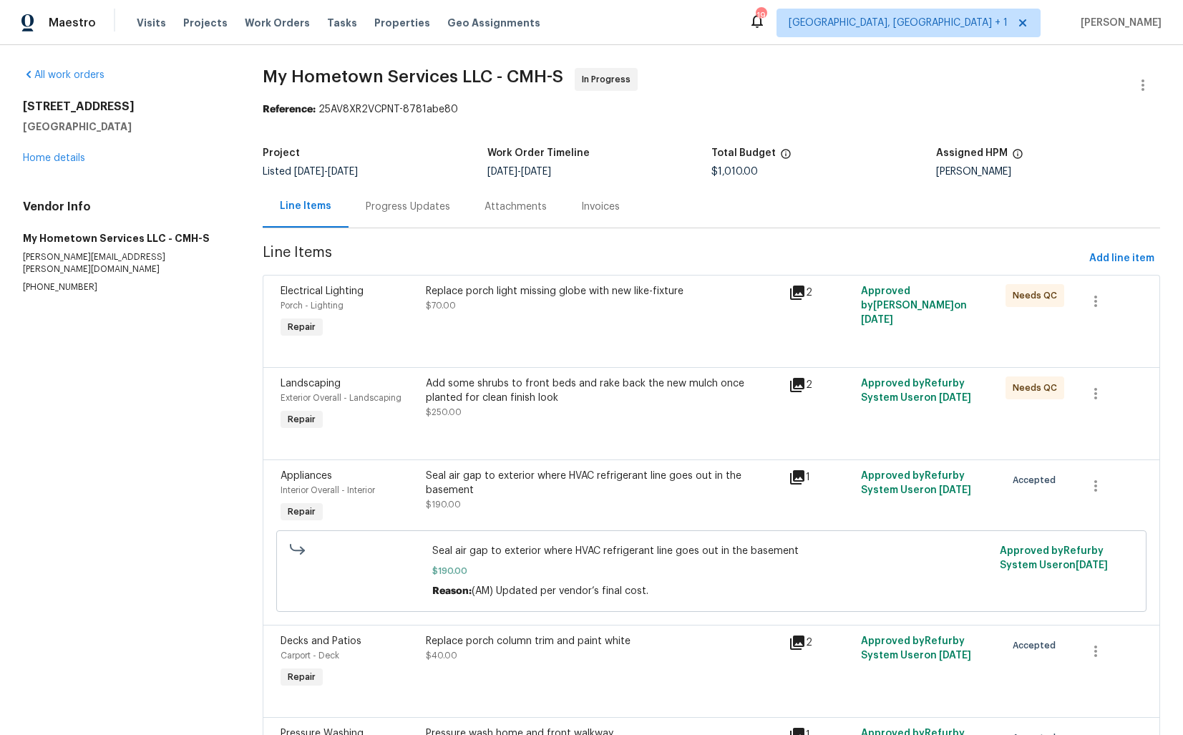
click at [523, 329] on div "Replace porch light missing globe with new like-fixture $70.00" at bounding box center [602, 313] width 362 height 66
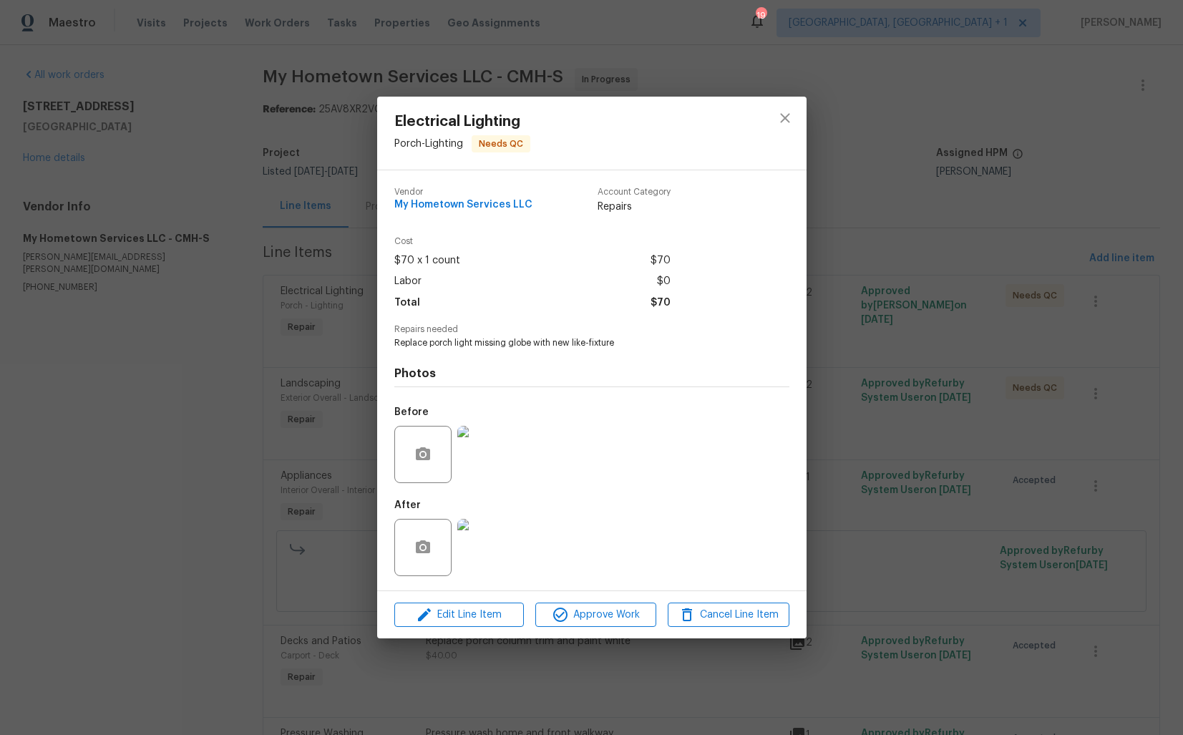
click at [859, 343] on div "Electrical Lighting Porch - Lighting Needs QC Vendor My Hometown Services LLC A…" at bounding box center [591, 367] width 1183 height 735
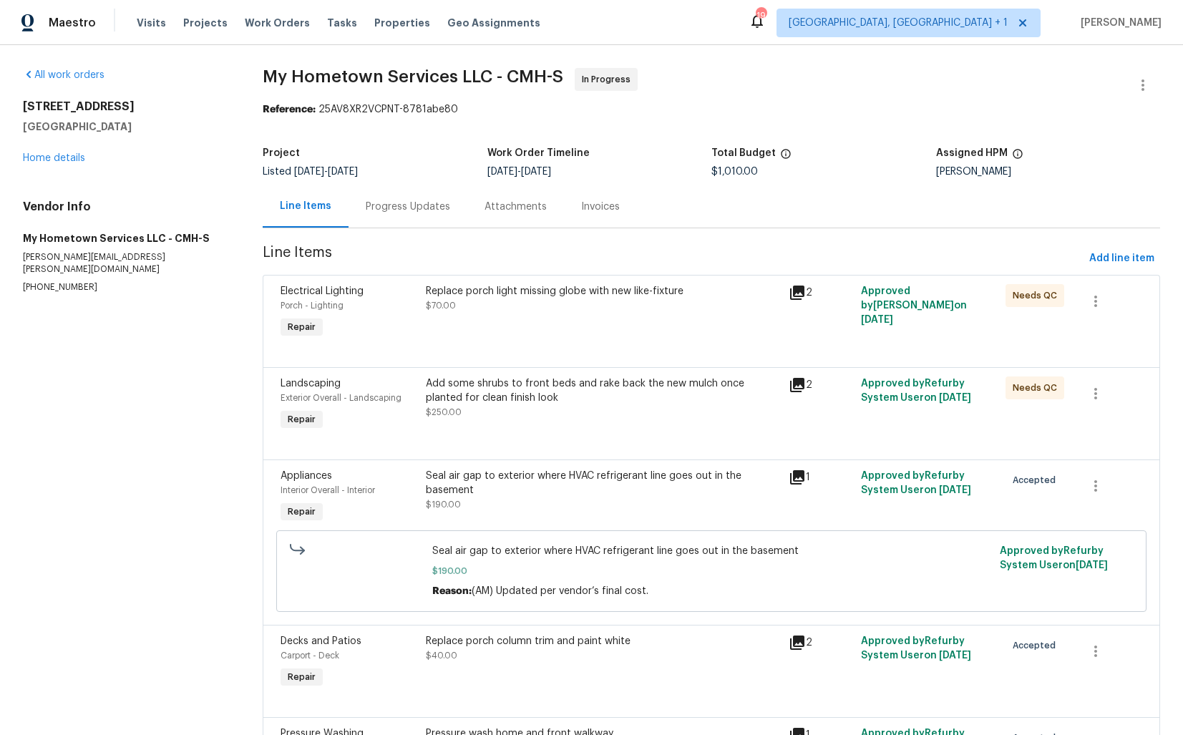
click at [388, 206] on div "Progress Updates" at bounding box center [408, 207] width 84 height 14
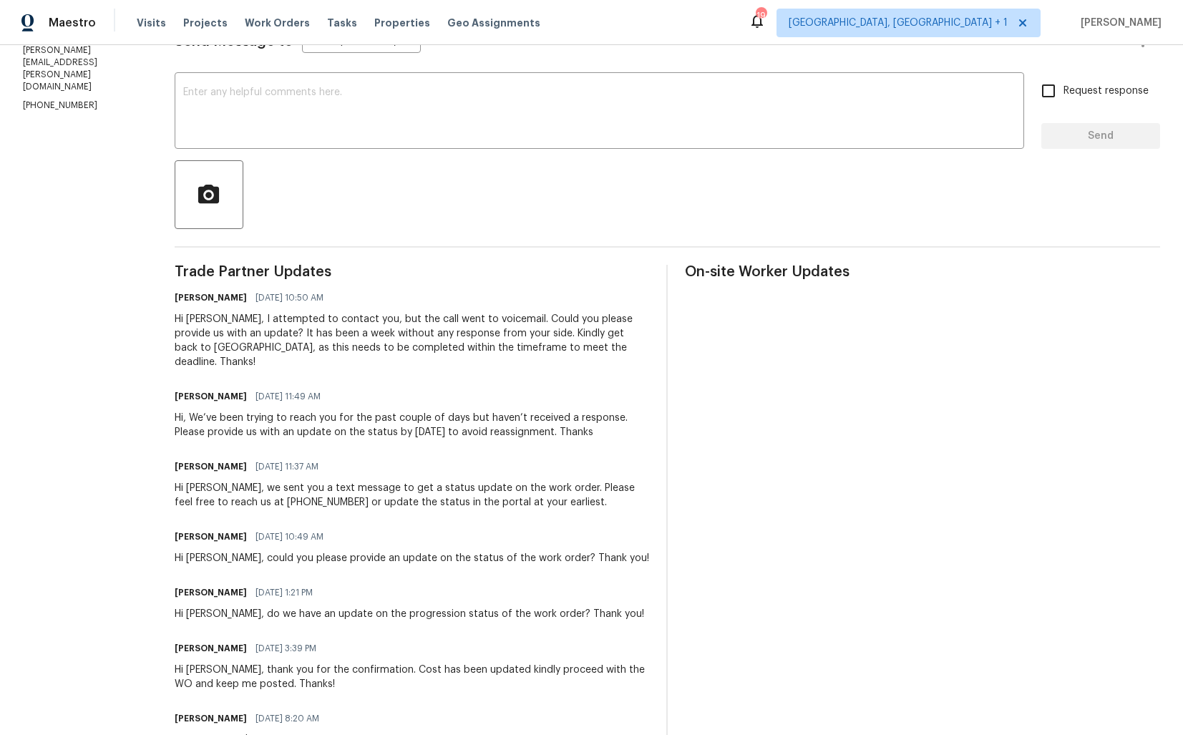
scroll to position [224, 0]
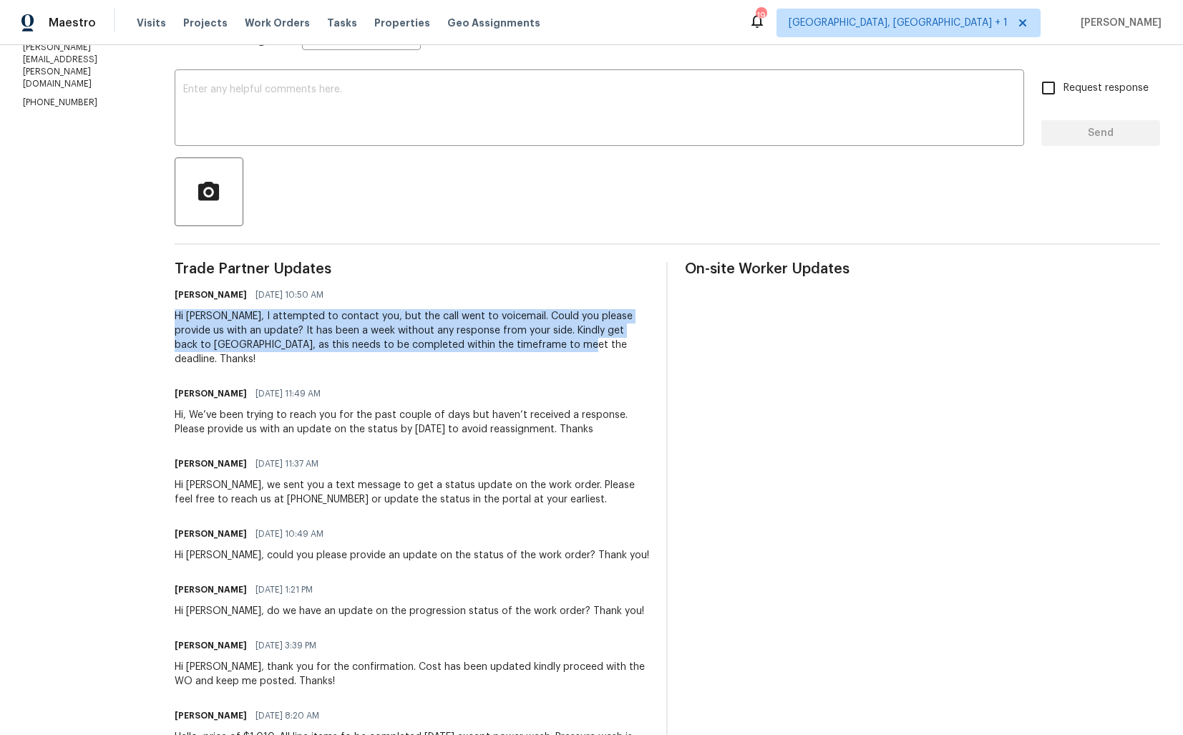
drag, startPoint x: 179, startPoint y: 318, endPoint x: 550, endPoint y: 355, distance: 373.1
click at [550, 355] on div "Trade Partner Updates [PERSON_NAME] M [DATE] 10:50 AM Hi [PERSON_NAME], I attem…" at bounding box center [412, 652] width 475 height 781
copy div "Hi [PERSON_NAME], I attempted to contact you, but the call went to voicemail. C…"
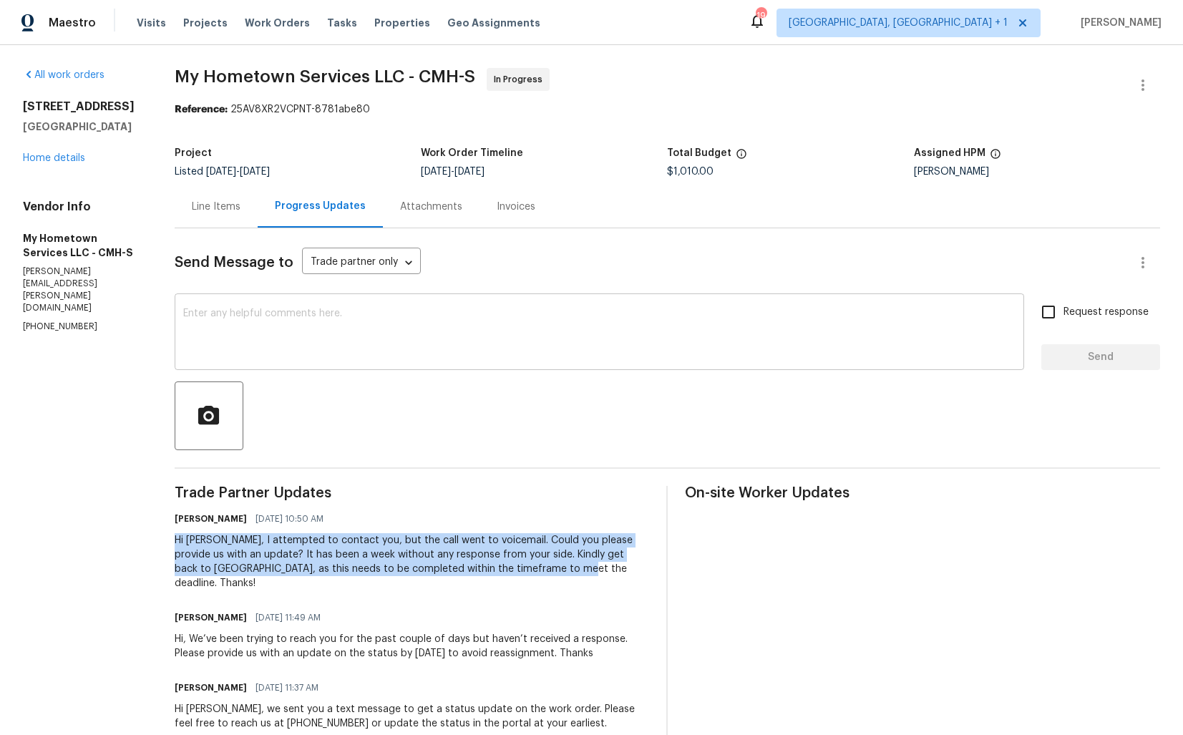
click at [496, 370] on div "x ​" at bounding box center [599, 333] width 849 height 73
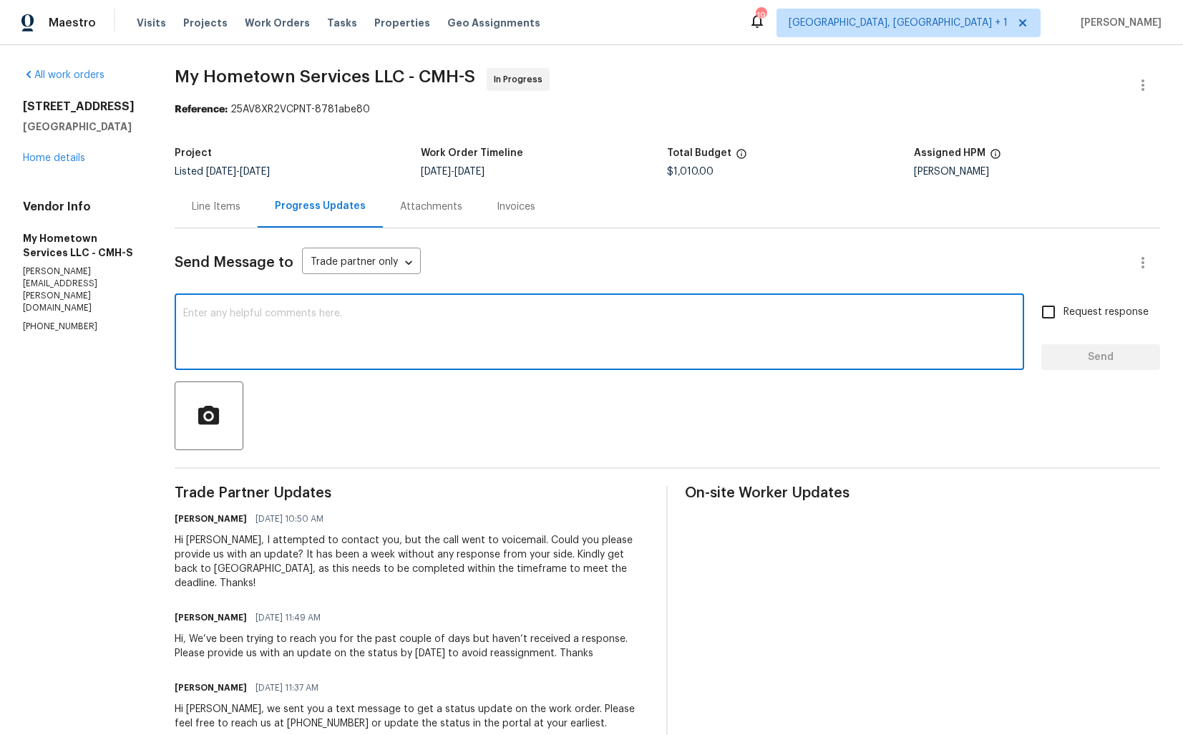
paste textarea "No response has been received from TP . A text message was sent via RingCentral…"
type textarea "No response has been received from TP . A text message was sent via RingCentral…"
click at [554, 317] on textarea "No response has been received from TP . A text message was sent via RingCentral…" at bounding box center [599, 333] width 832 height 50
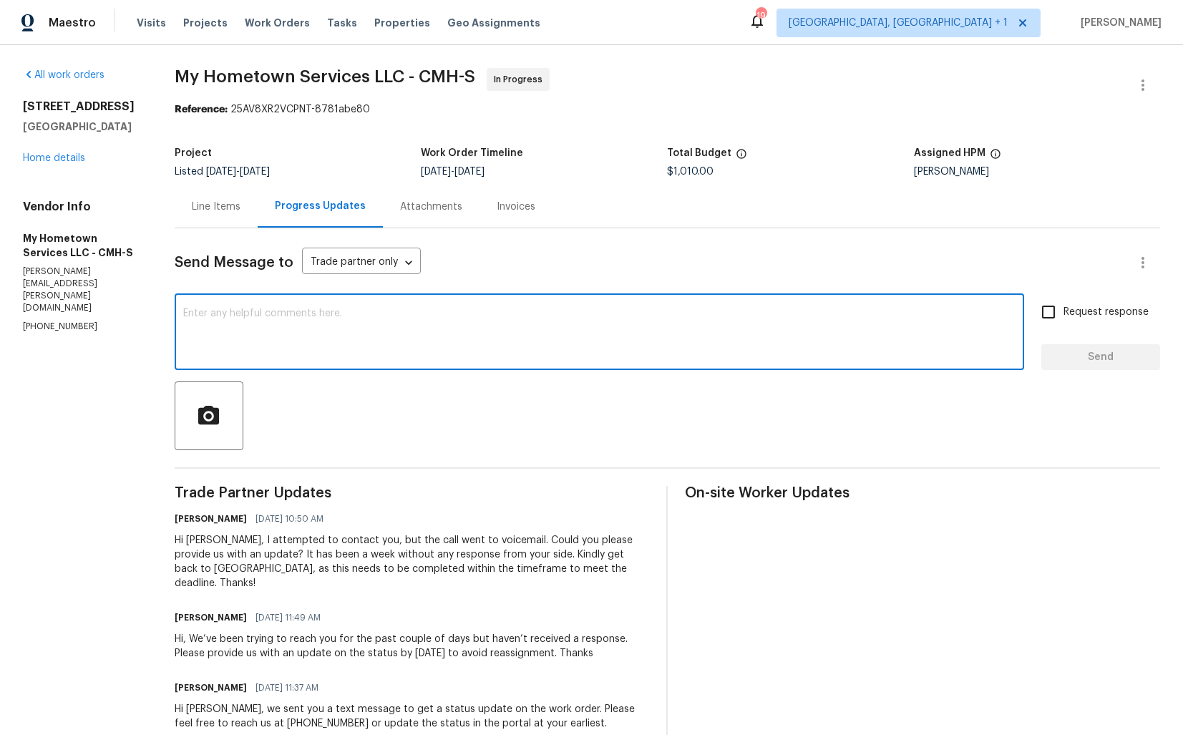
click at [410, 413] on div at bounding box center [667, 415] width 985 height 69
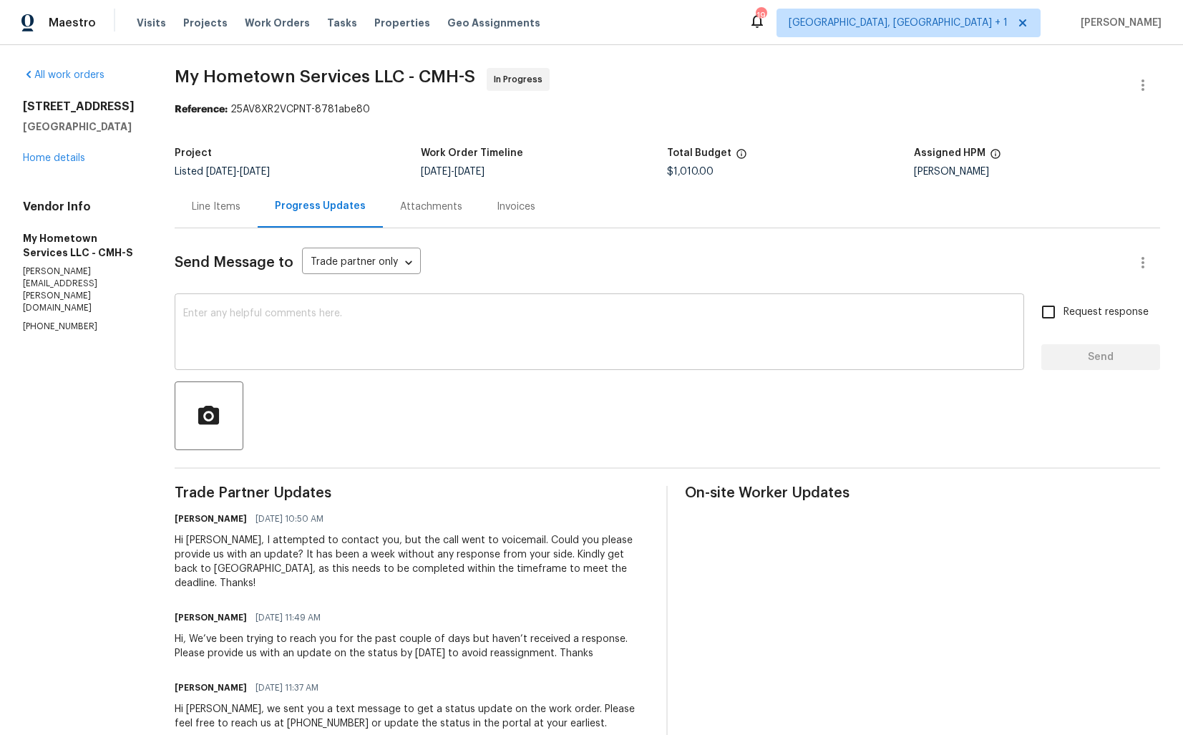
click at [480, 366] on div "x ​" at bounding box center [599, 333] width 849 height 73
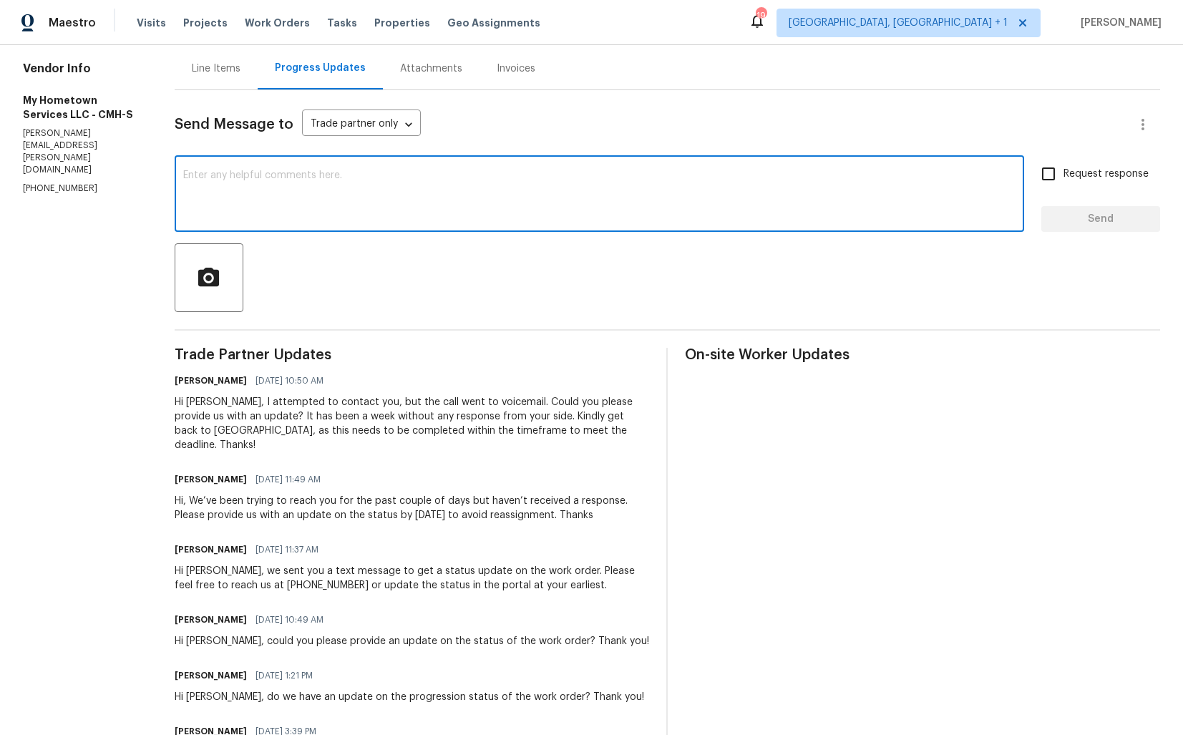
scroll to position [139, 0]
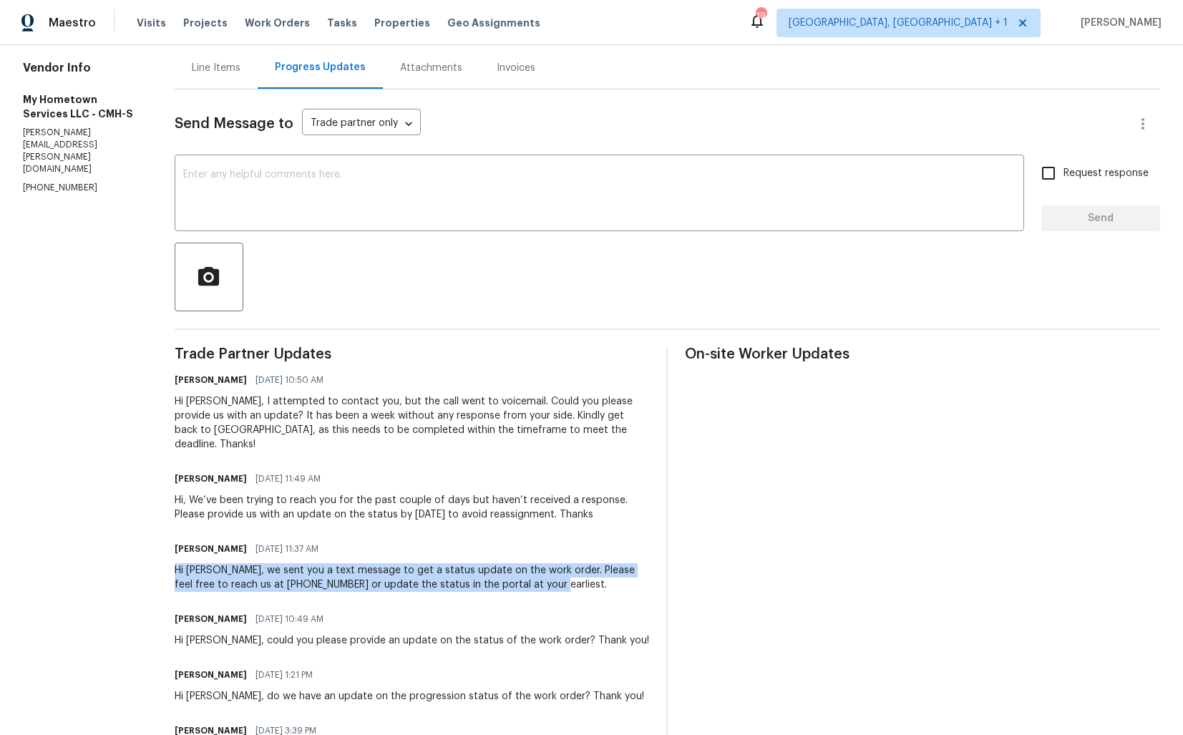
drag, startPoint x: 177, startPoint y: 554, endPoint x: 572, endPoint y: 568, distance: 394.4
click at [571, 569] on div "Hi Zach, we sent you a text message to get a status update on the work order. P…" at bounding box center [412, 577] width 475 height 29
copy div "Hi Zach, we sent you a text message to get a status update on the work order. P…"
click at [677, 227] on div "x ​" at bounding box center [599, 194] width 849 height 73
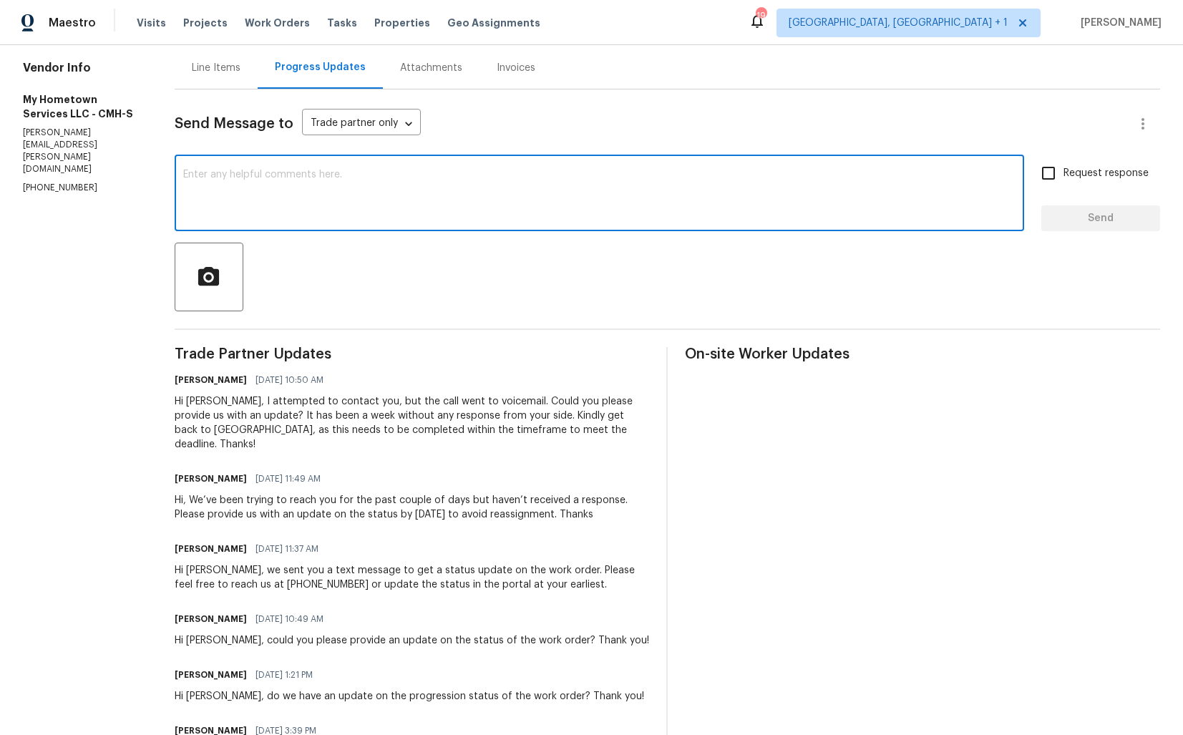
paste textarea "Hi Zach, we sent you a text message to get a status update on the work order. P…"
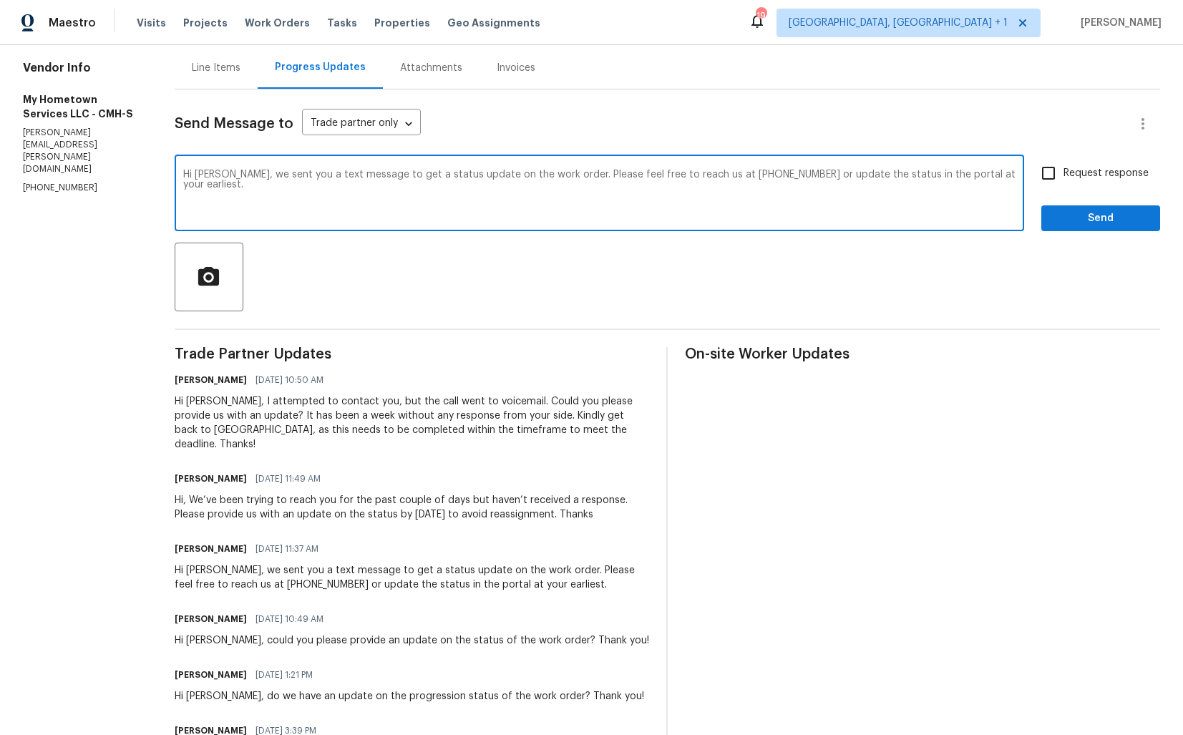
drag, startPoint x: 285, startPoint y: 176, endPoint x: 356, endPoint y: 175, distance: 70.8
click at [356, 176] on textarea "Hi Zach, we sent you a text message to get a status update on the work order. P…" at bounding box center [599, 195] width 832 height 50
click at [987, 183] on textarea "Hi Zach, we sent you Email to get a status update on the work order. Please fee…" at bounding box center [599, 195] width 832 height 50
type textarea "Hi Zach, we sent you Email to get a status update on the work order. Please fee…"
click at [1057, 172] on input "Request response" at bounding box center [1048, 173] width 30 height 30
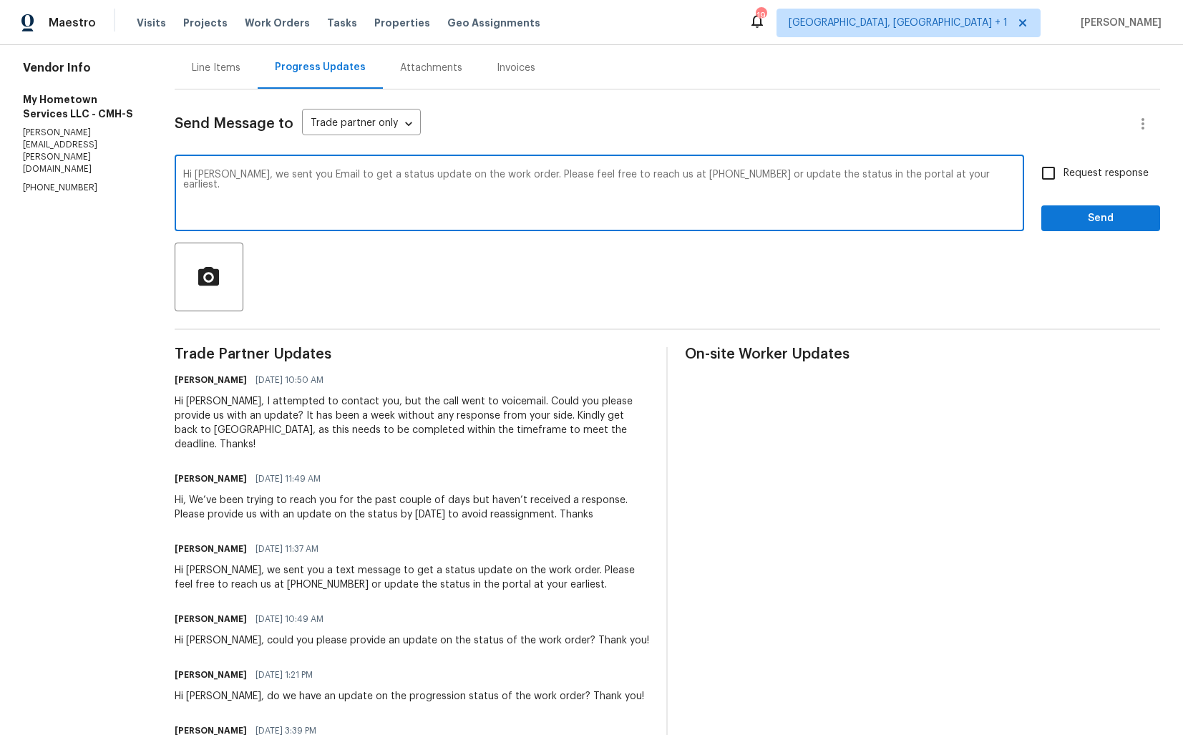
checkbox input "true"
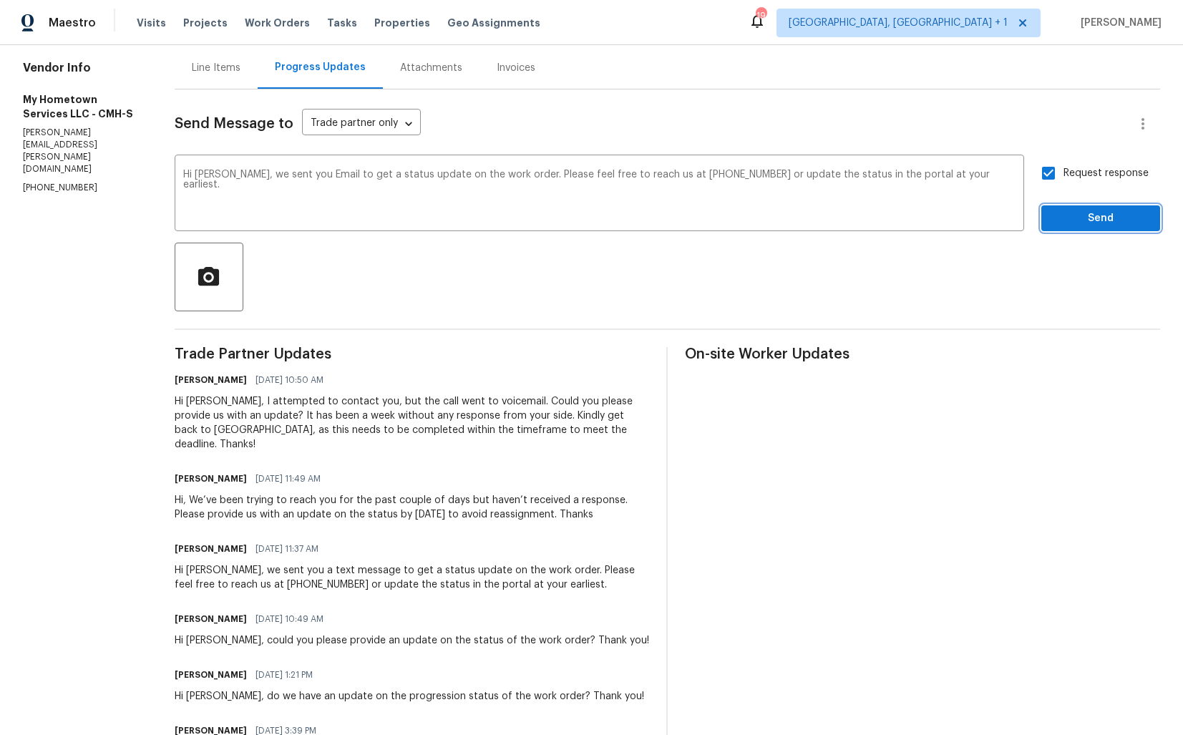
click at [1077, 215] on span "Send" at bounding box center [1100, 219] width 96 height 18
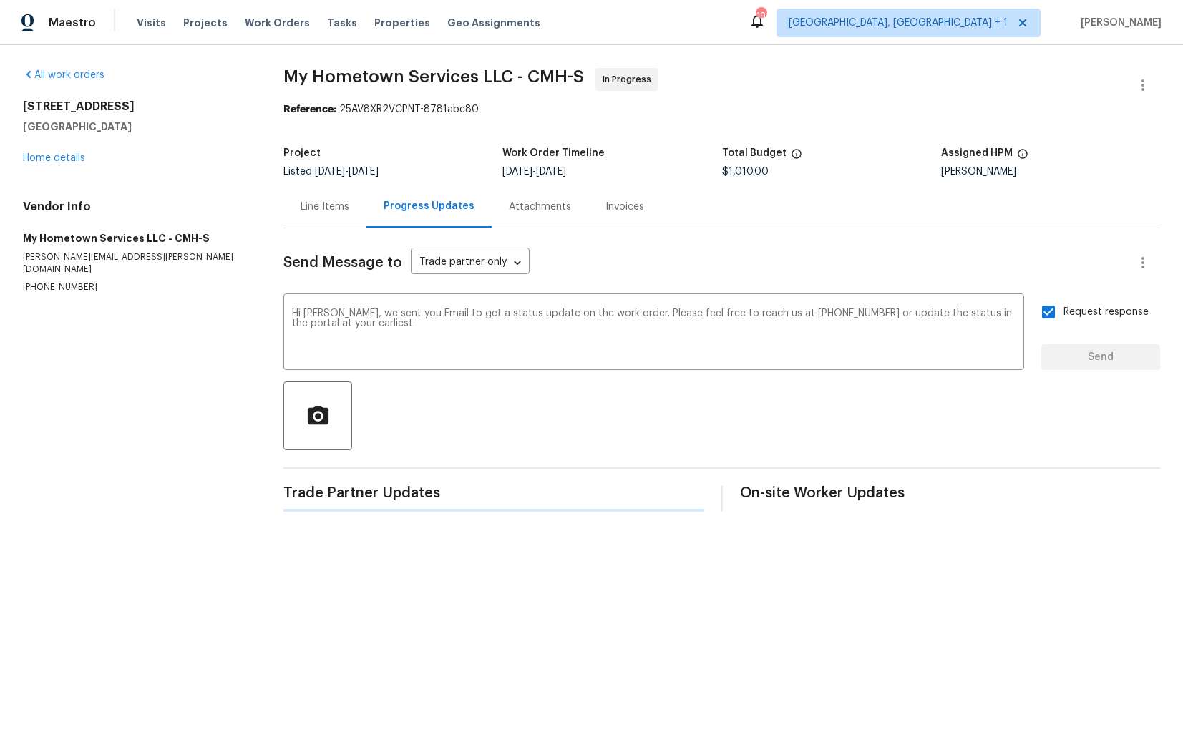
scroll to position [0, 0]
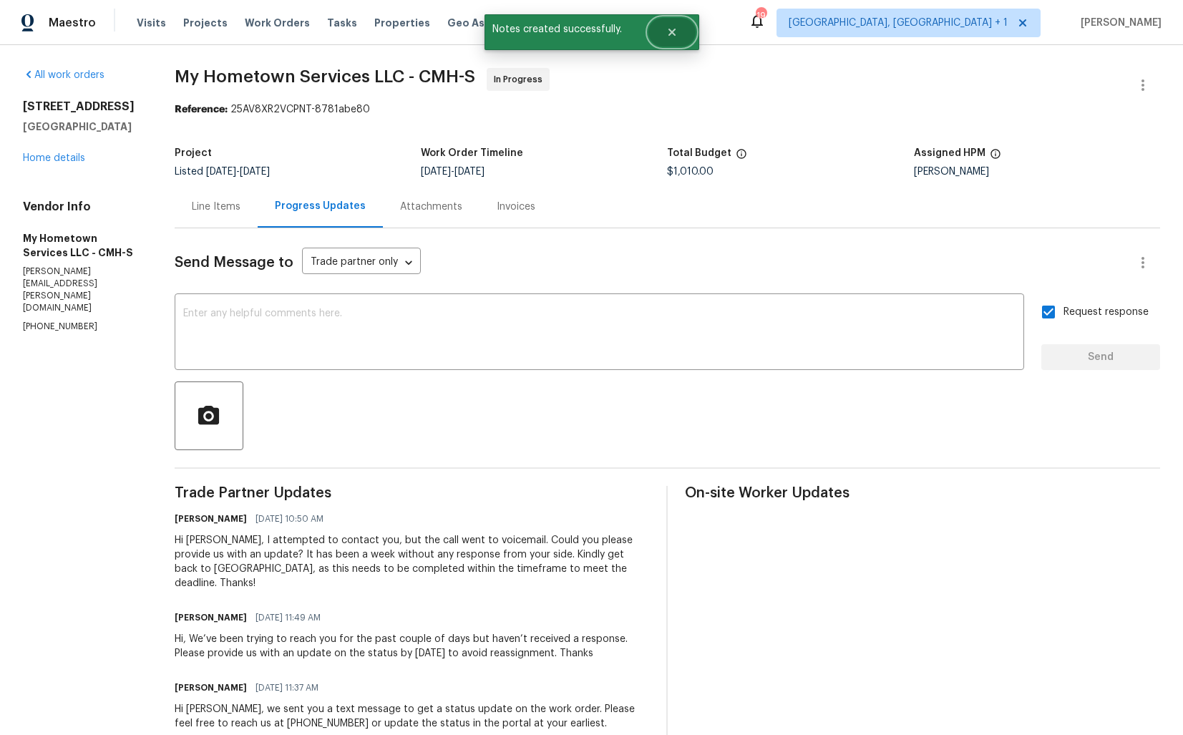
click at [681, 31] on button "Close" at bounding box center [671, 32] width 47 height 29
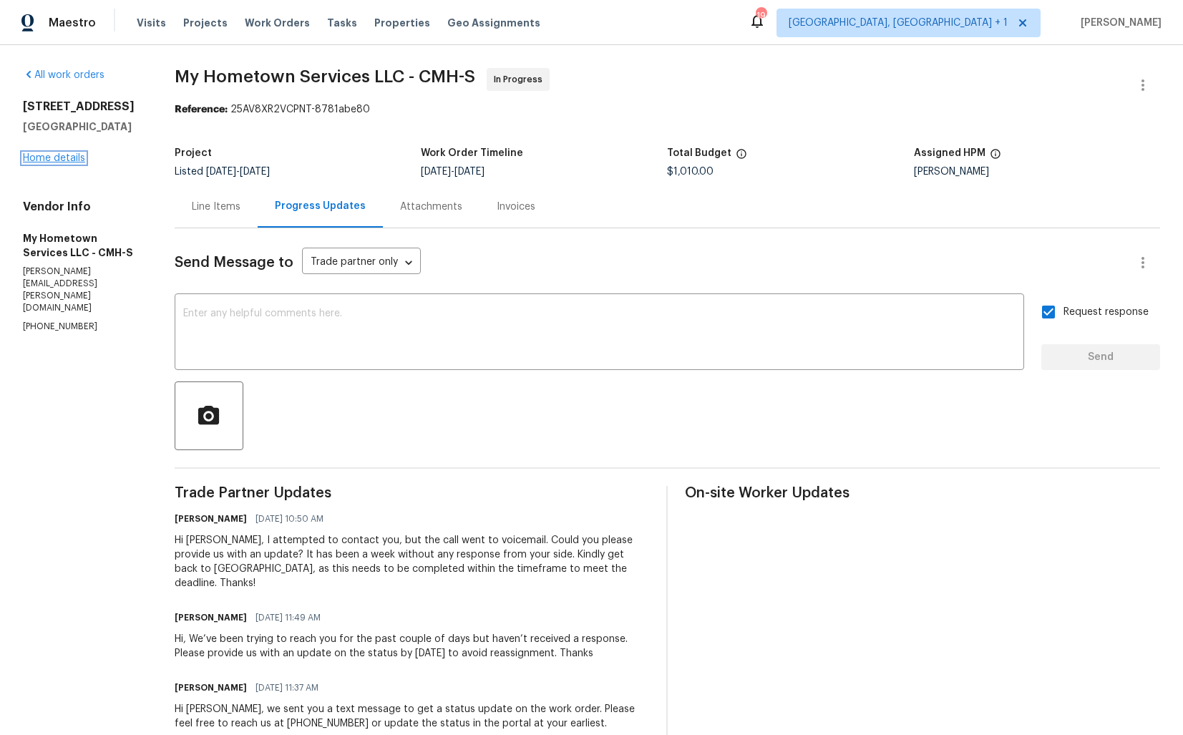
click at [56, 163] on link "Home details" at bounding box center [54, 158] width 62 height 10
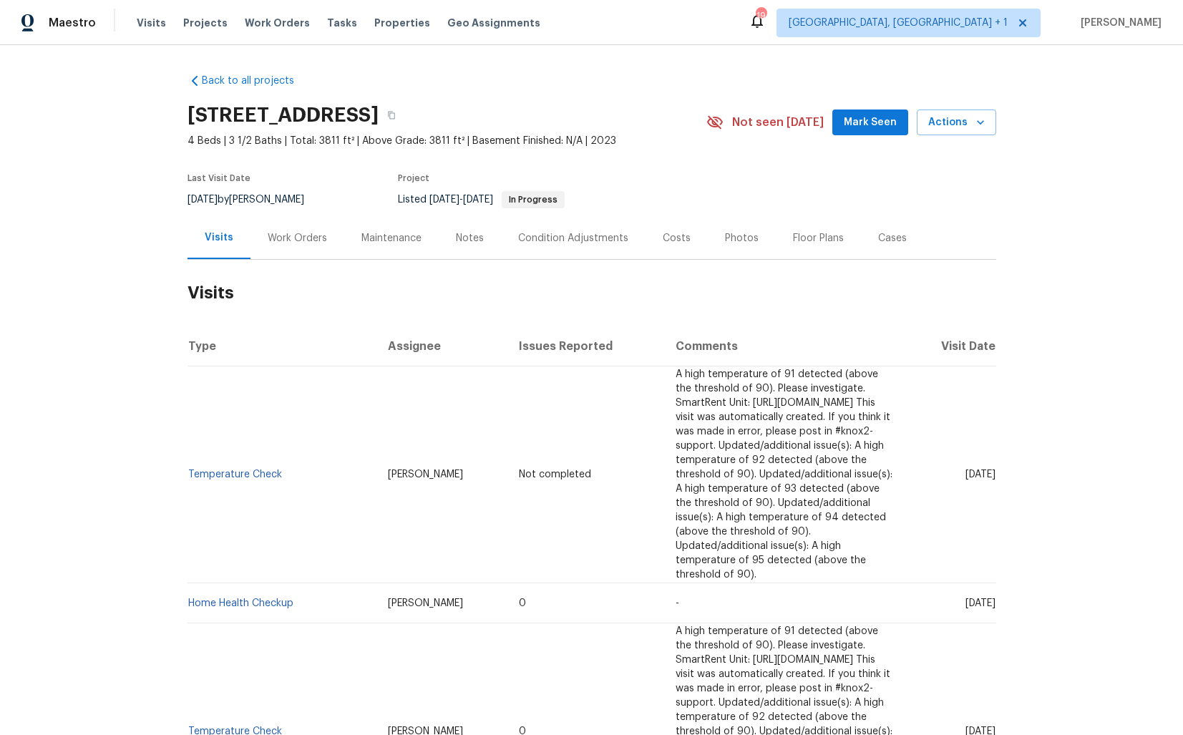
click at [282, 238] on div "Work Orders" at bounding box center [297, 238] width 59 height 14
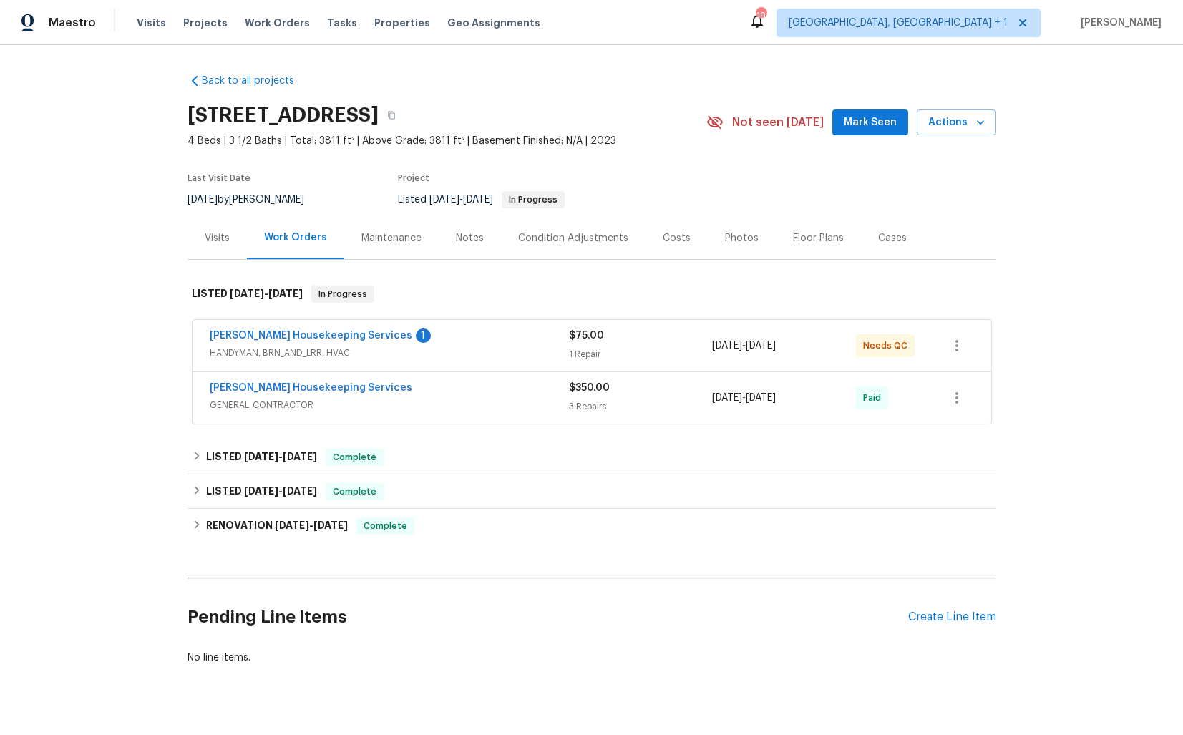
click at [453, 335] on div "[PERSON_NAME] Housekeeping Services 1" at bounding box center [389, 336] width 359 height 17
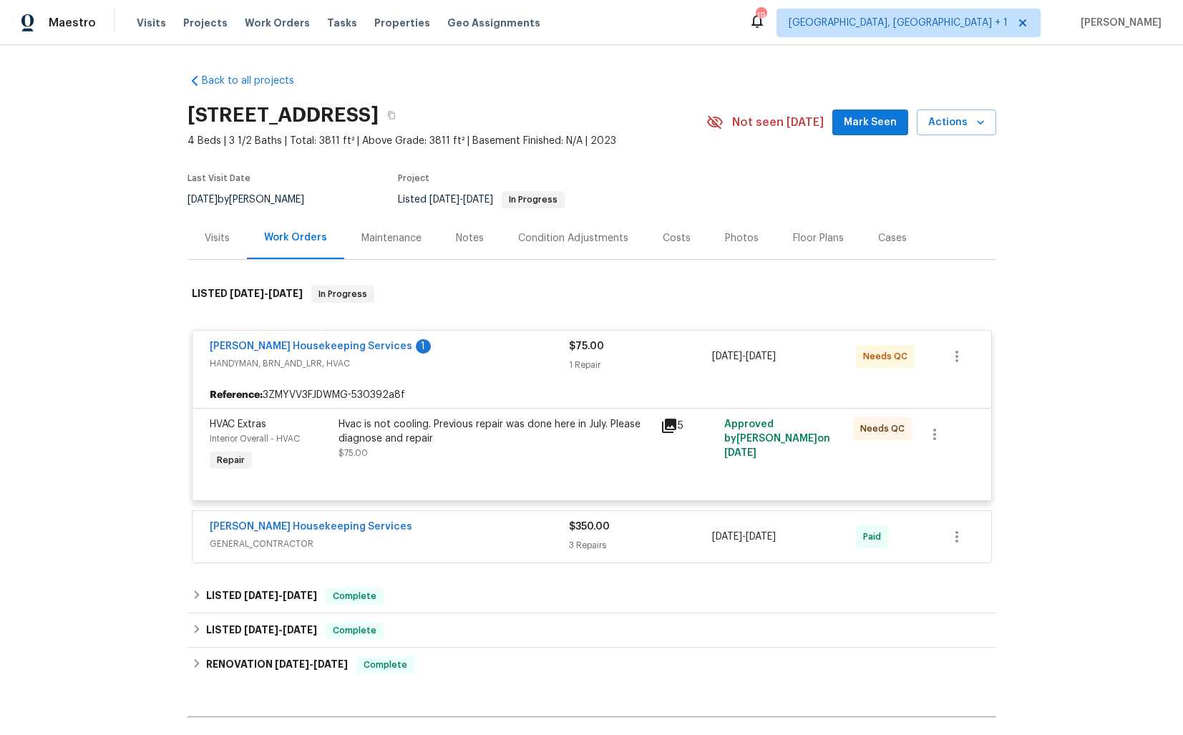
click at [449, 347] on div "[PERSON_NAME] Housekeeping Services 1" at bounding box center [389, 347] width 359 height 17
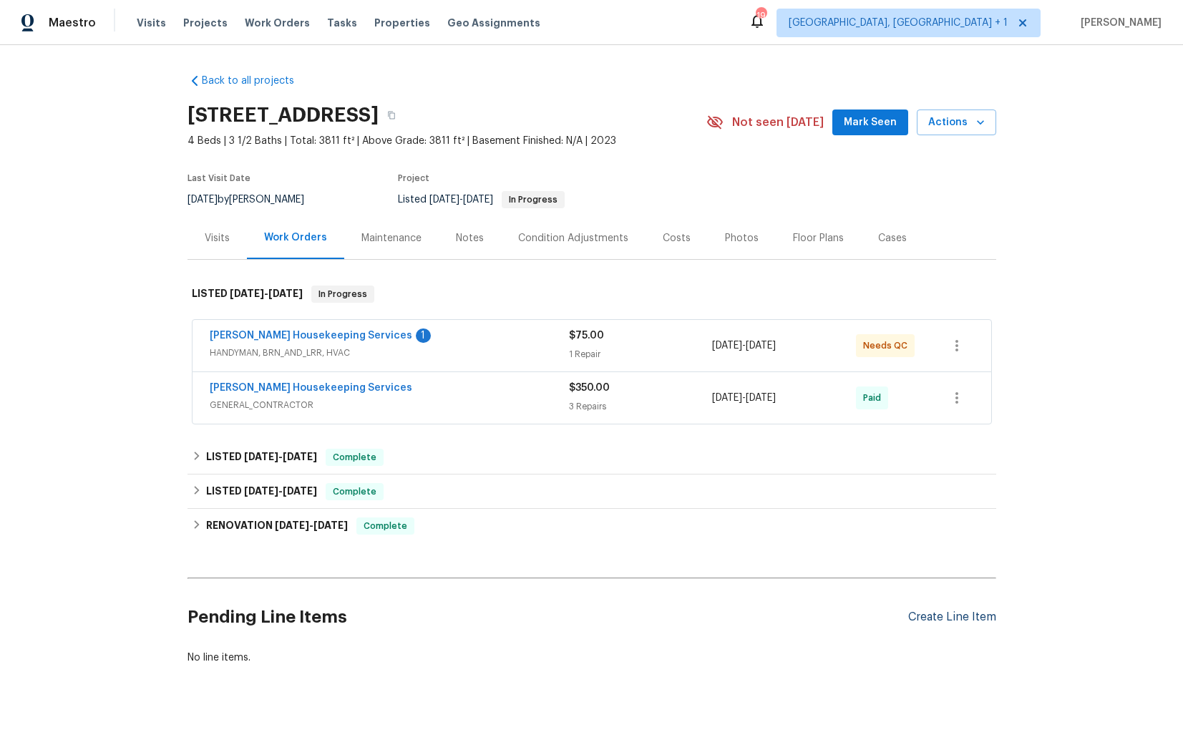
click at [946, 617] on div "Create Line Item" at bounding box center [952, 617] width 88 height 14
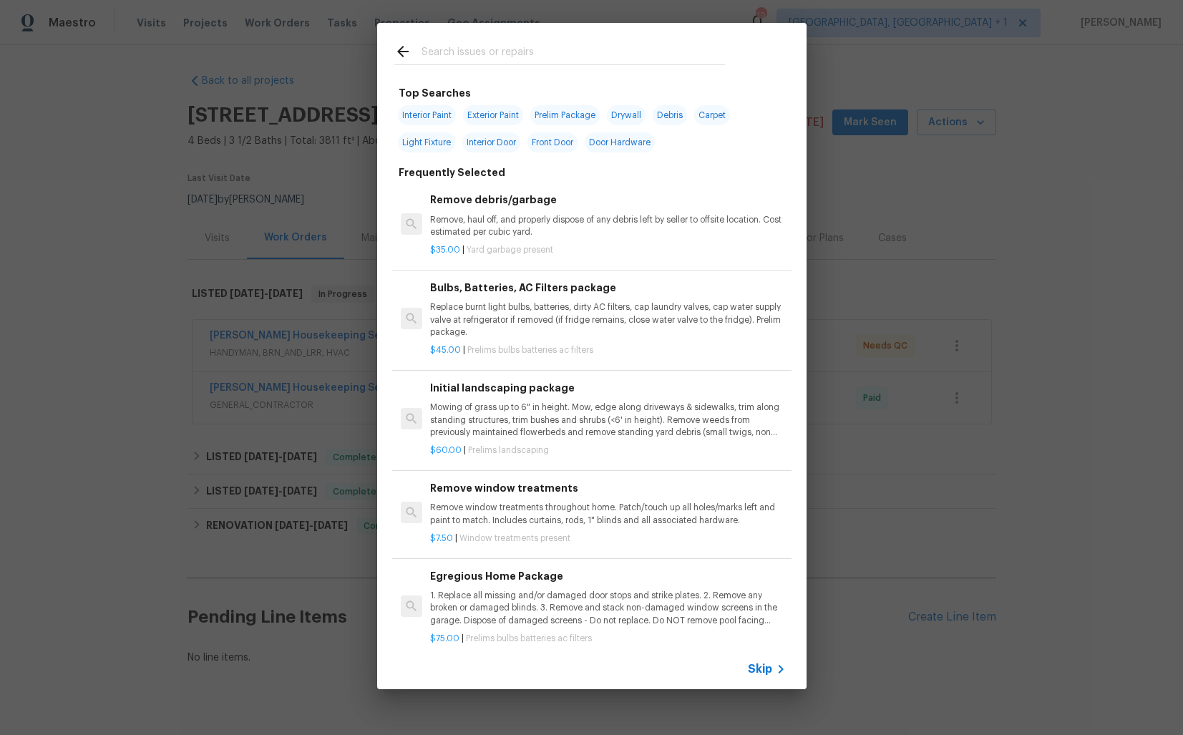
click at [539, 48] on input "text" at bounding box center [572, 53] width 303 height 21
type input "hvac"
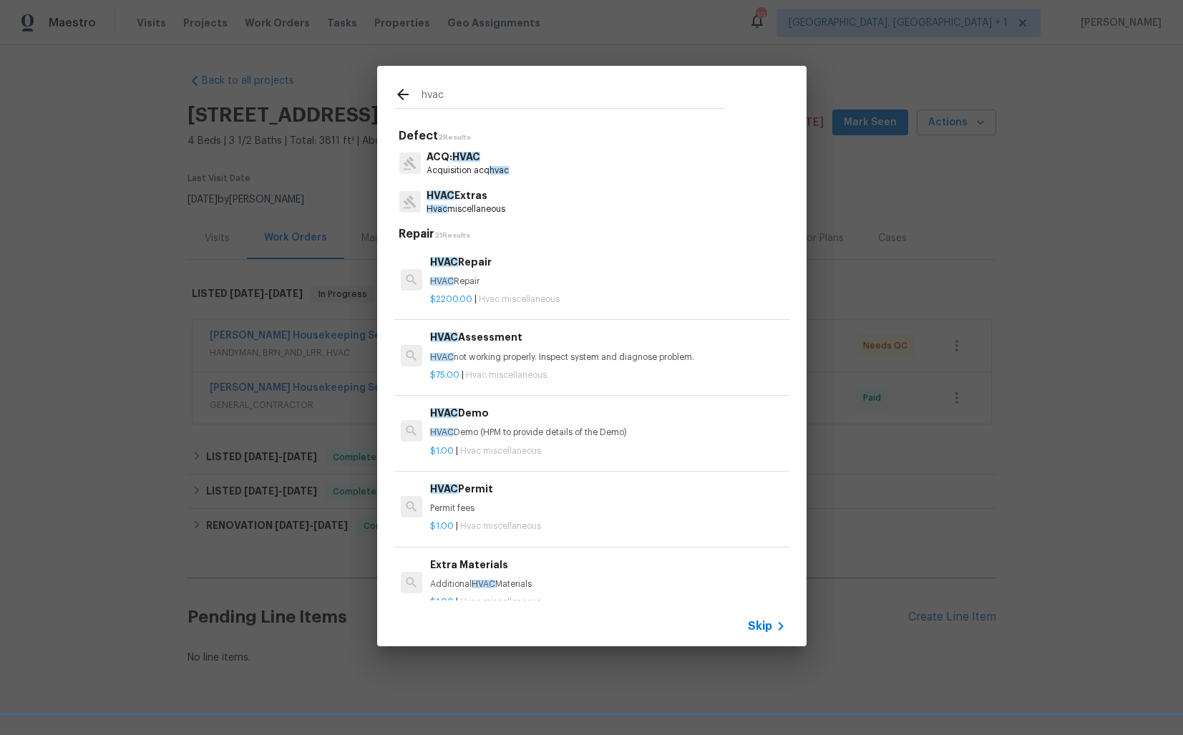
click at [473, 205] on p "Hvac miscellaneous" at bounding box center [465, 209] width 79 height 12
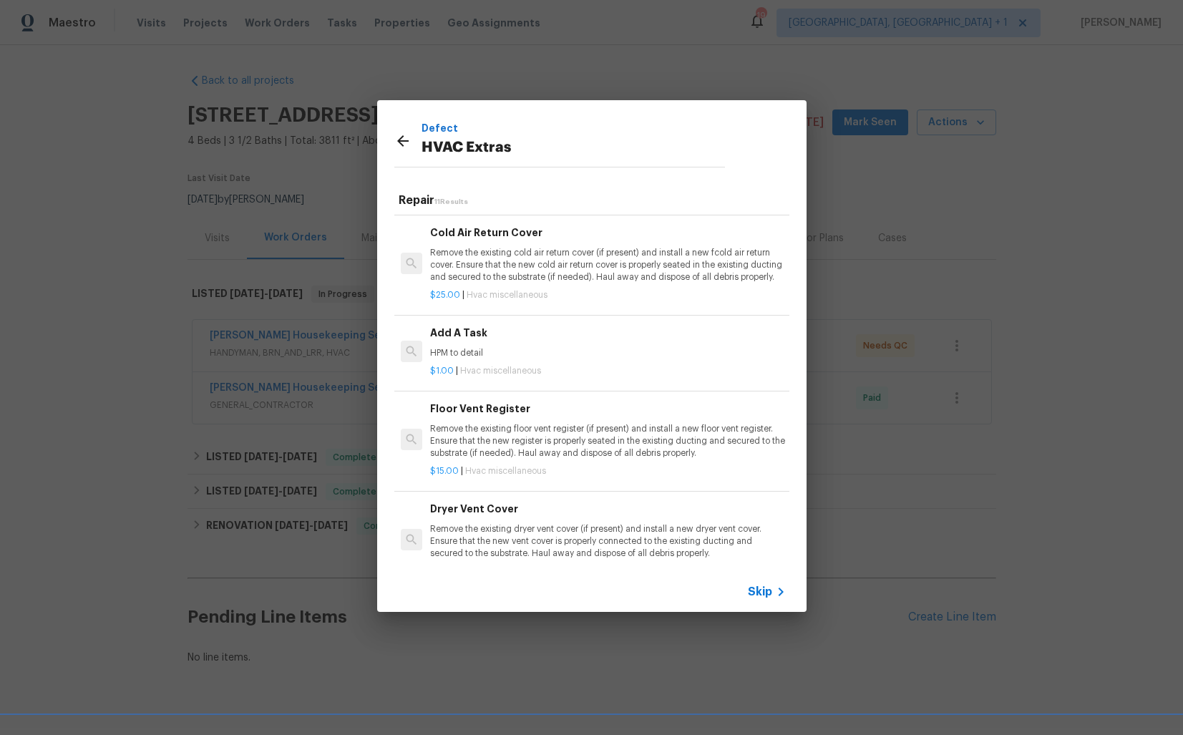
scroll to position [477, 0]
click at [522, 347] on p "HPM to detail" at bounding box center [607, 349] width 355 height 12
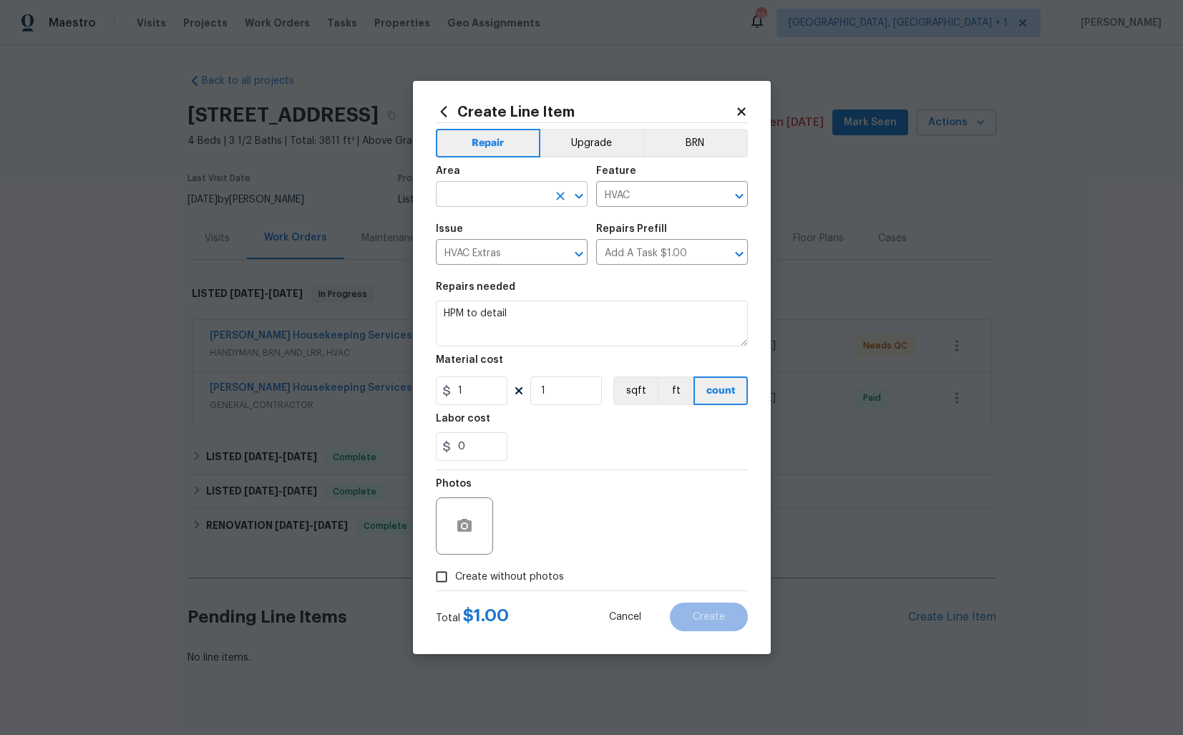
click at [494, 197] on input "text" at bounding box center [492, 196] width 112 height 22
click at [494, 222] on li "HVAC" at bounding box center [512, 227] width 152 height 24
type input "HVAC"
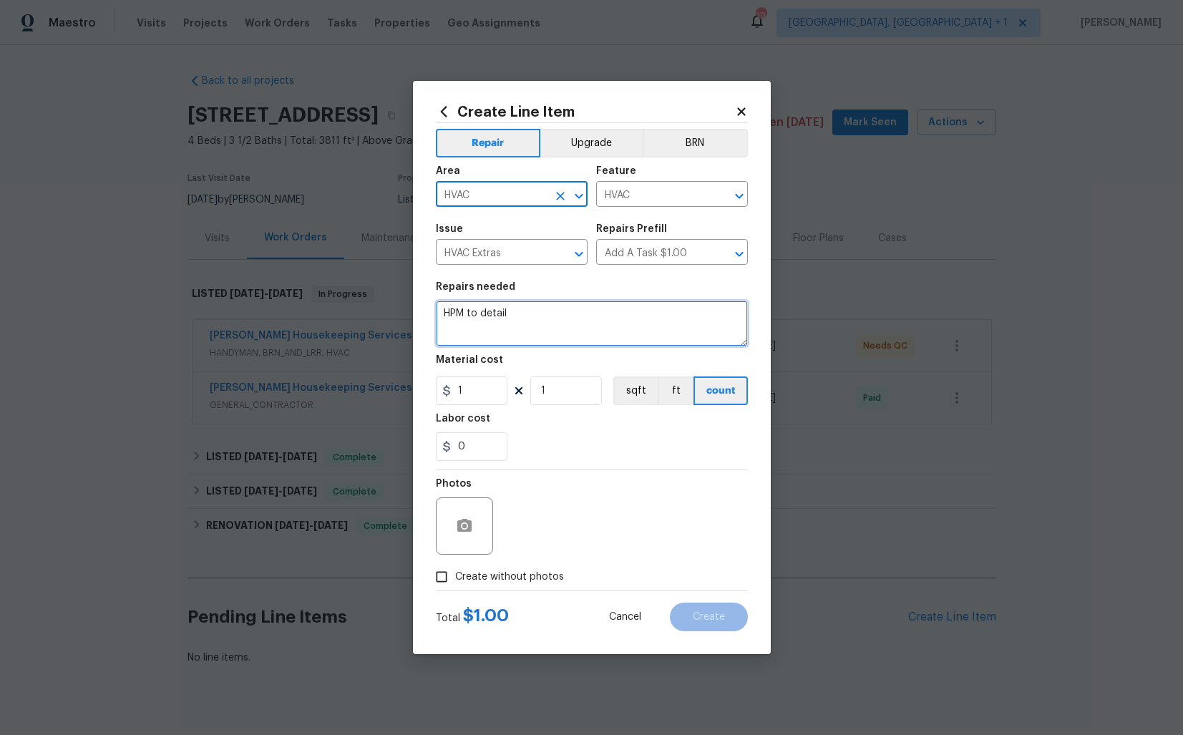
click at [533, 316] on textarea "HPM to detail" at bounding box center [592, 323] width 312 height 46
paste textarea "Received feedback that the A/C was turned off and the house was 95? and it star…"
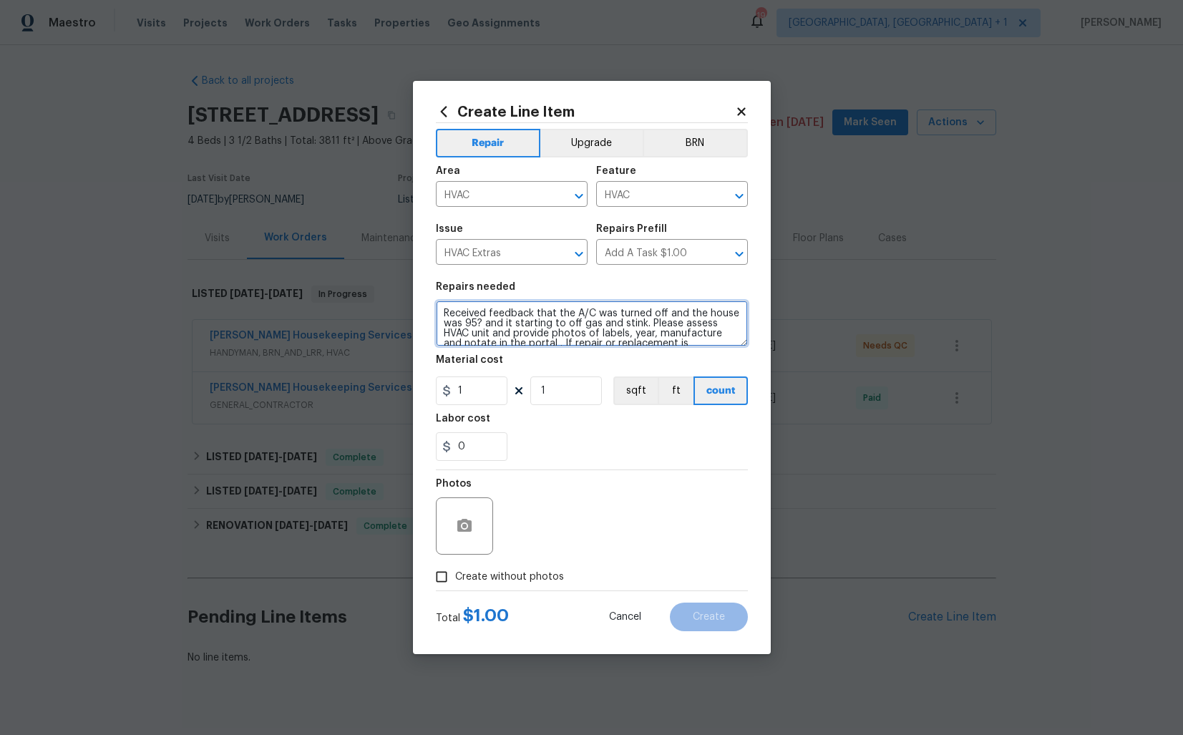
scroll to position [30, 0]
type textarea "Received feedback that the A/C was turned off and the house was 95? and it star…"
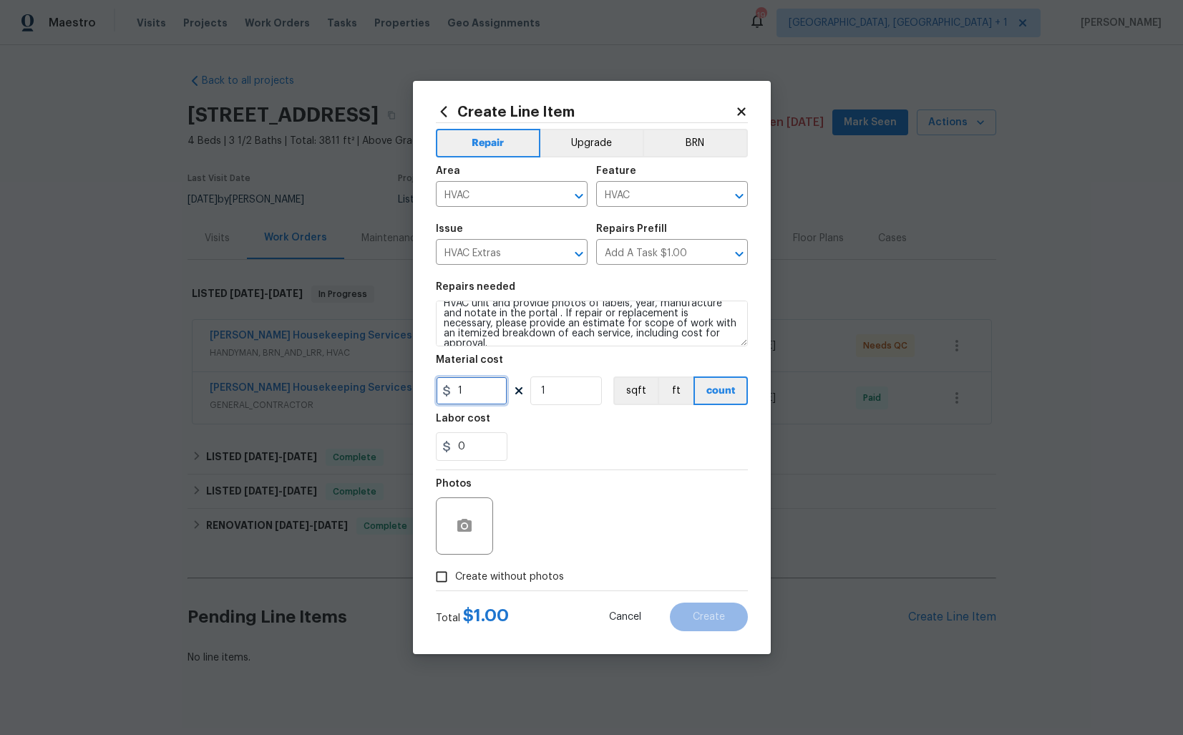
click at [467, 391] on input "1" at bounding box center [472, 390] width 72 height 29
type input "75"
click at [443, 577] on input "Create without photos" at bounding box center [441, 576] width 27 height 27
checkbox input "true"
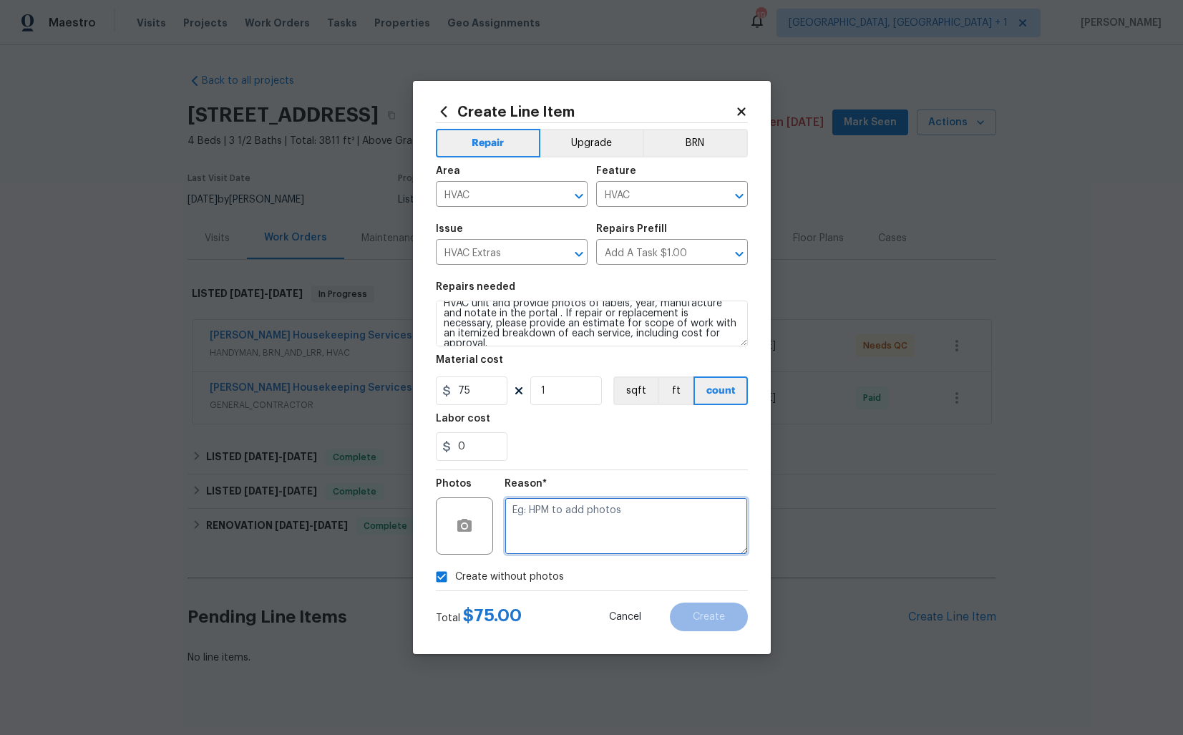
click at [564, 542] on textarea at bounding box center [625, 525] width 243 height 57
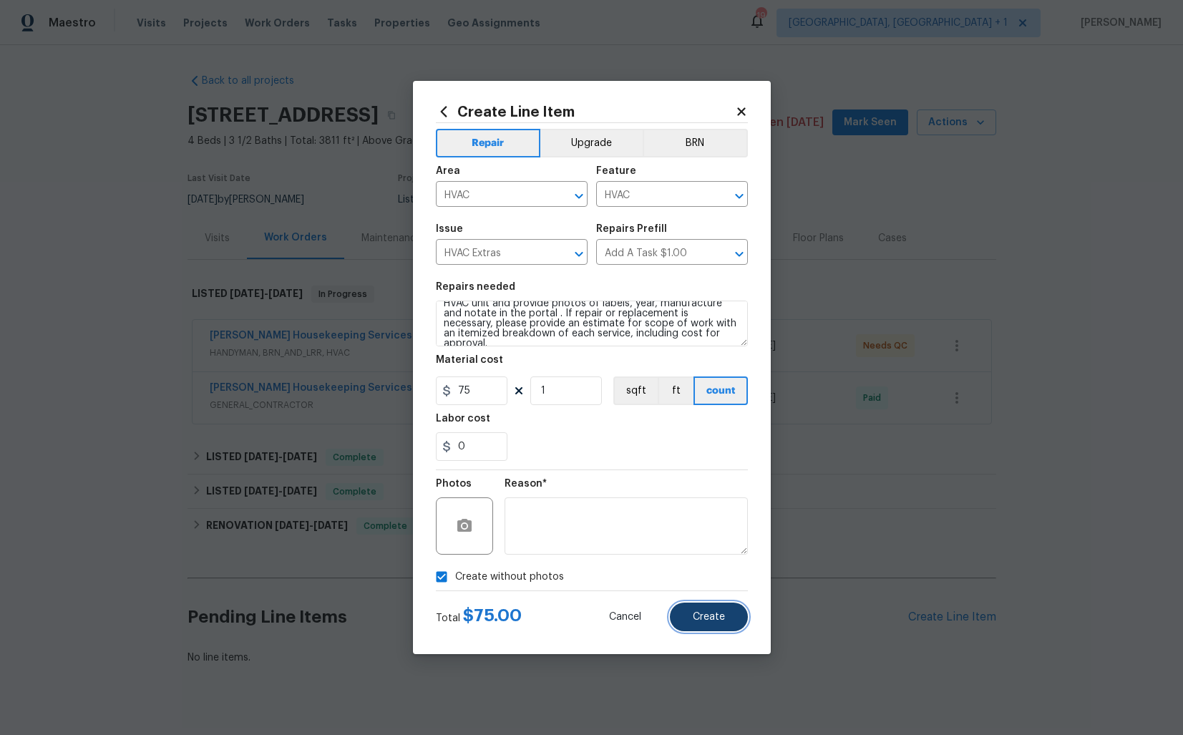
click at [693, 610] on button "Create" at bounding box center [709, 616] width 78 height 29
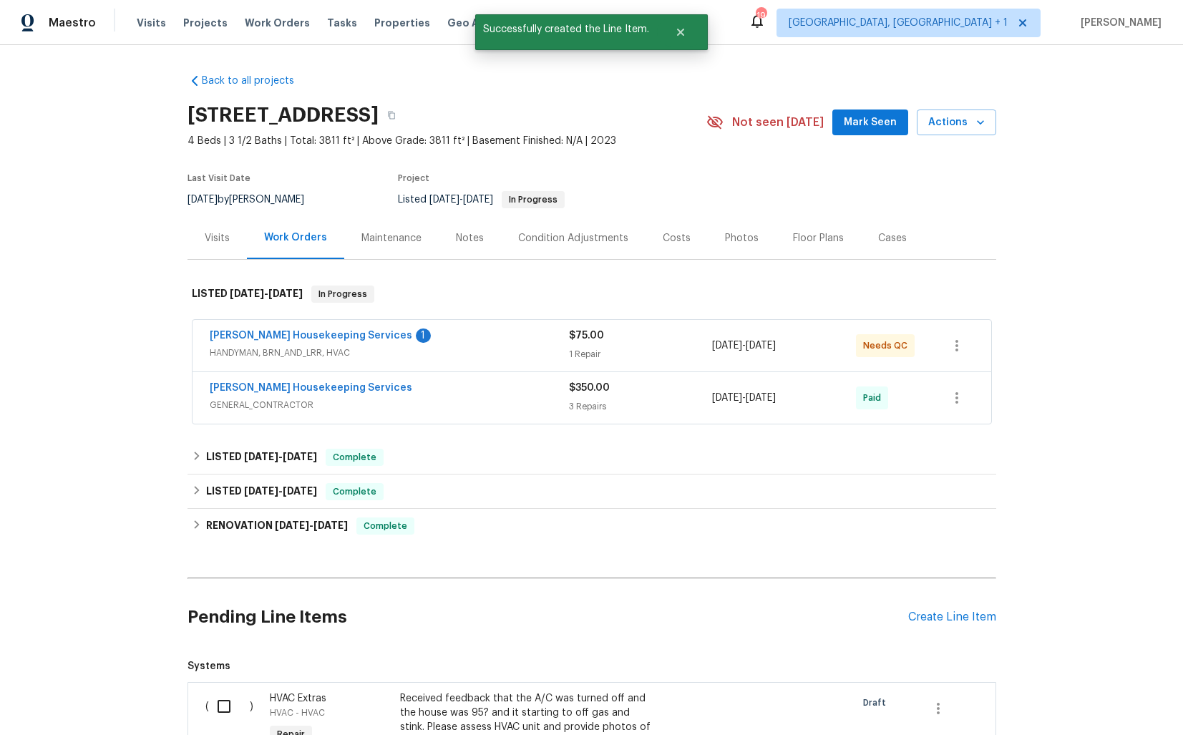
scroll to position [305, 0]
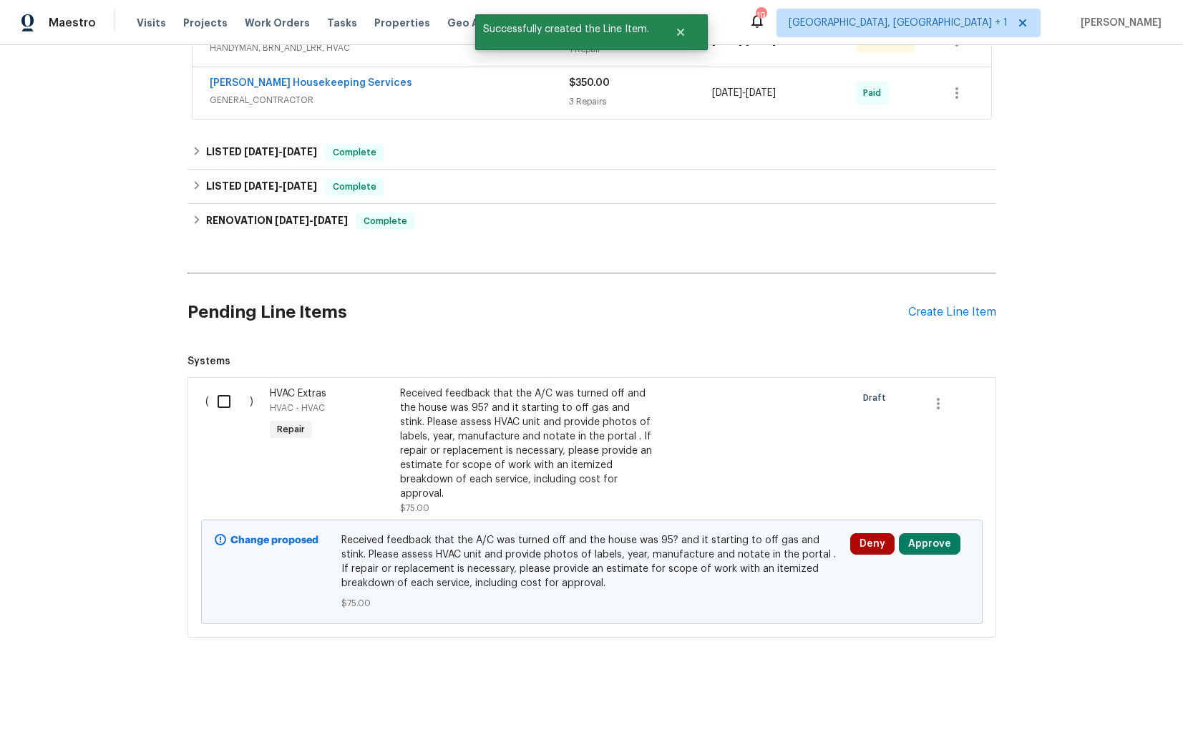
click at [225, 395] on input "checkbox" at bounding box center [229, 401] width 41 height 30
checkbox input "true"
click at [1072, 698] on span "Create Work Order" at bounding box center [1100, 699] width 95 height 18
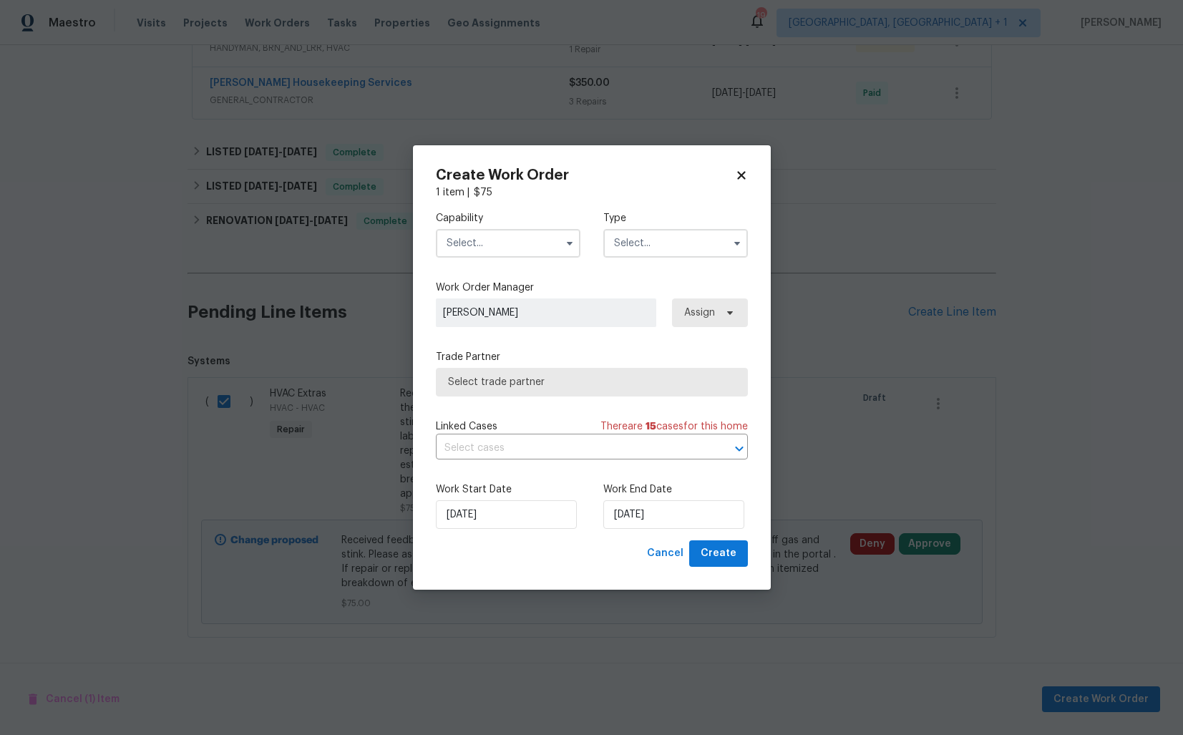
click at [539, 246] on input "text" at bounding box center [508, 243] width 145 height 29
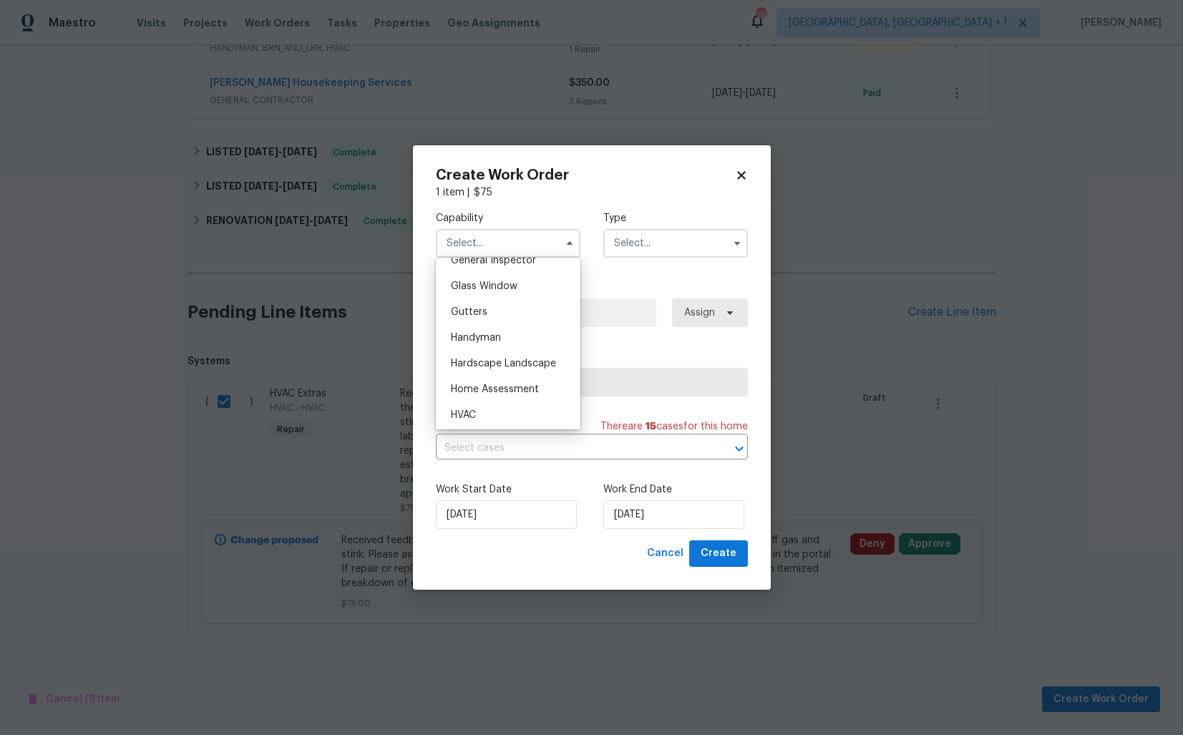
scroll to position [725, 0]
click at [453, 411] on span "HVAC" at bounding box center [463, 413] width 25 height 10
type input "HVAC"
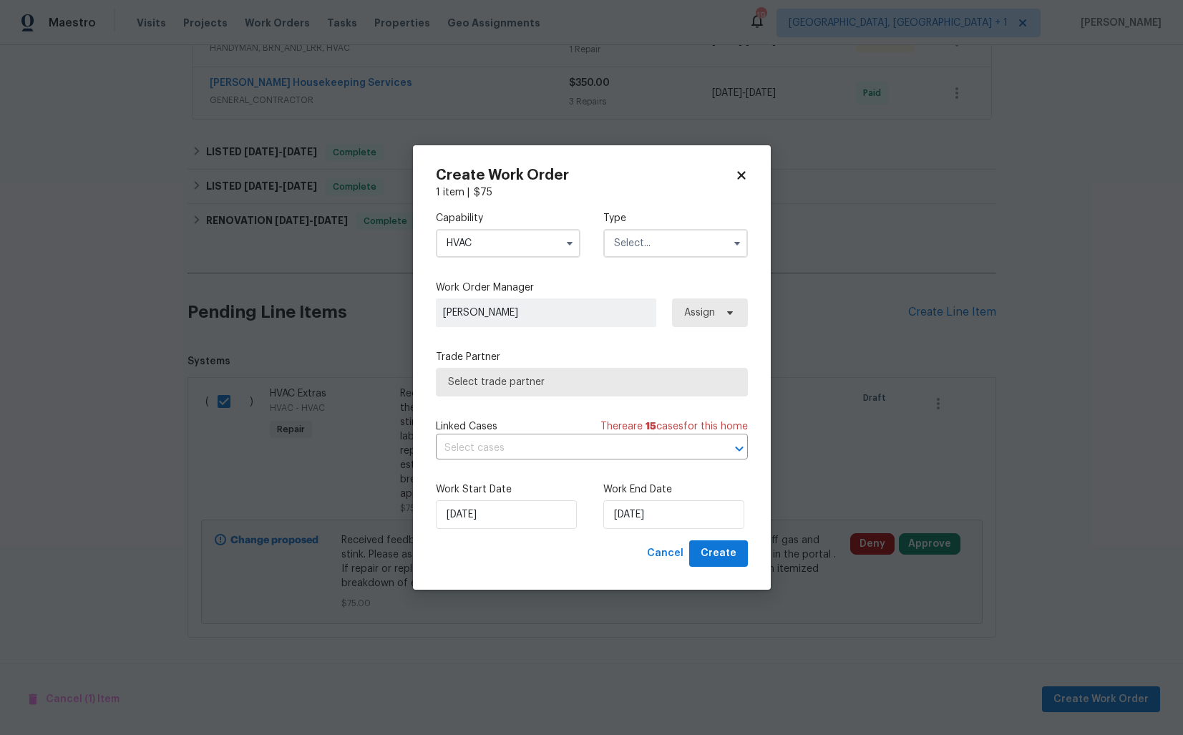
click at [655, 243] on input "text" at bounding box center [675, 243] width 145 height 29
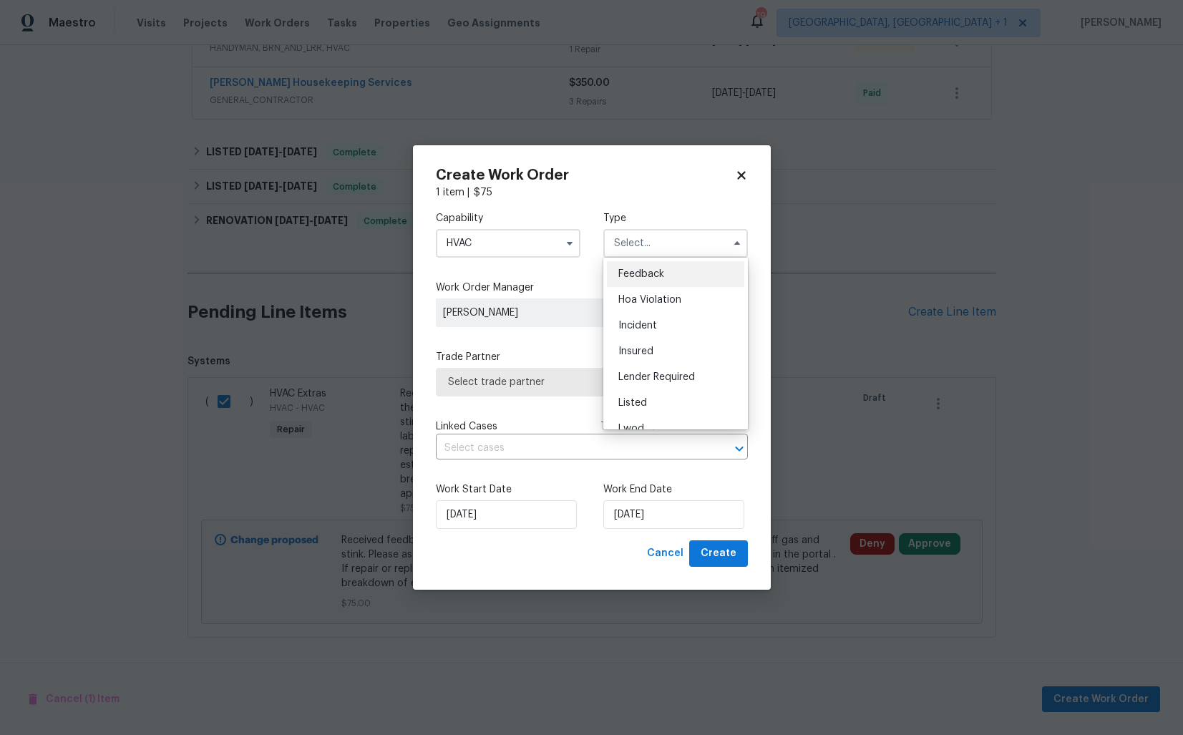
click at [659, 273] on span "Feedback" at bounding box center [641, 274] width 46 height 10
type input "Feedback"
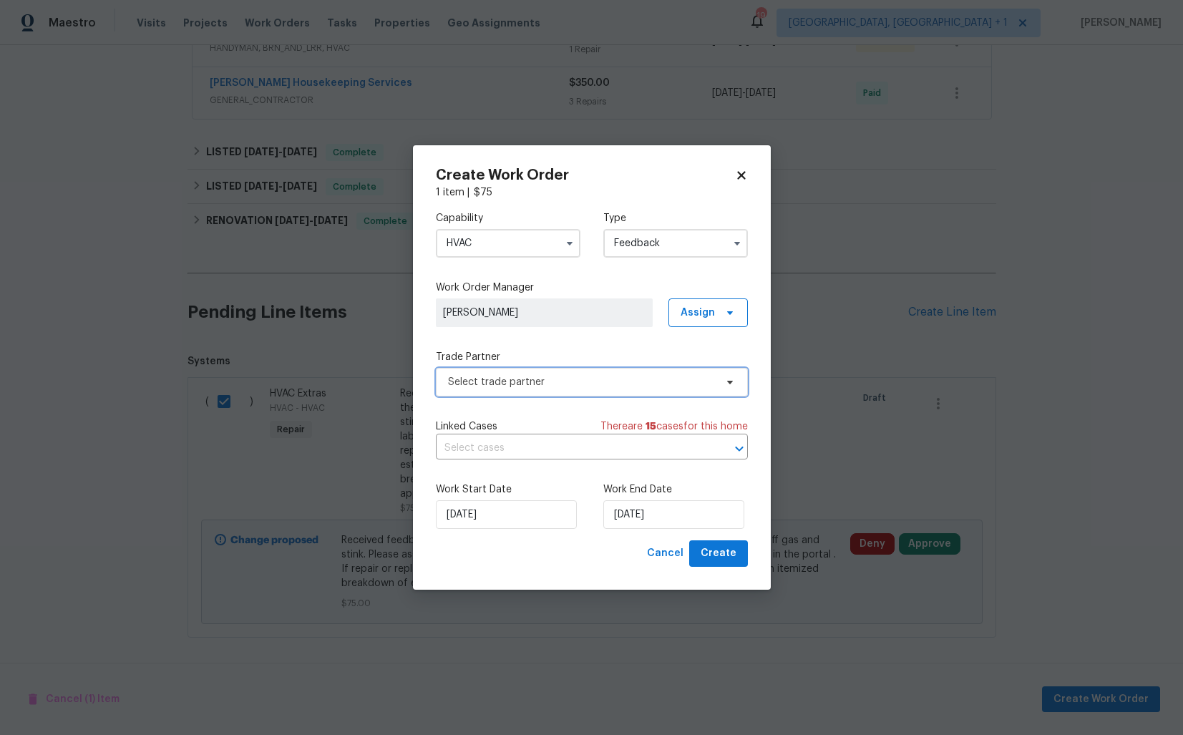
click at [489, 380] on span "Select trade partner" at bounding box center [581, 382] width 267 height 14
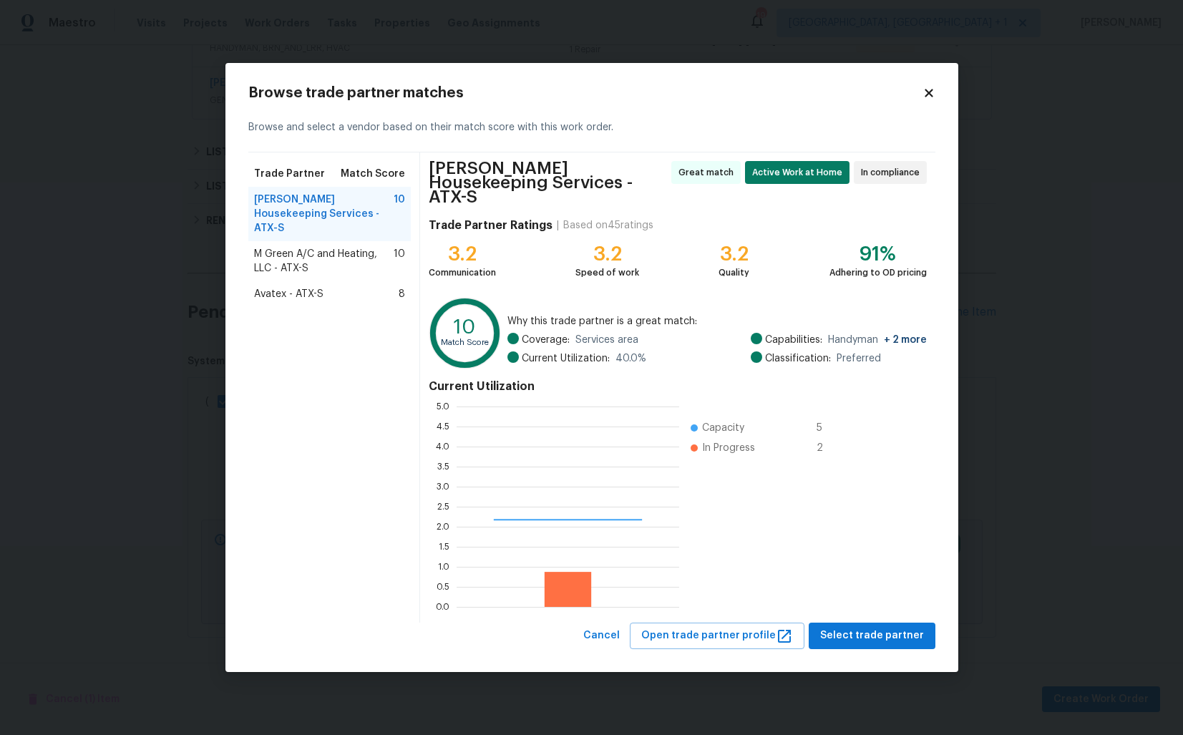
scroll to position [200, 222]
click at [198, 47] on body "Maestro Visits Projects Work Orders Tasks Properties Geo Assignments 19 Albuque…" at bounding box center [591, 367] width 1183 height 735
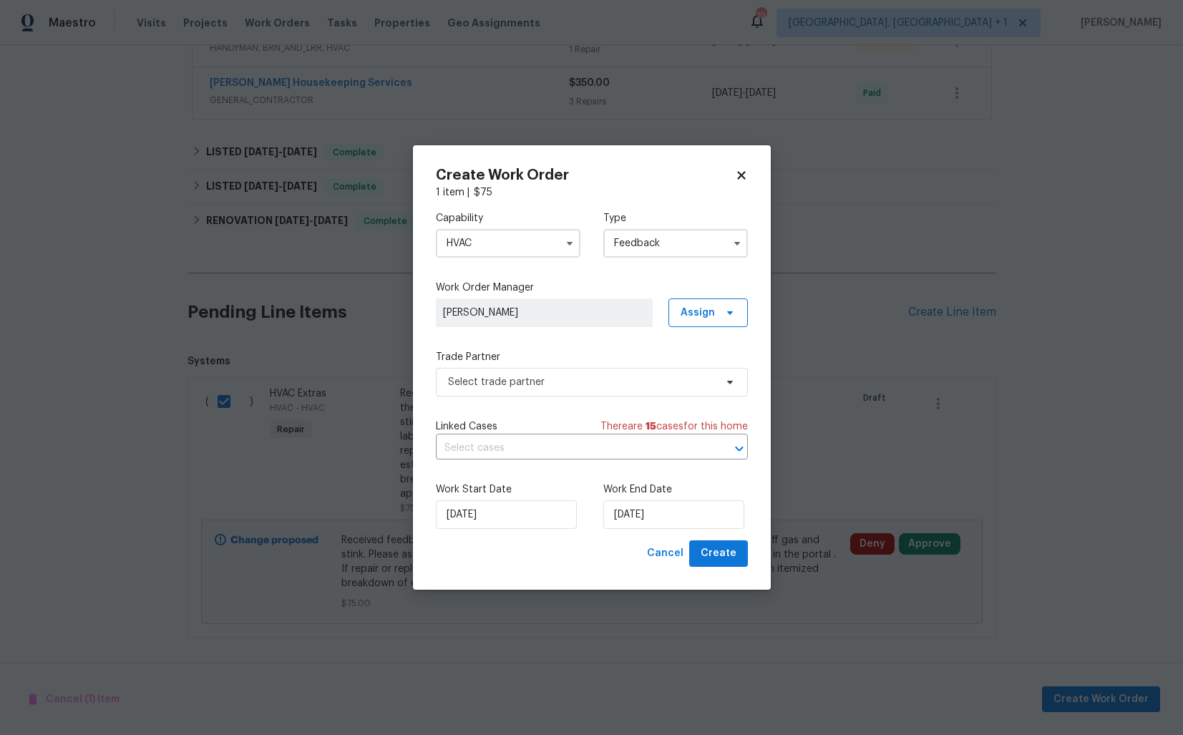
checkbox input "false"
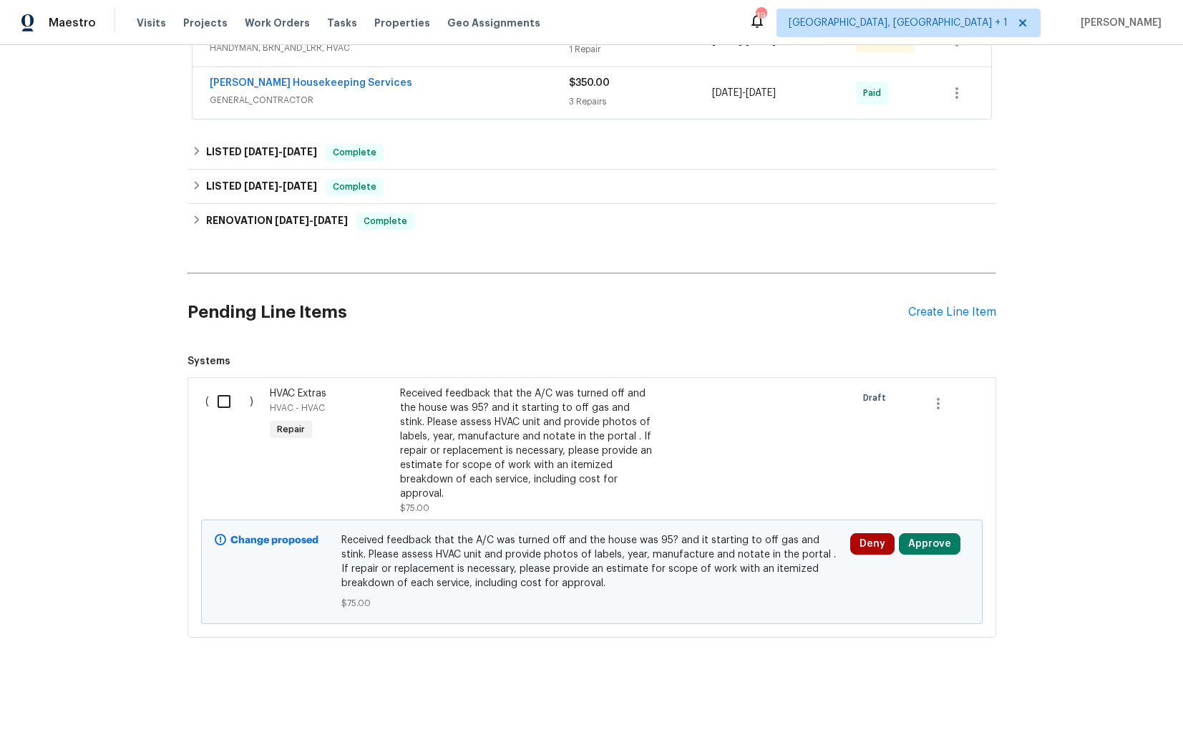
scroll to position [0, 0]
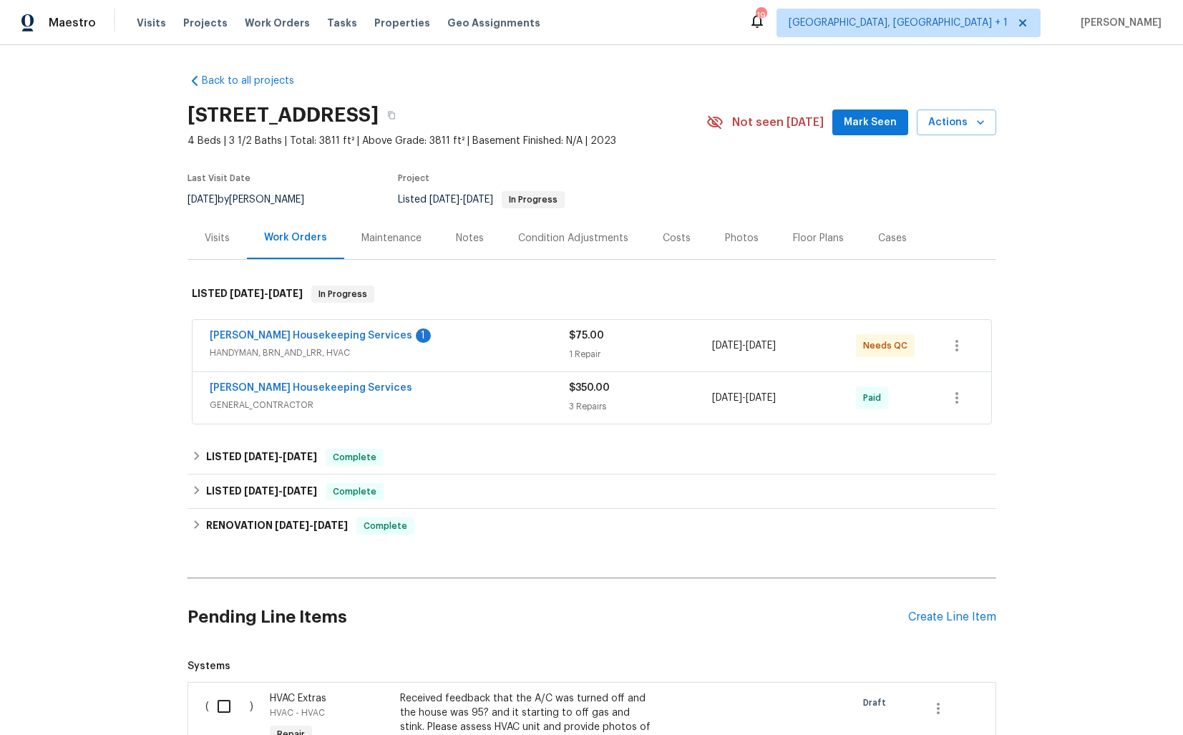
click at [393, 338] on div "Arelis Housekeeping Services 1" at bounding box center [389, 336] width 359 height 17
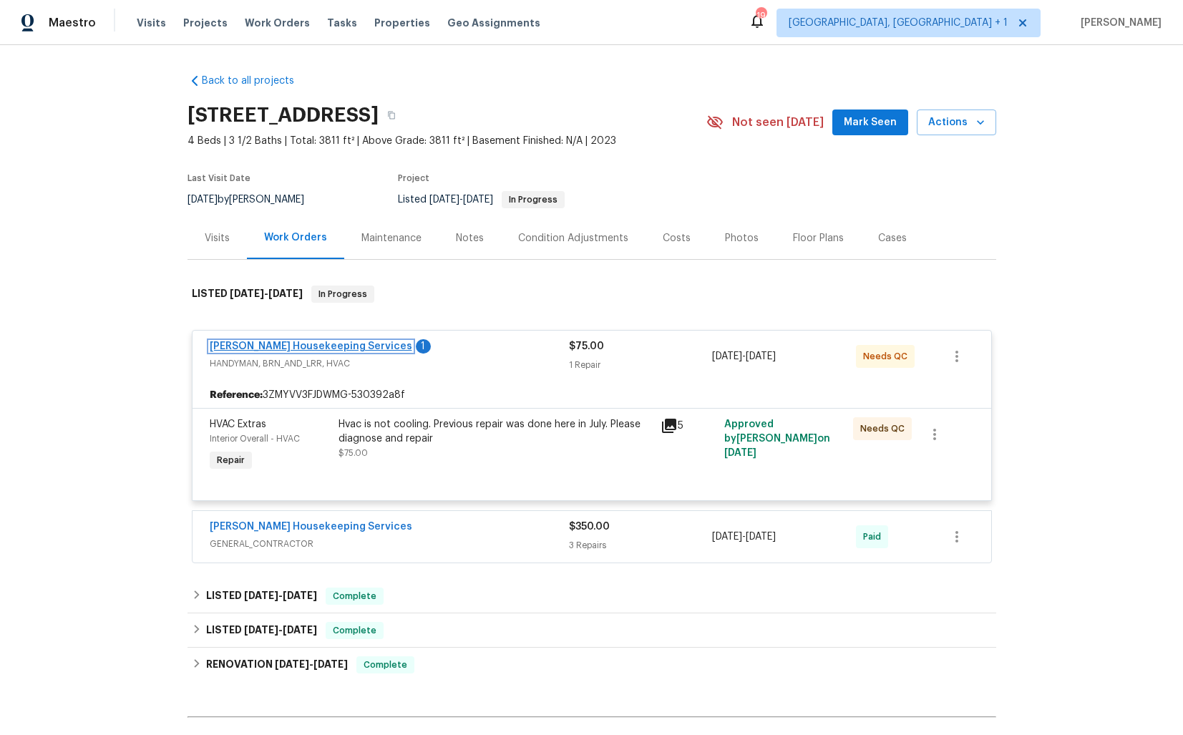
click at [296, 343] on link "Arelis Housekeeping Services" at bounding box center [311, 346] width 202 height 10
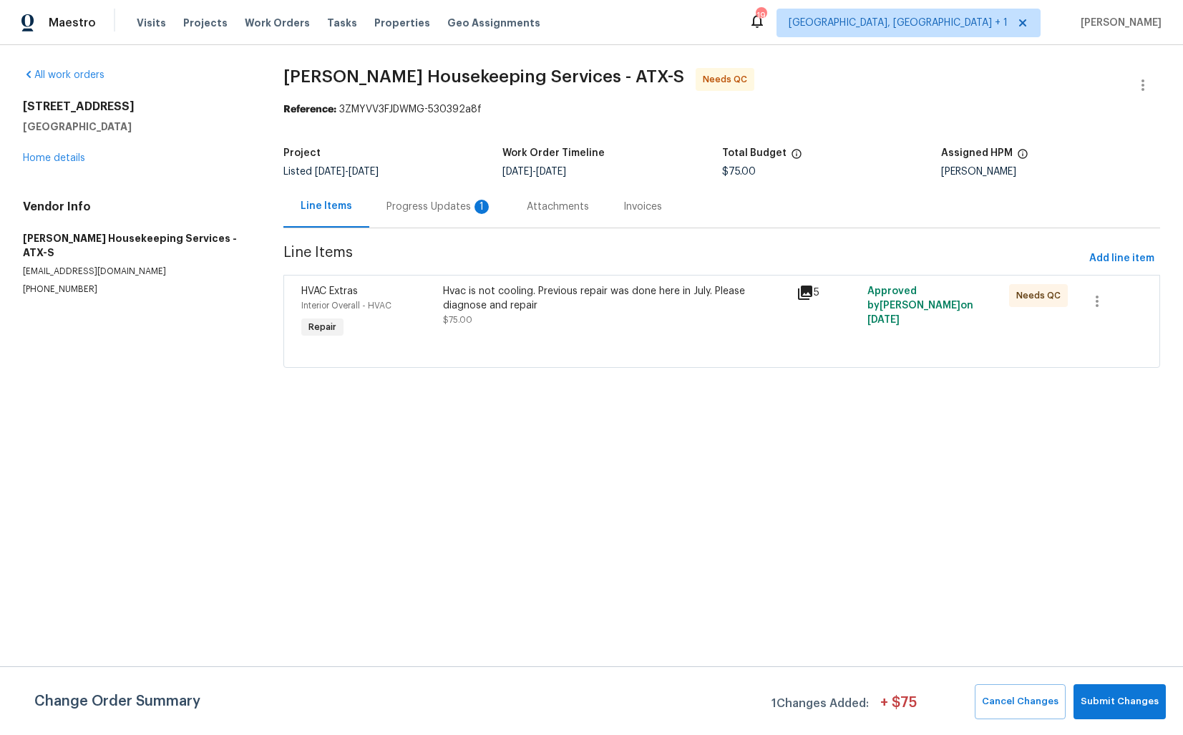
click at [447, 212] on div "Progress Updates 1" at bounding box center [439, 207] width 106 height 14
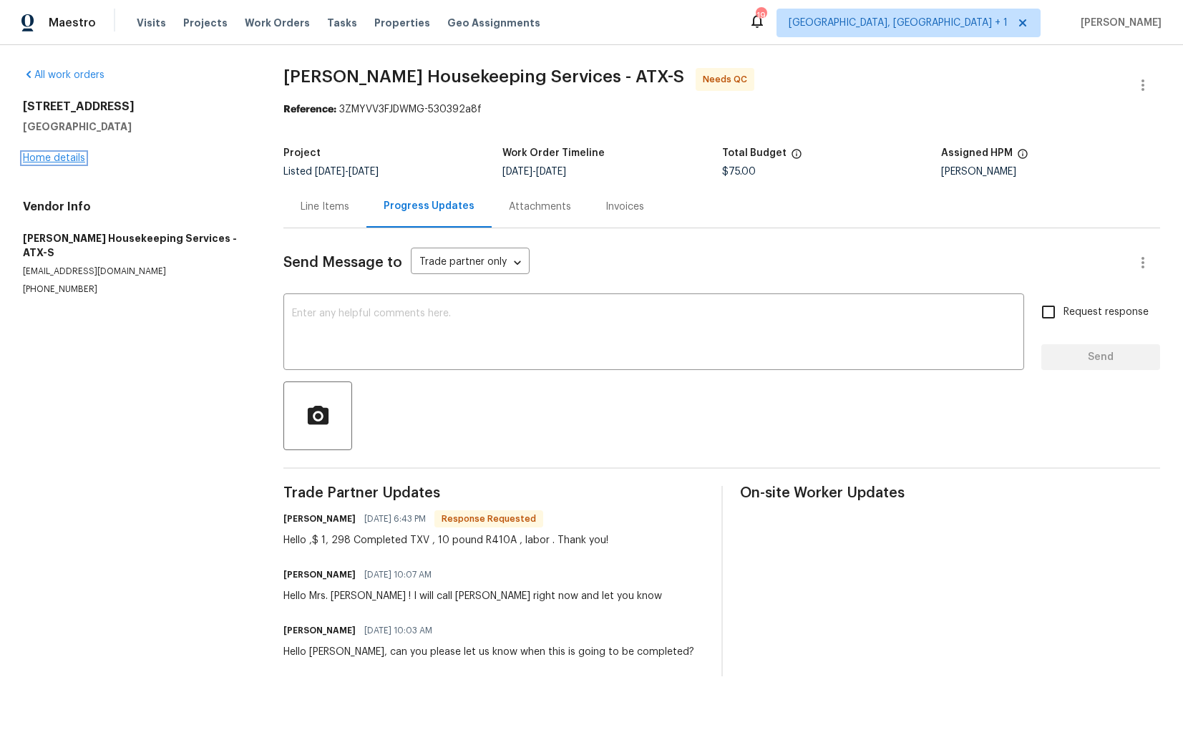
click at [71, 156] on link "Home details" at bounding box center [54, 158] width 62 height 10
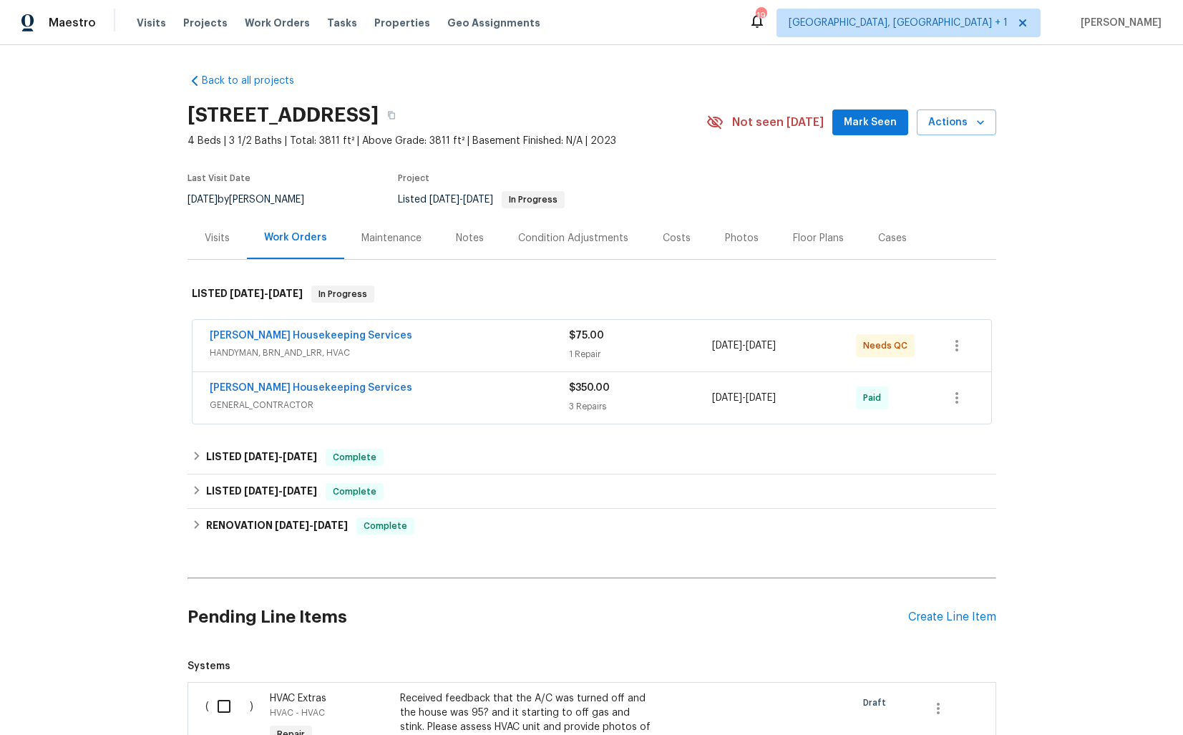
click at [402, 383] on div "Arelis Housekeeping Services" at bounding box center [389, 389] width 359 height 17
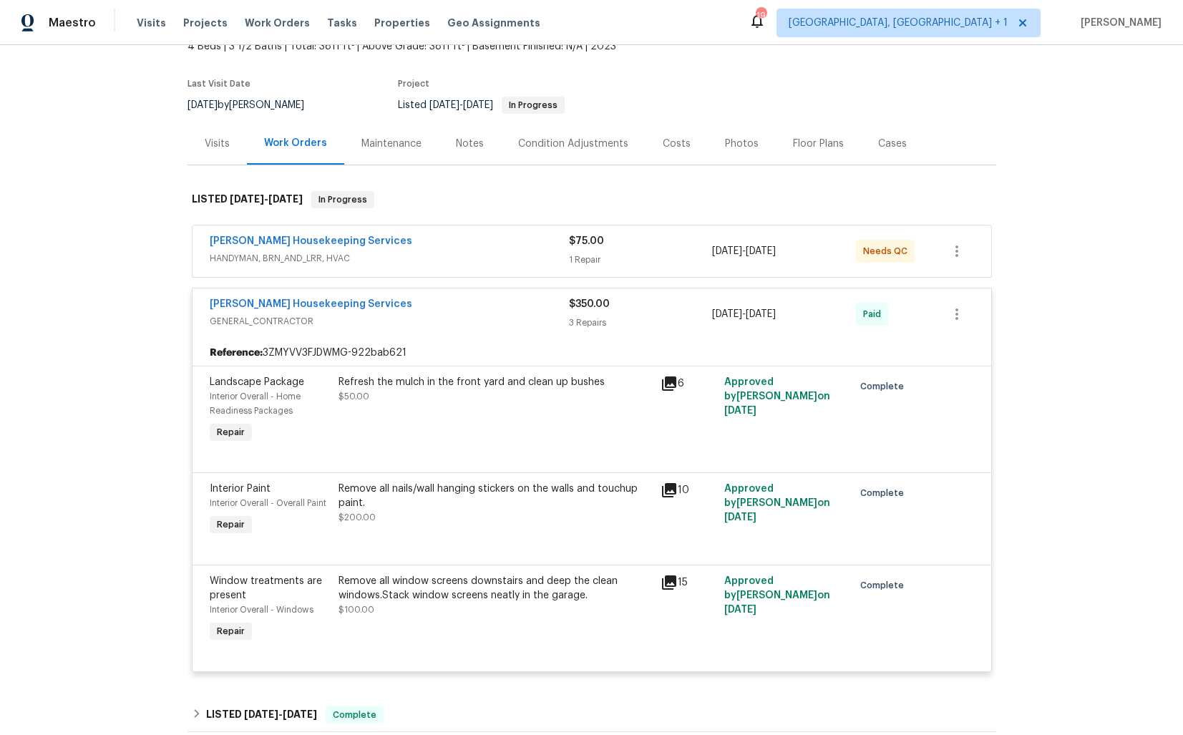
scroll to position [95, 0]
click at [454, 302] on div "Arelis Housekeeping Services" at bounding box center [389, 304] width 359 height 17
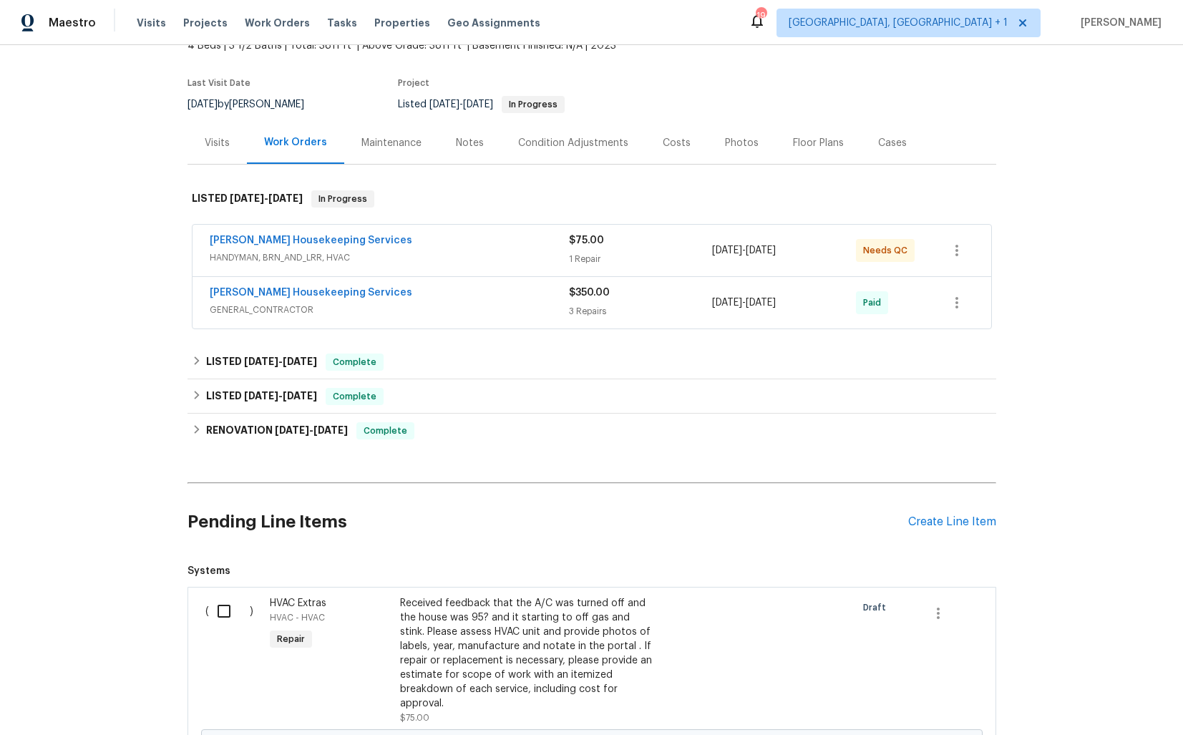
click at [455, 240] on div "Arelis Housekeeping Services" at bounding box center [389, 241] width 359 height 17
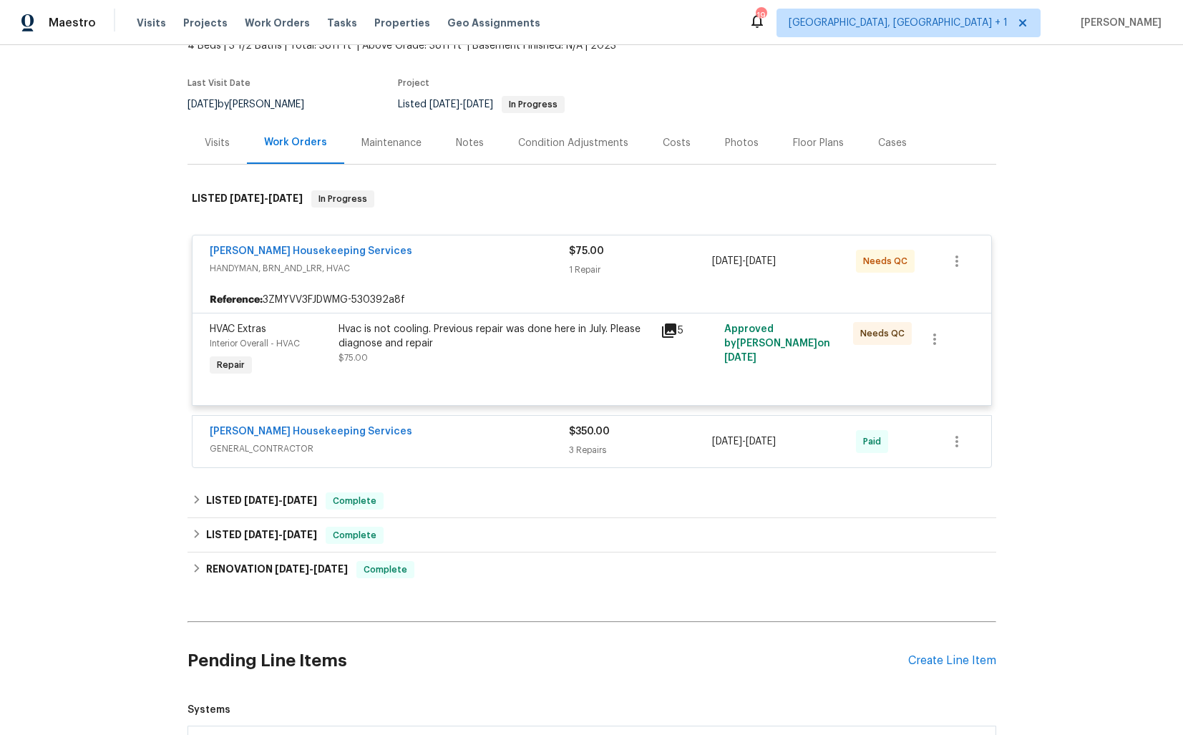
click at [415, 250] on div "Arelis Housekeeping Services" at bounding box center [389, 252] width 359 height 17
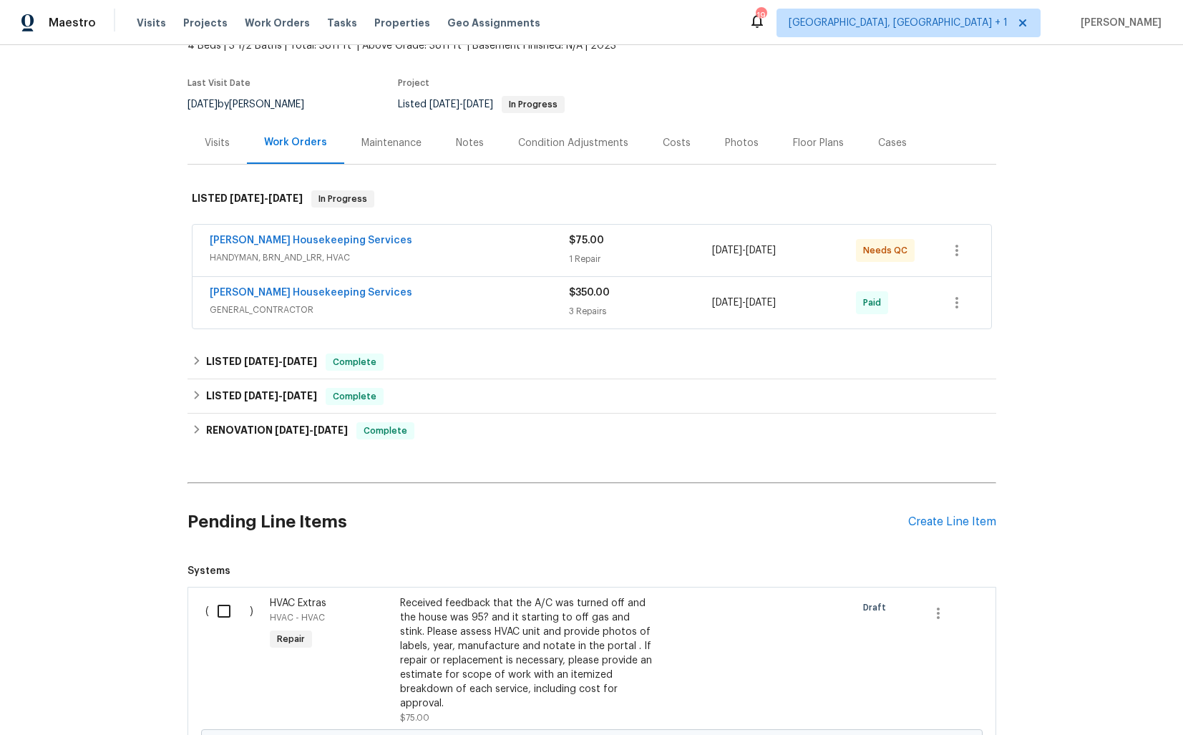
click at [415, 250] on span "HANDYMAN, BRN_AND_LRR, HVAC" at bounding box center [389, 257] width 359 height 14
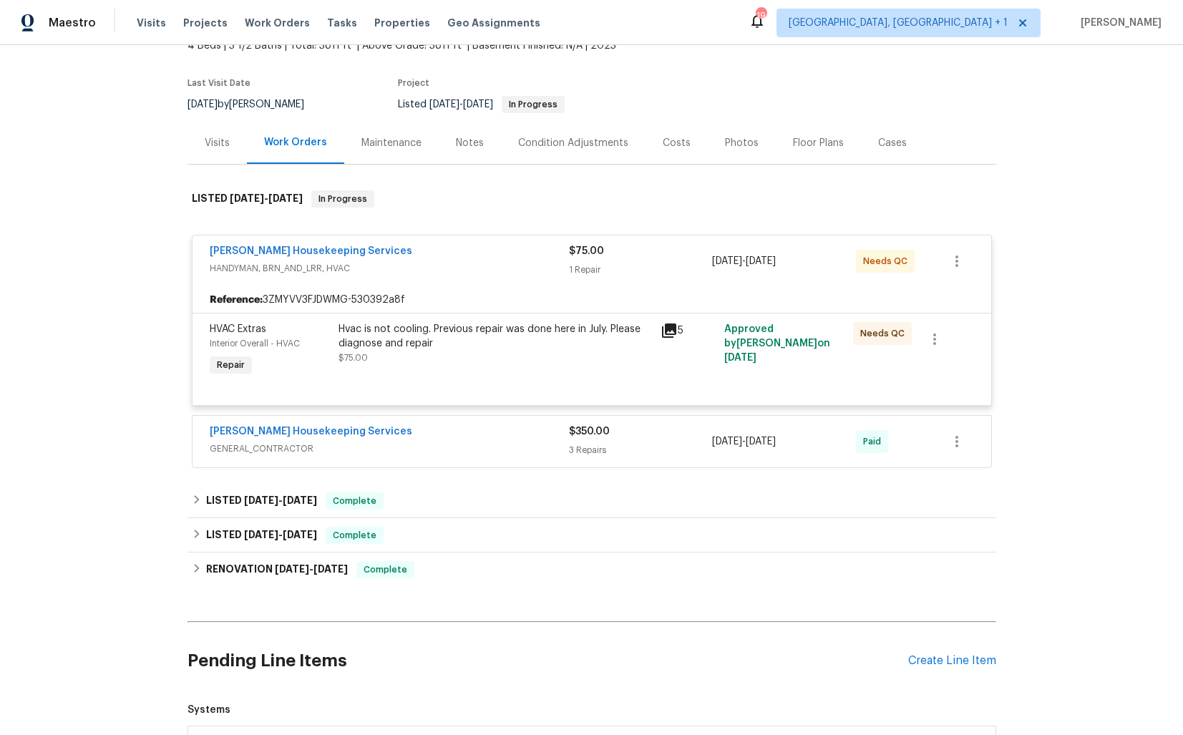
click at [445, 333] on div "Hvac is not cooling. Previous repair was done here in July. Please diagnose and…" at bounding box center [494, 336] width 313 height 29
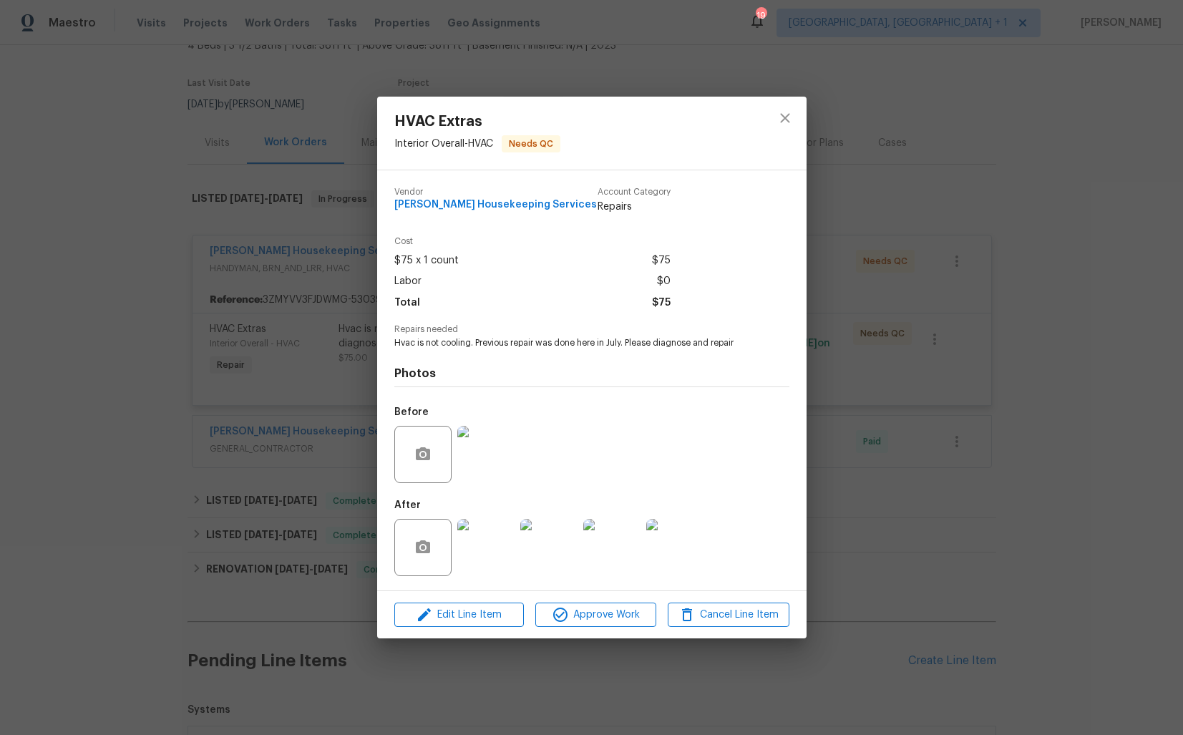
click at [477, 546] on img at bounding box center [485, 547] width 57 height 57
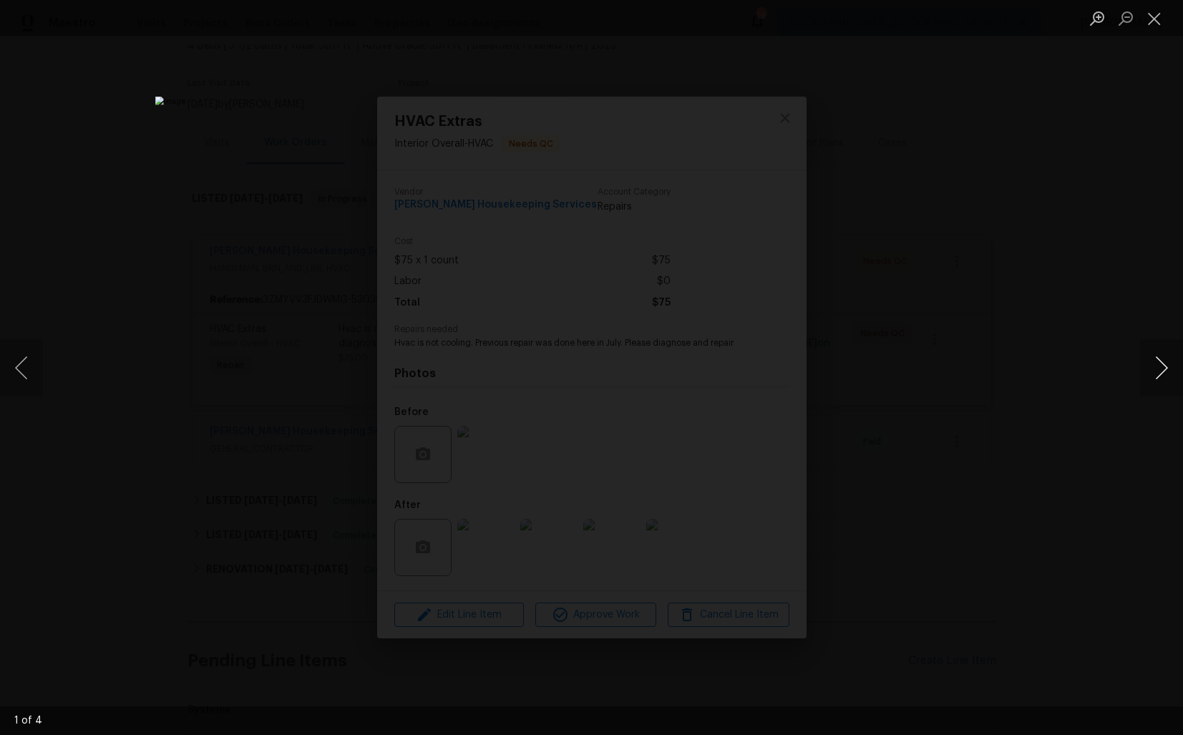
click at [1160, 375] on button "Next image" at bounding box center [1161, 367] width 43 height 57
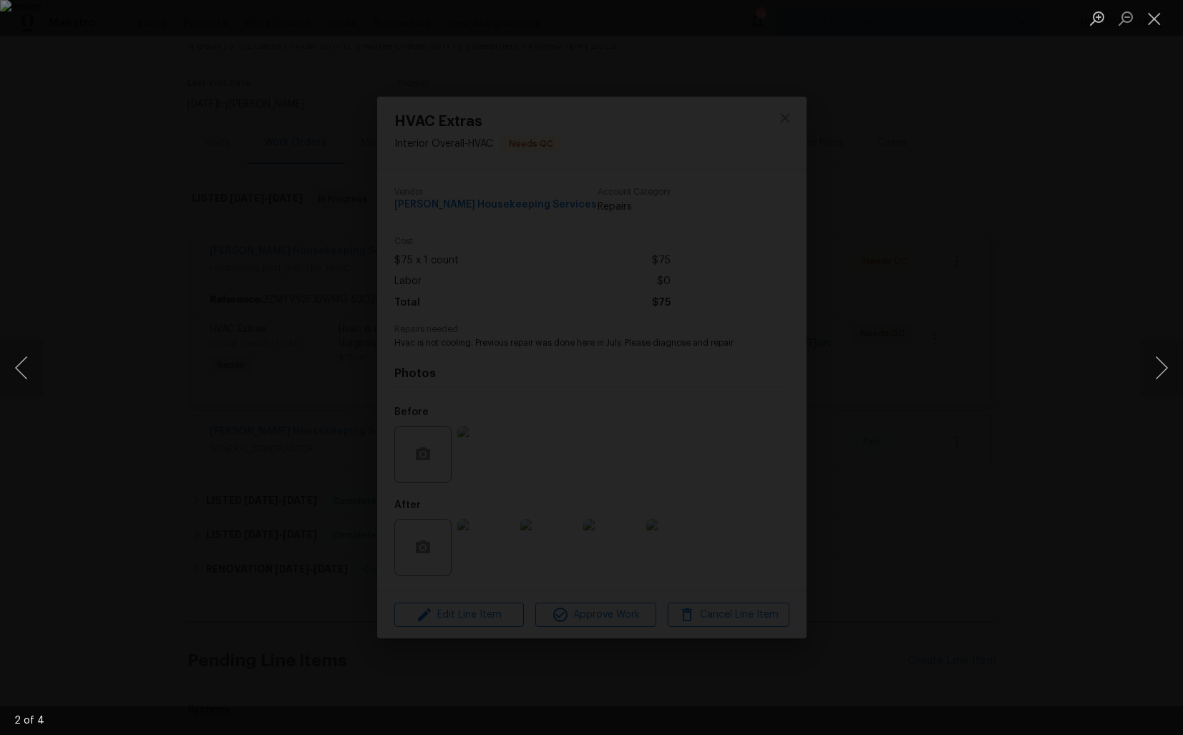
click at [1083, 343] on div "Lightbox" at bounding box center [591, 367] width 1183 height 735
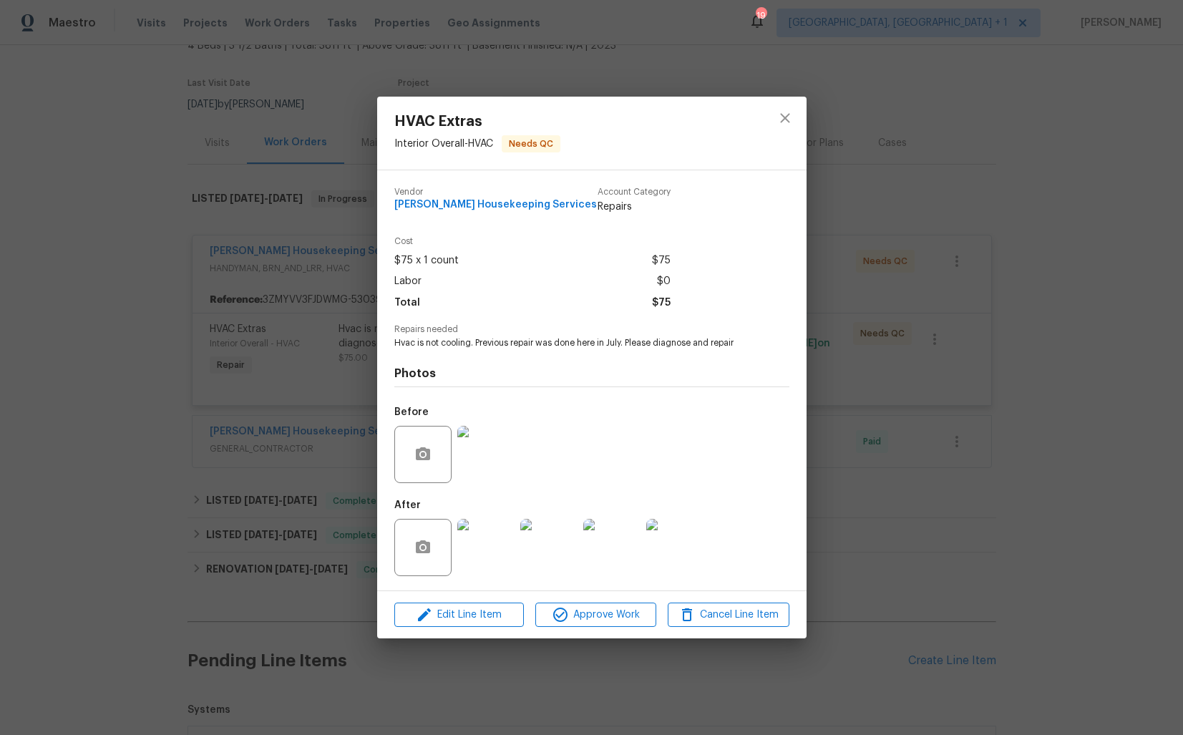
click at [968, 297] on div "HVAC Extras Interior Overall - HVAC Needs QC Vendor Arelis Housekeeping Service…" at bounding box center [591, 367] width 1183 height 735
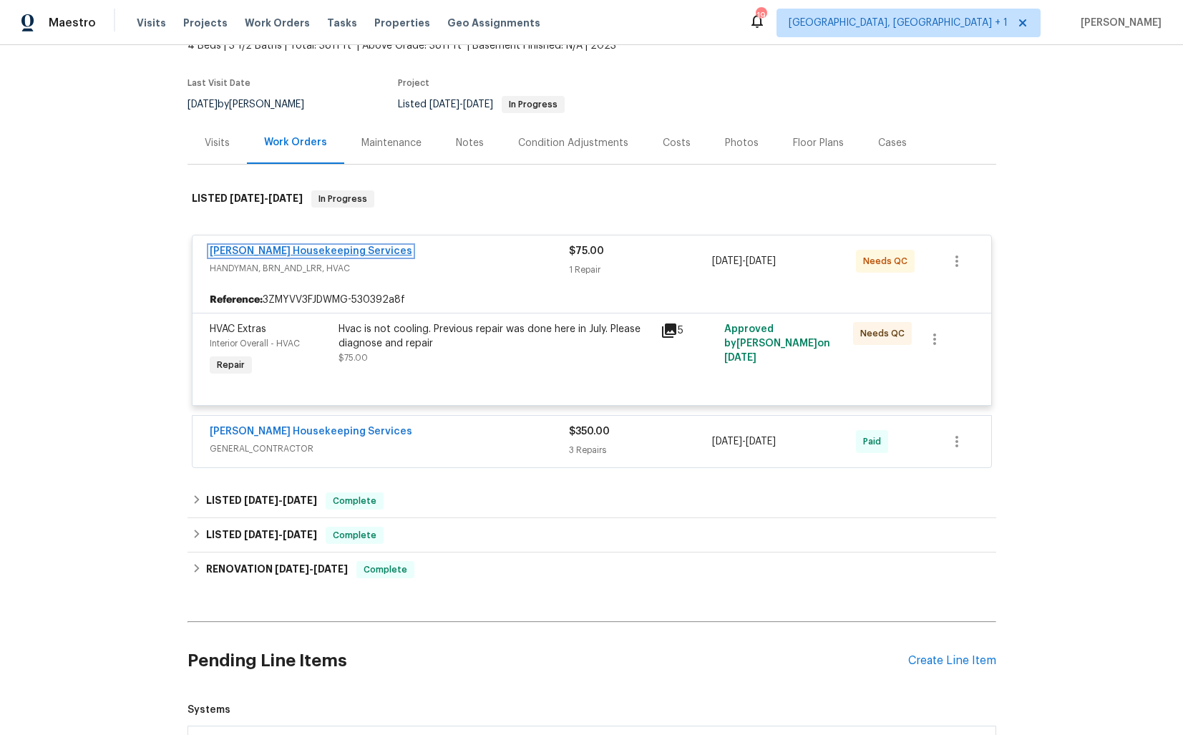
click at [341, 250] on link "Arelis Housekeeping Services" at bounding box center [311, 251] width 202 height 10
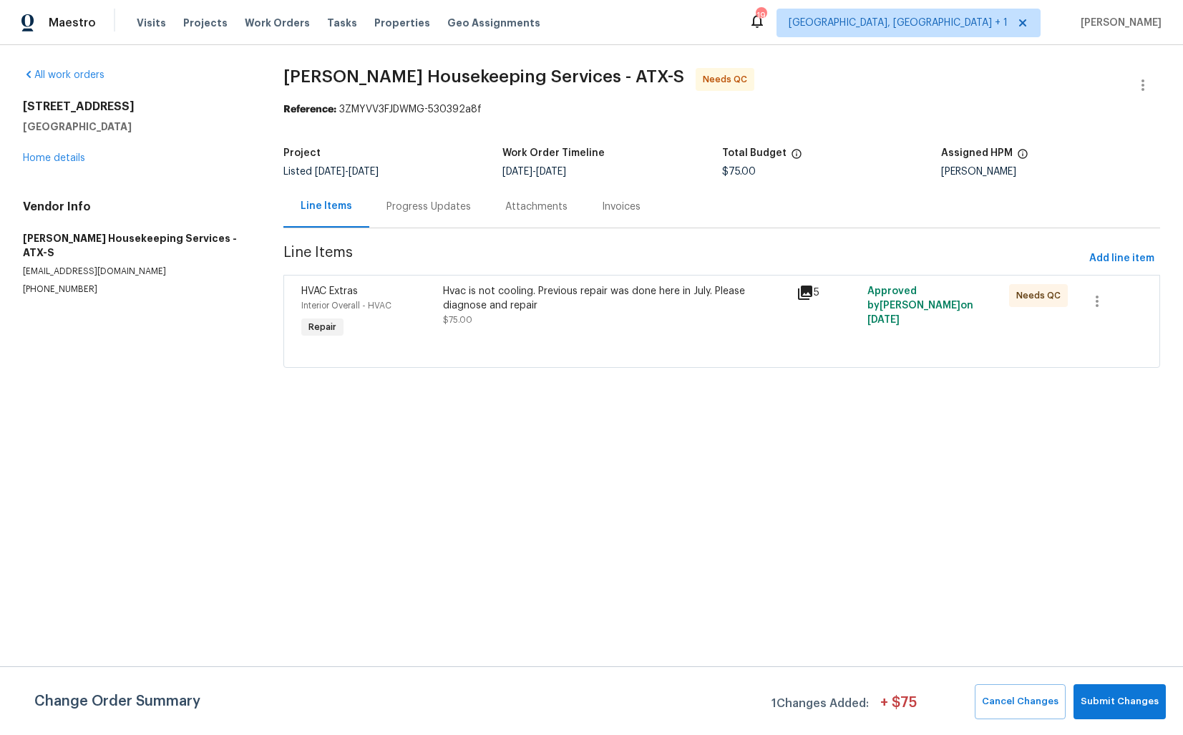
click at [455, 207] on div "Progress Updates" at bounding box center [428, 207] width 84 height 14
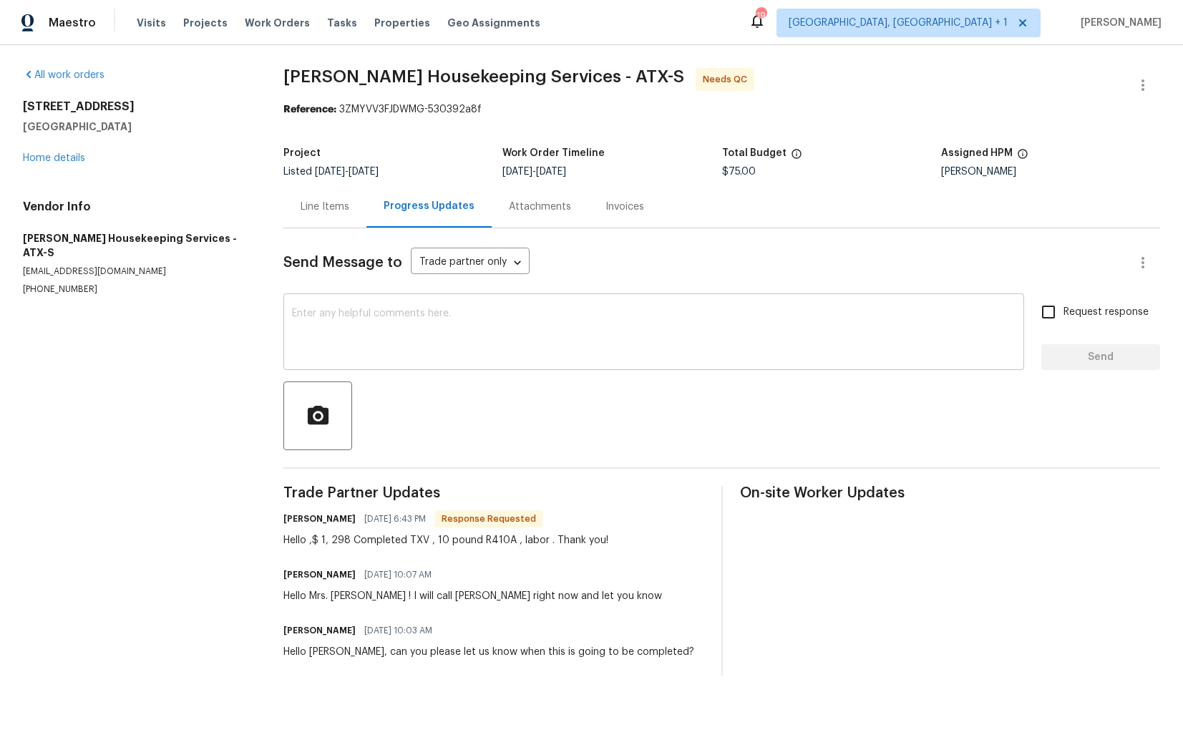
click at [610, 353] on textarea at bounding box center [653, 333] width 723 height 50
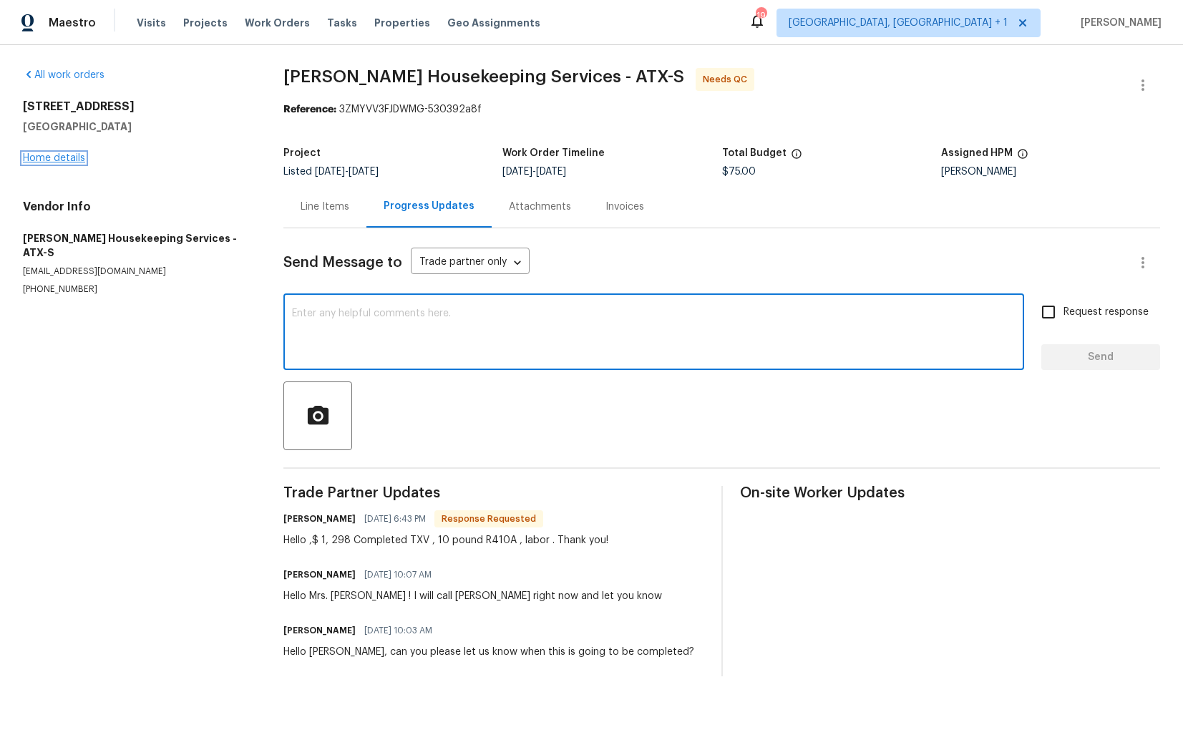
click at [55, 160] on link "Home details" at bounding box center [54, 158] width 62 height 10
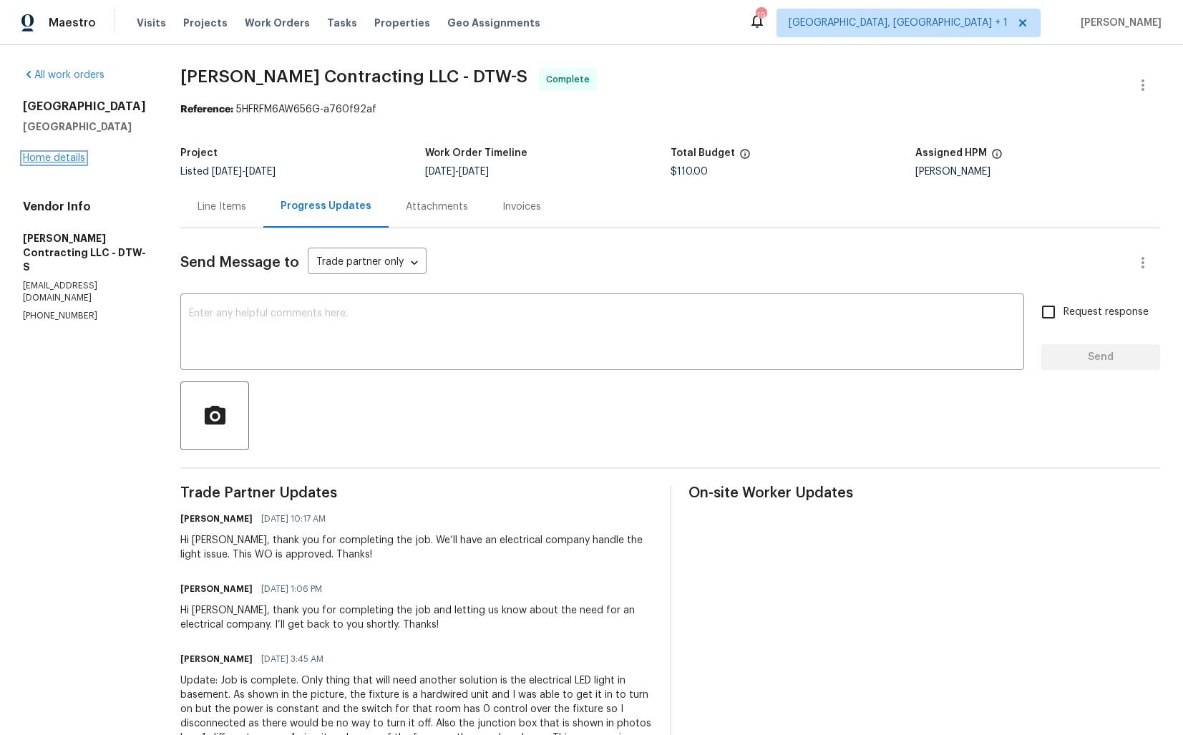
click at [65, 158] on link "Home details" at bounding box center [54, 158] width 62 height 10
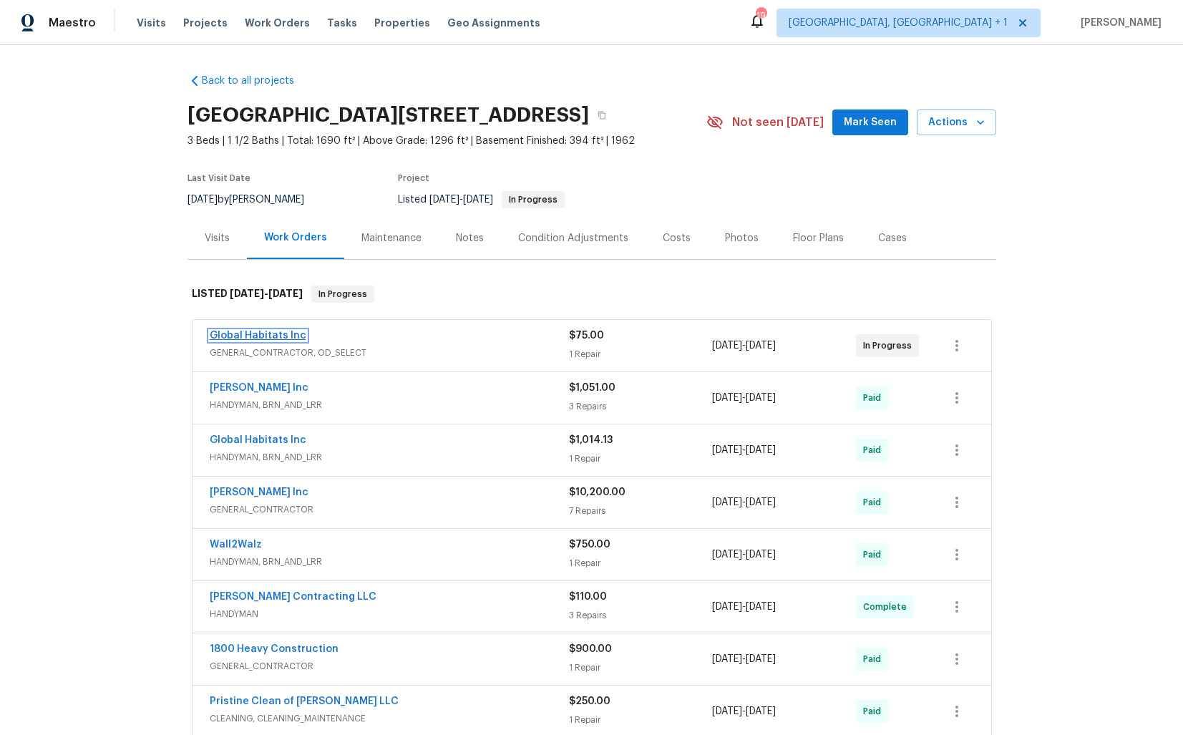
click at [248, 336] on link "Global Habitats Inc" at bounding box center [258, 336] width 97 height 10
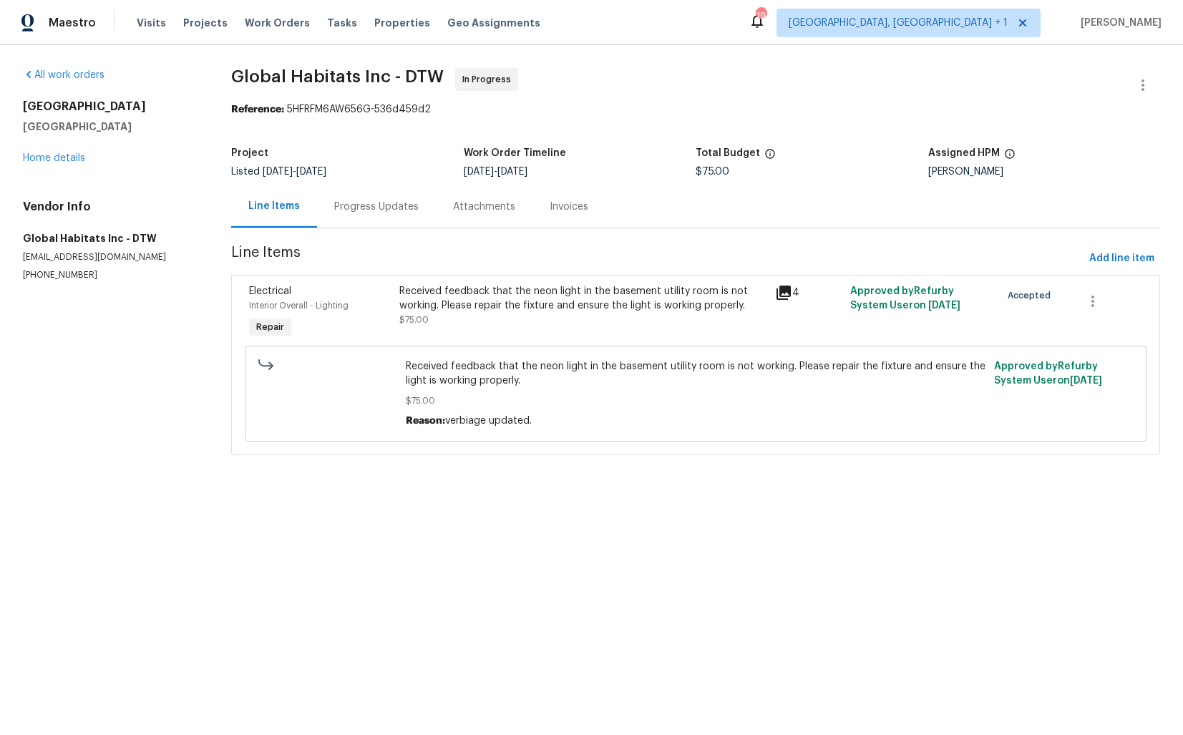
click at [361, 209] on div "Progress Updates" at bounding box center [376, 207] width 84 height 14
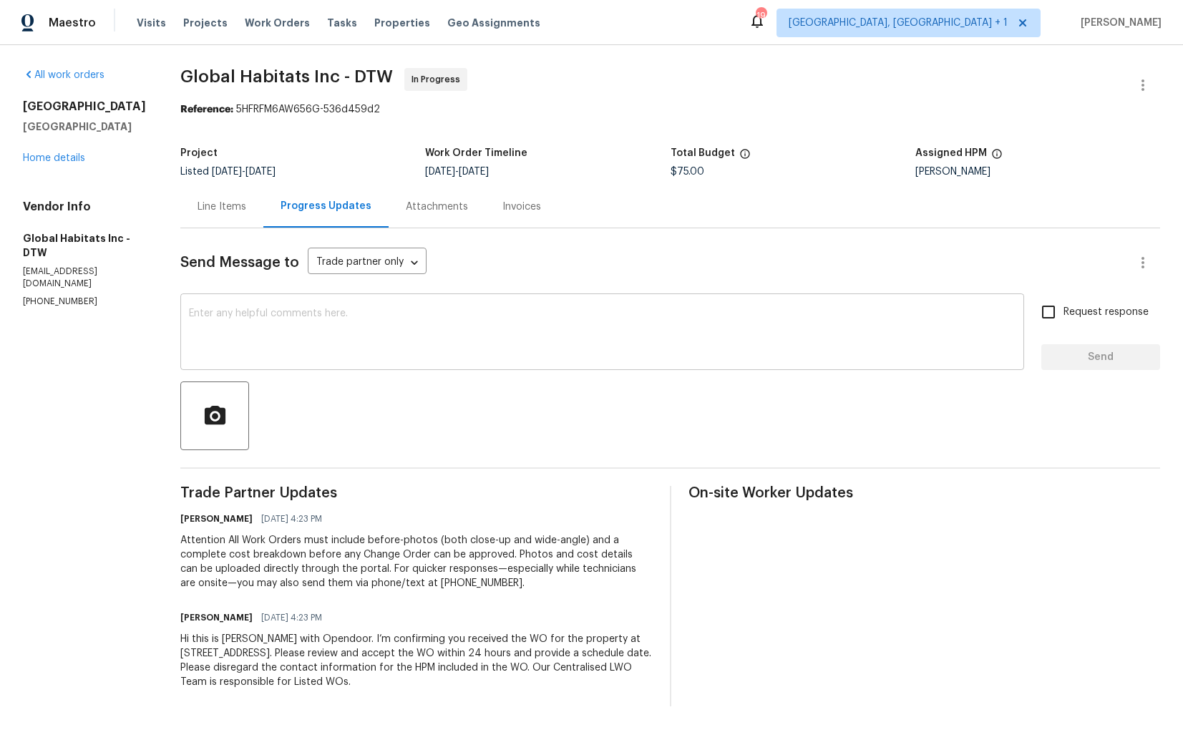
click at [420, 328] on textarea at bounding box center [602, 333] width 826 height 50
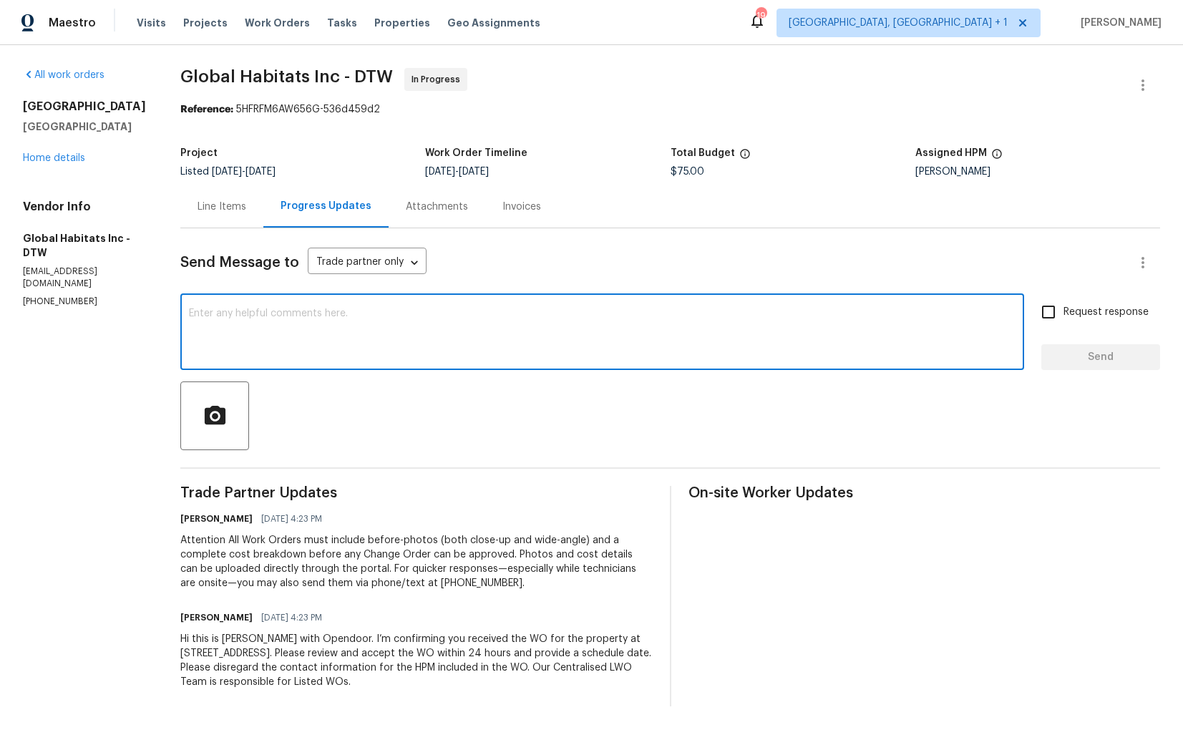
click at [343, 333] on textarea at bounding box center [602, 333] width 826 height 50
click at [434, 317] on textarea at bounding box center [602, 333] width 826 height 50
paste textarea "Hi team, could you please provide an update on the status of the work order? Th…"
type textarea "Hi team, could you please provide an update on the status of the work order? Th…"
click at [1079, 313] on span "Request response" at bounding box center [1105, 312] width 85 height 15
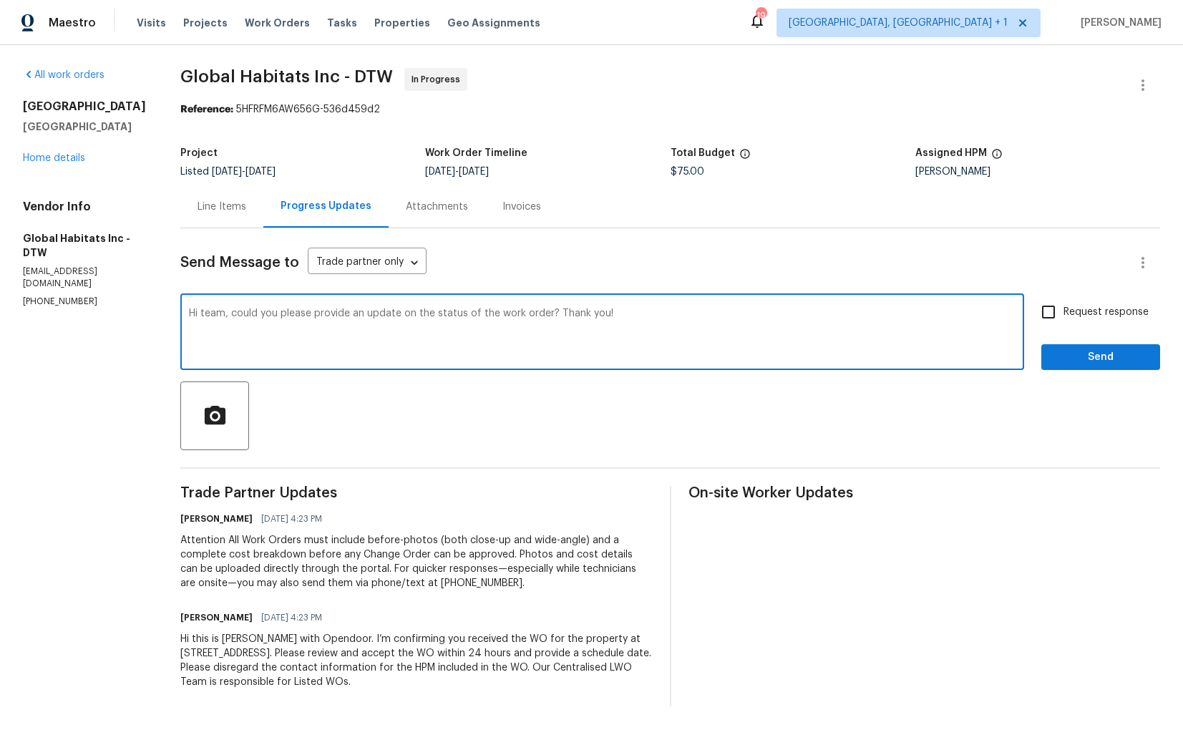
click at [1063, 313] on input "Request response" at bounding box center [1048, 312] width 30 height 30
checkbox input "true"
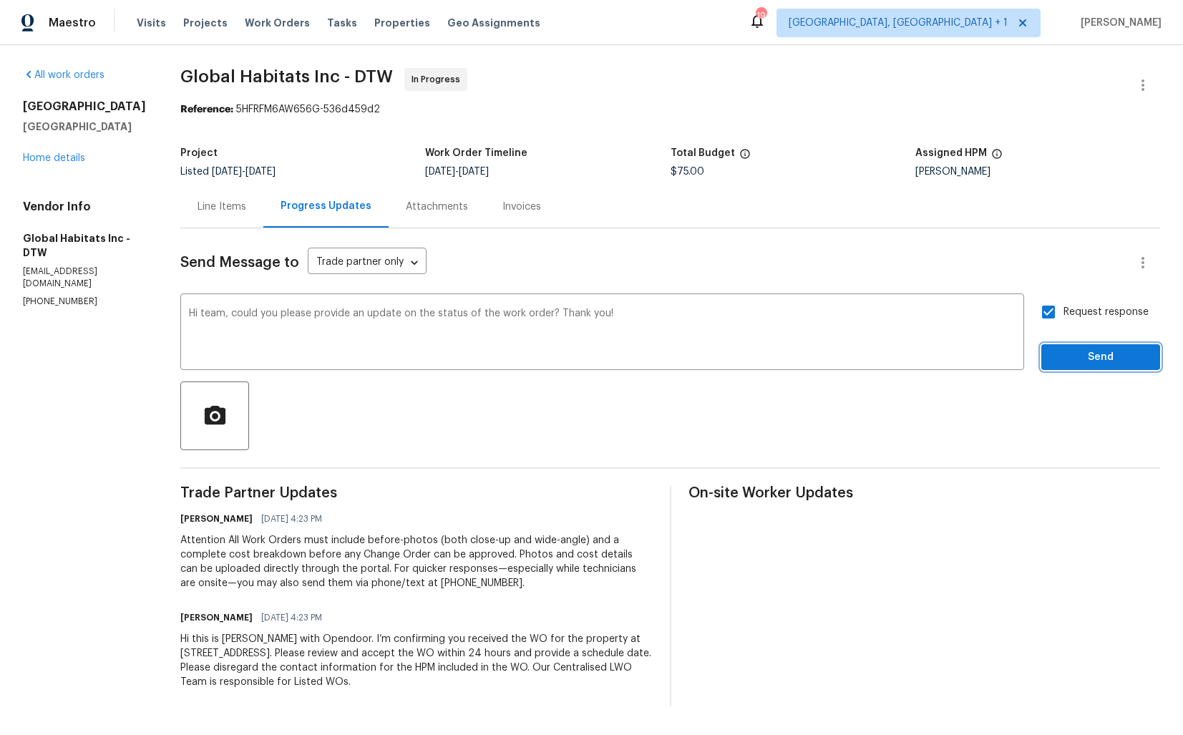
click at [1078, 351] on span "Send" at bounding box center [1100, 357] width 96 height 18
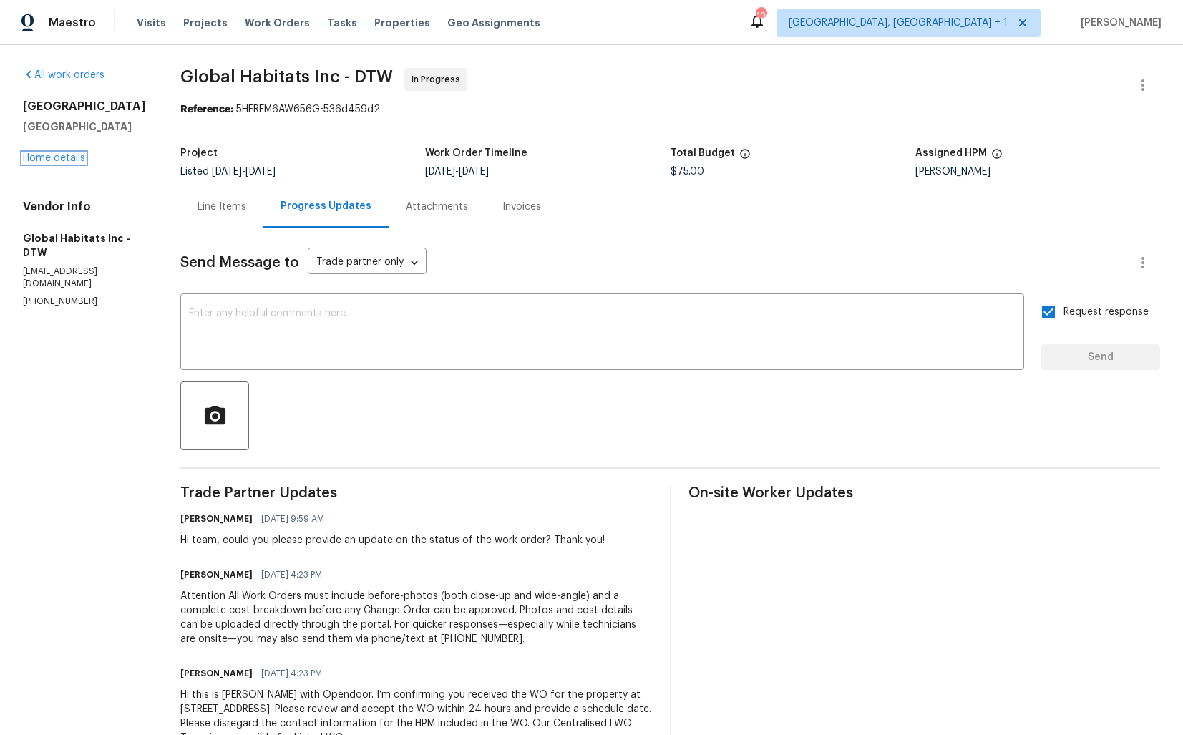
click at [64, 163] on link "Home details" at bounding box center [54, 158] width 62 height 10
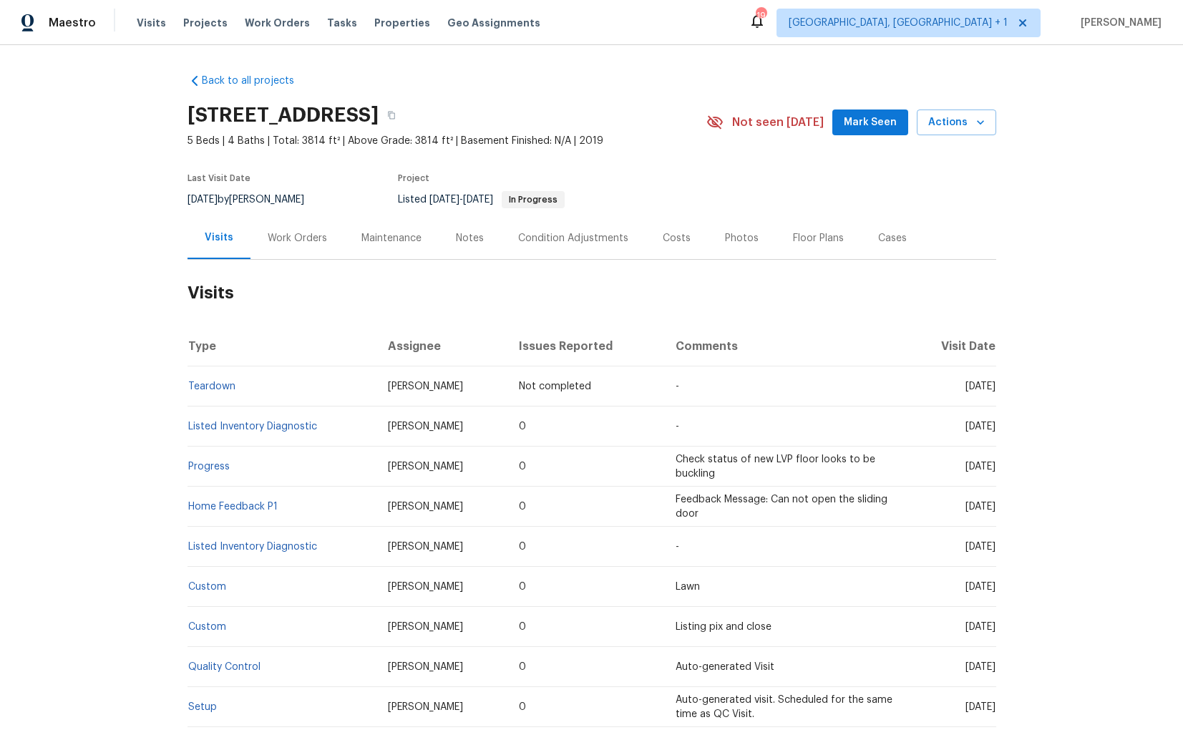
click at [305, 235] on div "Work Orders" at bounding box center [297, 238] width 59 height 14
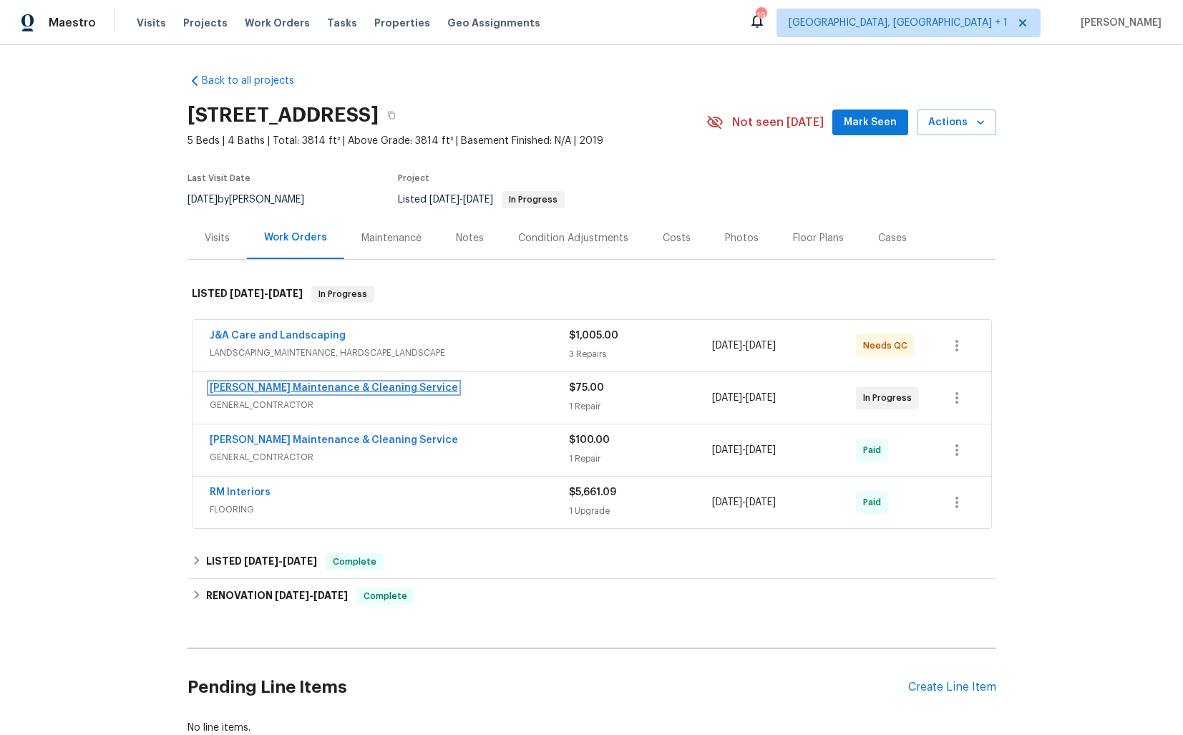
click at [305, 385] on link "[PERSON_NAME] Maintenance & Cleaning Service" at bounding box center [334, 388] width 248 height 10
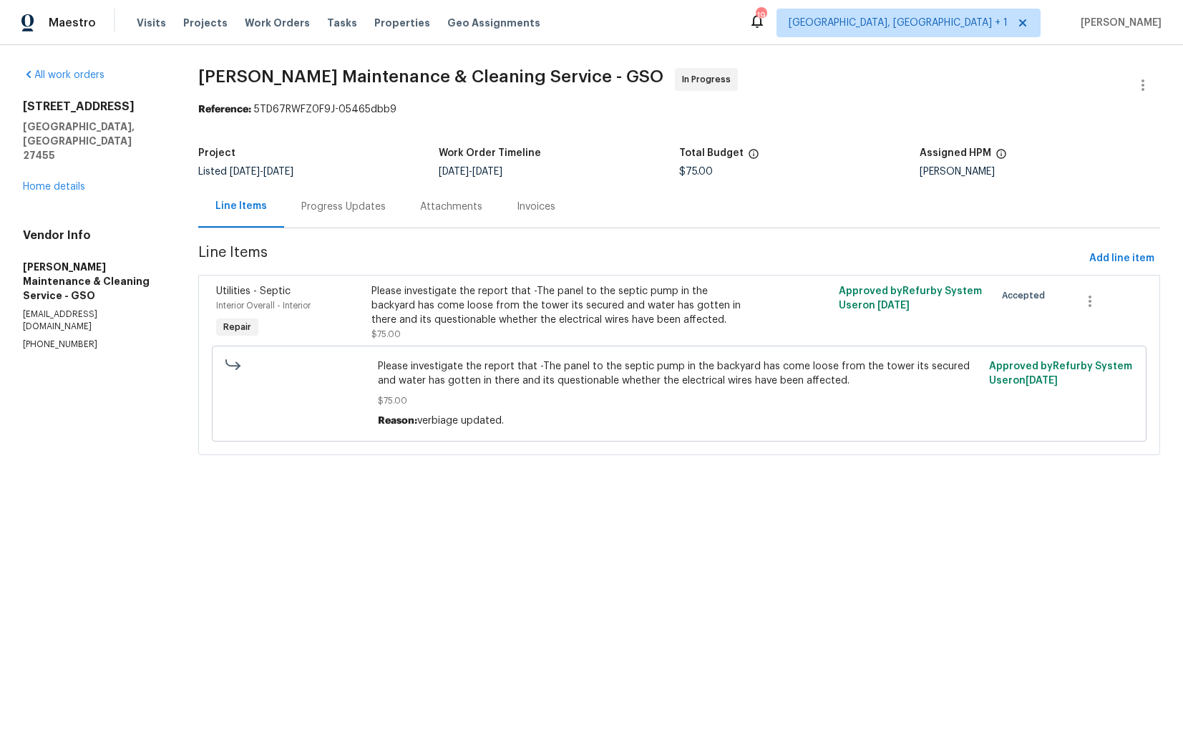
click at [351, 207] on div "Progress Updates" at bounding box center [343, 207] width 84 height 14
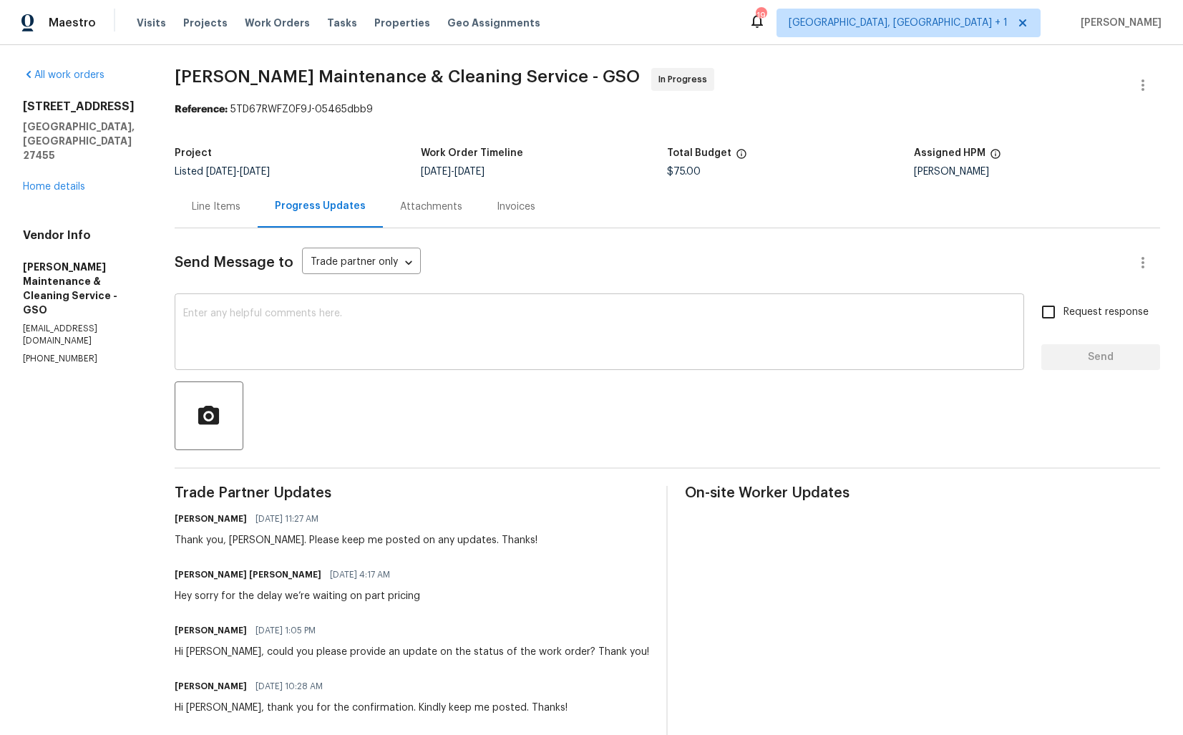
click at [491, 341] on textarea at bounding box center [599, 333] width 832 height 50
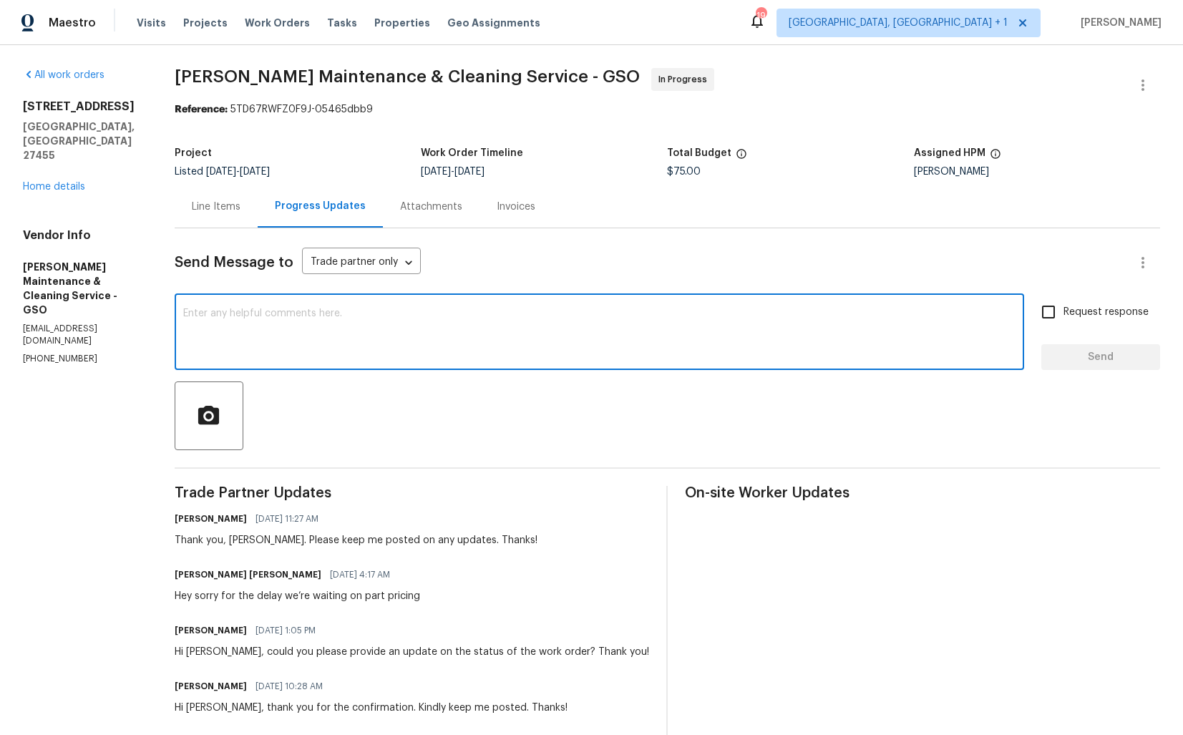
click at [257, 541] on div "Thank you, [PERSON_NAME]. Please keep me posted on any updates. Thanks!" at bounding box center [356, 540] width 363 height 14
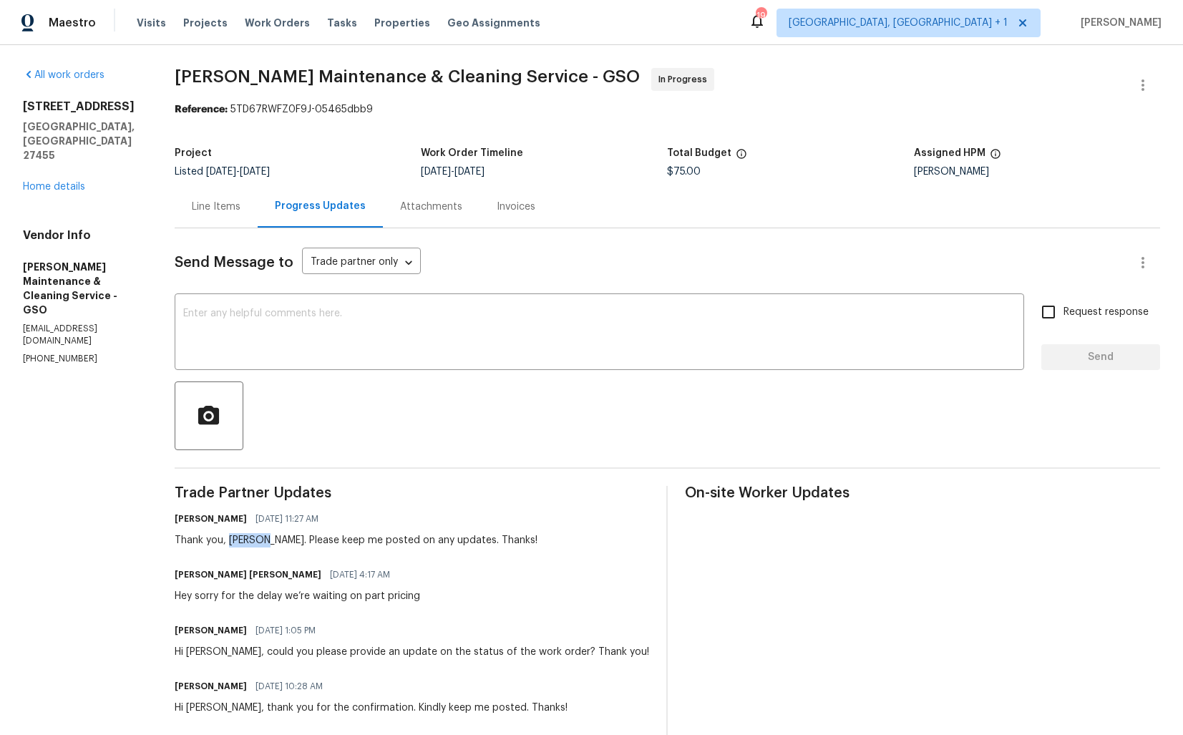
copy div "[PERSON_NAME]"
click at [459, 346] on textarea at bounding box center [599, 333] width 832 height 50
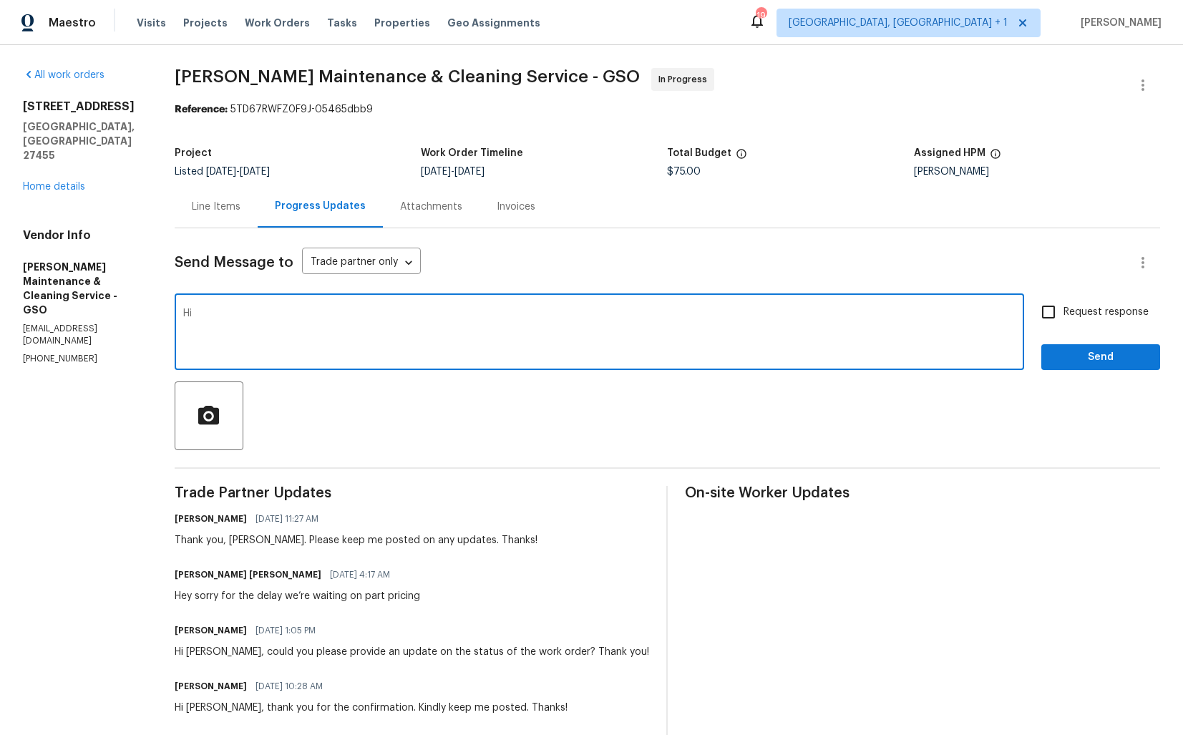
paste textarea "[PERSON_NAME]"
click at [507, 313] on textarea "Hi [PERSON_NAME], do we have any update on the estimate? Thanks!" at bounding box center [599, 333] width 832 height 50
type textarea "Hi [PERSON_NAME], do we have any update on the estimate? Thanks!"
click at [1068, 328] on div "Request response Send" at bounding box center [1100, 333] width 119 height 73
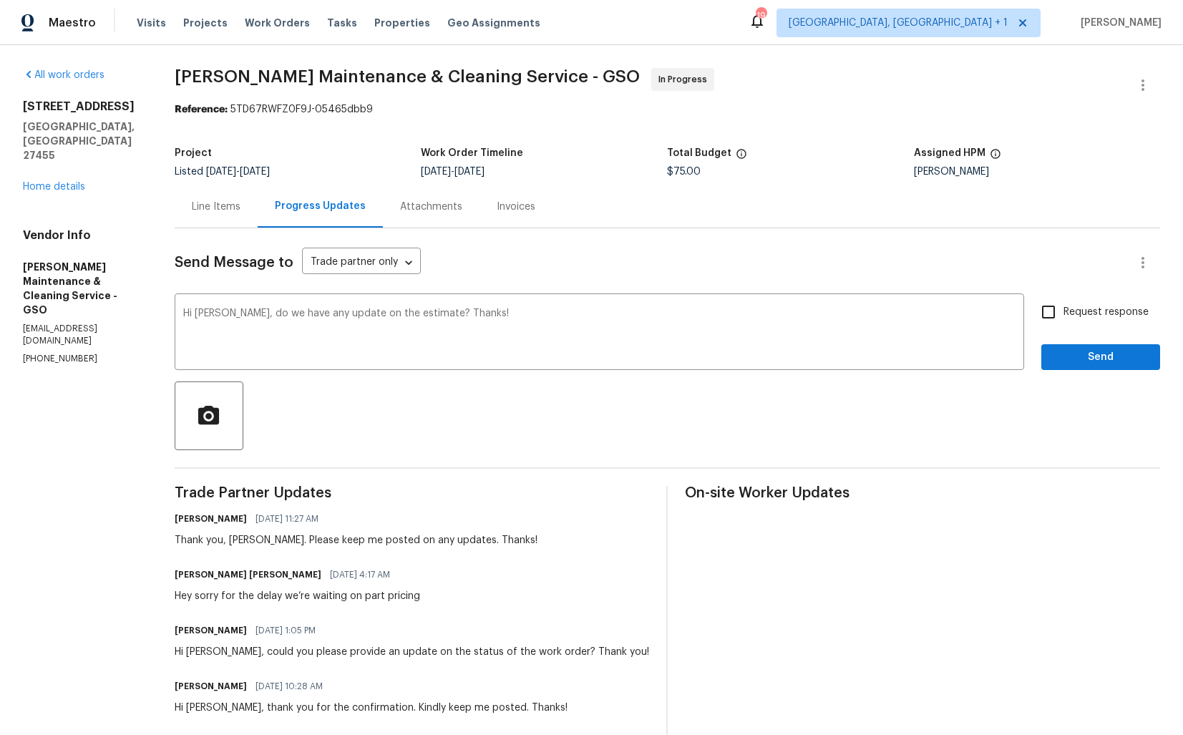
click at [1073, 315] on span "Request response" at bounding box center [1105, 312] width 85 height 15
click at [1063, 315] on input "Request response" at bounding box center [1048, 312] width 30 height 30
checkbox input "true"
click at [1073, 356] on span "Send" at bounding box center [1100, 357] width 96 height 18
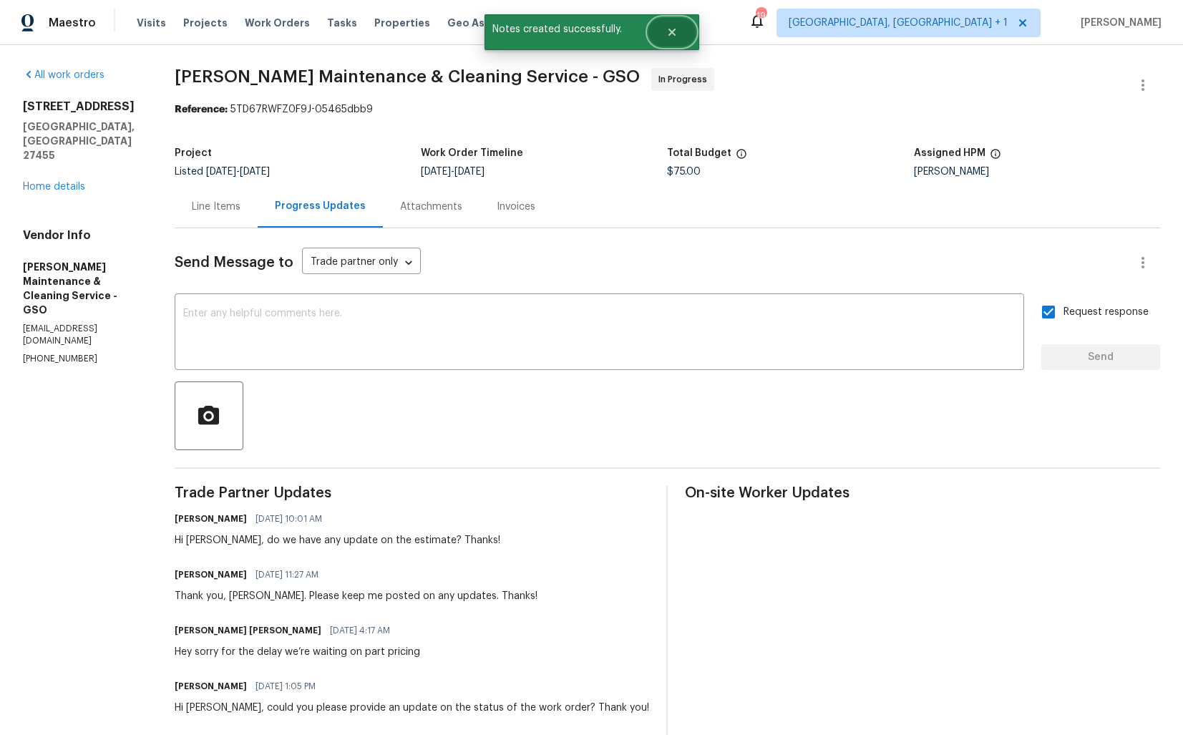
click at [675, 36] on icon "Close" at bounding box center [671, 31] width 11 height 11
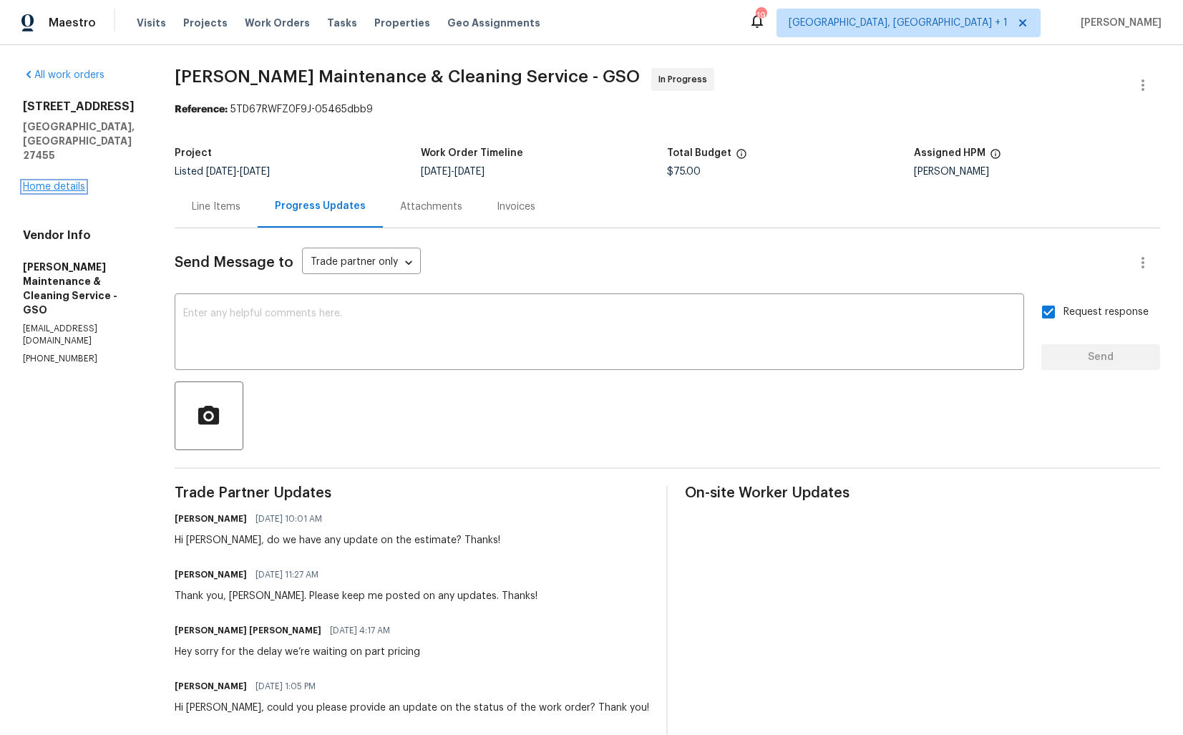
click at [64, 182] on link "Home details" at bounding box center [54, 187] width 62 height 10
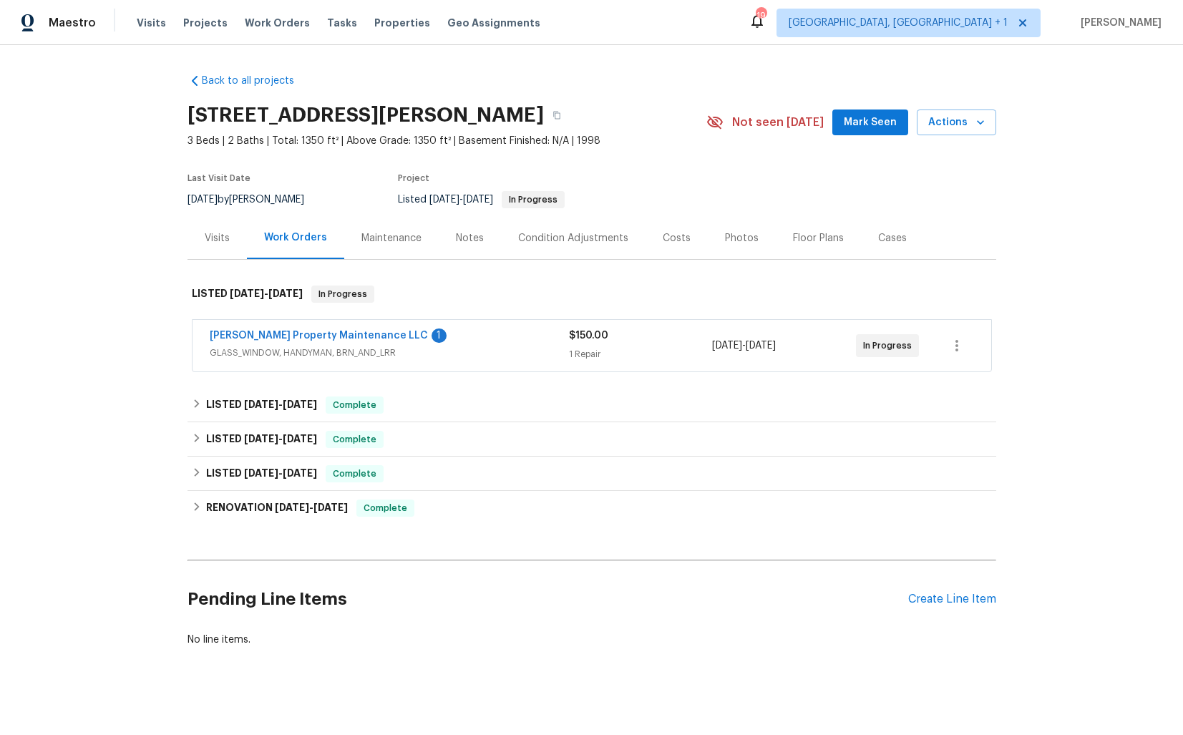
click at [296, 329] on span "[PERSON_NAME] Property Maintenance LLC" at bounding box center [319, 335] width 218 height 14
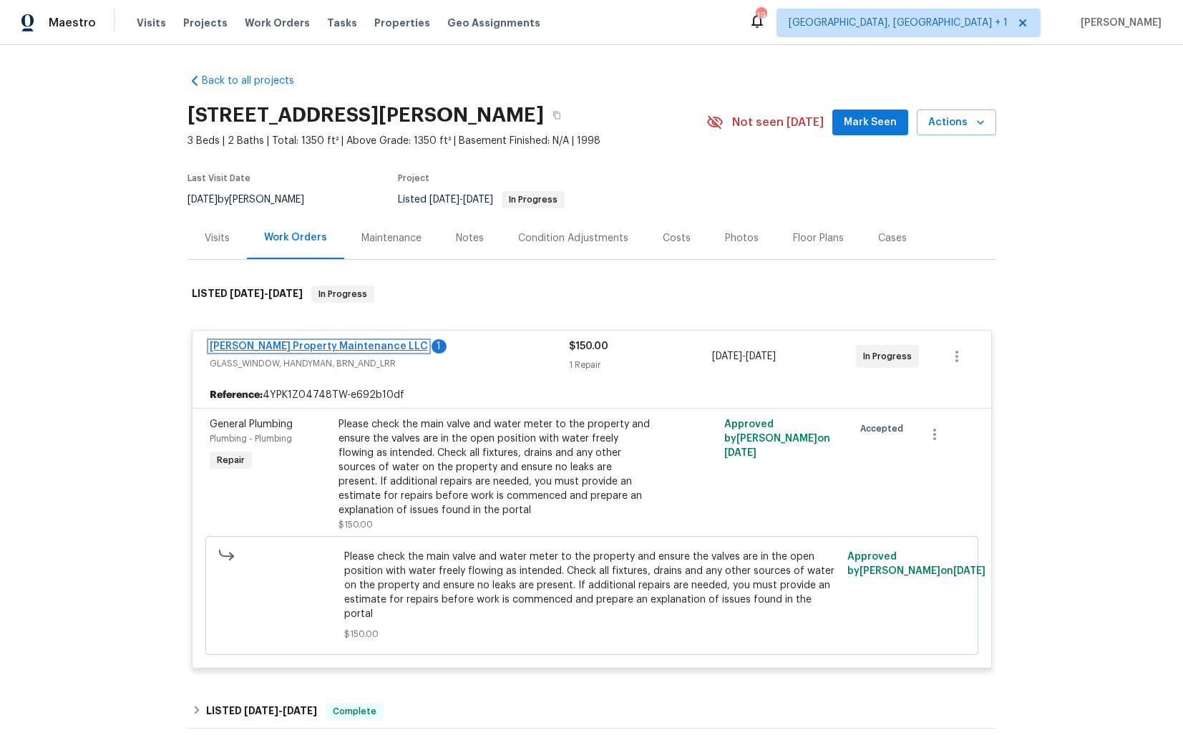
click at [266, 343] on link "[PERSON_NAME] Property Maintenance LLC" at bounding box center [319, 346] width 218 height 10
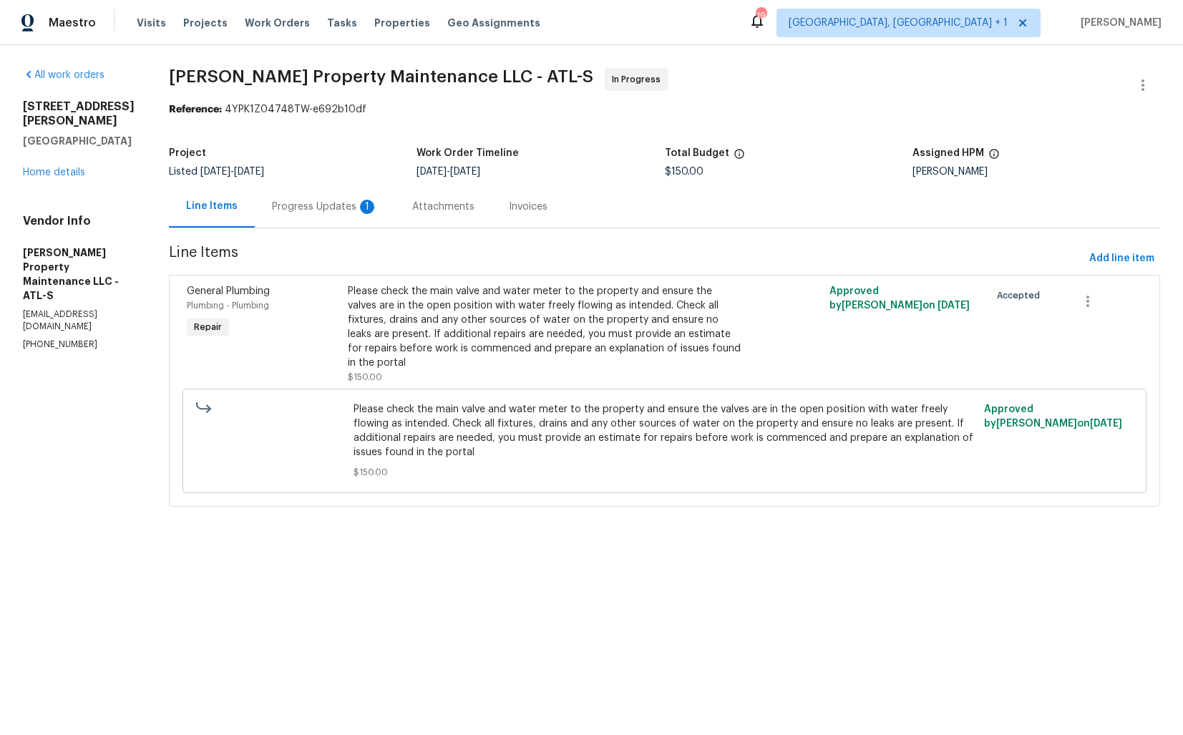
click at [312, 201] on div "Progress Updates 1" at bounding box center [325, 207] width 106 height 14
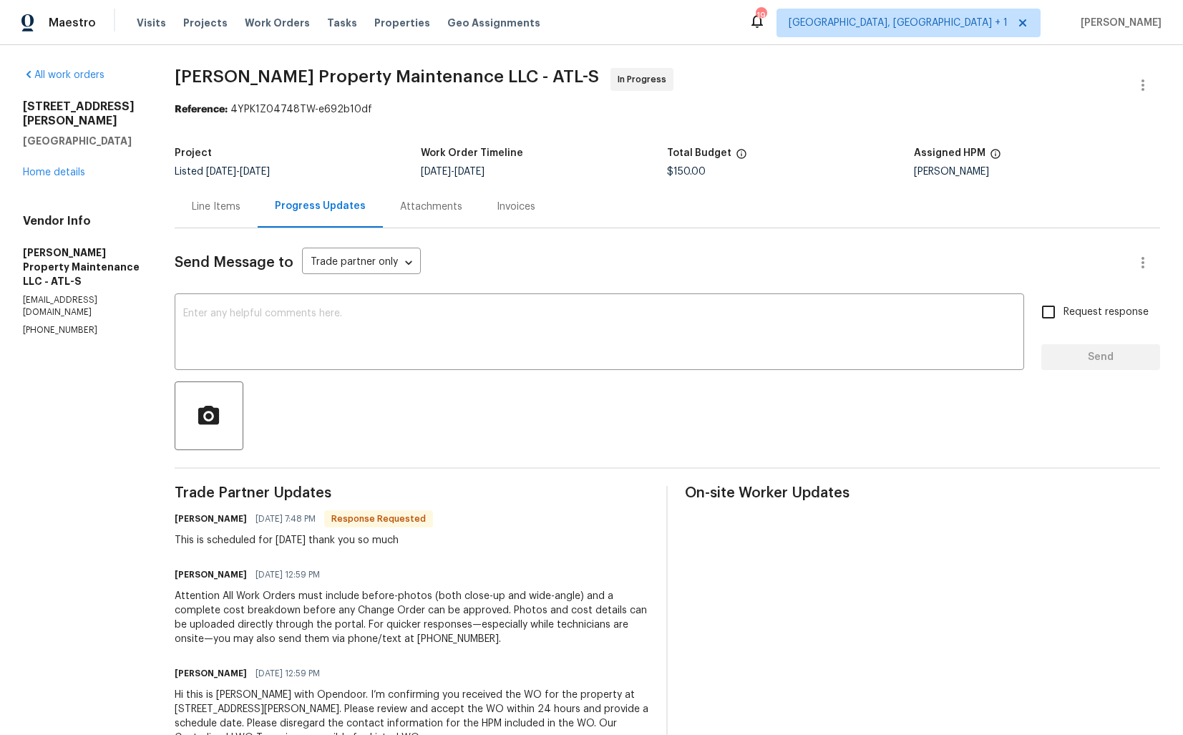
click at [193, 519] on h6 "[PERSON_NAME]" at bounding box center [211, 519] width 72 height 14
copy h6 "[PERSON_NAME]"
click at [374, 349] on textarea at bounding box center [599, 333] width 832 height 50
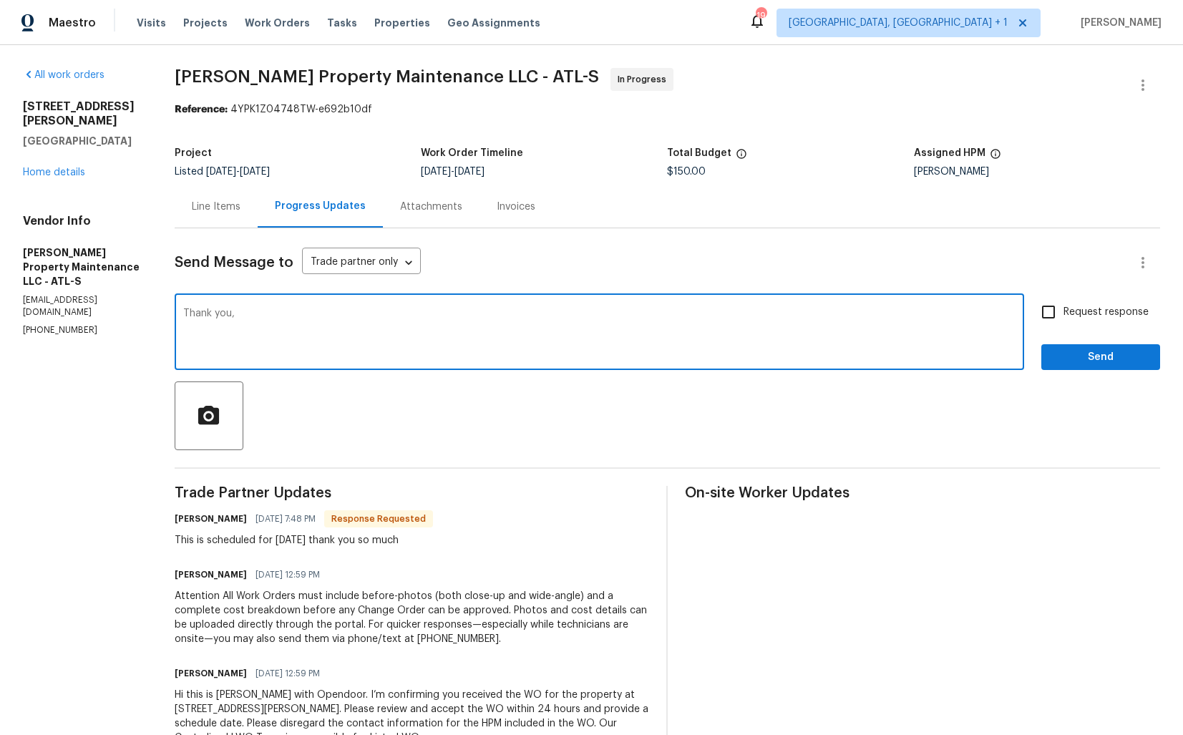
paste textarea "[PERSON_NAME]"
type textarea "Thank you, [PERSON_NAME]. Kindly keep me posted. Thanks!"
click at [1081, 307] on span "Request response" at bounding box center [1105, 312] width 85 height 15
click at [1063, 307] on input "Request response" at bounding box center [1048, 312] width 30 height 30
checkbox input "true"
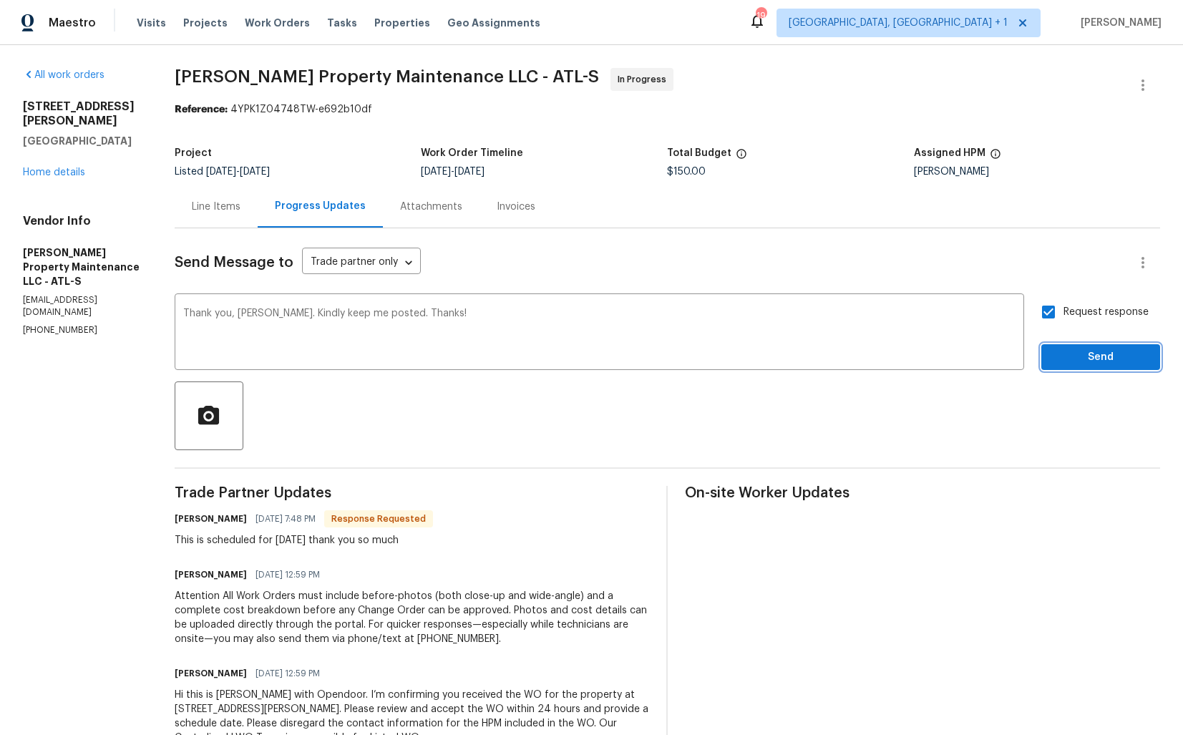
click at [1075, 353] on span "Send" at bounding box center [1100, 357] width 96 height 18
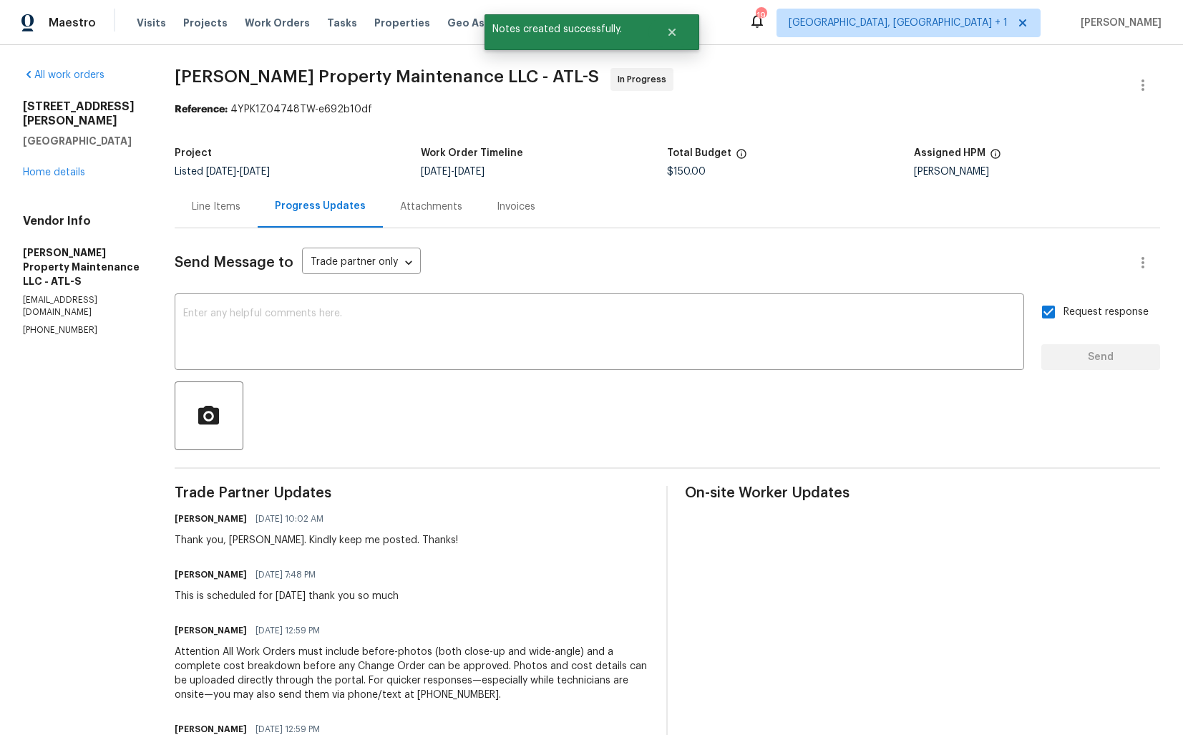
click at [211, 600] on div "This is scheduled for [DATE] thank you so much" at bounding box center [287, 596] width 224 height 14
copy div "This is scheduled for tomorrow thank you so much"
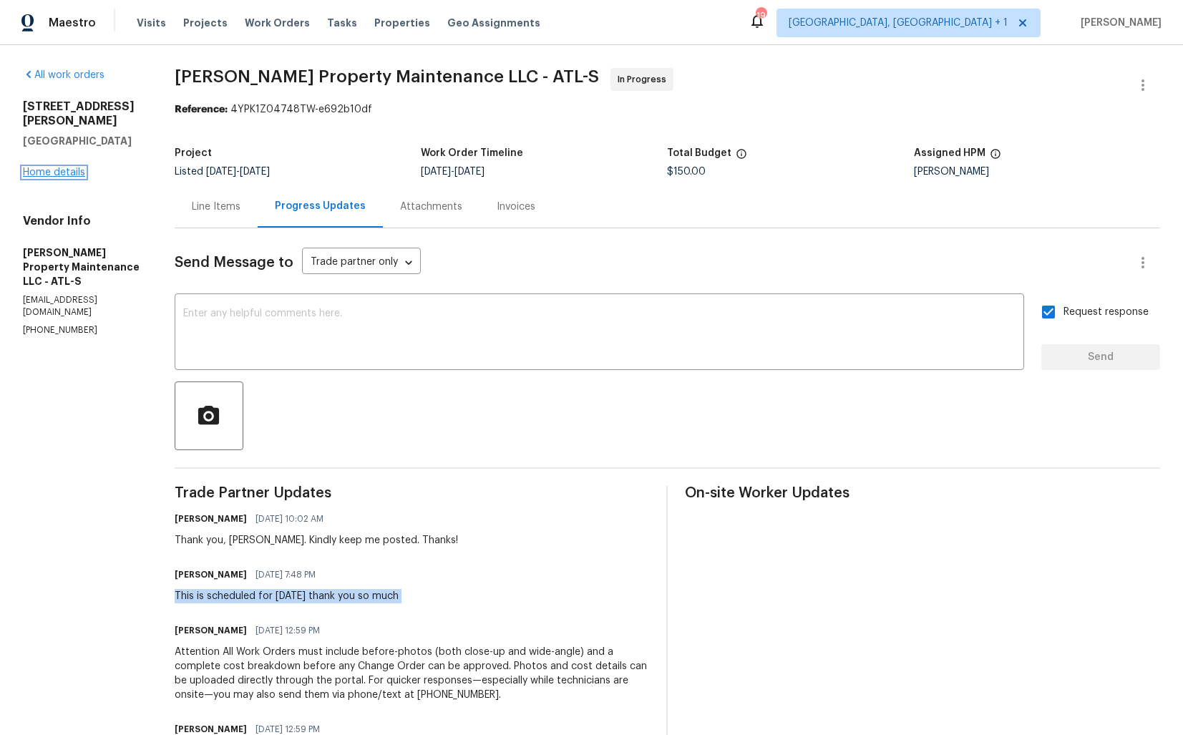
click at [49, 167] on link "Home details" at bounding box center [54, 172] width 62 height 10
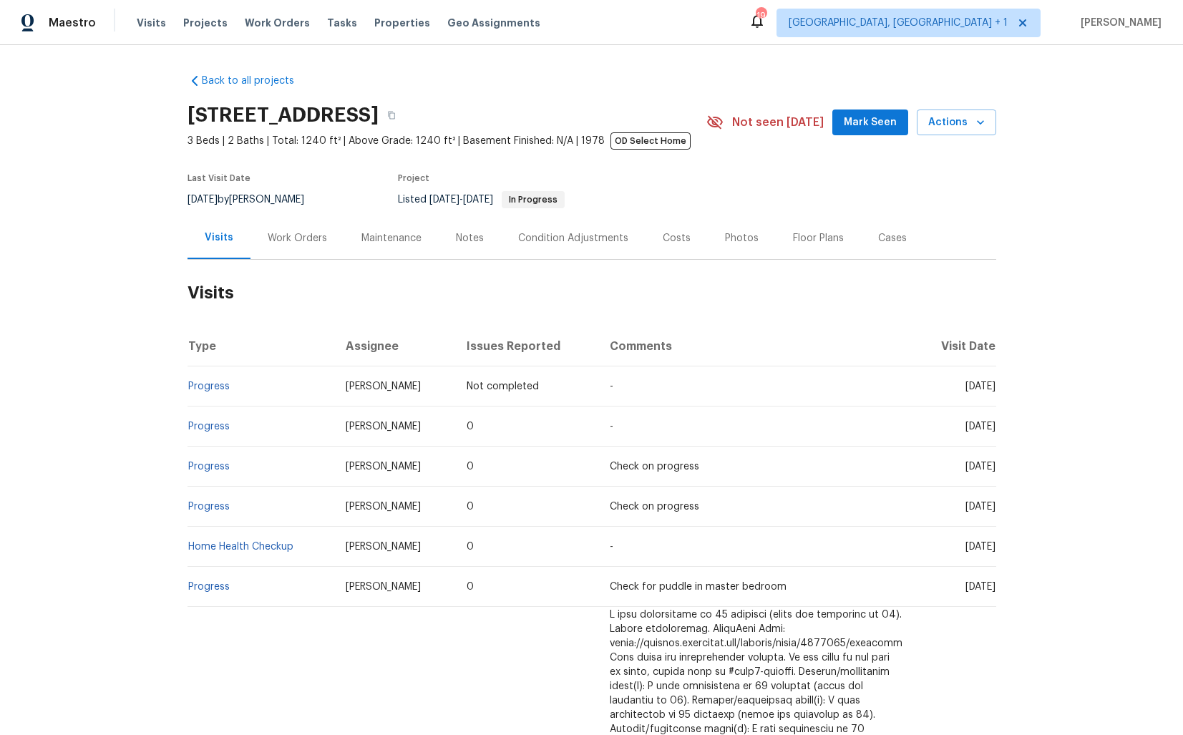
click at [286, 238] on div "Work Orders" at bounding box center [297, 238] width 59 height 14
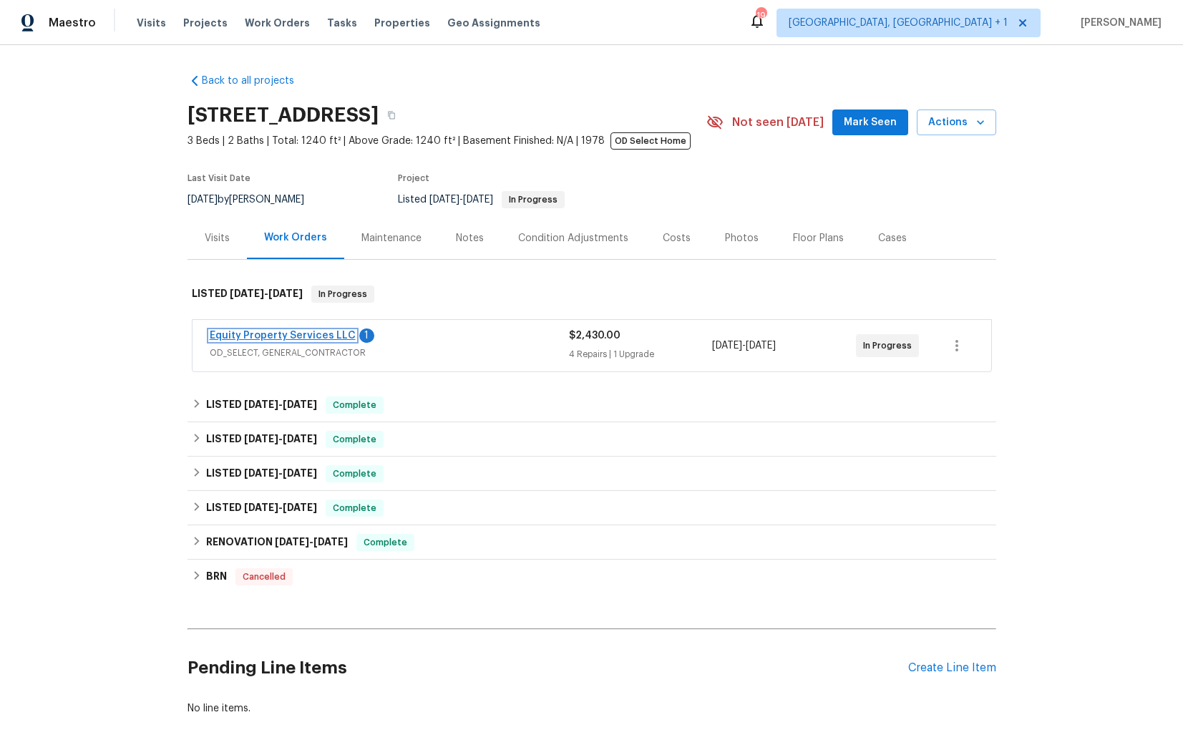
click at [280, 338] on link "Equity Property Services LLC" at bounding box center [283, 336] width 146 height 10
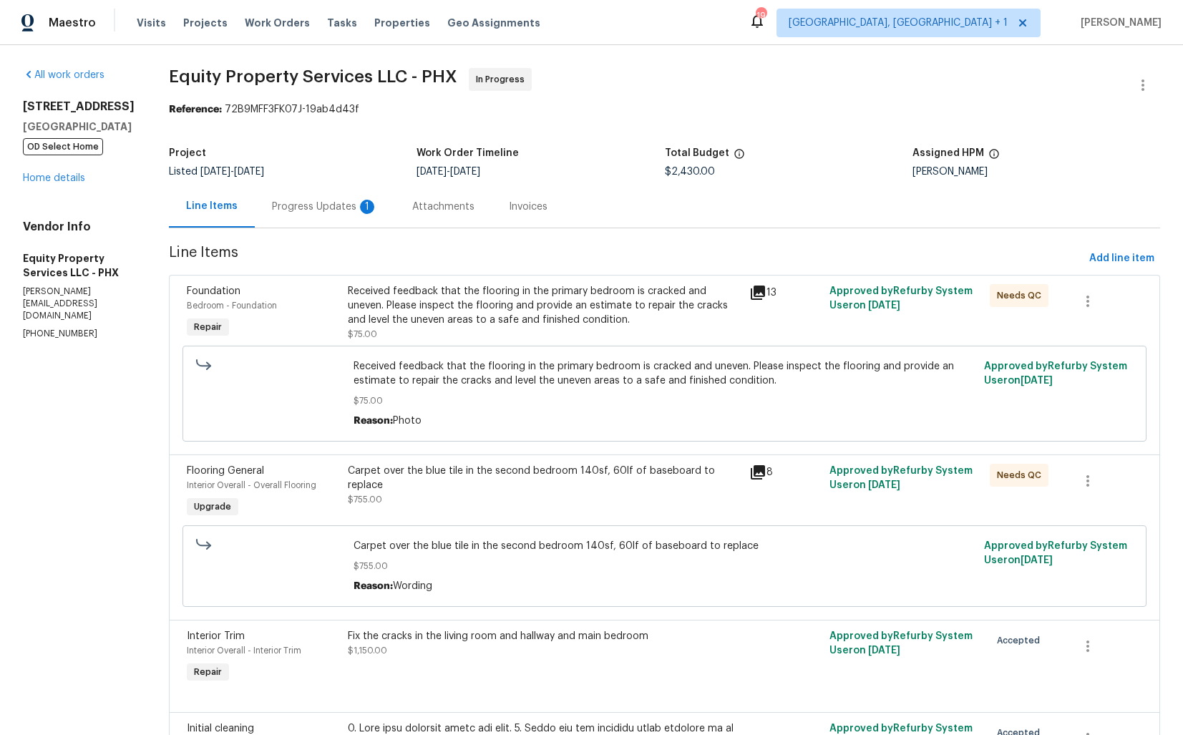
click at [297, 212] on div "Progress Updates 1" at bounding box center [325, 207] width 106 height 14
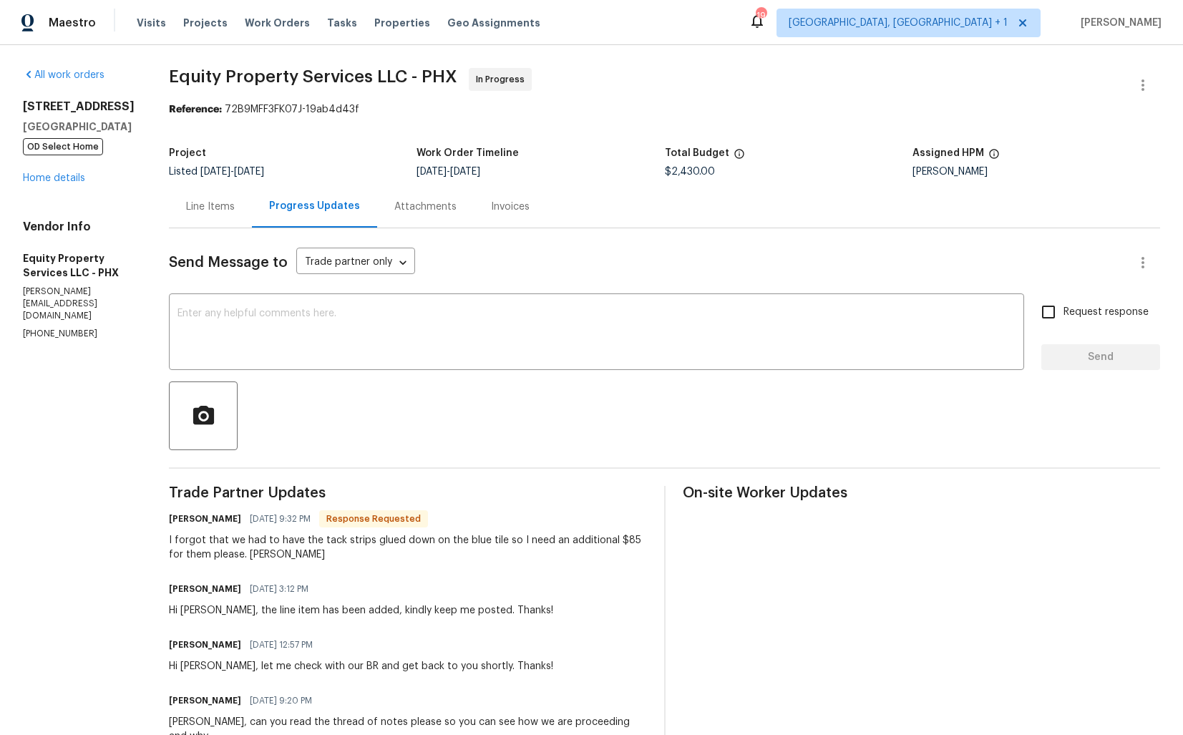
click at [195, 217] on div "Line Items" at bounding box center [210, 206] width 83 height 42
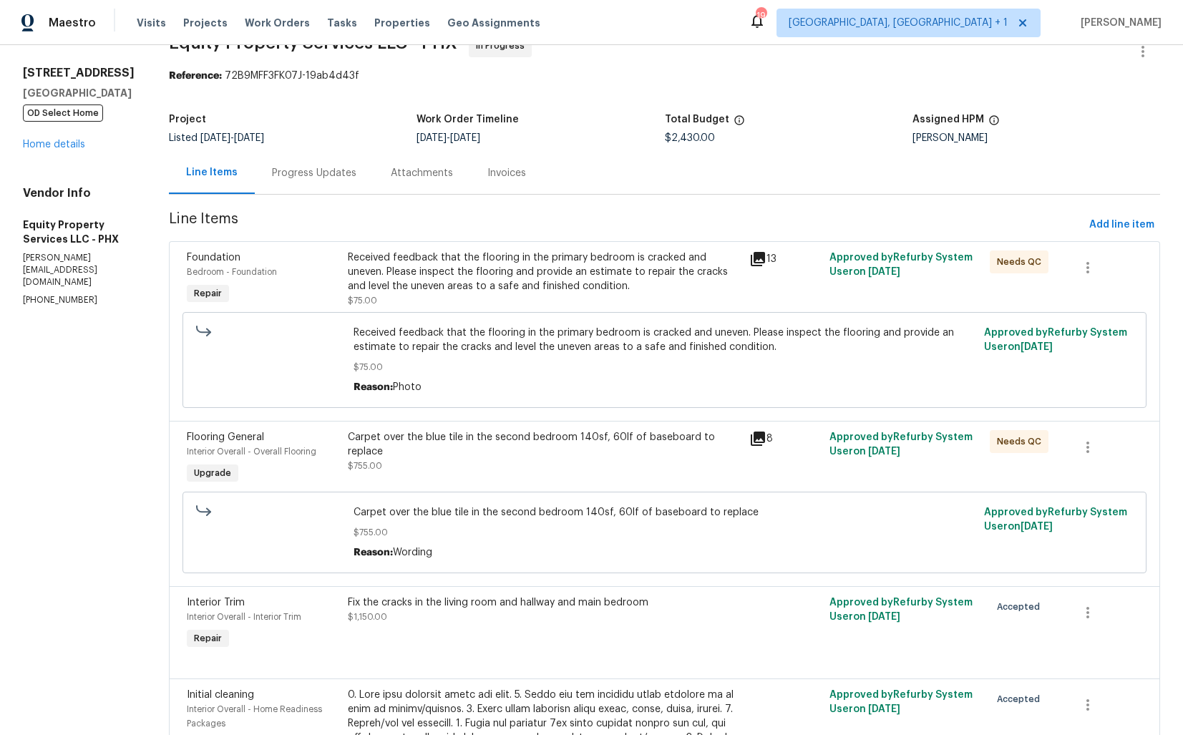
scroll to position [24, 0]
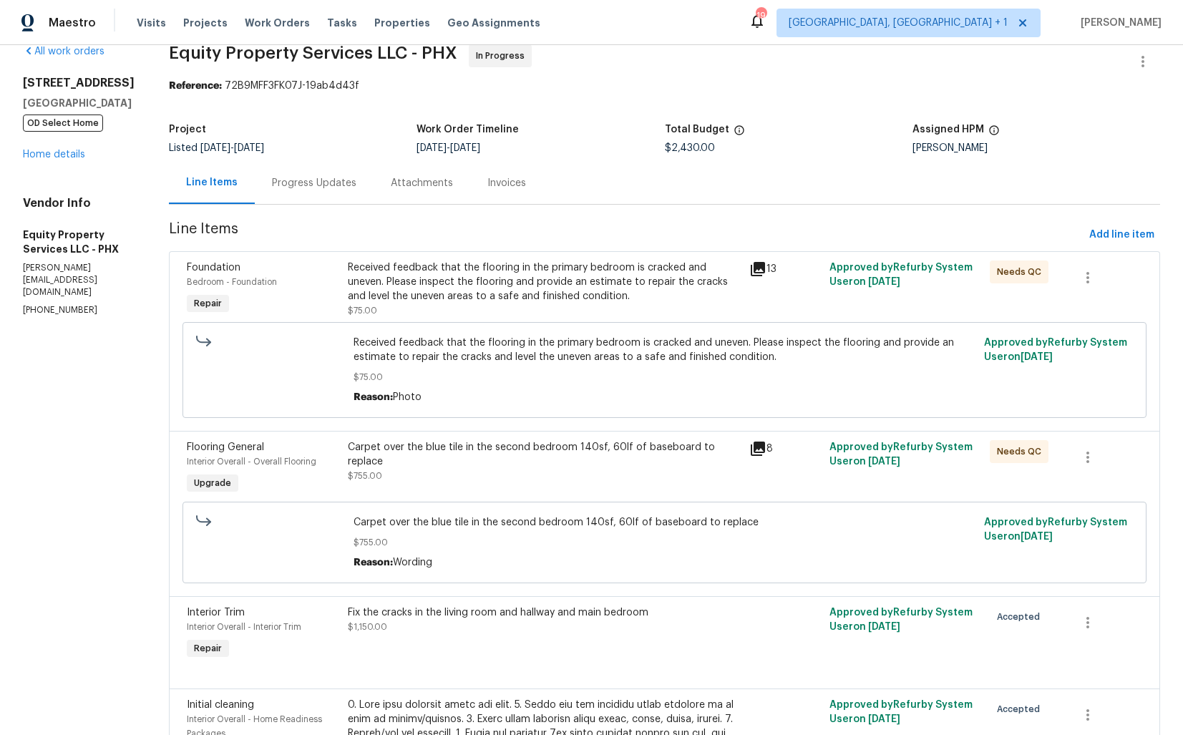
click at [554, 377] on span "$75.00" at bounding box center [664, 377] width 622 height 14
click at [477, 353] on span "Received feedback that the flooring in the primary bedroom is cracked and uneve…" at bounding box center [664, 350] width 622 height 29
click at [507, 273] on div "Received feedback that the flooring in the primary bedroom is cracked and uneve…" at bounding box center [544, 281] width 393 height 43
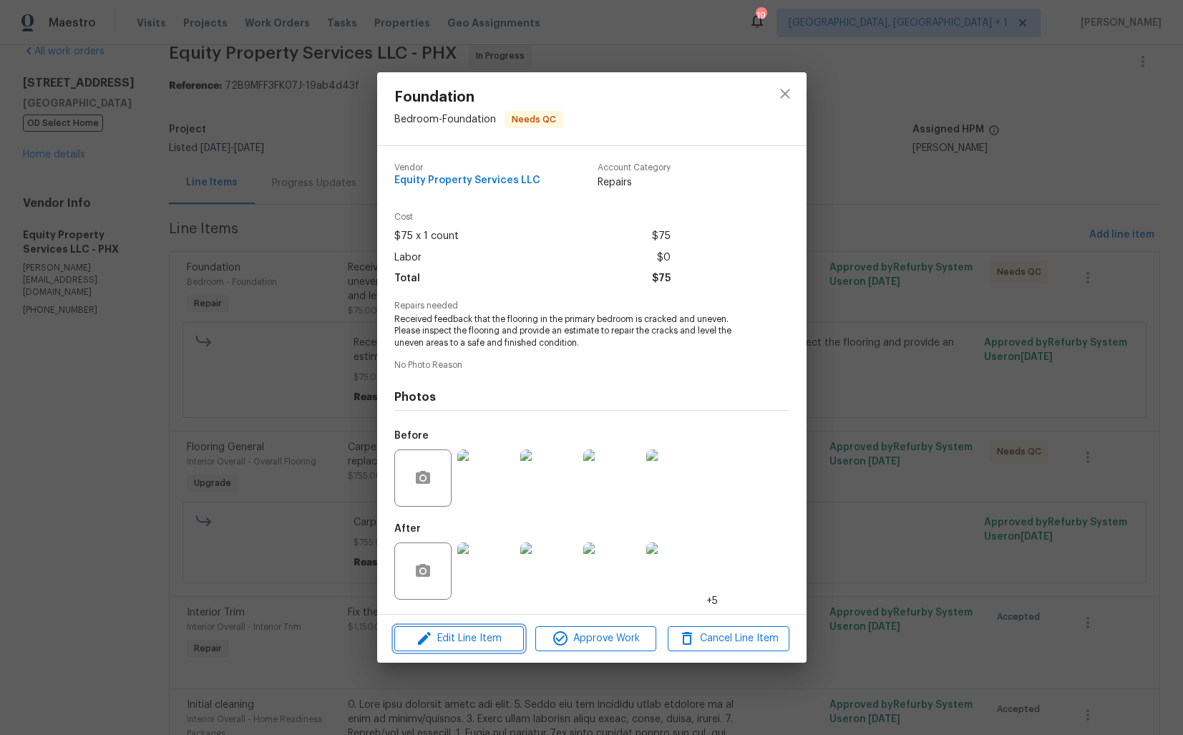
click at [468, 637] on span "Edit Line Item" at bounding box center [458, 639] width 121 height 18
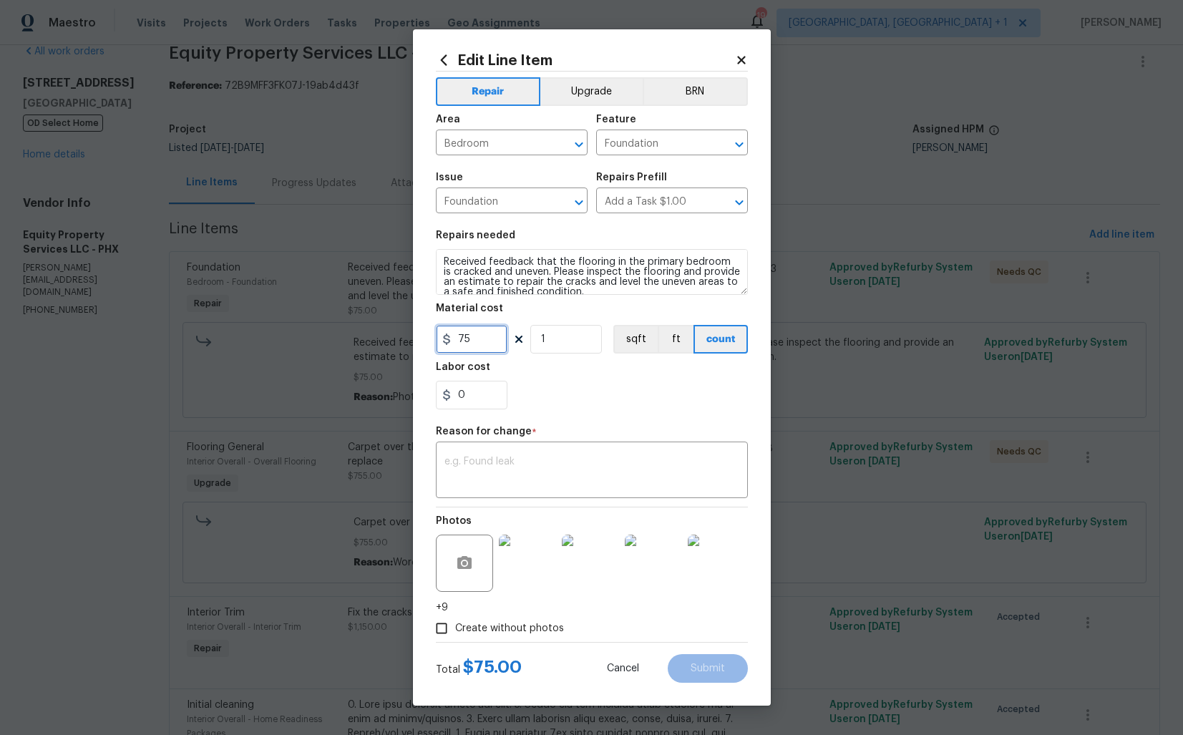
click at [484, 340] on input "75" at bounding box center [472, 339] width 72 height 29
type input "160"
click at [578, 471] on textarea at bounding box center [591, 471] width 295 height 30
click at [597, 459] on textarea at bounding box center [591, 471] width 295 height 30
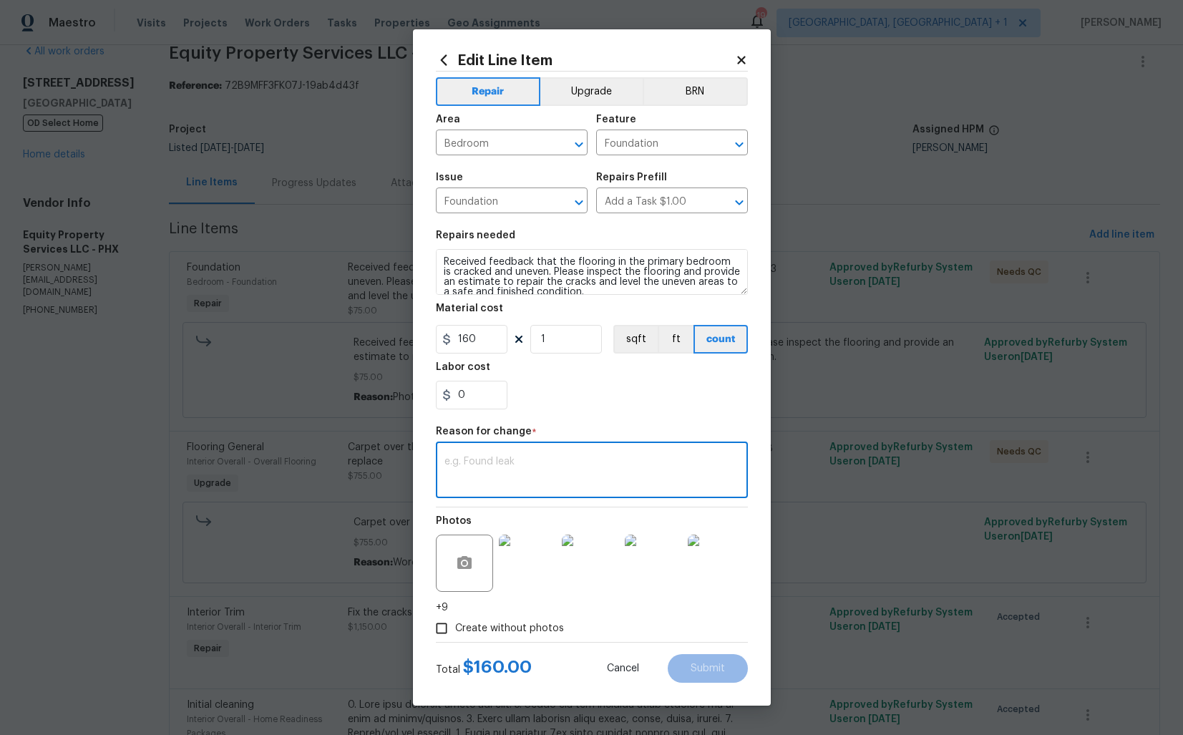
paste textarea "(AM) Updated per vendor’s final cost."
type textarea "(AM) Updated per vendor’s final cost."
click at [714, 678] on button "Submit" at bounding box center [707, 668] width 80 height 29
type input "75"
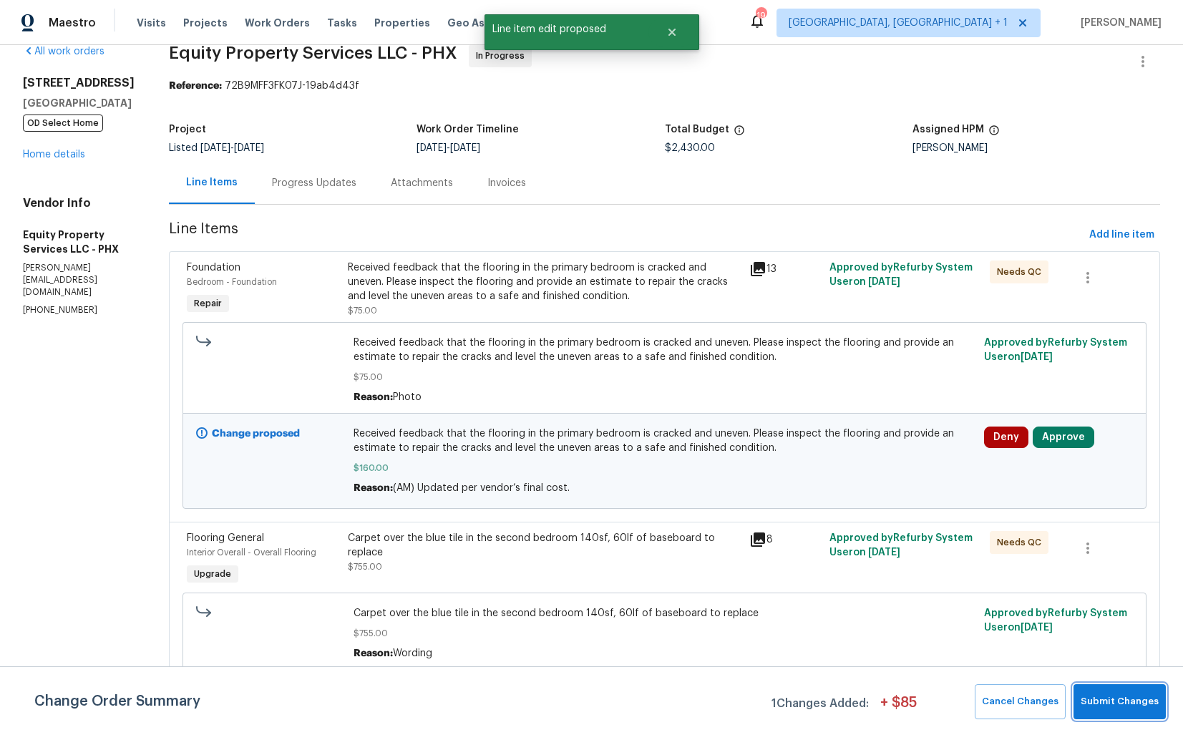
click at [1120, 710] on button "Submit Changes" at bounding box center [1119, 701] width 92 height 35
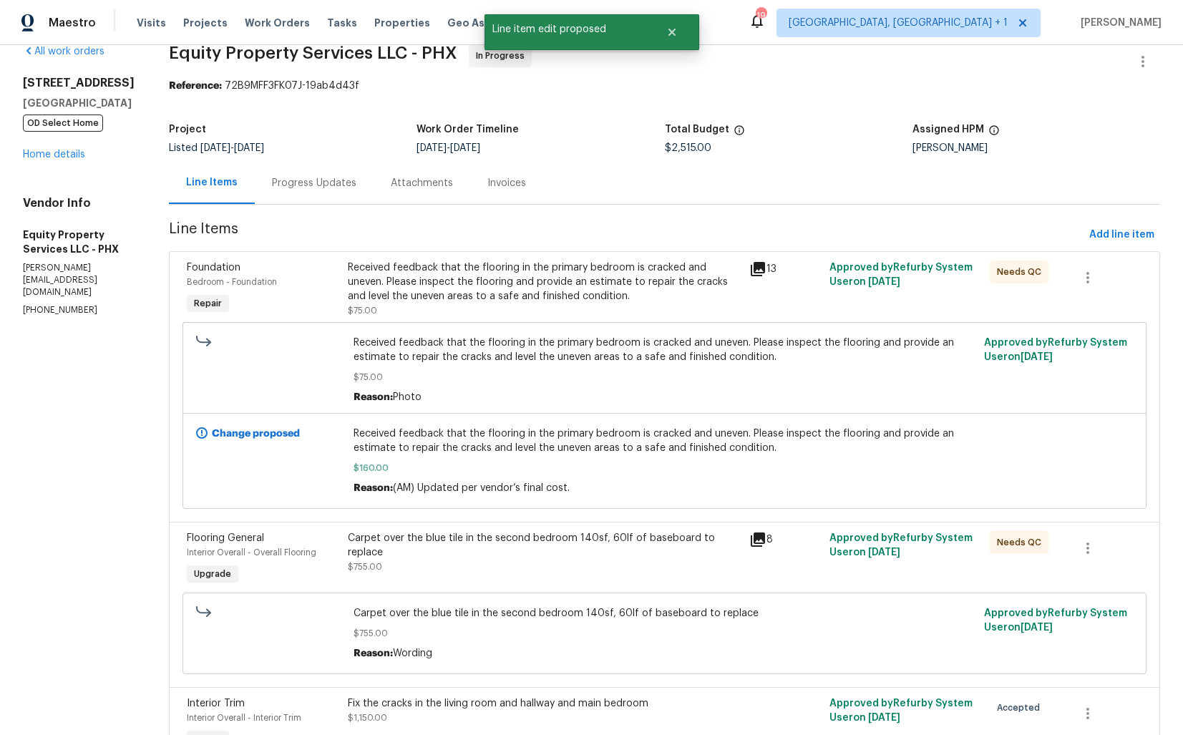
scroll to position [0, 0]
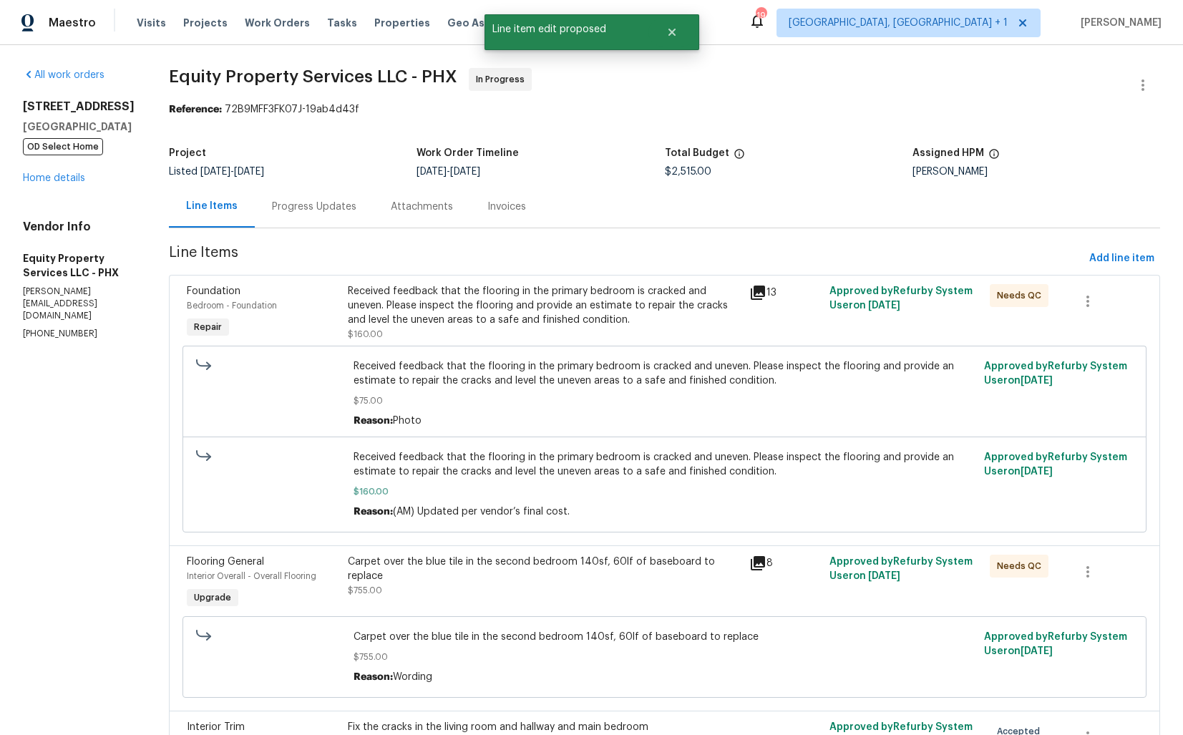
click at [287, 199] on div "Progress Updates" at bounding box center [314, 206] width 119 height 42
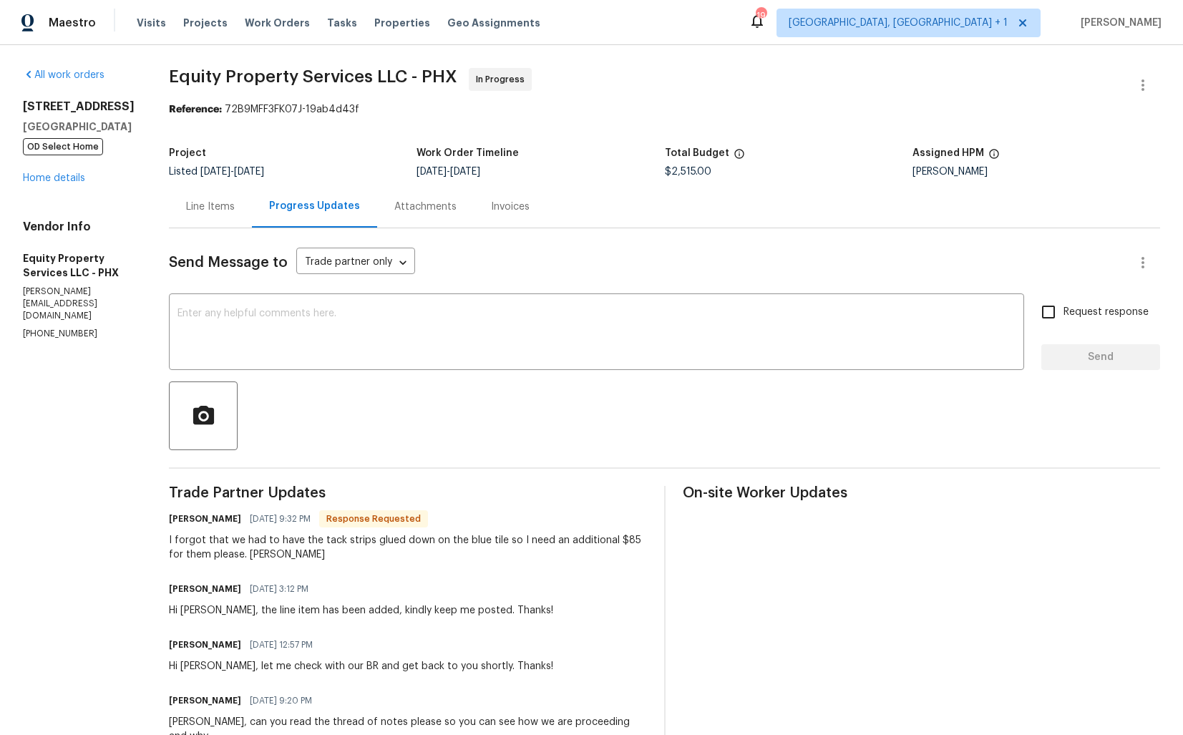
click at [169, 523] on h6 "Charles Crouthamel" at bounding box center [205, 519] width 72 height 14
copy h6 "Charles"
click at [395, 345] on textarea at bounding box center [596, 333] width 838 height 50
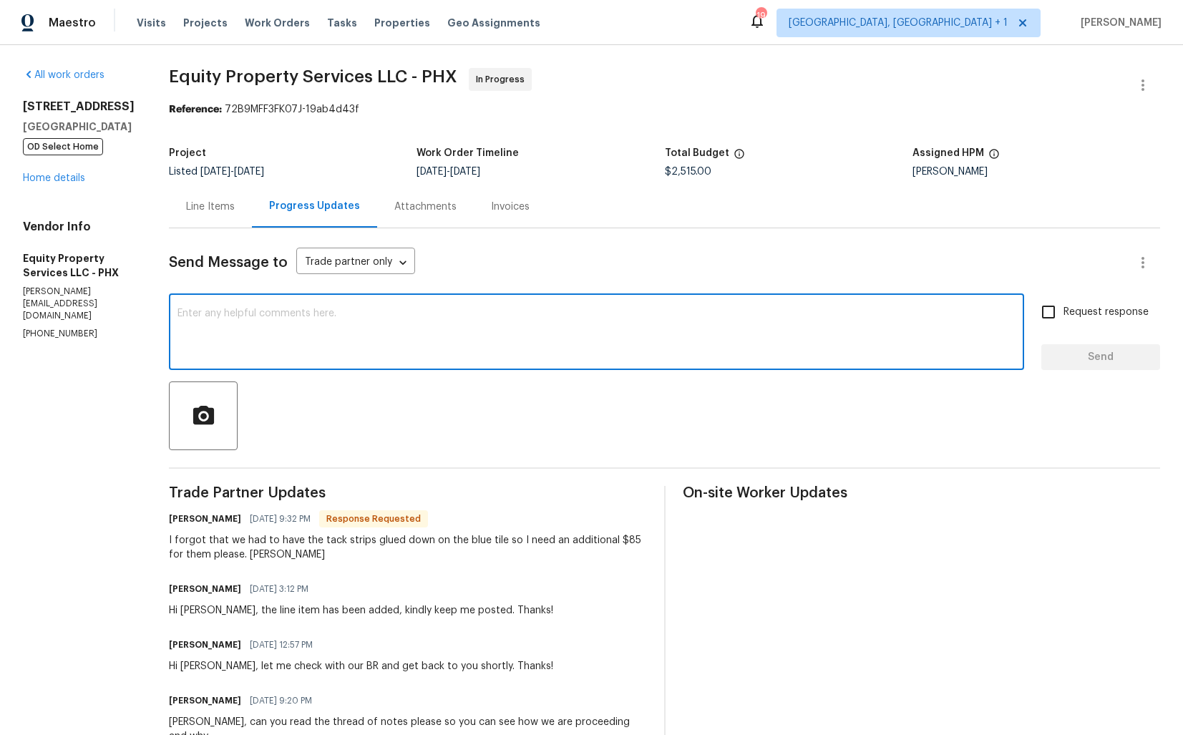
paste textarea "Charles"
type textarea "Charles, the cost has been updated. Kindly keep me posted. Thanks!"
click at [1065, 319] on span "Request response" at bounding box center [1105, 312] width 85 height 15
click at [1063, 319] on input "Request response" at bounding box center [1048, 312] width 30 height 30
checkbox input "true"
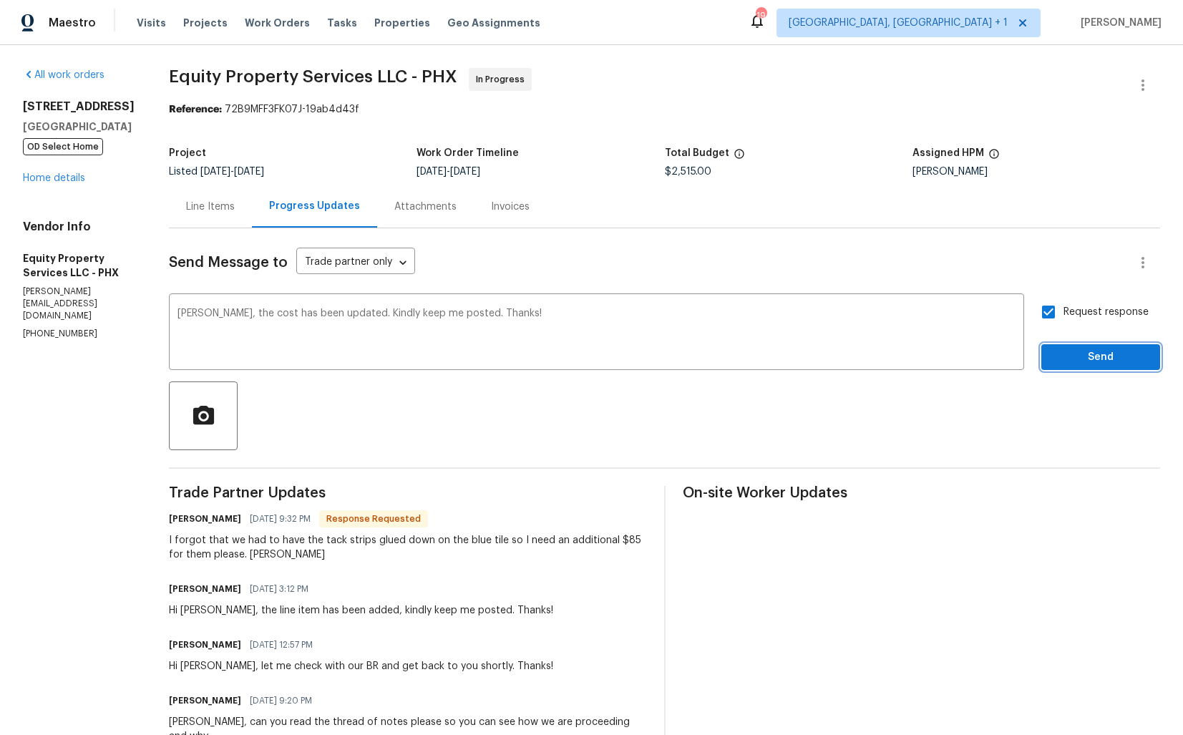
click at [1070, 358] on span "Send" at bounding box center [1100, 357] width 96 height 18
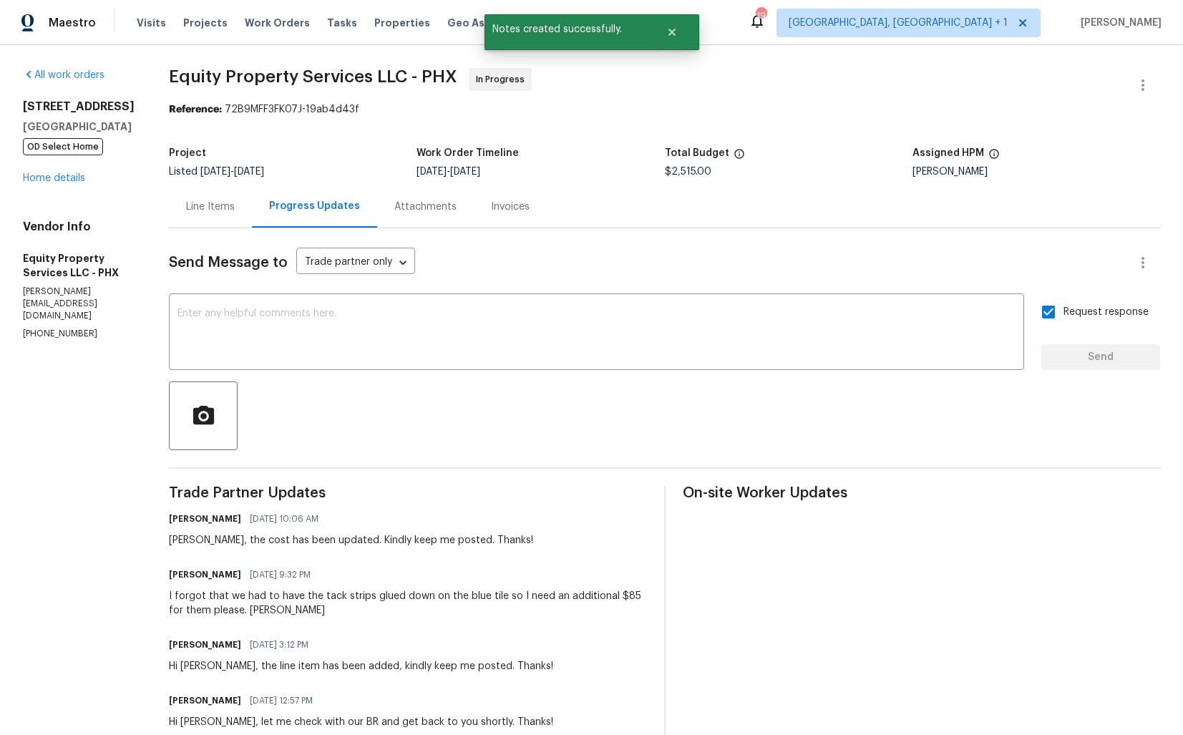
click at [192, 605] on div "I forgot that we had to have the tack strips glued down on the blue tile so I n…" at bounding box center [408, 603] width 478 height 29
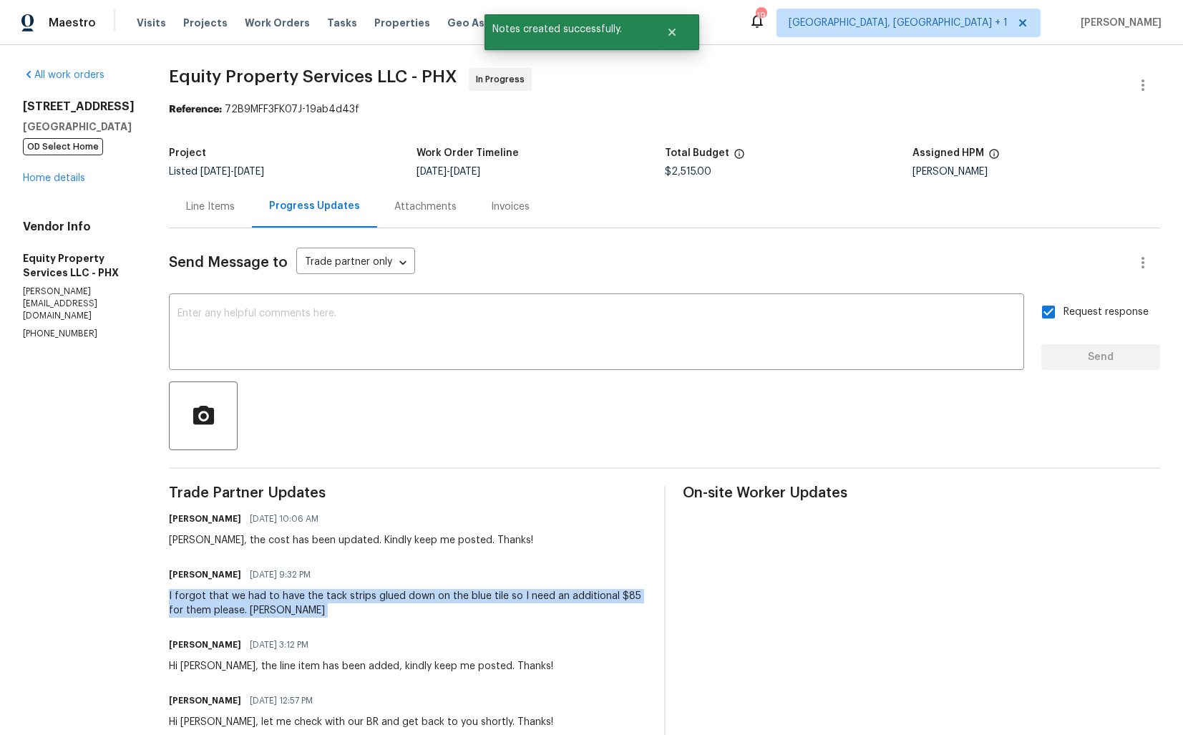
copy div "I forgot that we had to have the tack strips glued down on the blue tile so I n…"
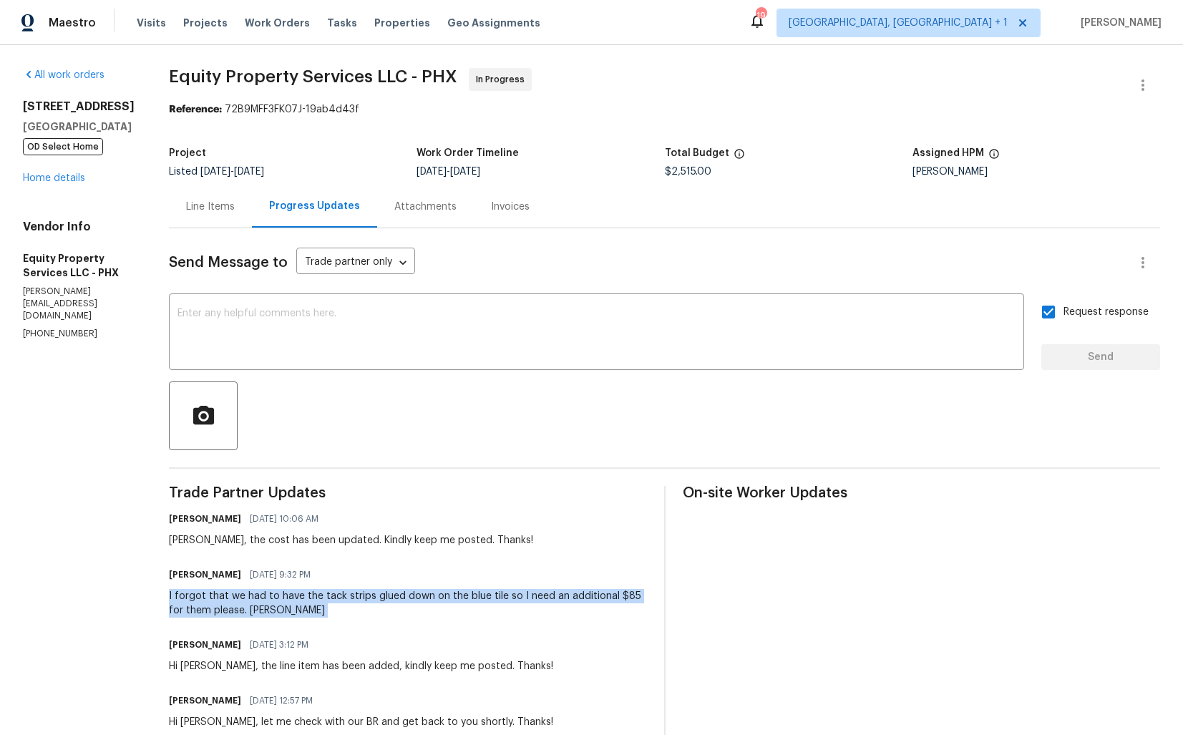
click at [523, 165] on div "Work Order Timeline" at bounding box center [540, 157] width 248 height 19
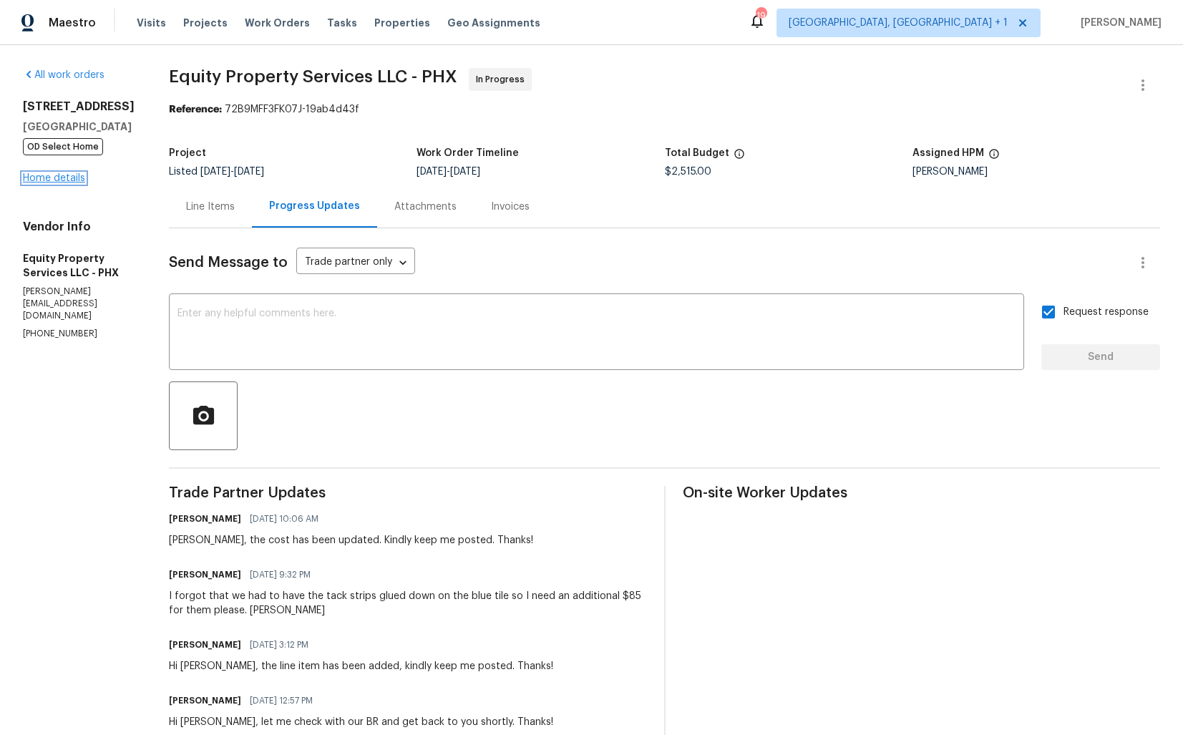
click at [52, 183] on link "Home details" at bounding box center [54, 178] width 62 height 10
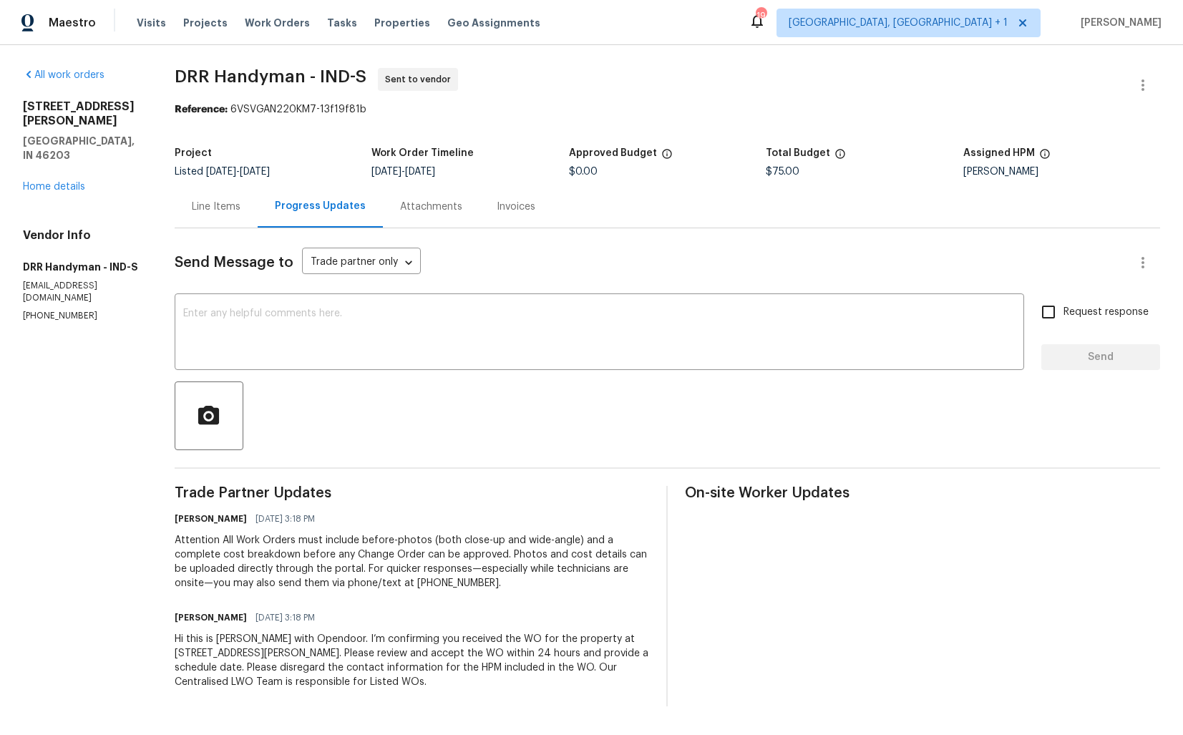
click at [215, 211] on div "Line Items" at bounding box center [216, 207] width 49 height 14
